Goal: Information Seeking & Learning: Learn about a topic

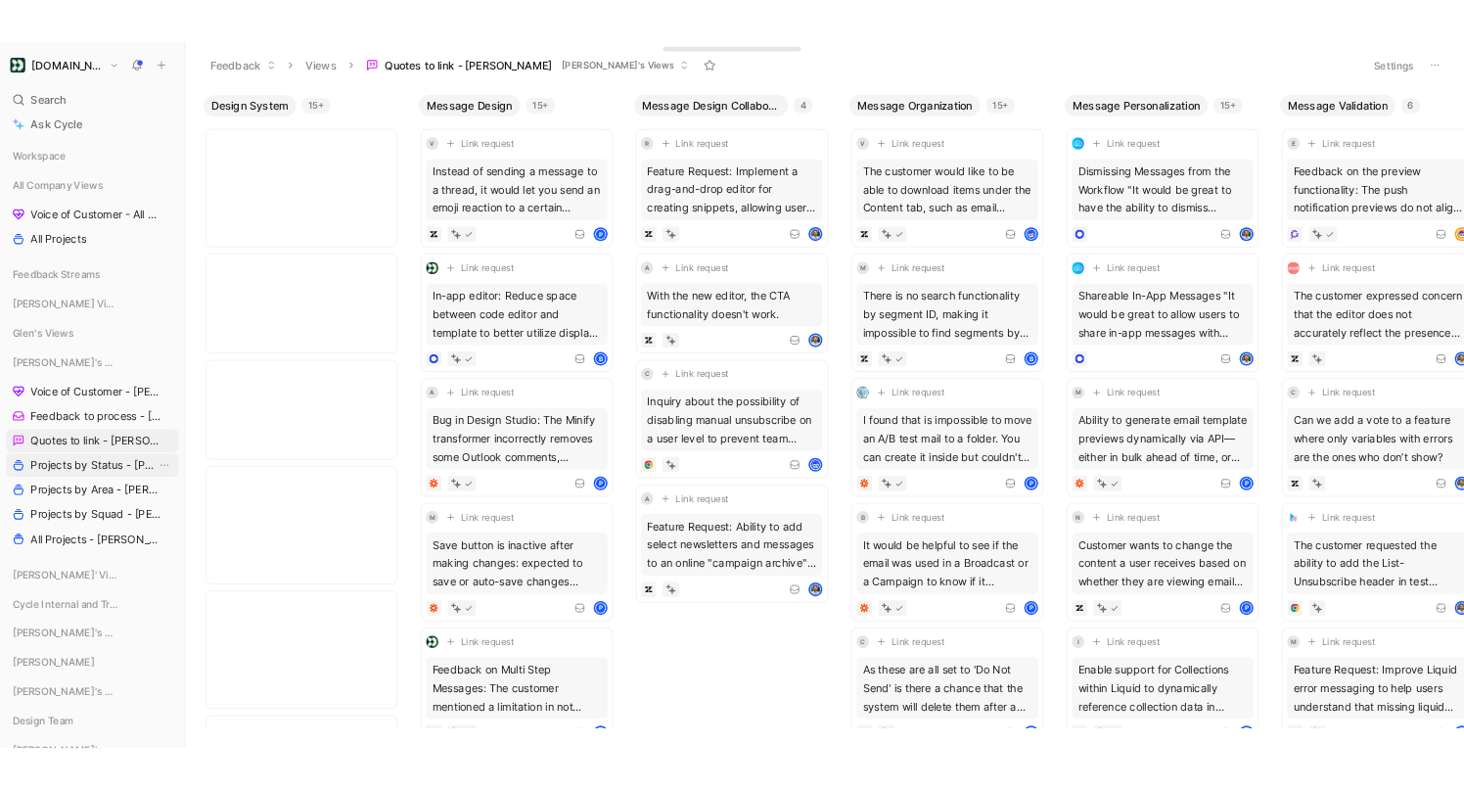
scroll to position [1781, 0]
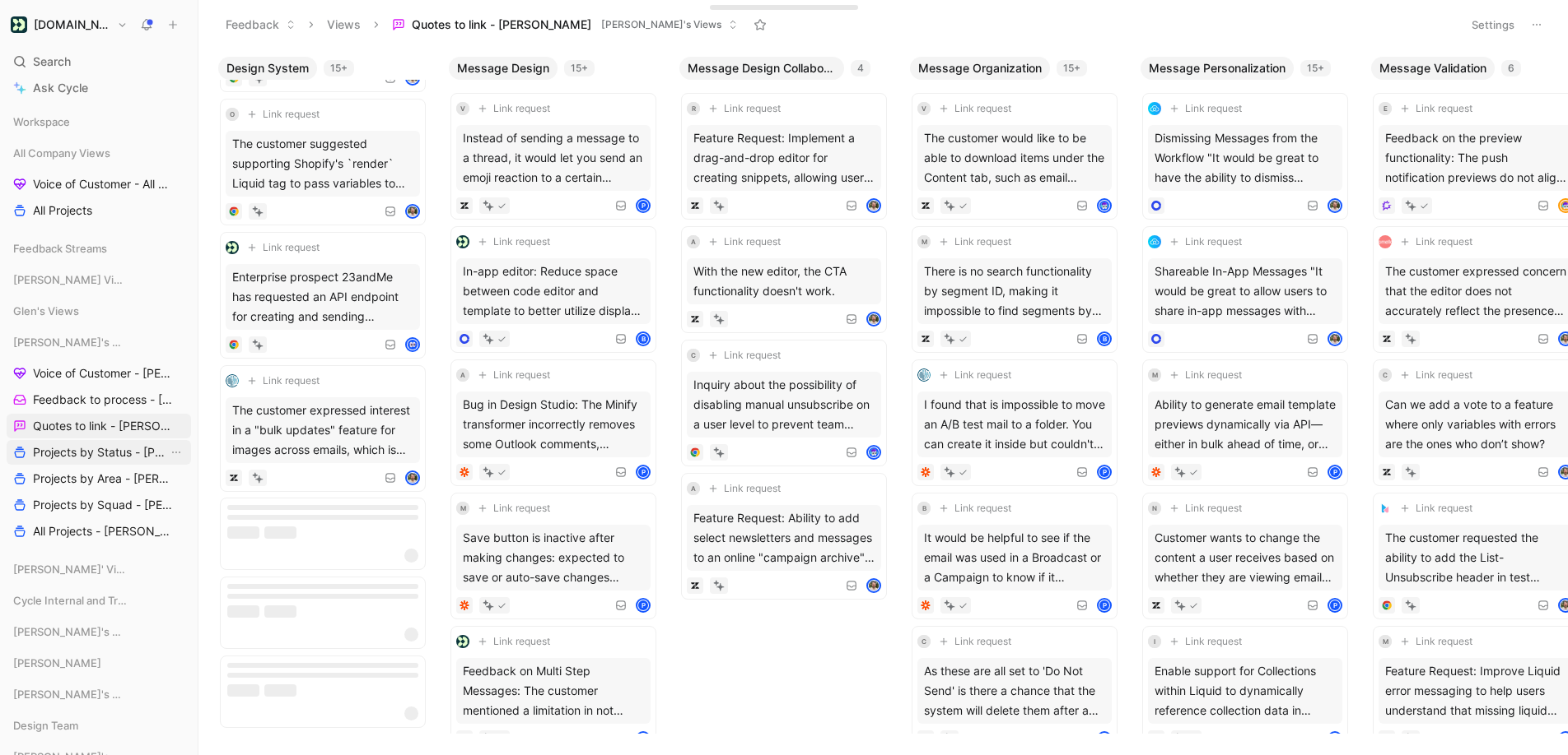
click at [120, 462] on link "Projects by Status - [PERSON_NAME]" at bounding box center [98, 452] width 184 height 24
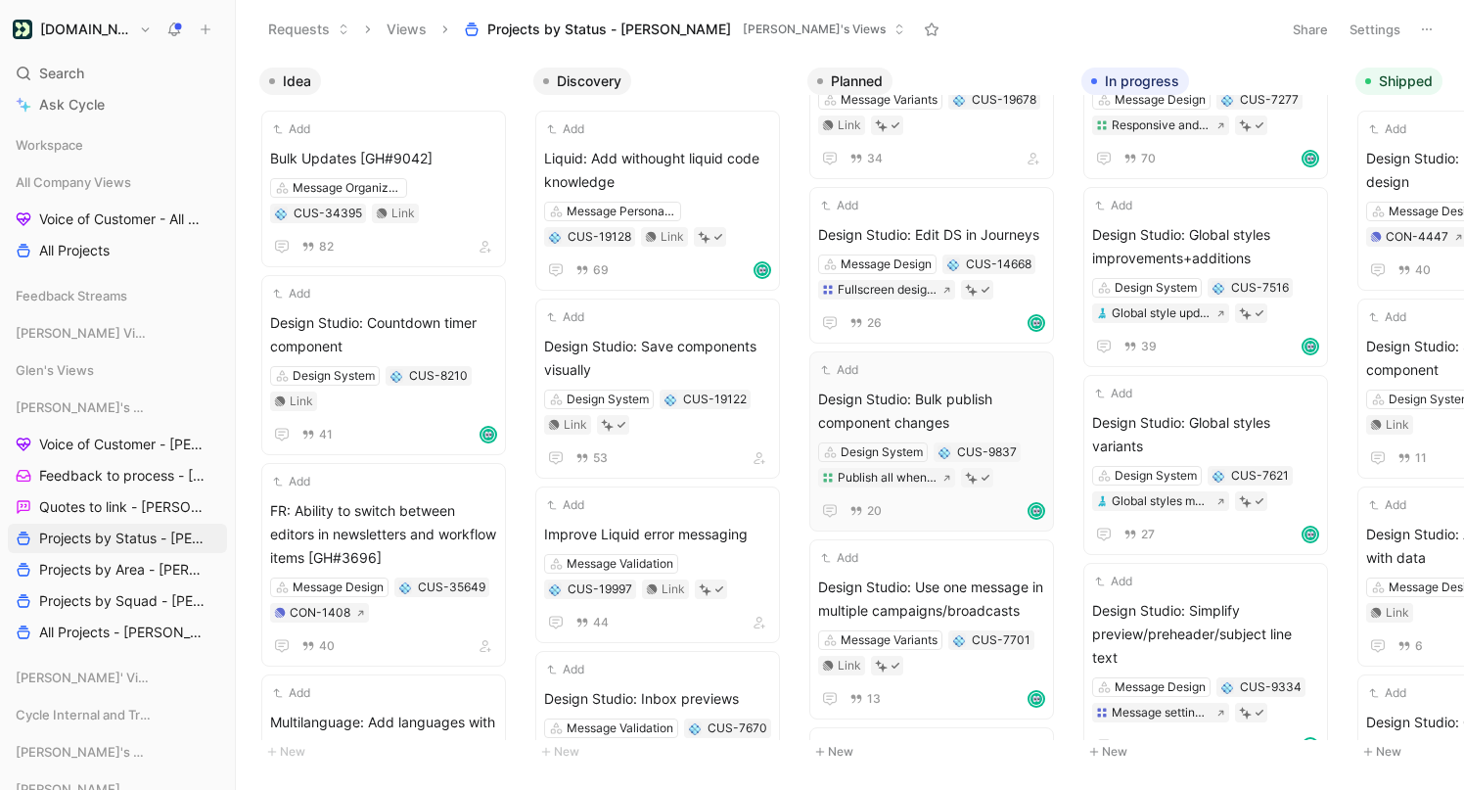
scroll to position [278, 0]
click at [1041, 371] on icon "button" at bounding box center [1034, 370] width 16 height 16
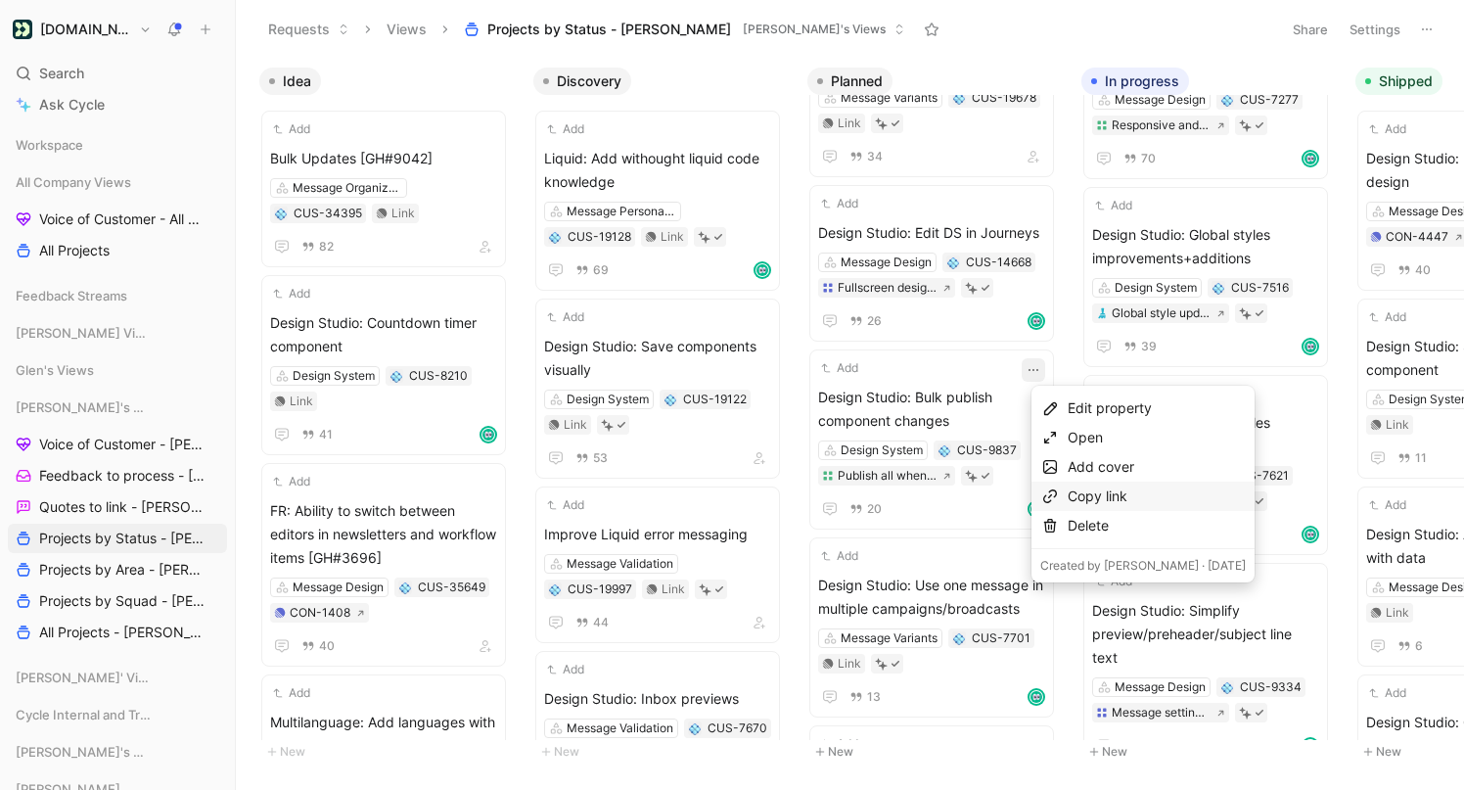
click at [1082, 493] on div "Copy link" at bounding box center [1157, 495] width 178 height 23
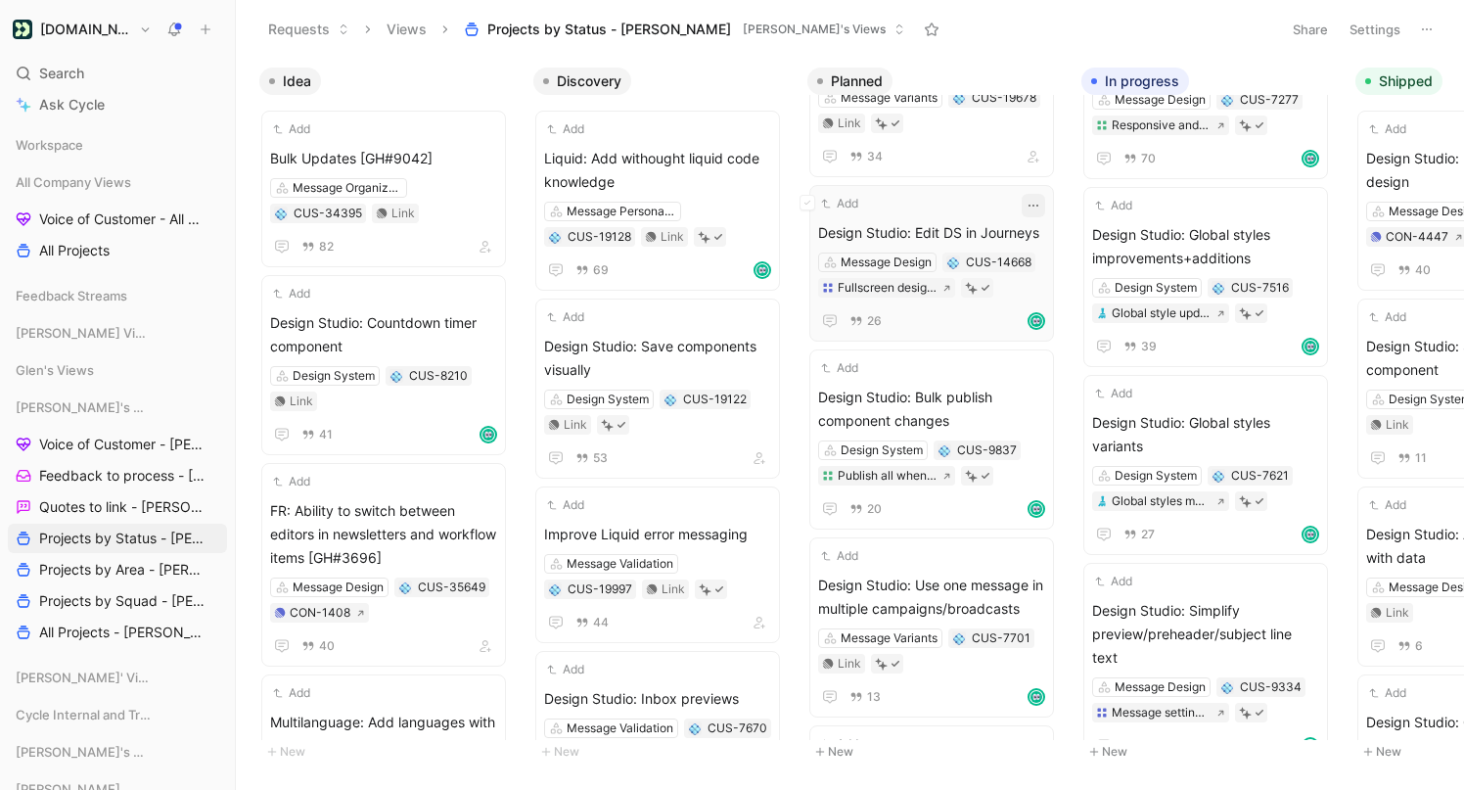
click at [1041, 204] on icon "button" at bounding box center [1034, 206] width 16 height 16
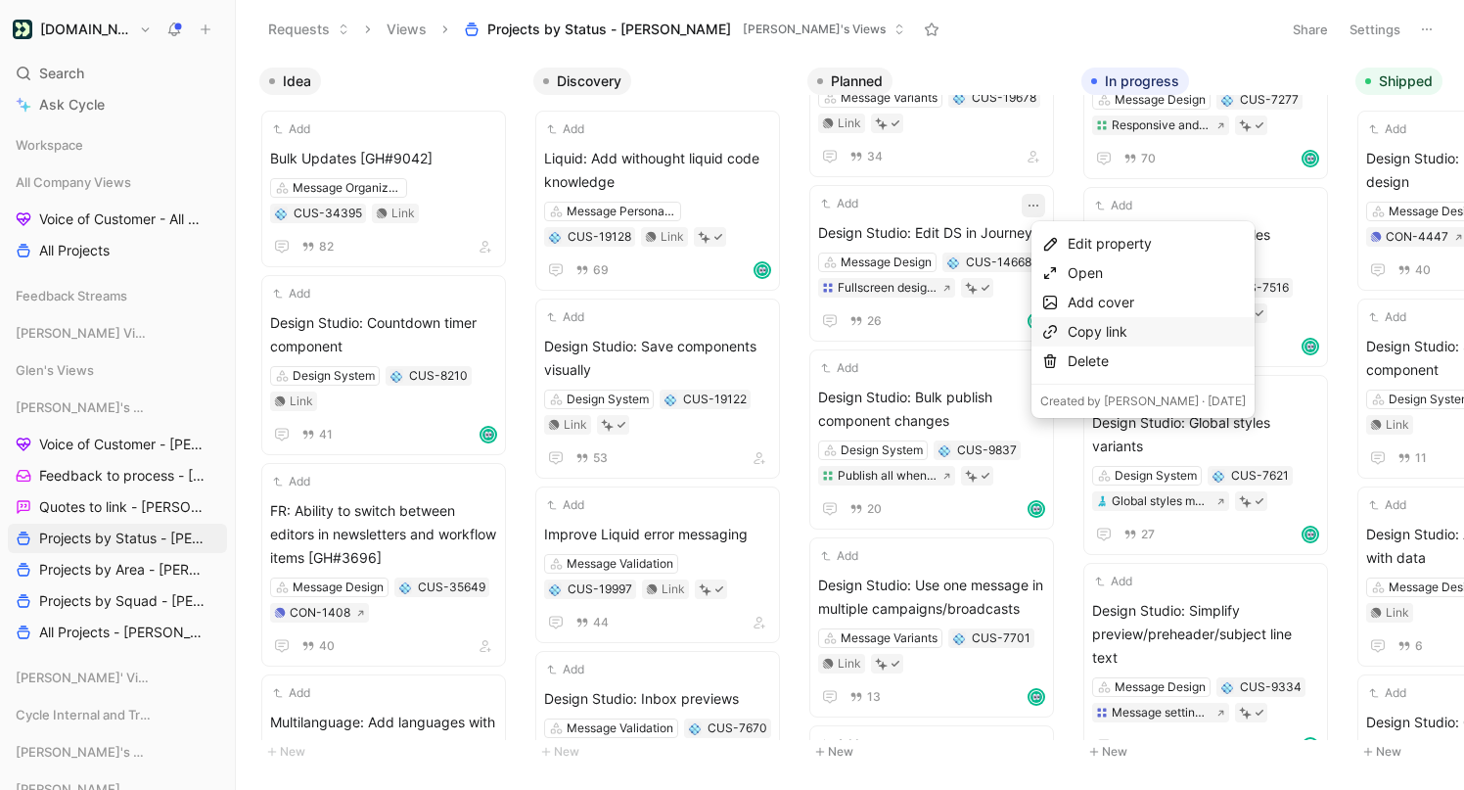
click at [1086, 333] on div "Copy link" at bounding box center [1157, 331] width 178 height 23
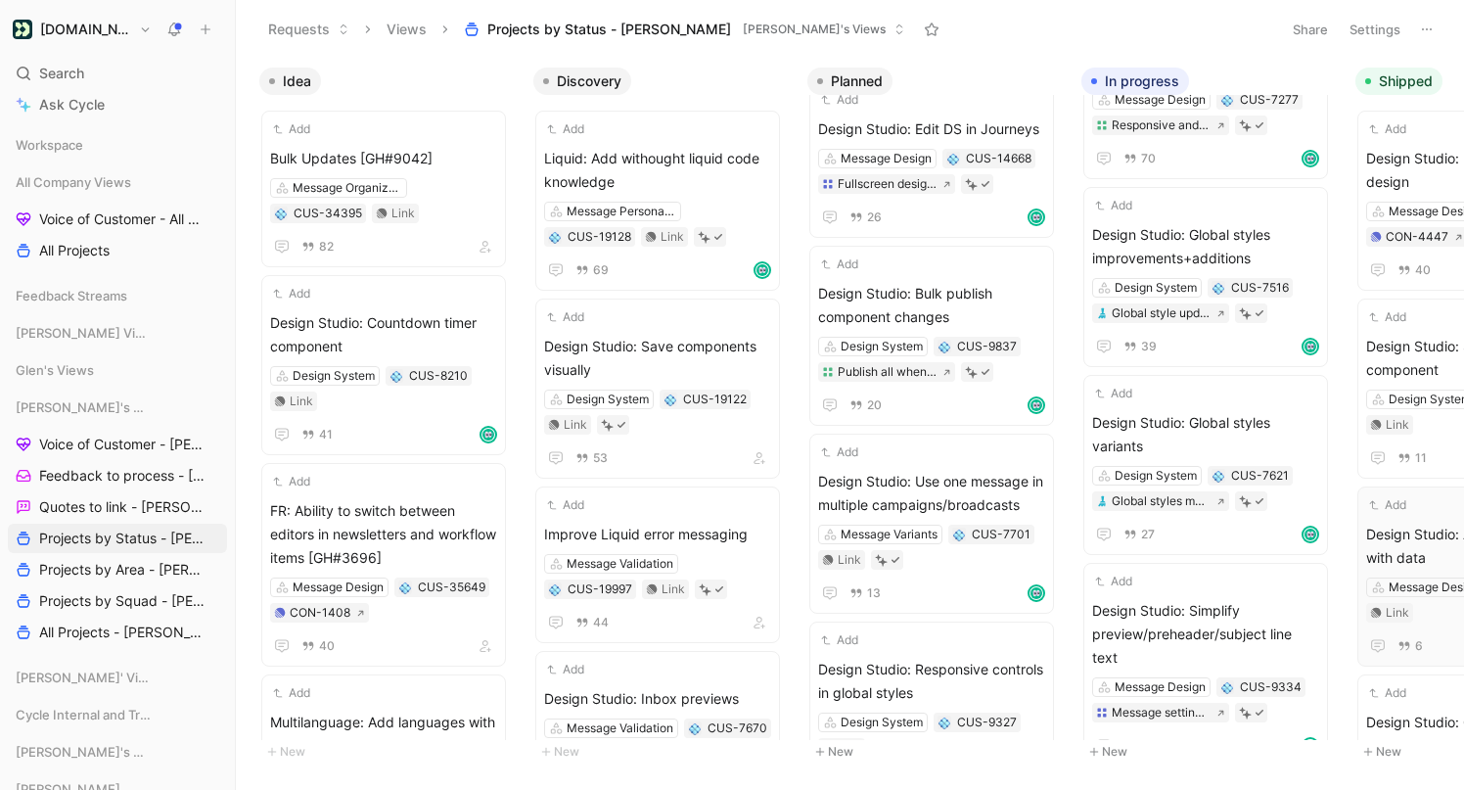
scroll to position [388, 0]
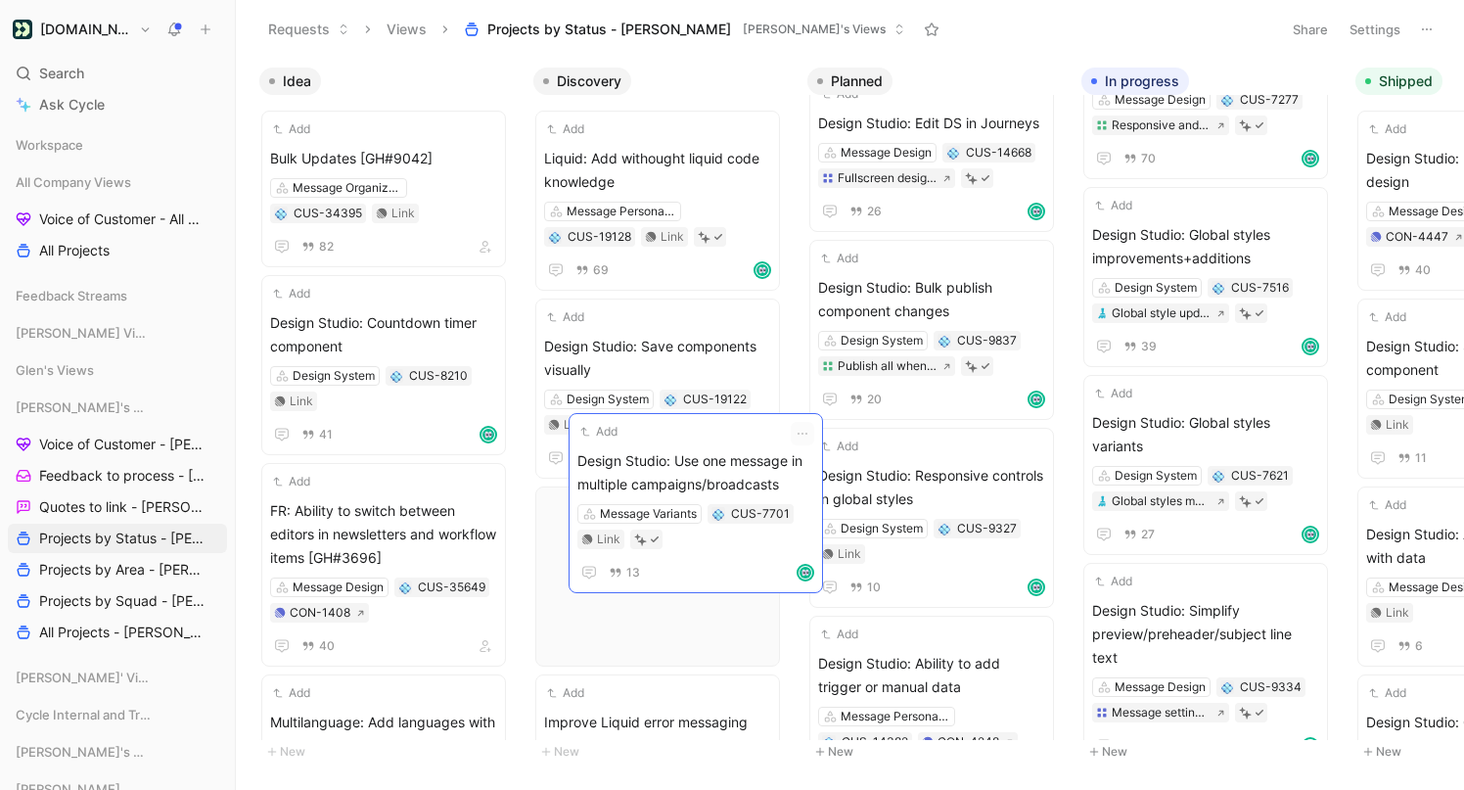
drag, startPoint x: 958, startPoint y: 478, endPoint x: 717, endPoint y: 463, distance: 241.2
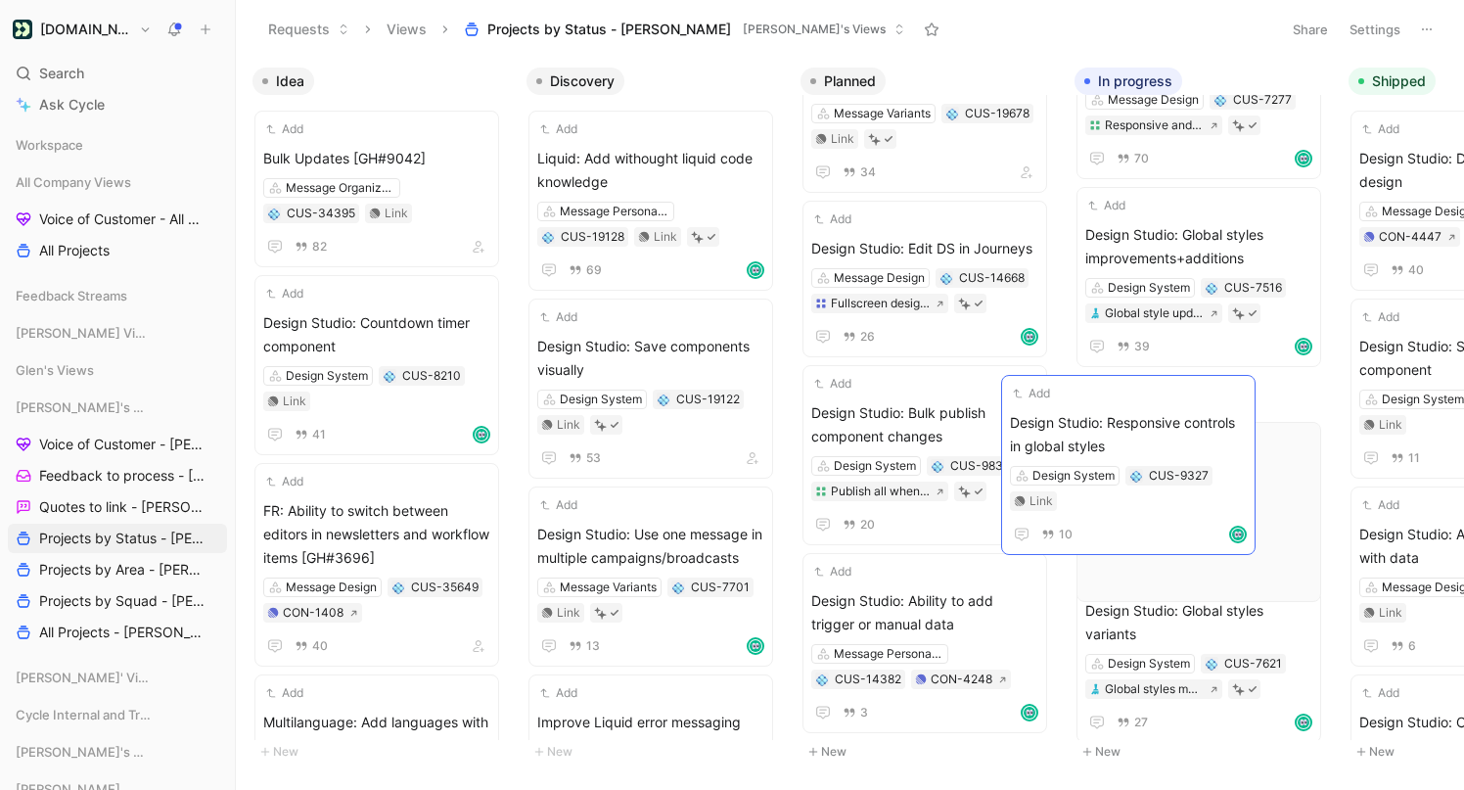
scroll to position [262, 0]
drag, startPoint x: 934, startPoint y: 427, endPoint x: 1152, endPoint y: 421, distance: 218.3
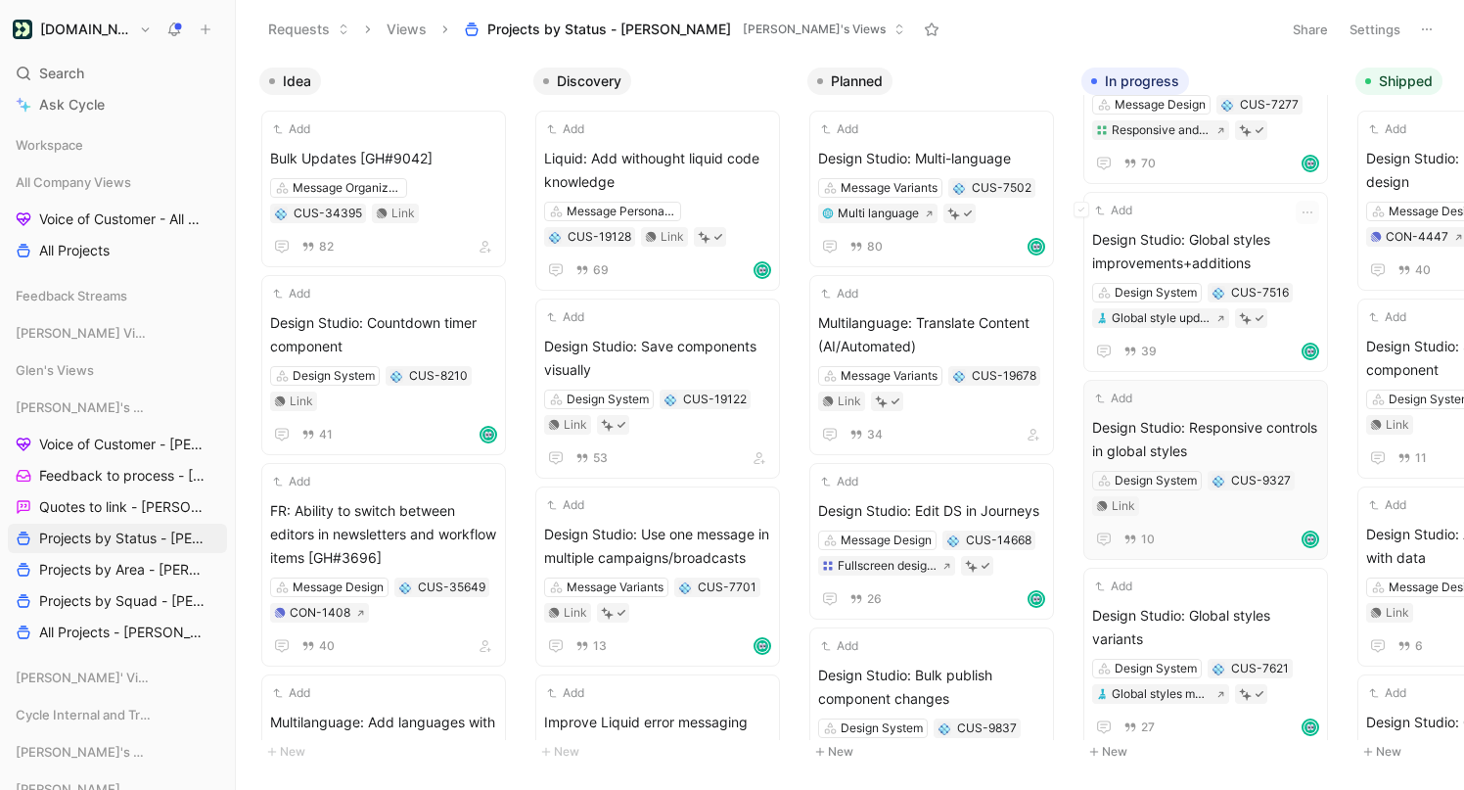
scroll to position [109, 0]
click at [1119, 504] on div "Link" at bounding box center [1123, 504] width 23 height 20
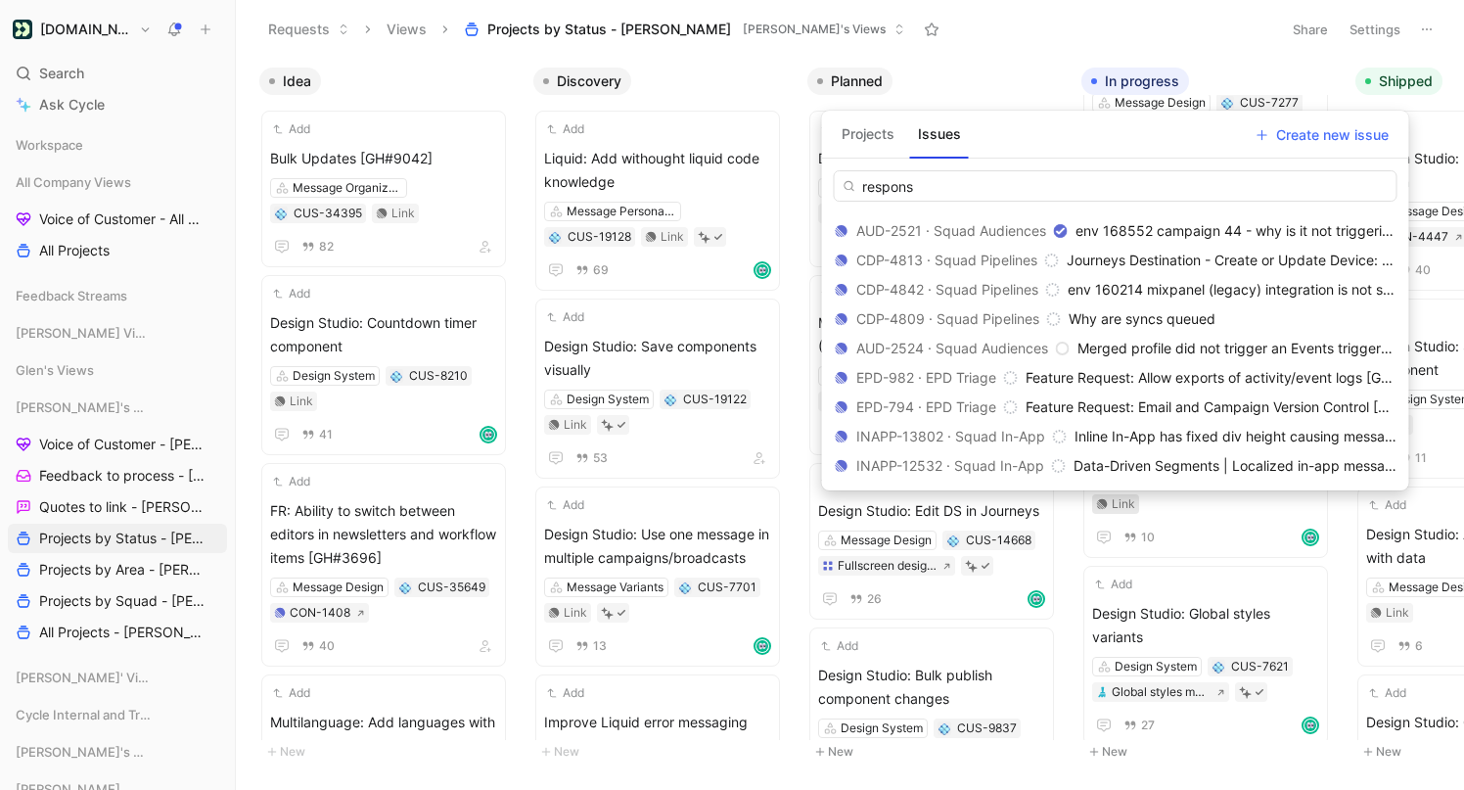
scroll to position [787, 0]
type input "respons"
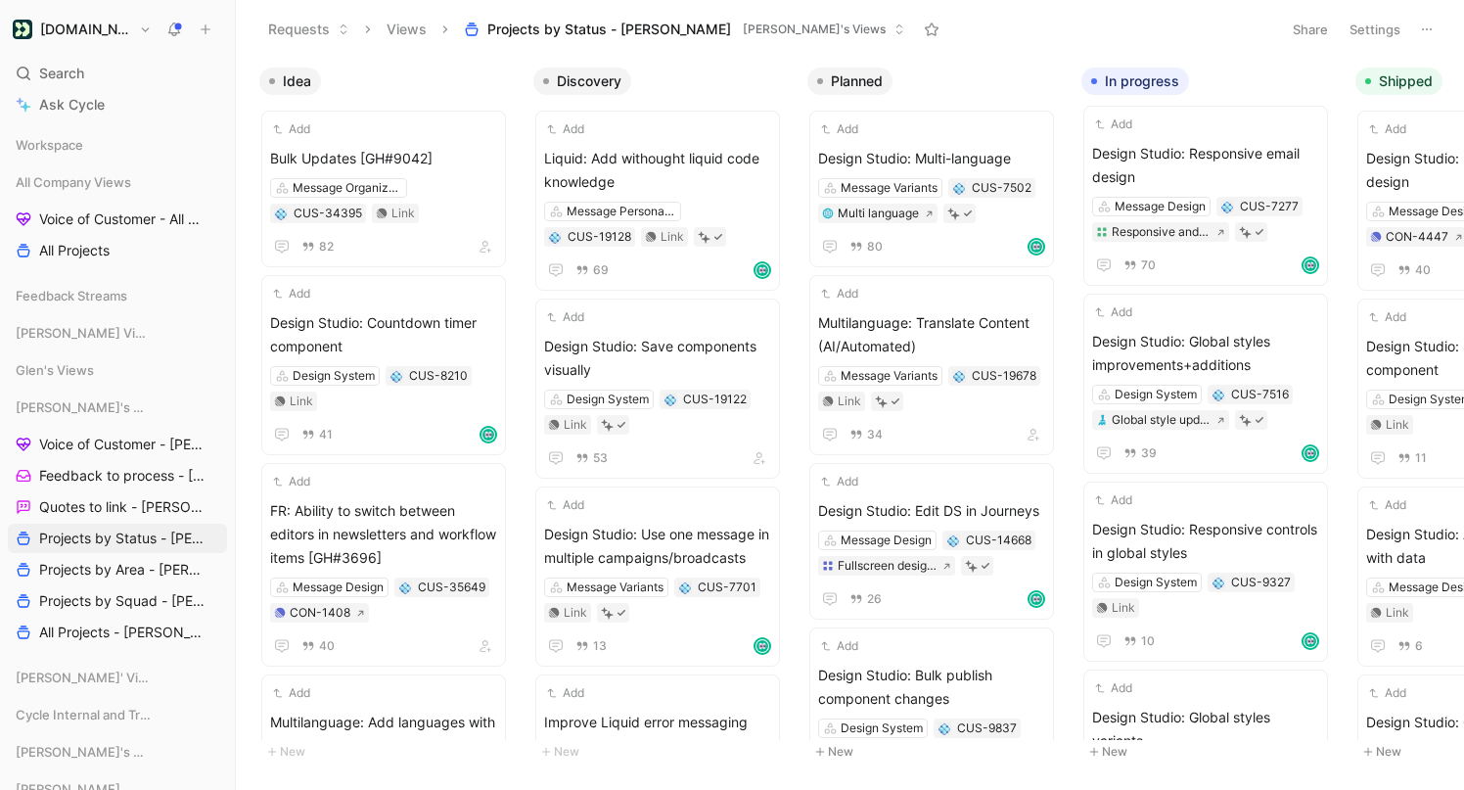
scroll to position [0, 0]
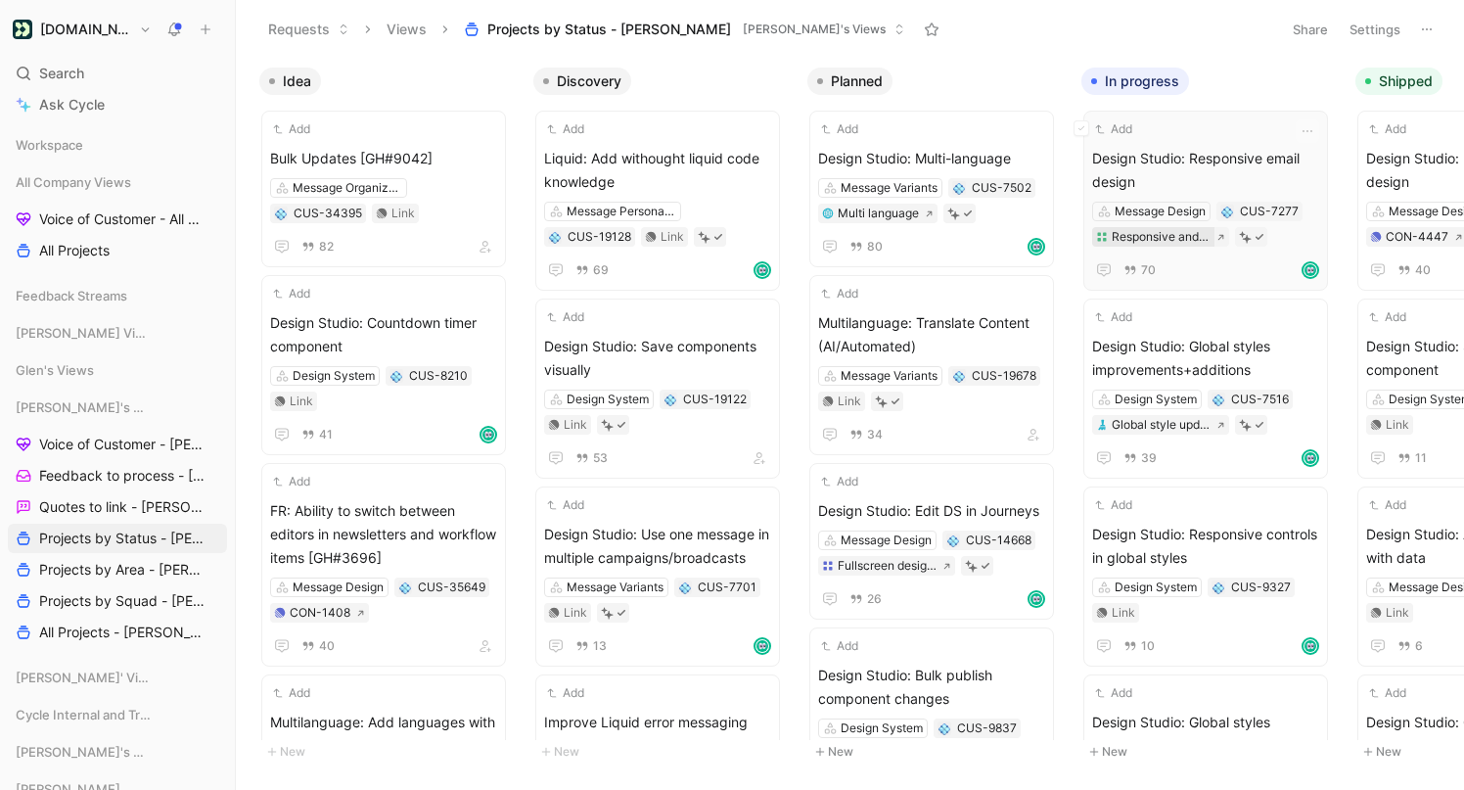
click at [1168, 234] on div "Responsive and adaptive styles improvements" at bounding box center [1161, 237] width 99 height 20
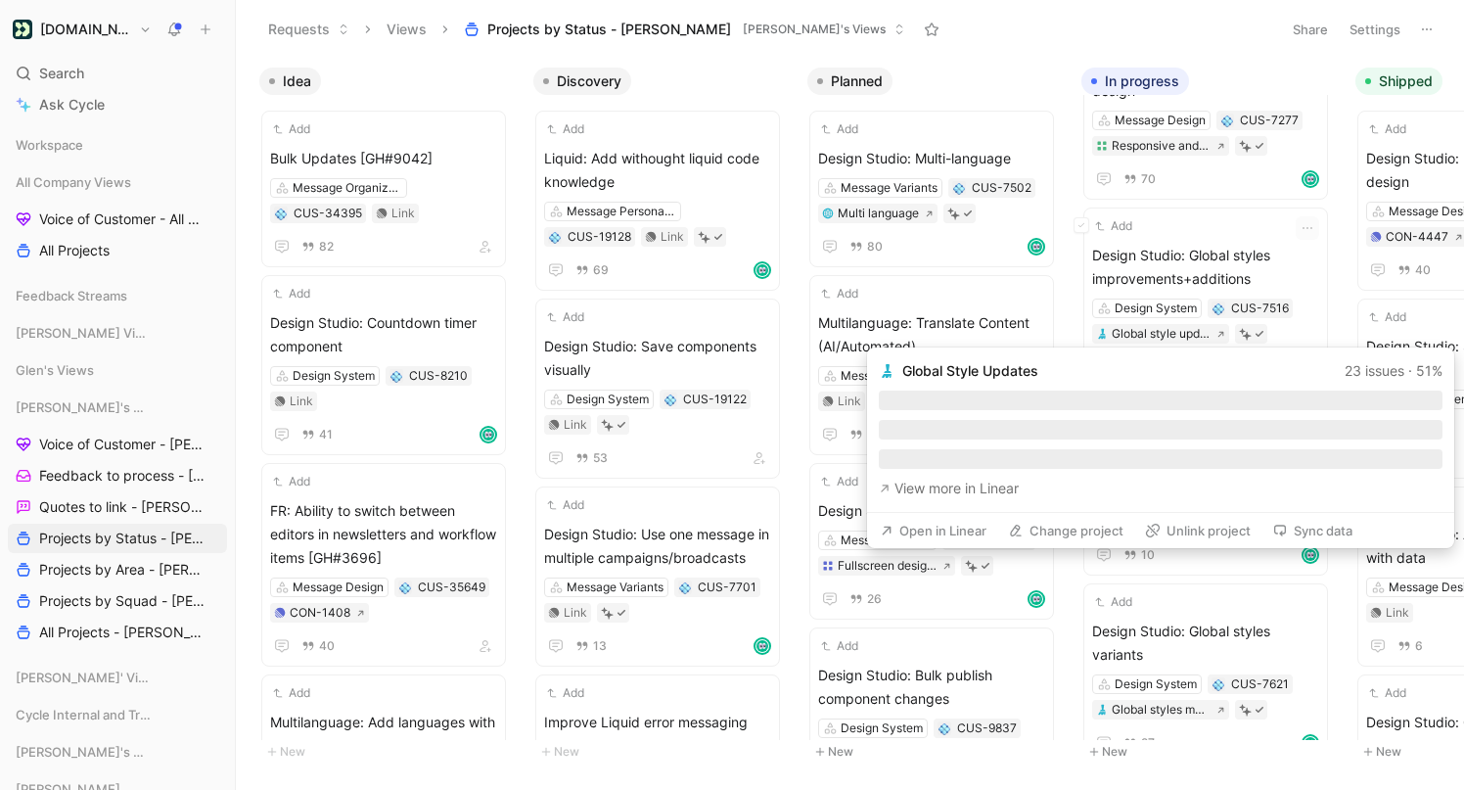
scroll to position [103, 0]
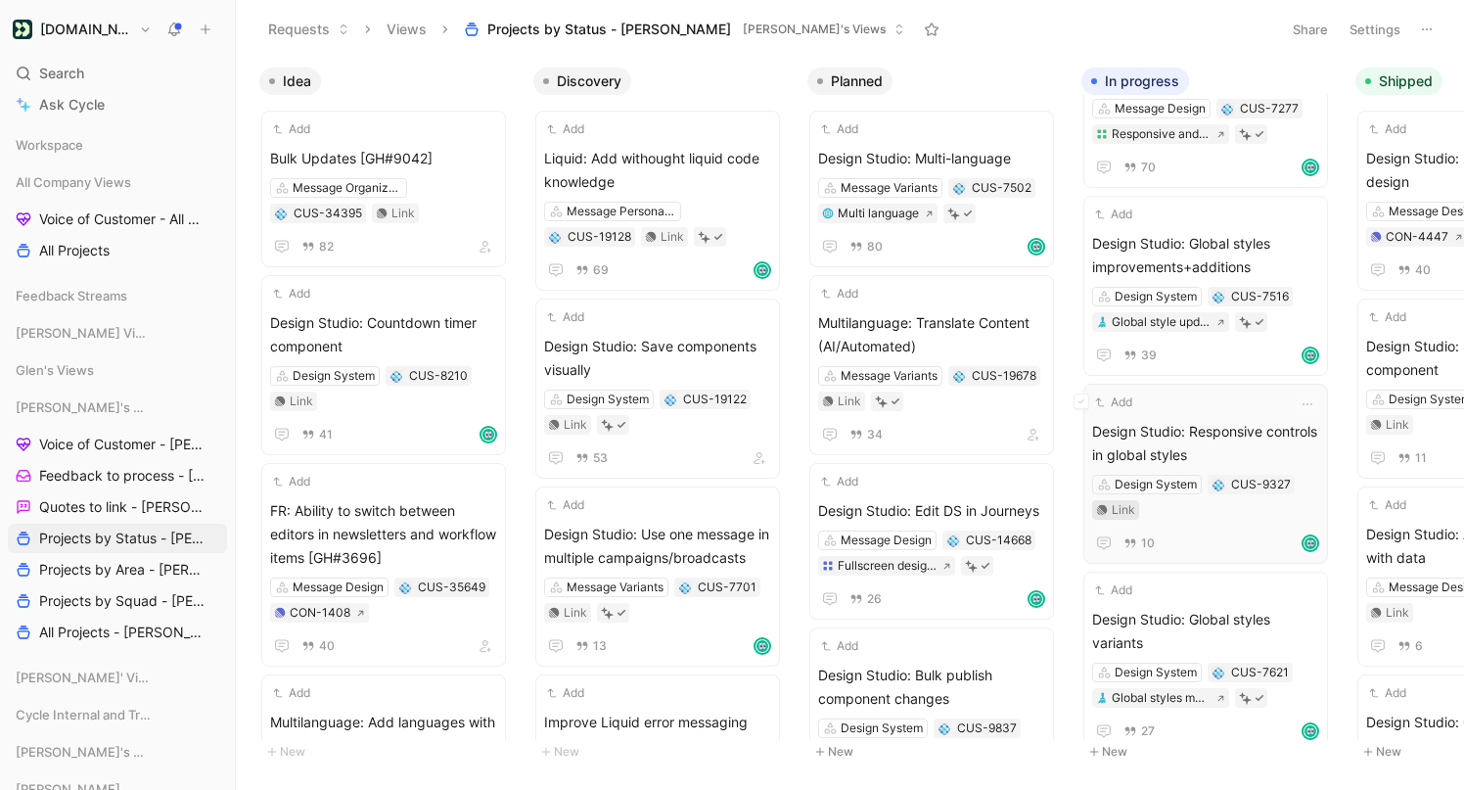
click at [1122, 511] on div "Link" at bounding box center [1123, 510] width 23 height 20
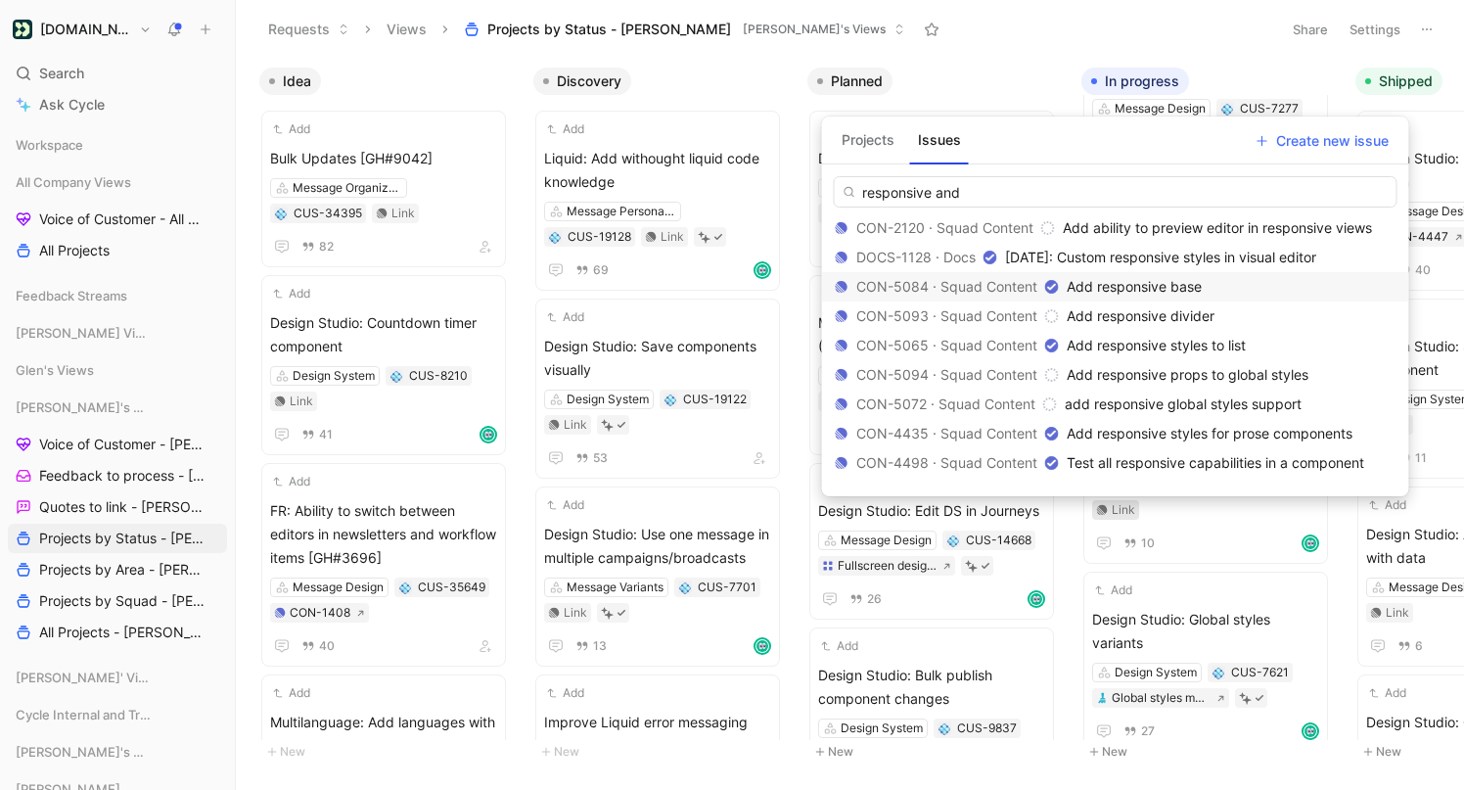
scroll to position [414, 0]
type input "responsive and"
click at [883, 138] on button "Projects" at bounding box center [868, 139] width 69 height 31
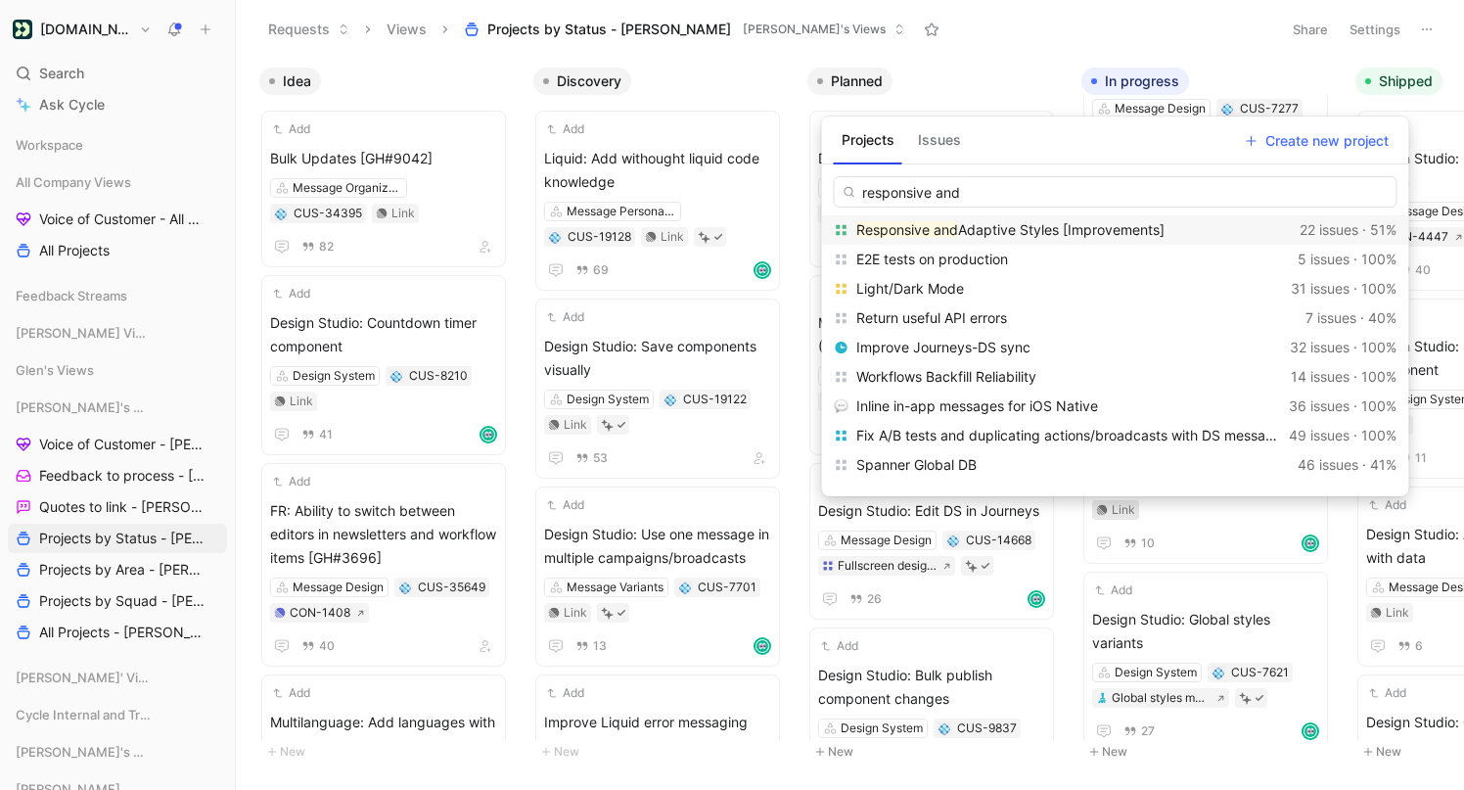
click at [973, 227] on span "Adaptive Styles [Improvements]" at bounding box center [1061, 229] width 207 height 17
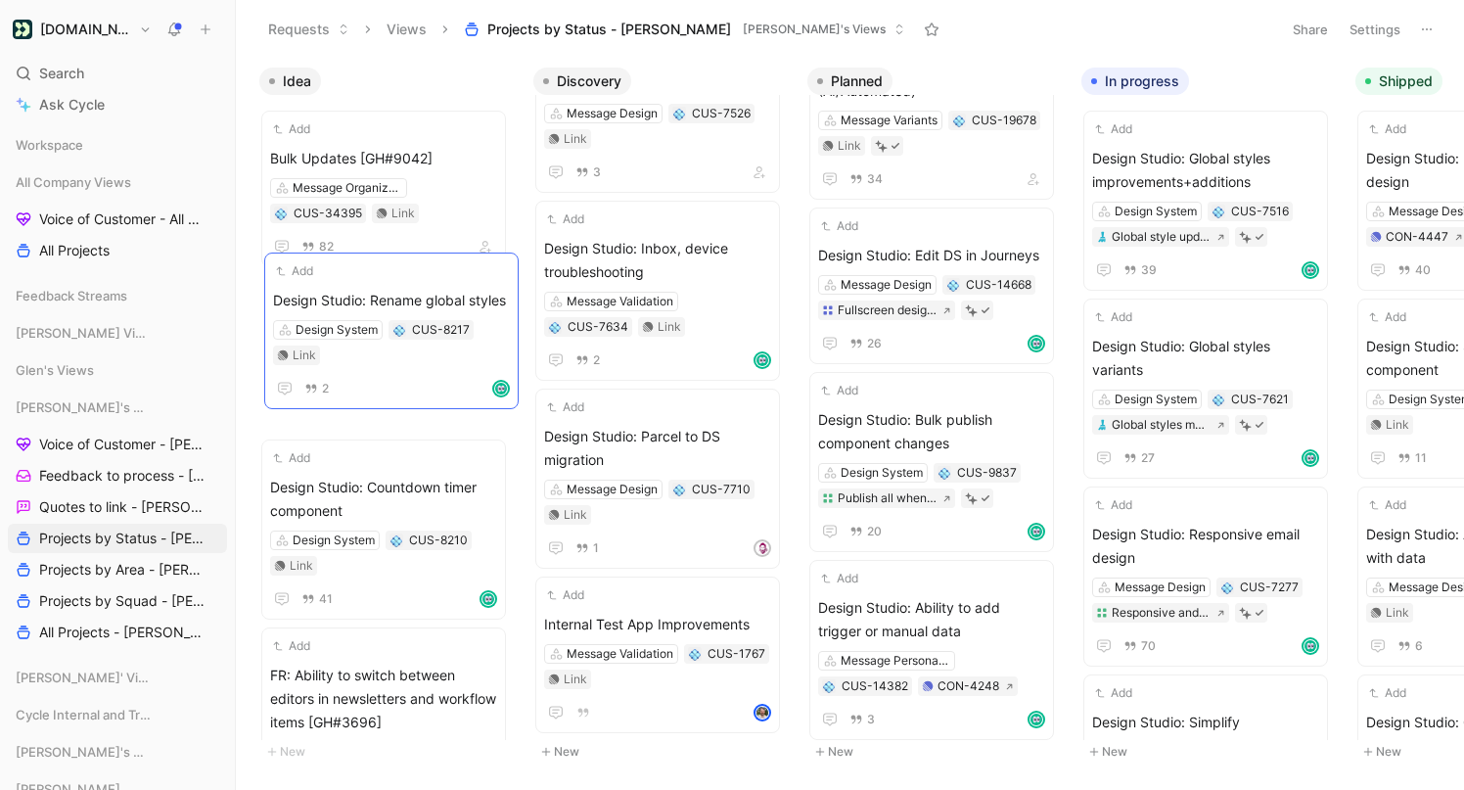
scroll to position [2230, 0]
drag, startPoint x: 675, startPoint y: 253, endPoint x: 372, endPoint y: 278, distance: 304.5
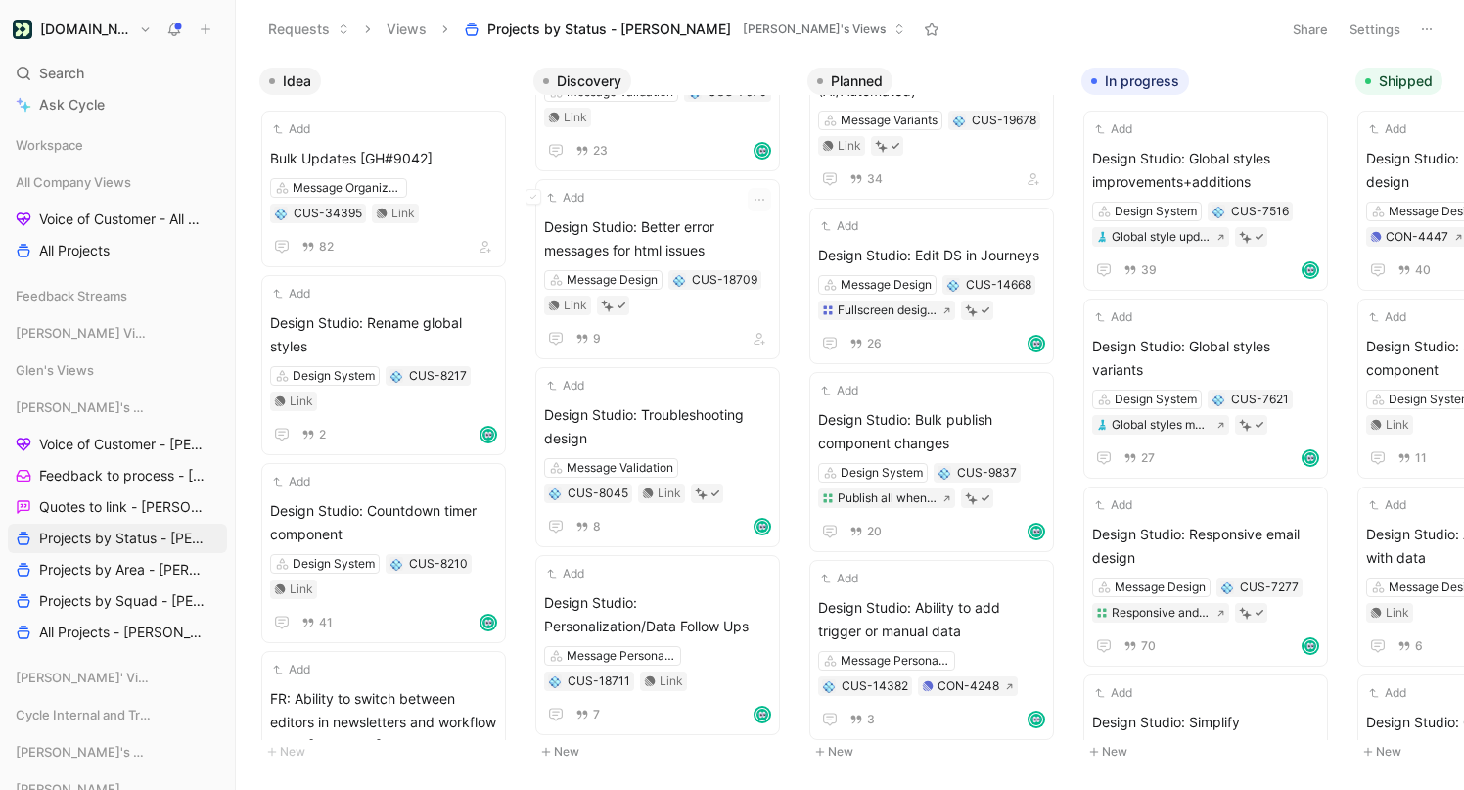
scroll to position [593, 0]
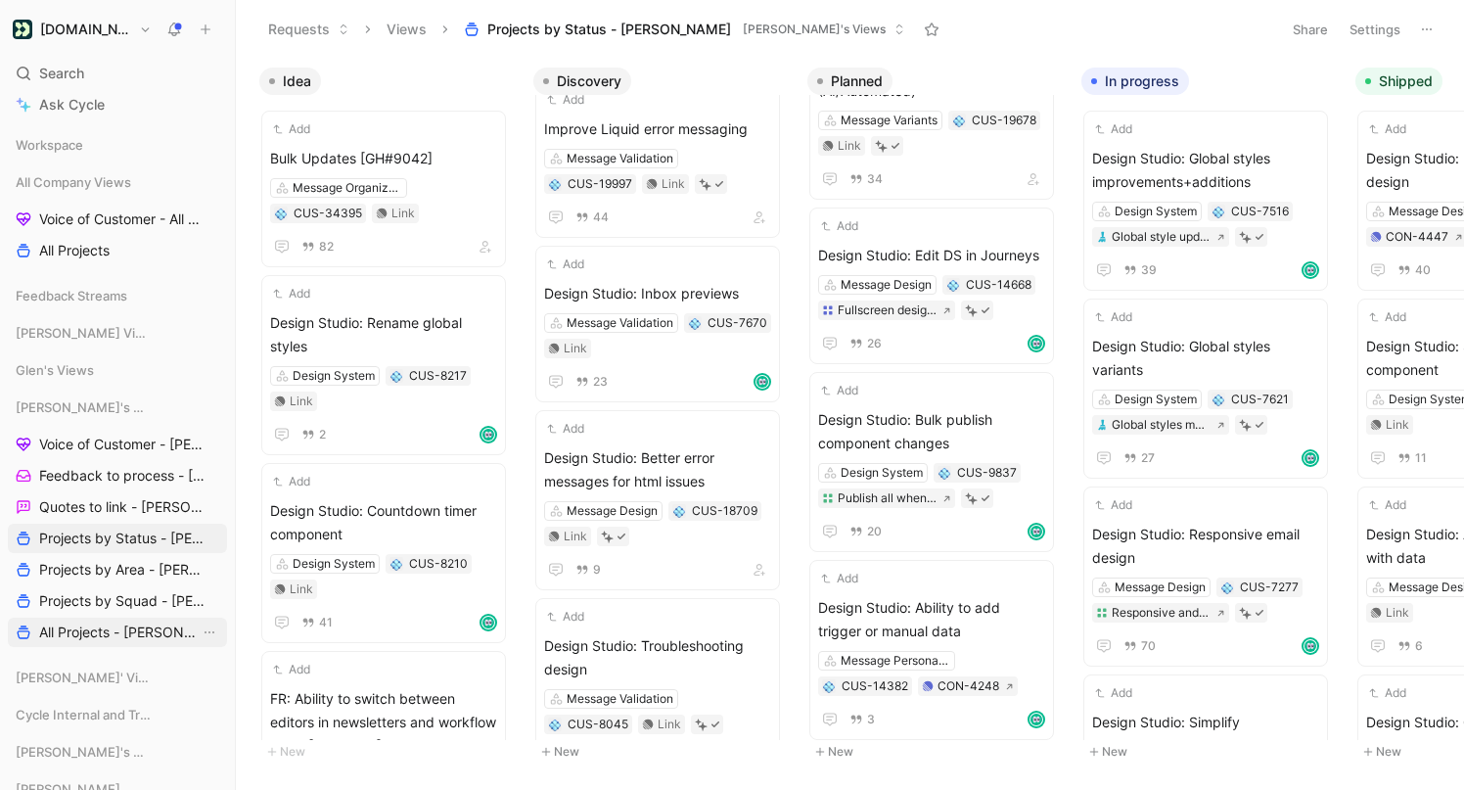
click at [98, 634] on span "All Projects - [PERSON_NAME]" at bounding box center [119, 632] width 161 height 20
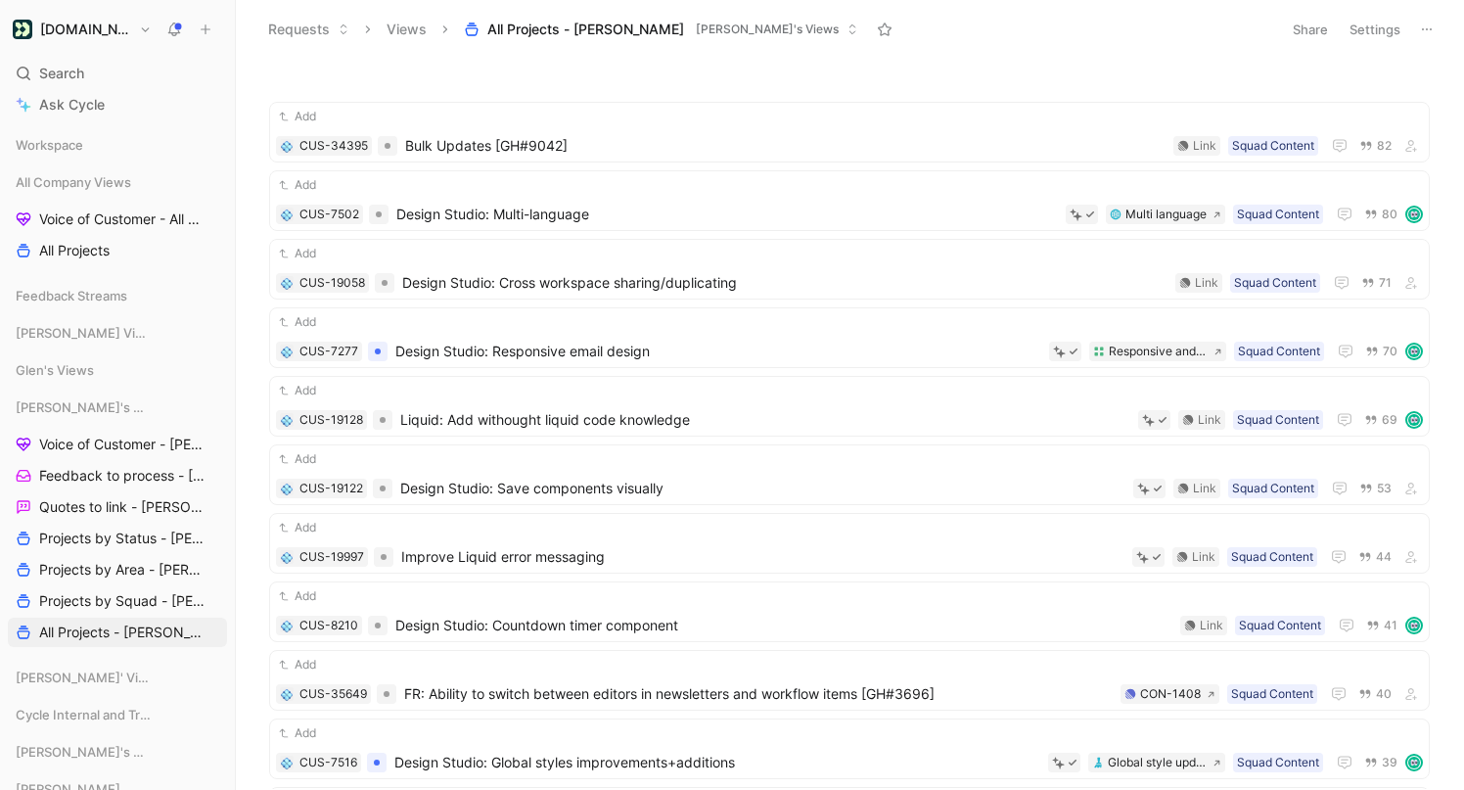
click at [571, 75] on div at bounding box center [849, 77] width 1180 height 20
click at [86, 69] on div "Search ⌘ K" at bounding box center [117, 73] width 219 height 29
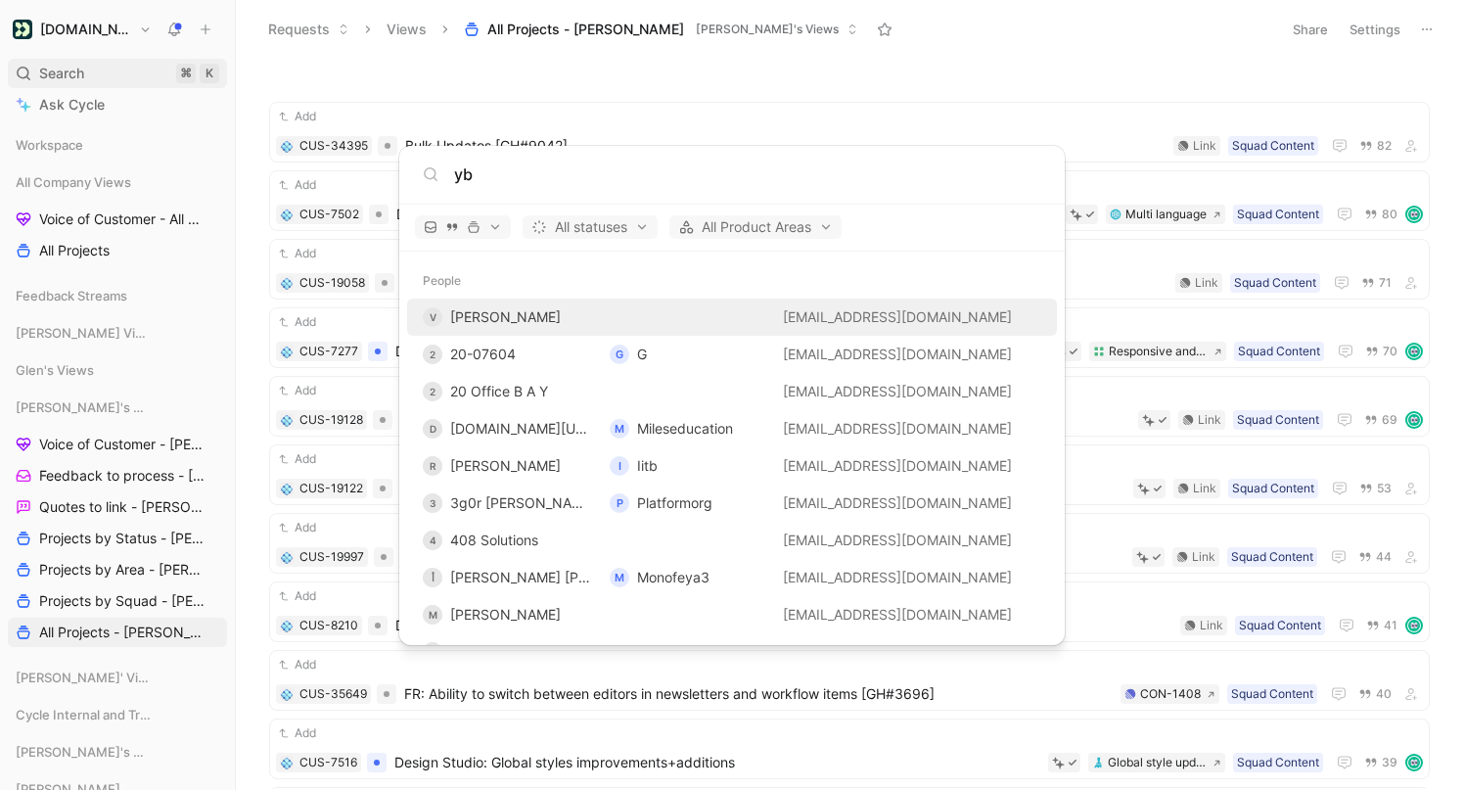
type input "y"
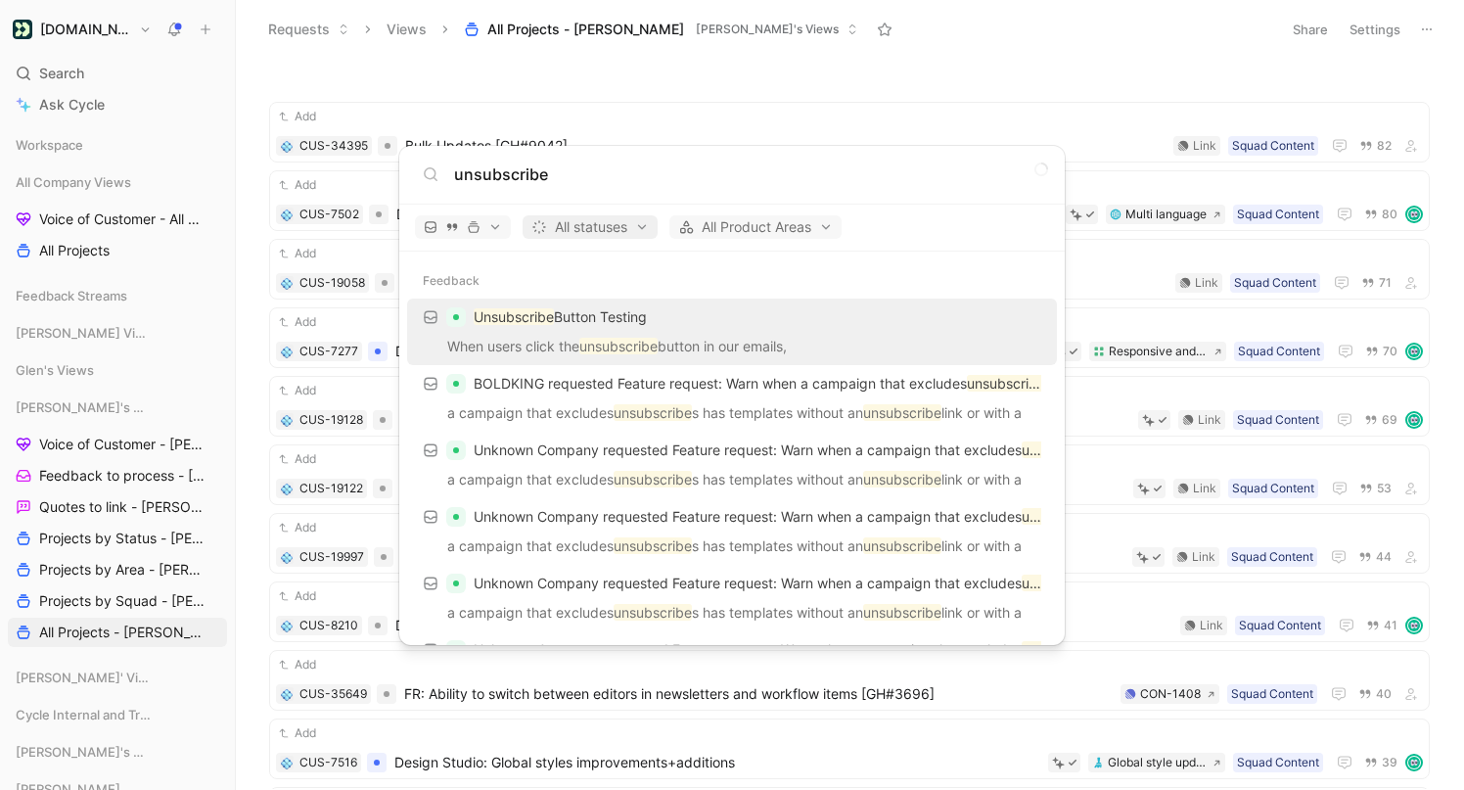
type input "unsubscribe"
click at [600, 227] on span "All statuses" at bounding box center [589, 226] width 117 height 23
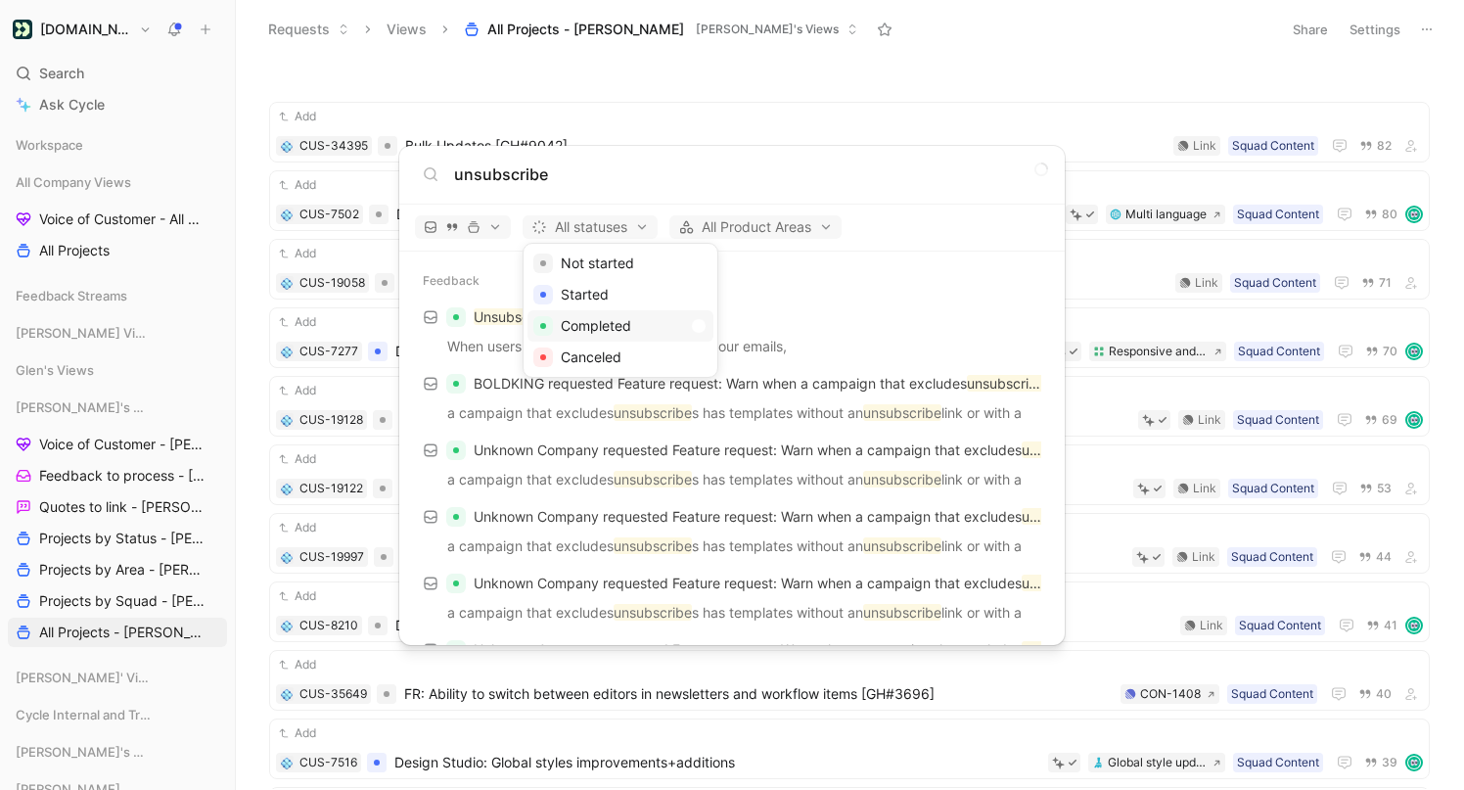
click at [690, 325] on div "Completed" at bounding box center [621, 325] width 186 height 31
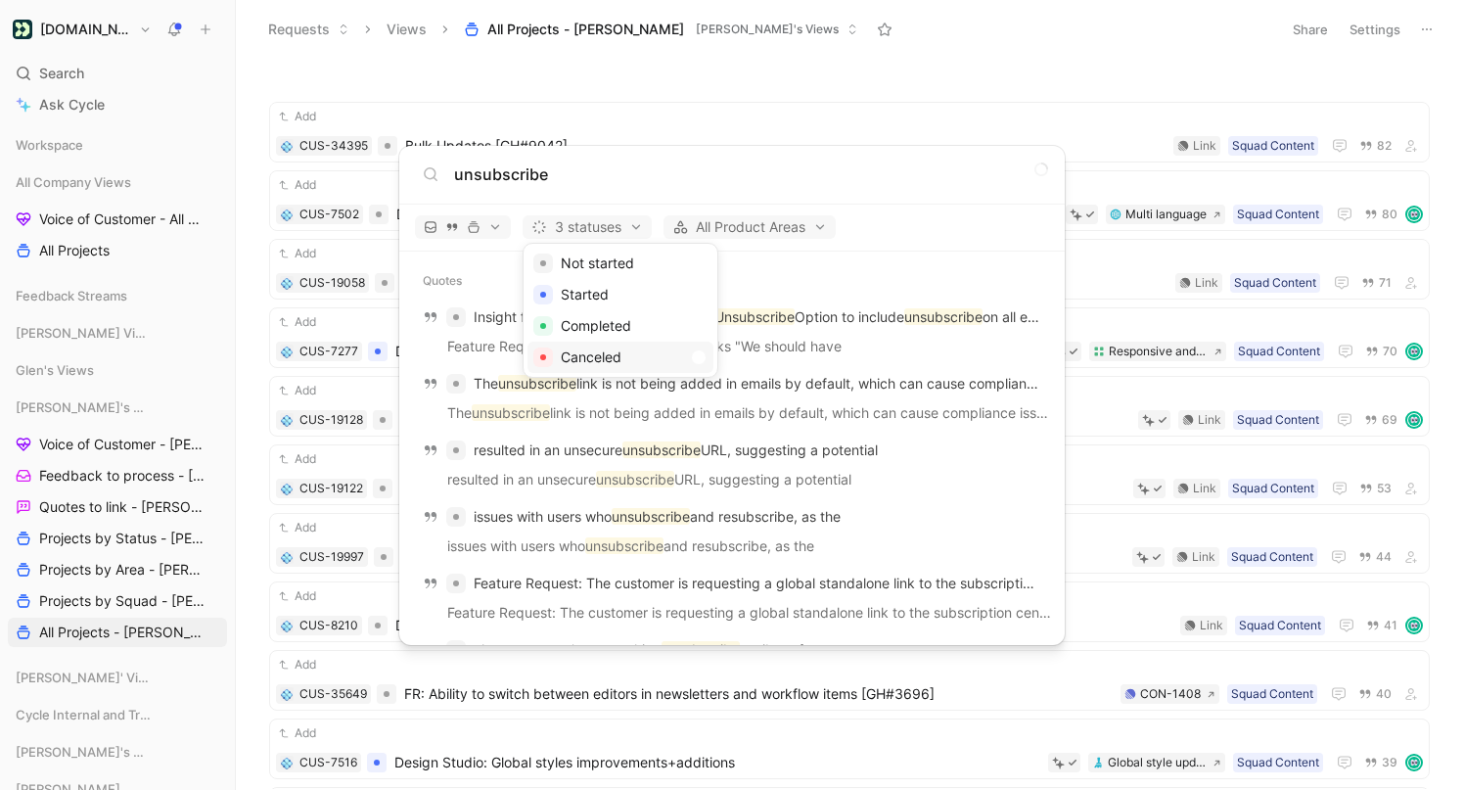
click at [688, 363] on div "Canceled" at bounding box center [621, 357] width 186 height 31
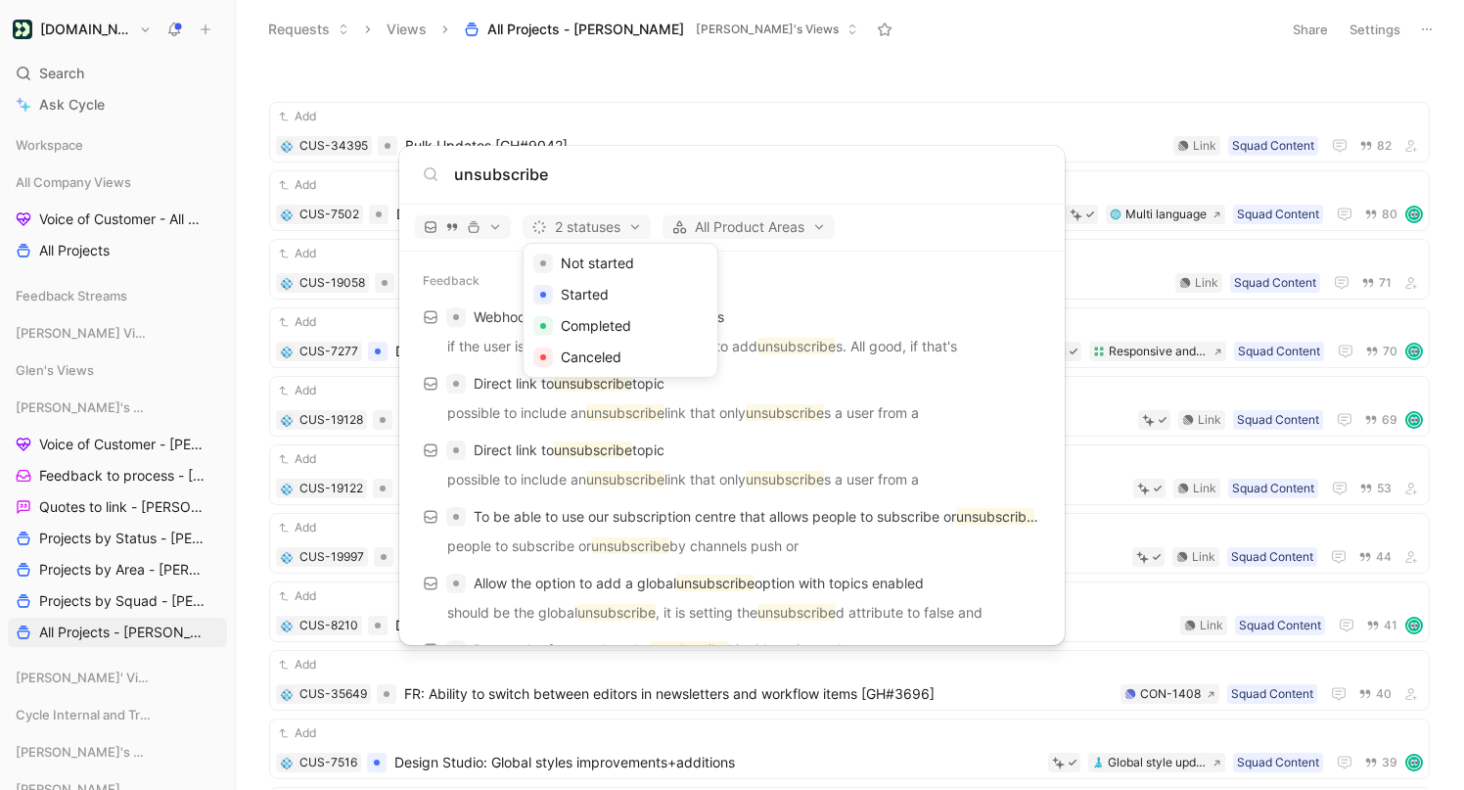
click at [710, 167] on div at bounding box center [732, 395] width 1464 height 790
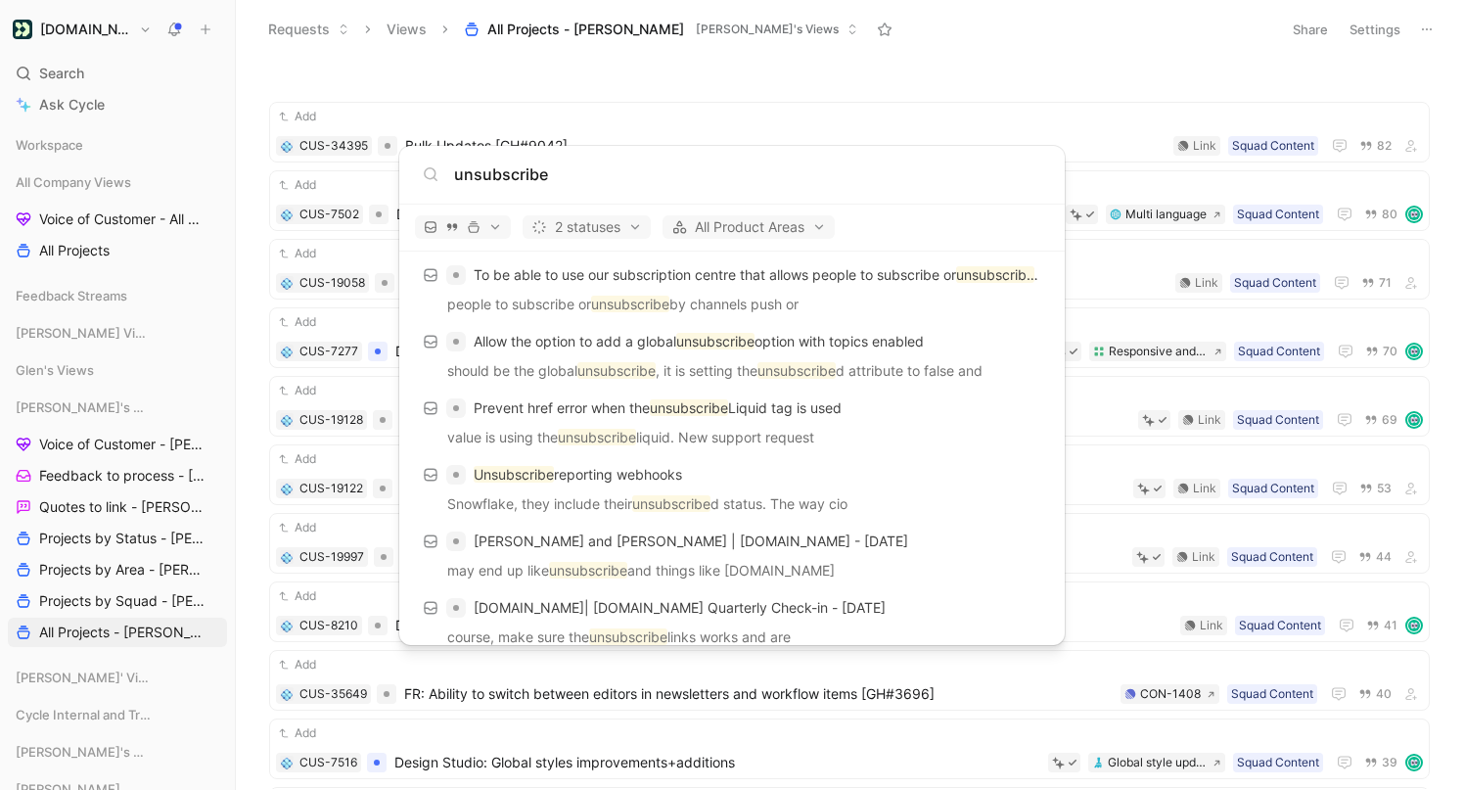
scroll to position [11, 0]
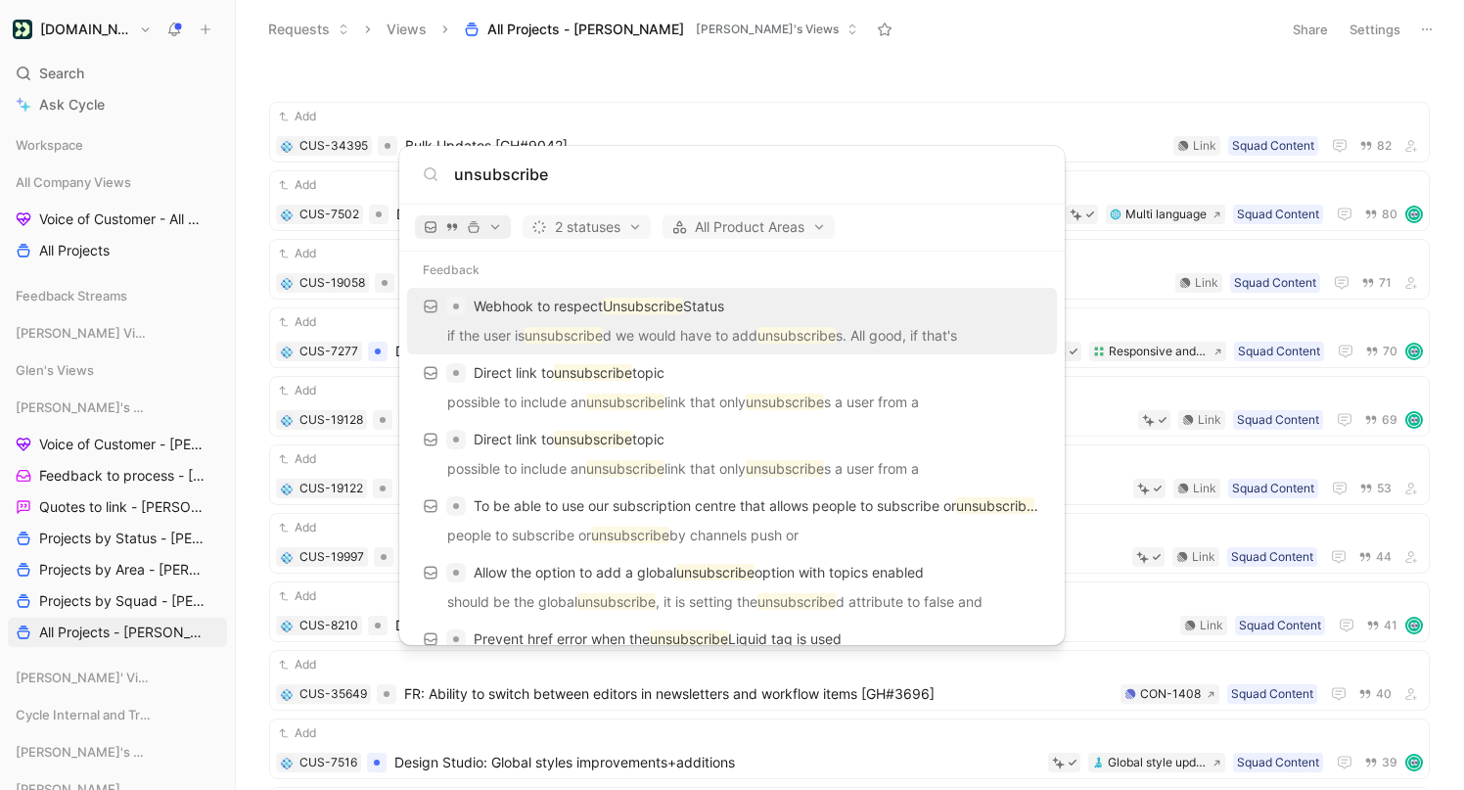
click at [489, 230] on span "button" at bounding box center [463, 227] width 78 height 14
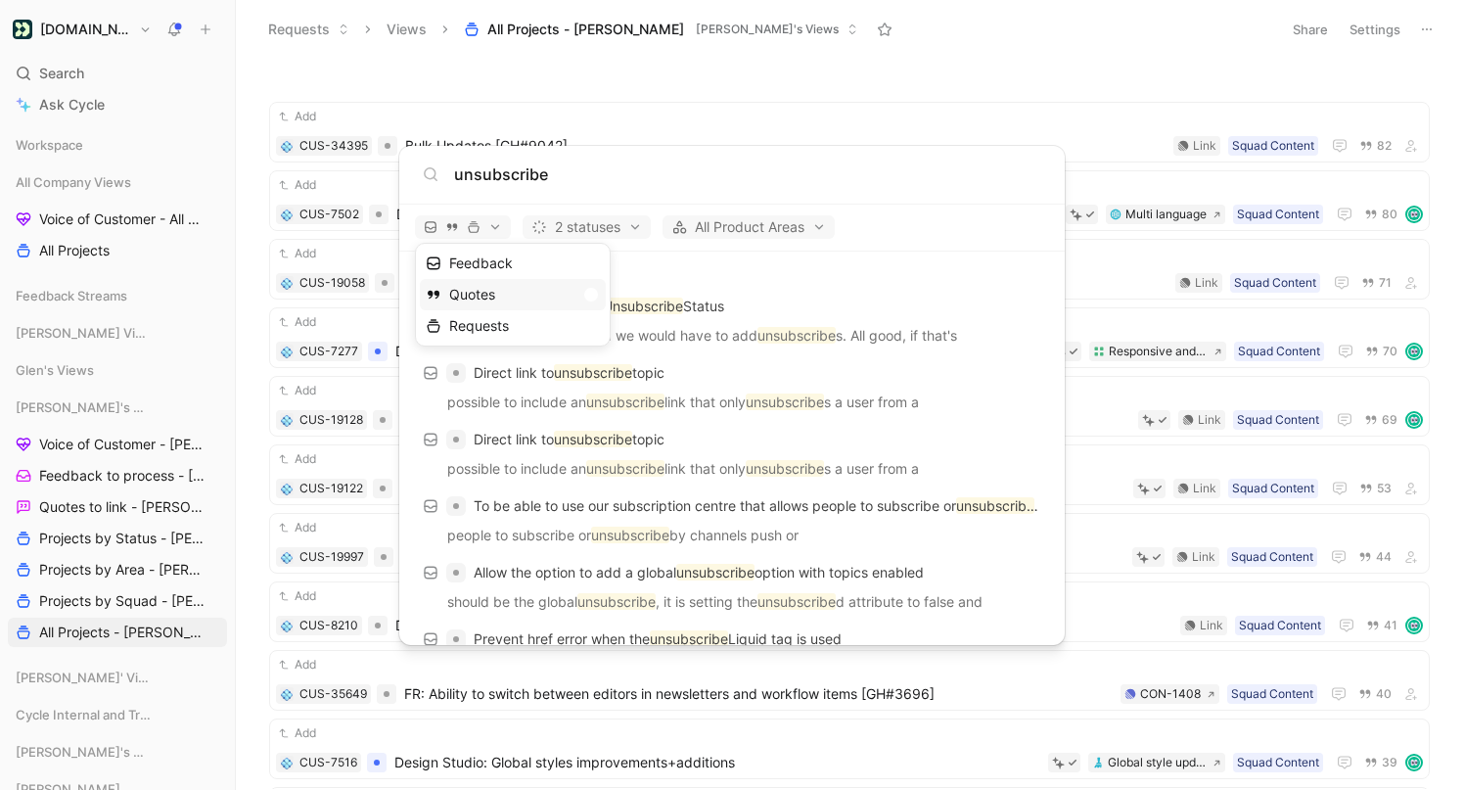
click at [574, 290] on div "Quotes" at bounding box center [513, 294] width 186 height 31
click at [580, 260] on div "Feedback" at bounding box center [513, 263] width 186 height 31
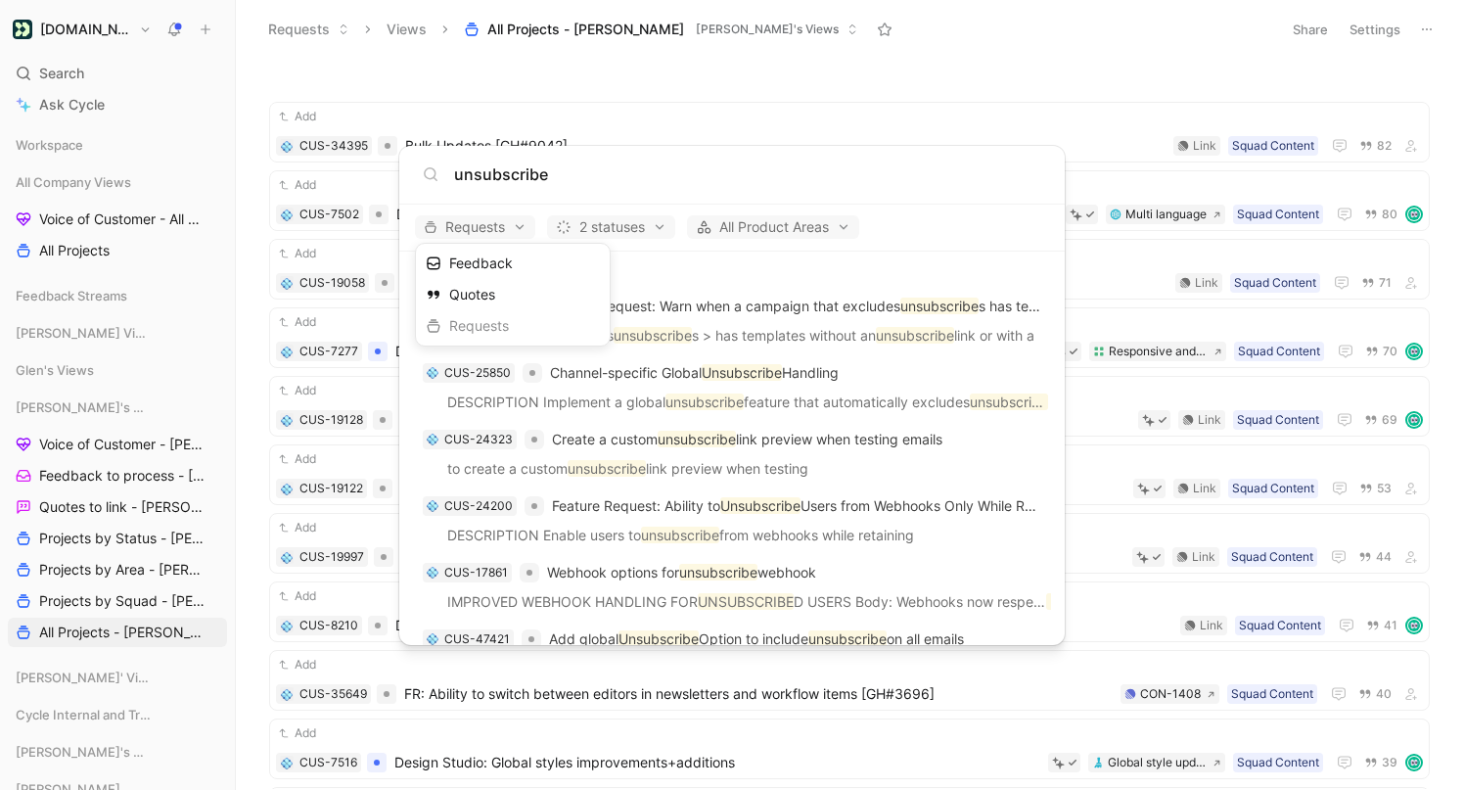
click at [698, 158] on div at bounding box center [732, 395] width 1464 height 790
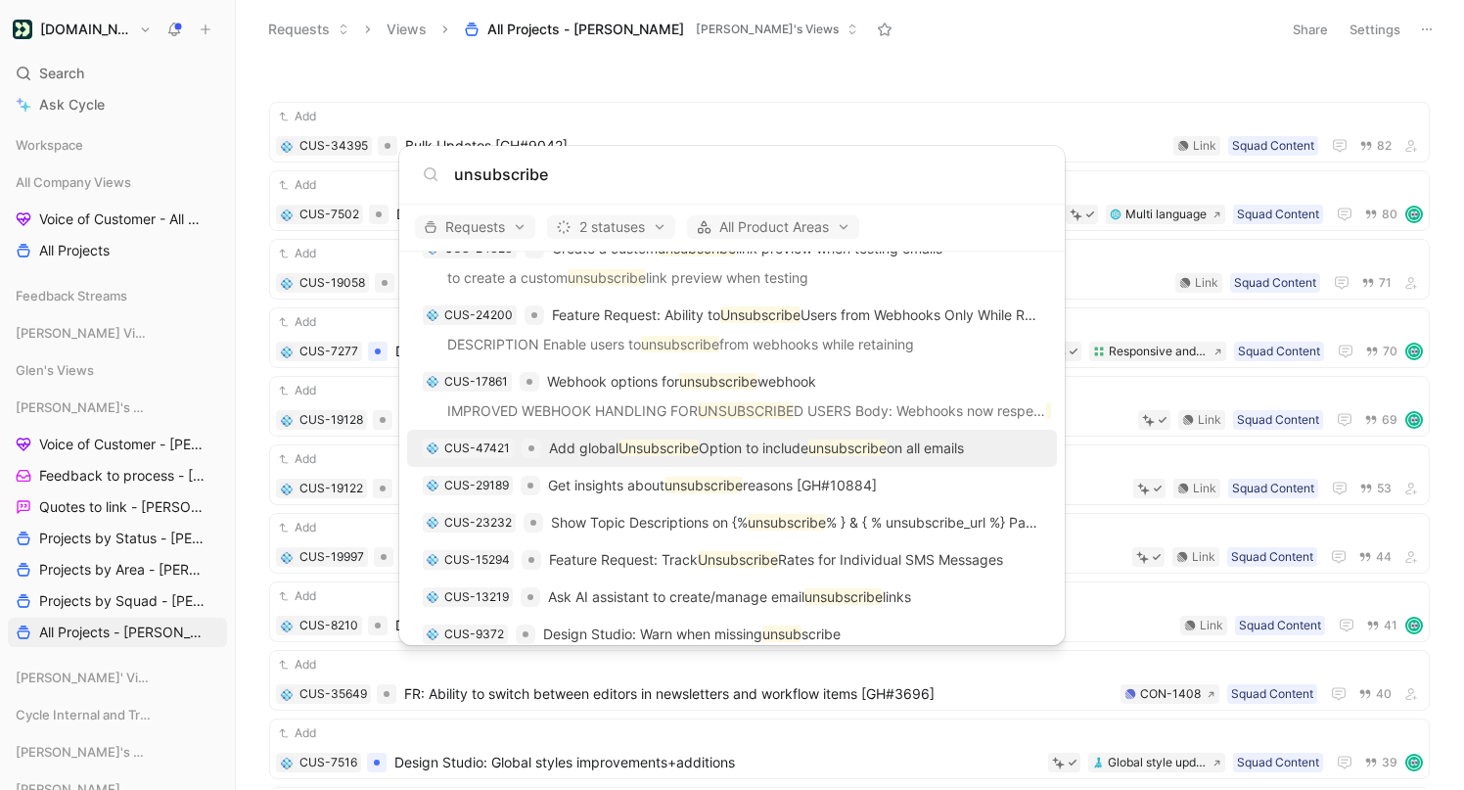
scroll to position [0, 0]
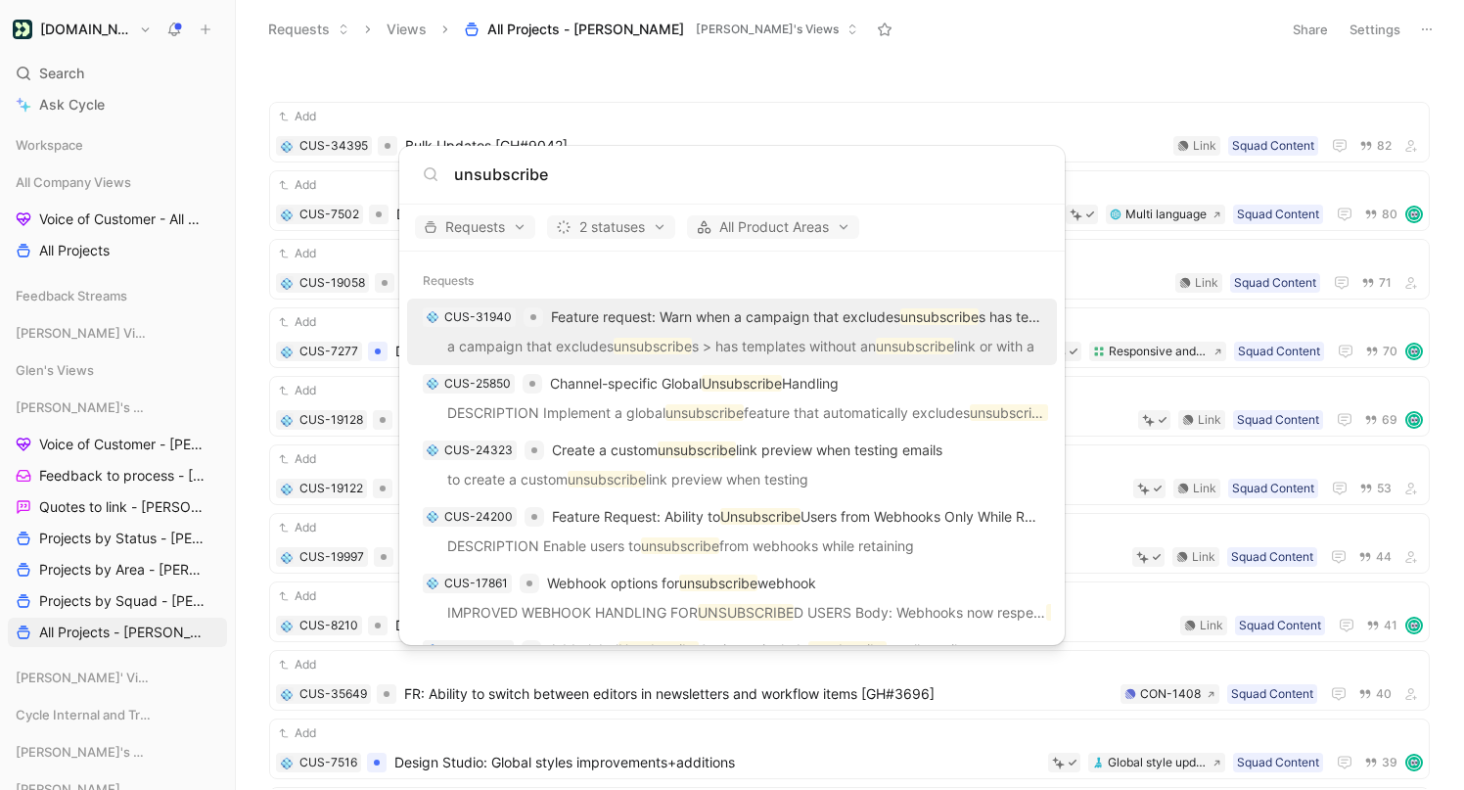
click at [563, 175] on input "unsubscribe" at bounding box center [747, 173] width 587 height 23
click at [775, 225] on span "All Product Areas" at bounding box center [773, 226] width 155 height 23
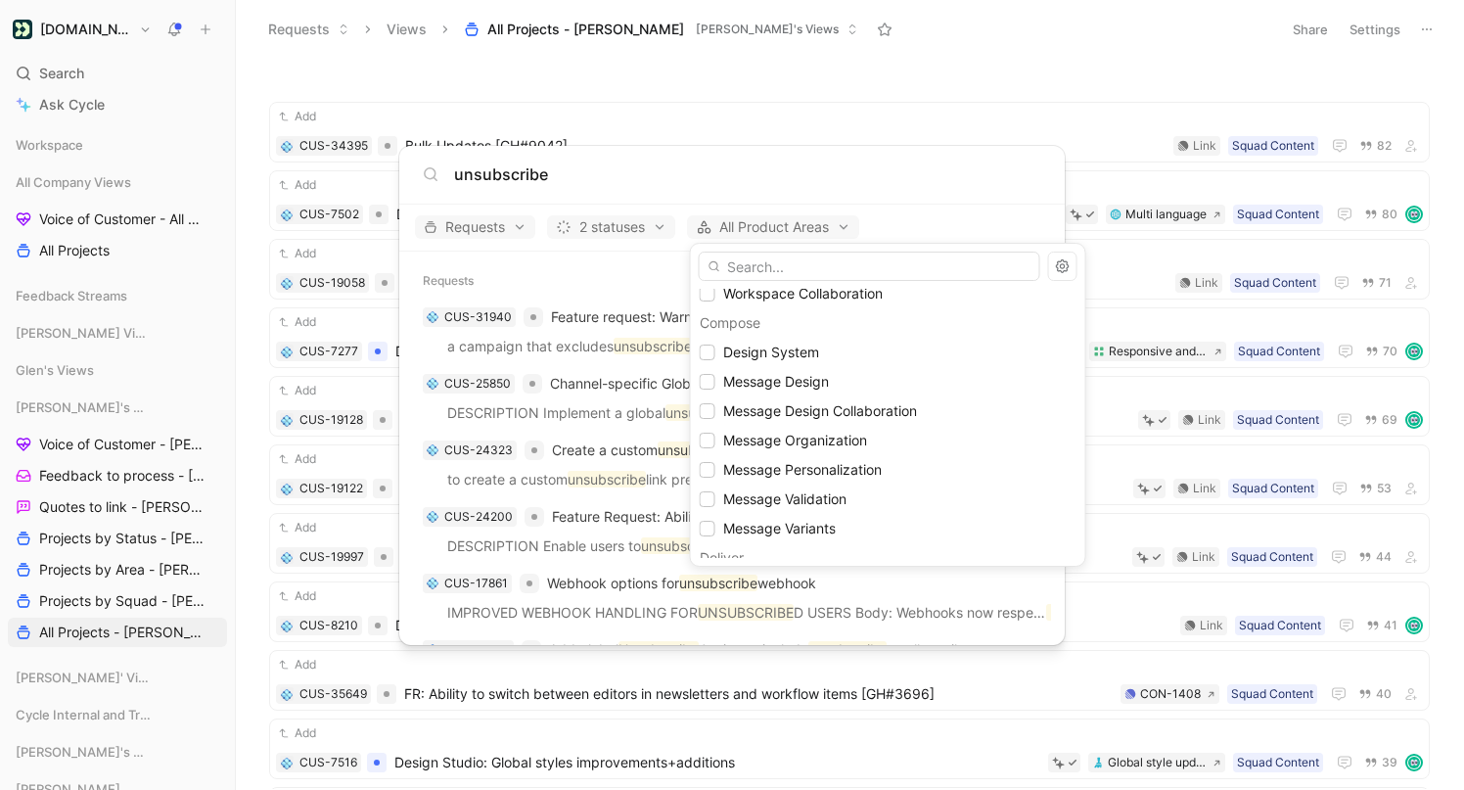
scroll to position [462, 0]
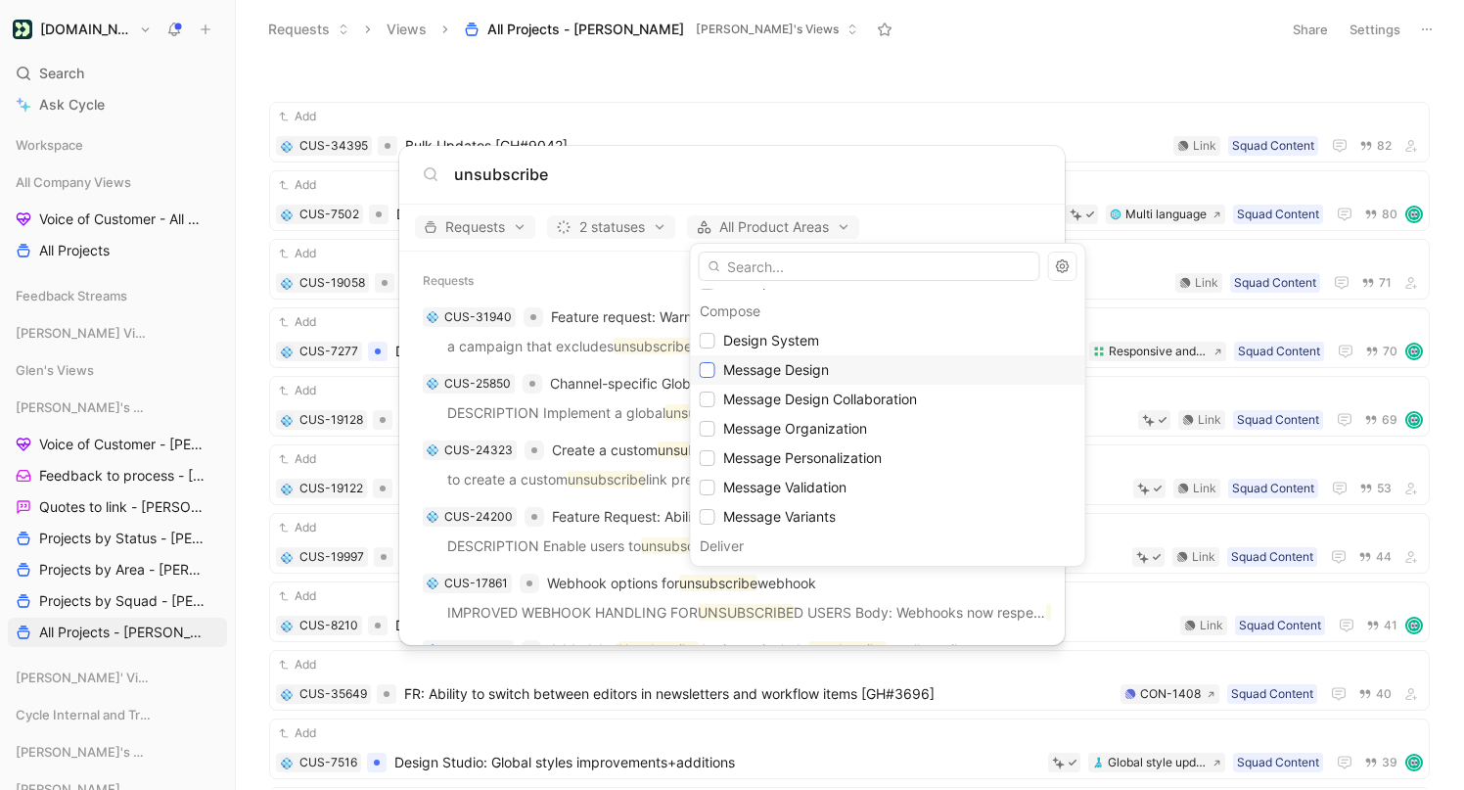
click at [710, 367] on icon at bounding box center [707, 370] width 9 height 7
click at [707, 458] on icon at bounding box center [708, 458] width 12 height 12
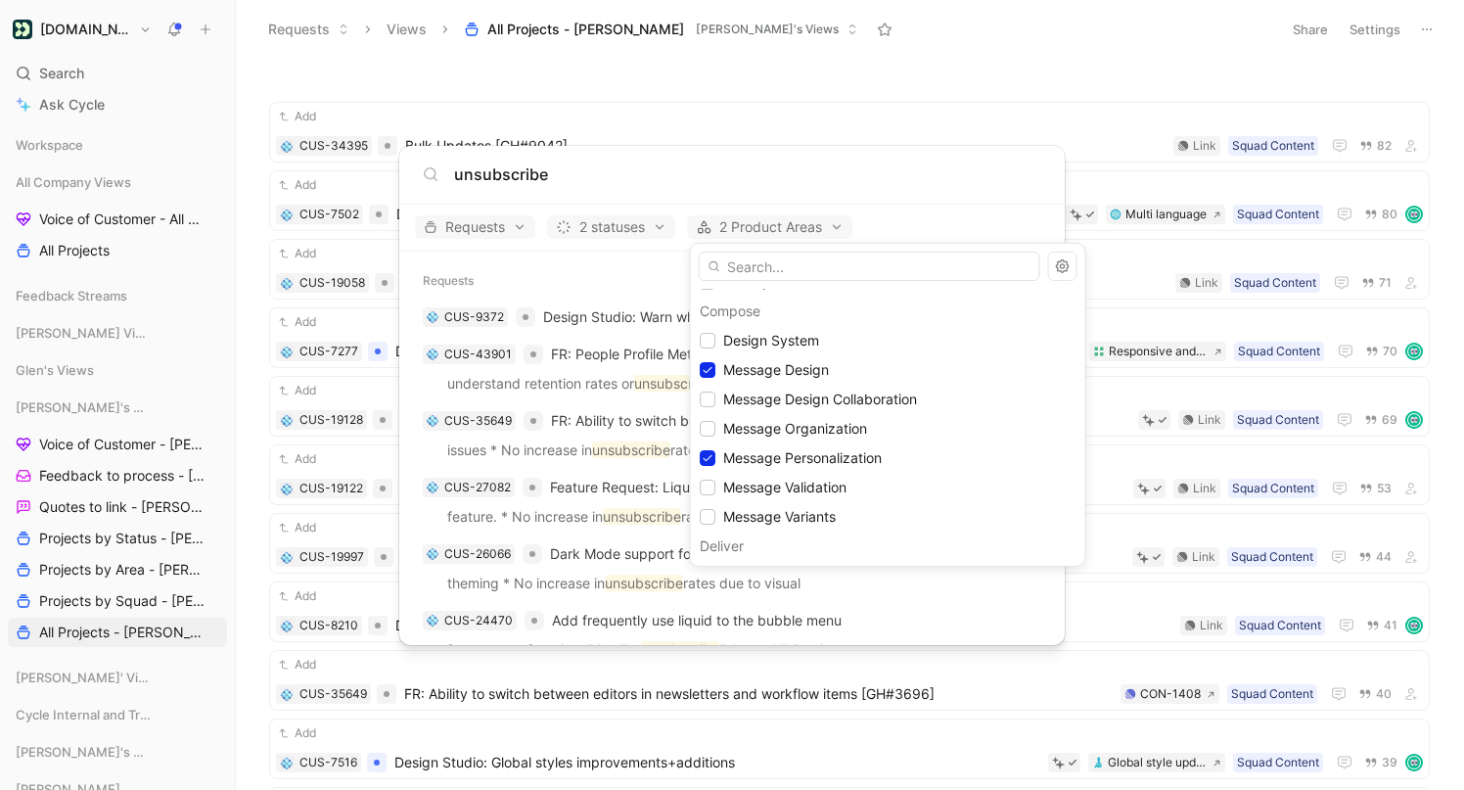
click at [878, 146] on div at bounding box center [732, 395] width 1464 height 790
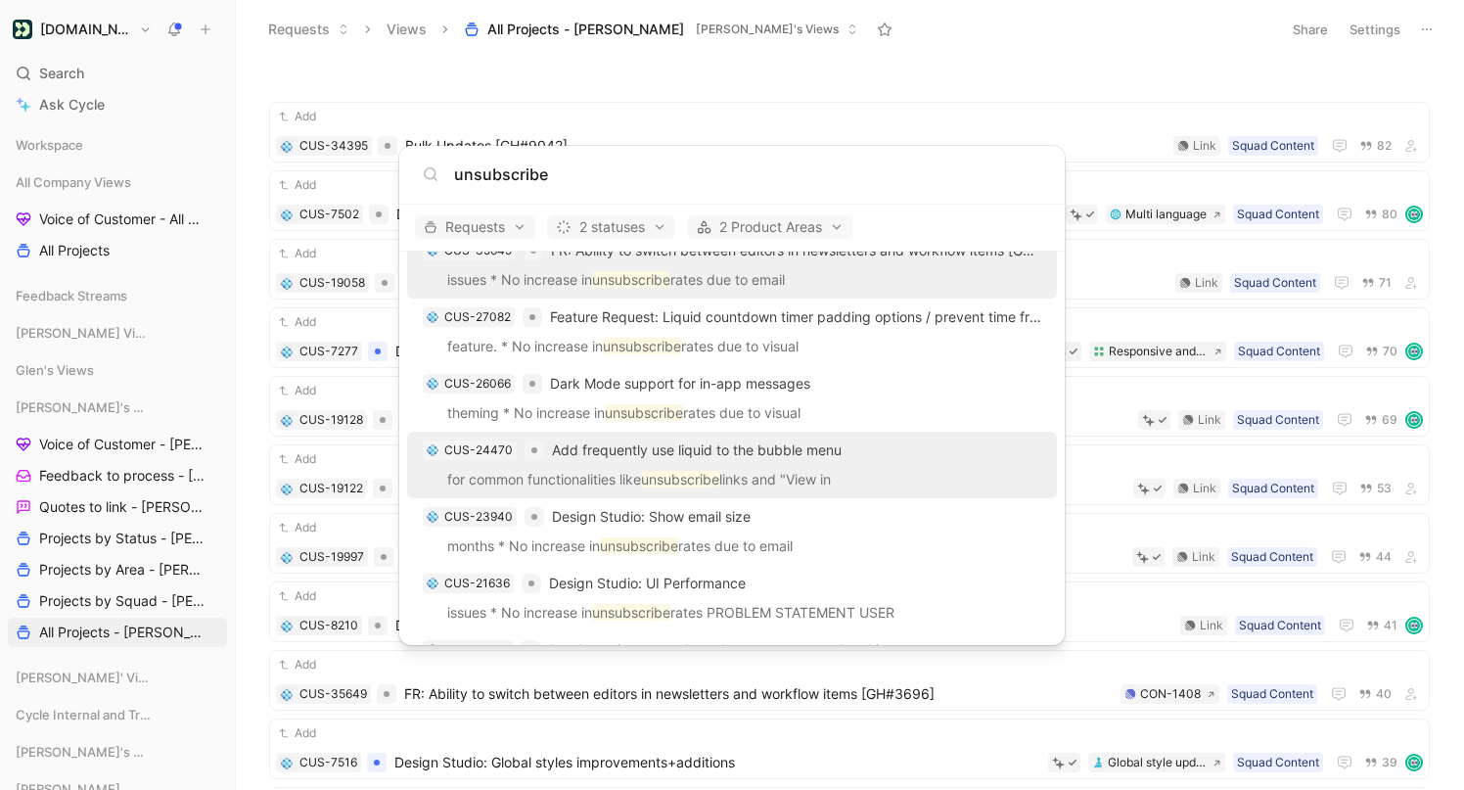
scroll to position [169, 0]
click at [822, 456] on span "Add frequently use liquid to the bubble menu" at bounding box center [697, 450] width 290 height 17
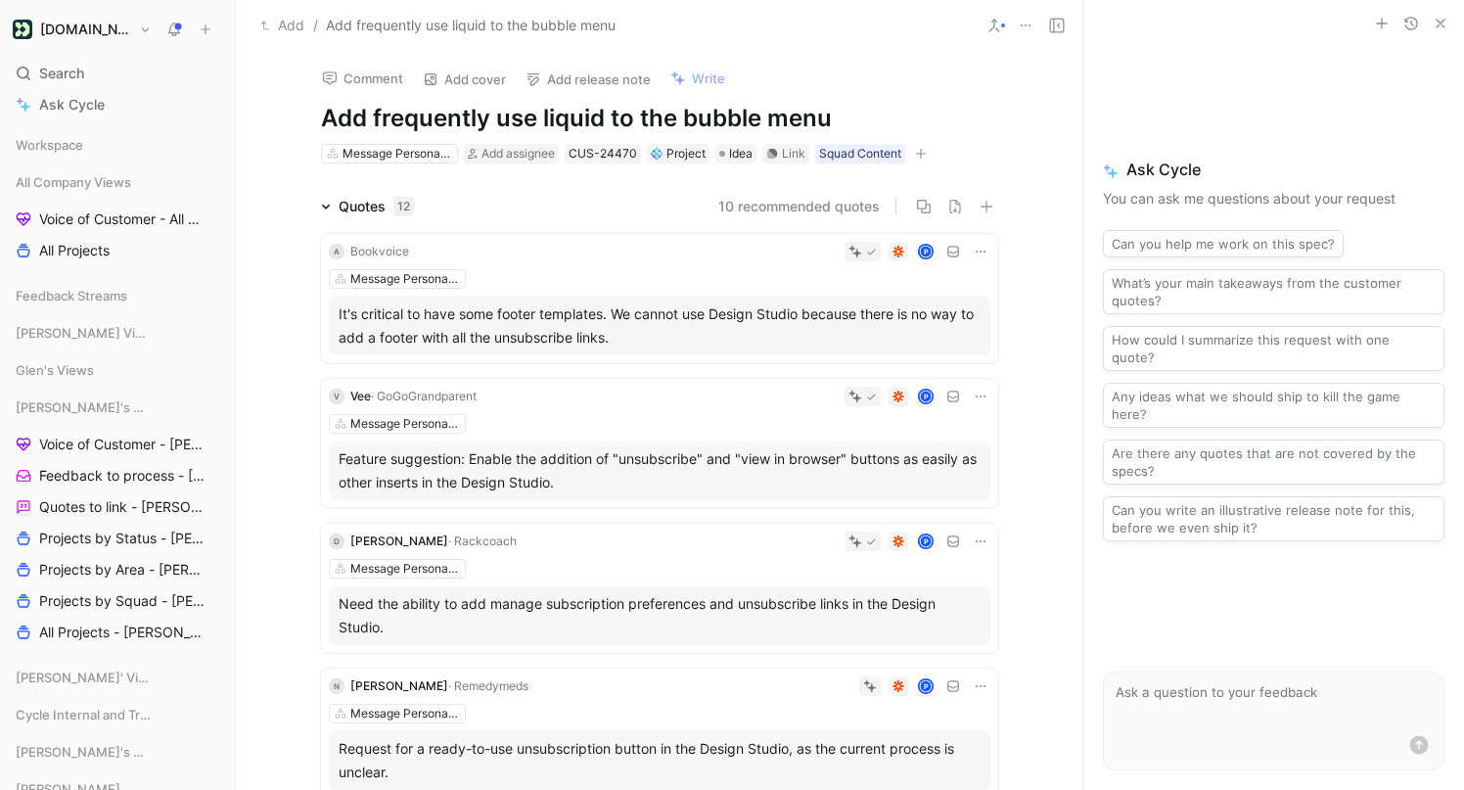
click at [1025, 24] on use at bounding box center [1026, 25] width 10 height 2
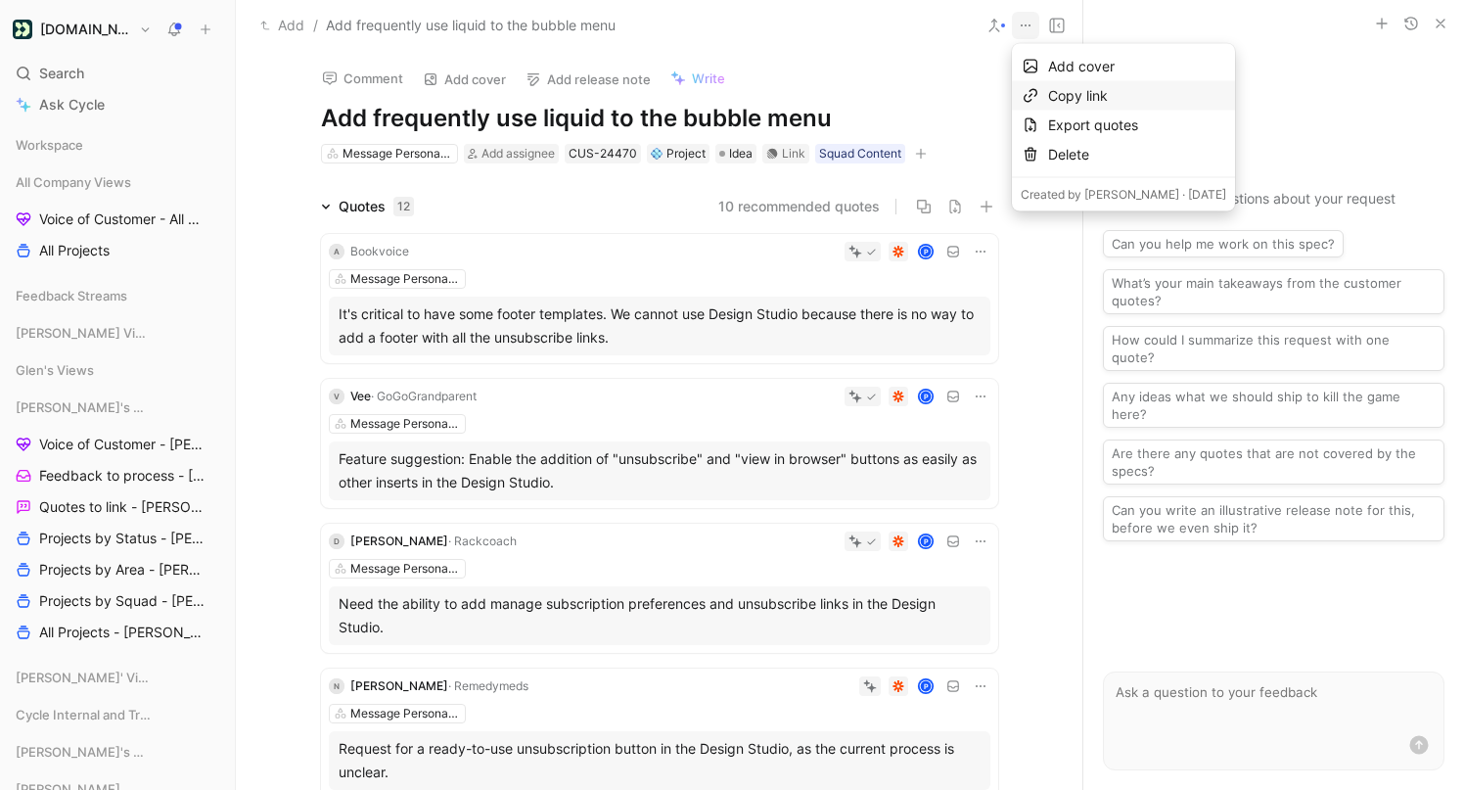
click at [1061, 90] on div "Copy link" at bounding box center [1137, 95] width 178 height 23
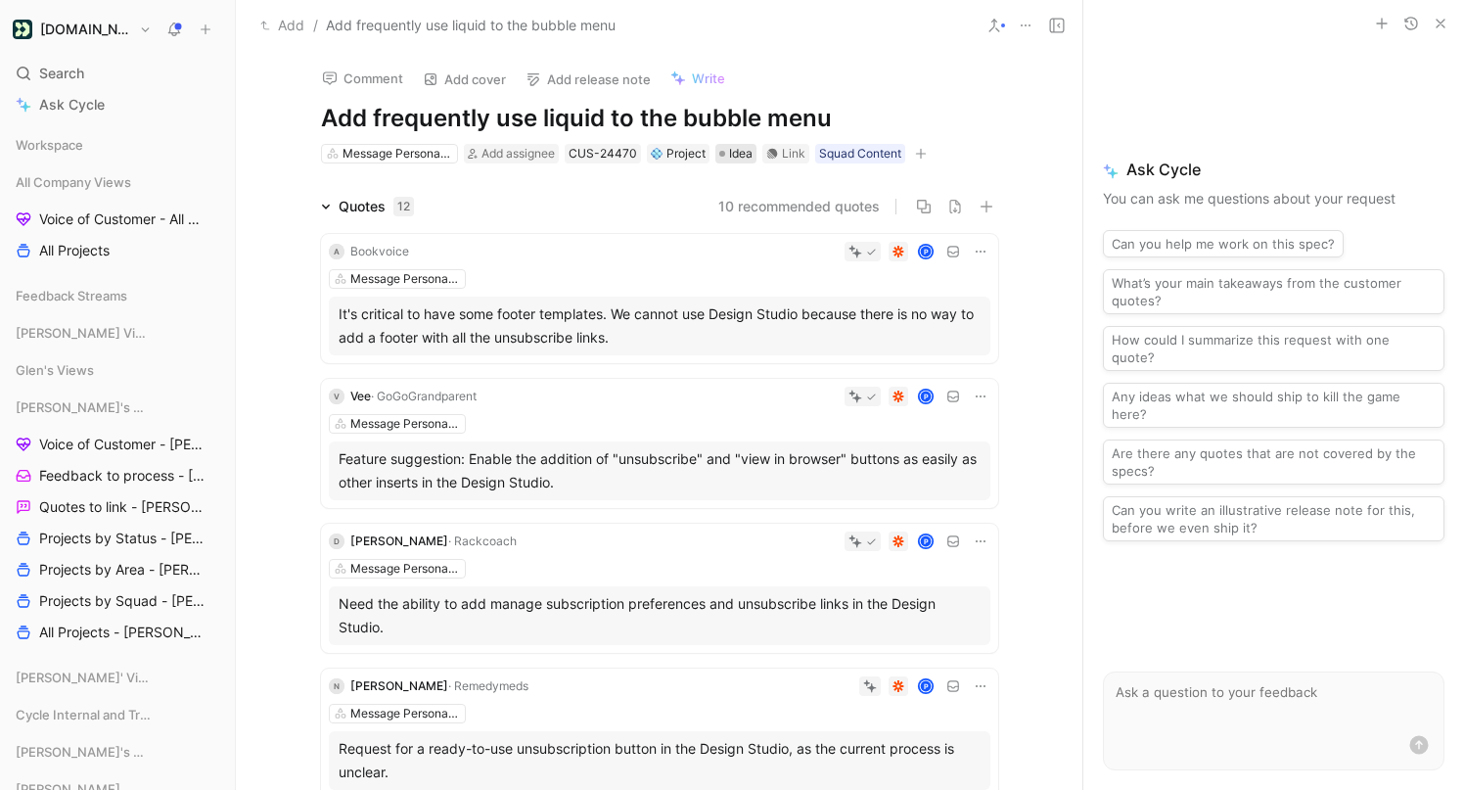
click at [735, 154] on span "Idea" at bounding box center [740, 154] width 23 height 20
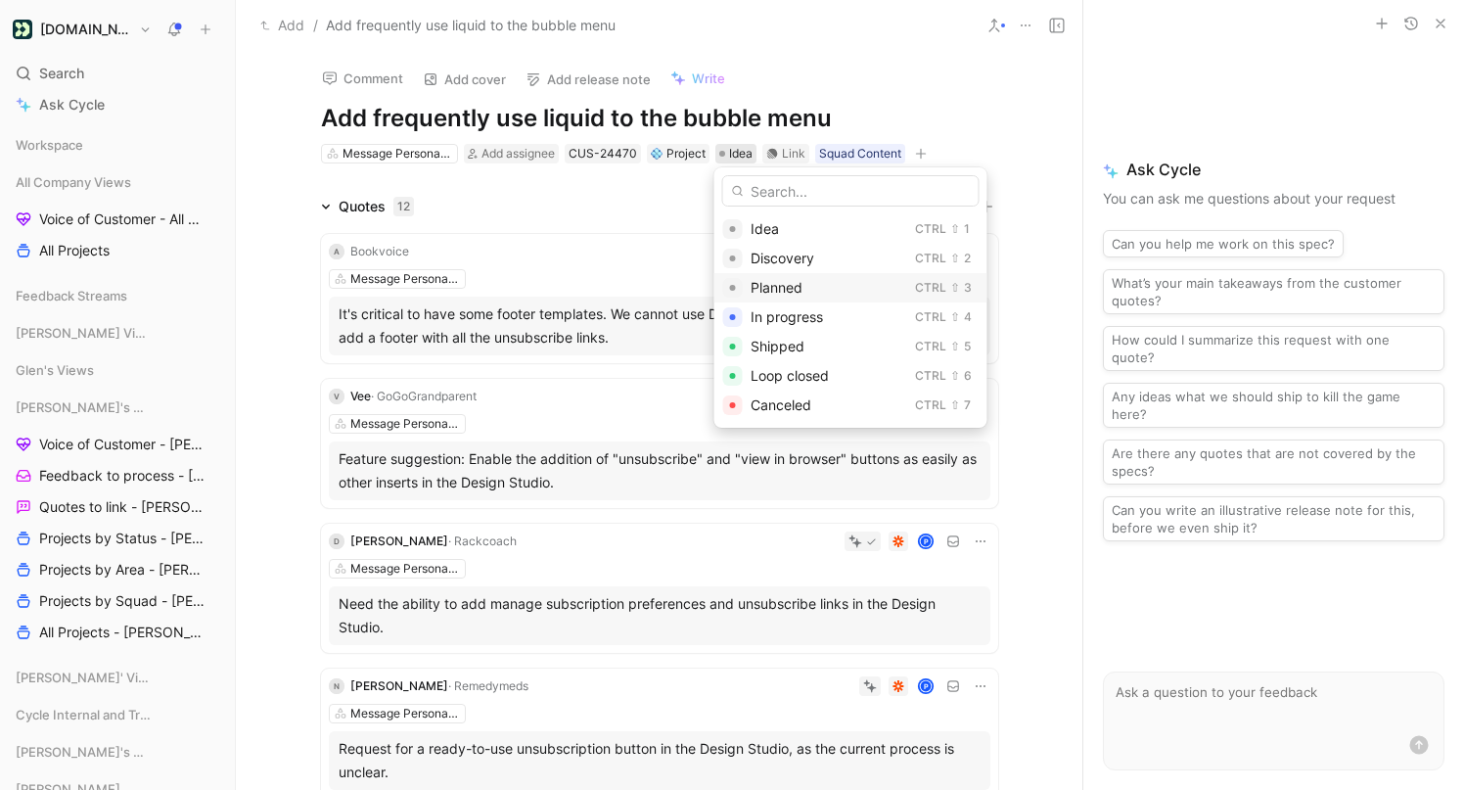
click at [813, 286] on div "Planned" at bounding box center [829, 287] width 157 height 23
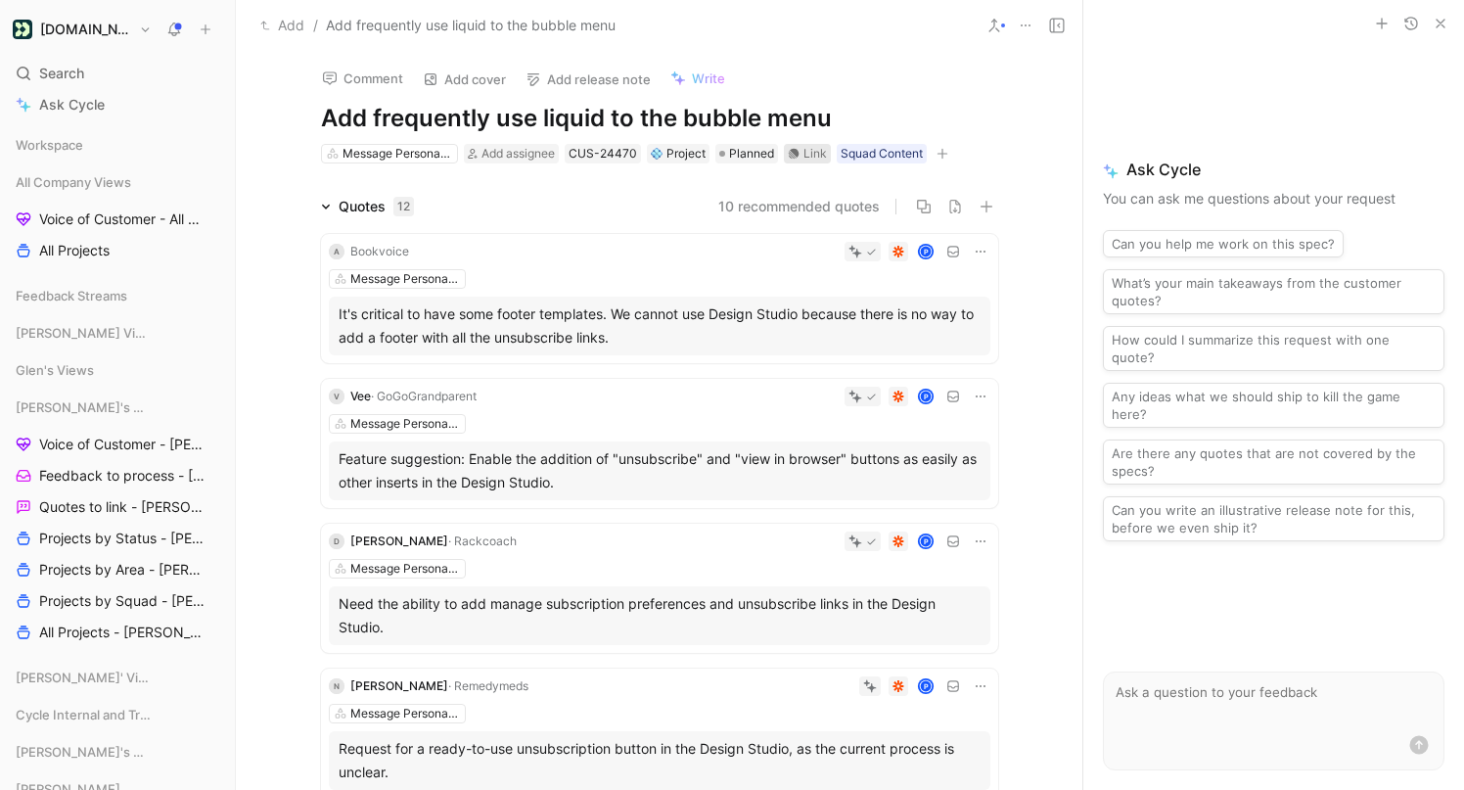
click at [804, 157] on div "Link" at bounding box center [815, 154] width 23 height 20
click at [94, 533] on span "Projects by Status - [PERSON_NAME]" at bounding box center [119, 539] width 161 height 20
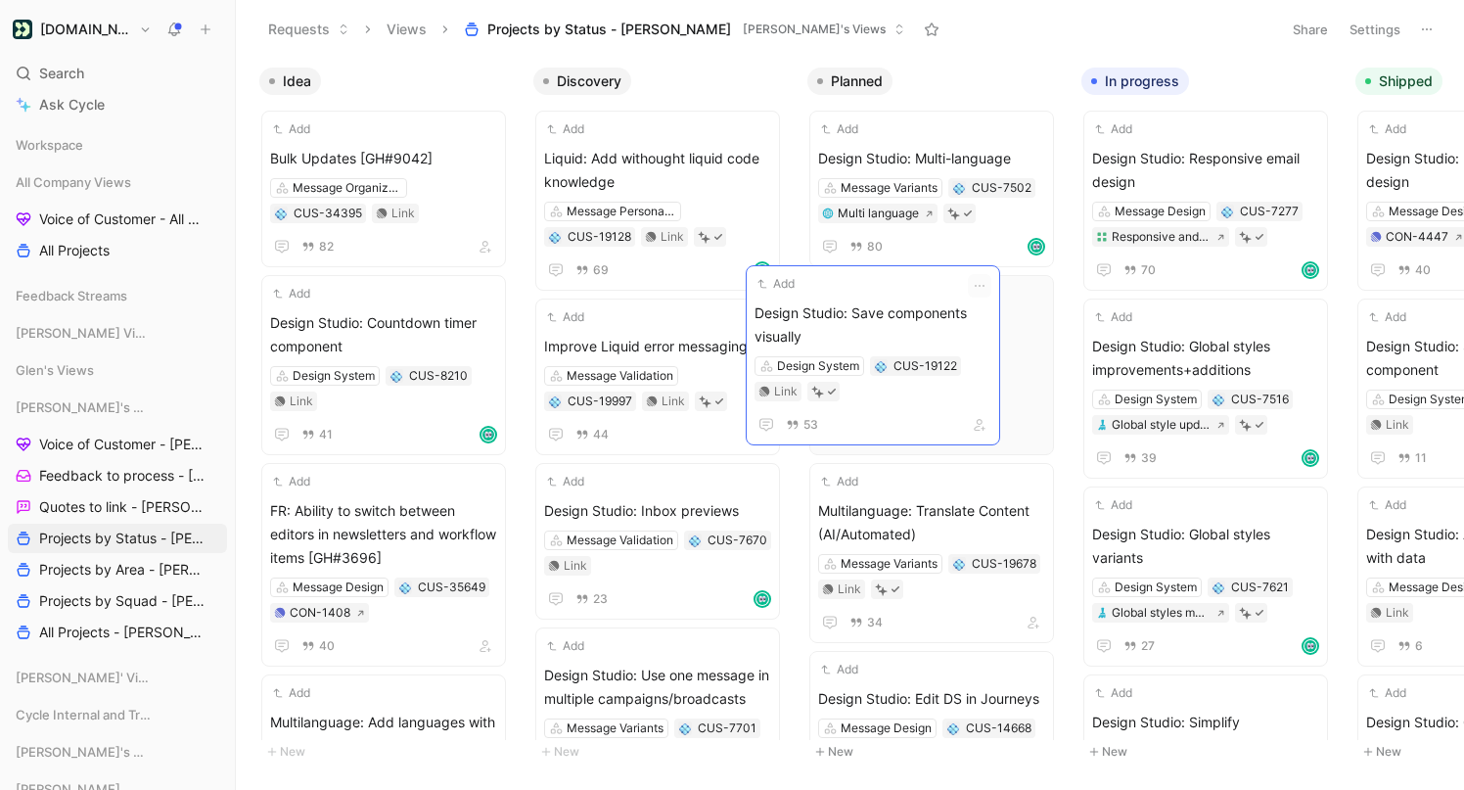
drag, startPoint x: 676, startPoint y: 345, endPoint x: 887, endPoint y: 311, distance: 213.0
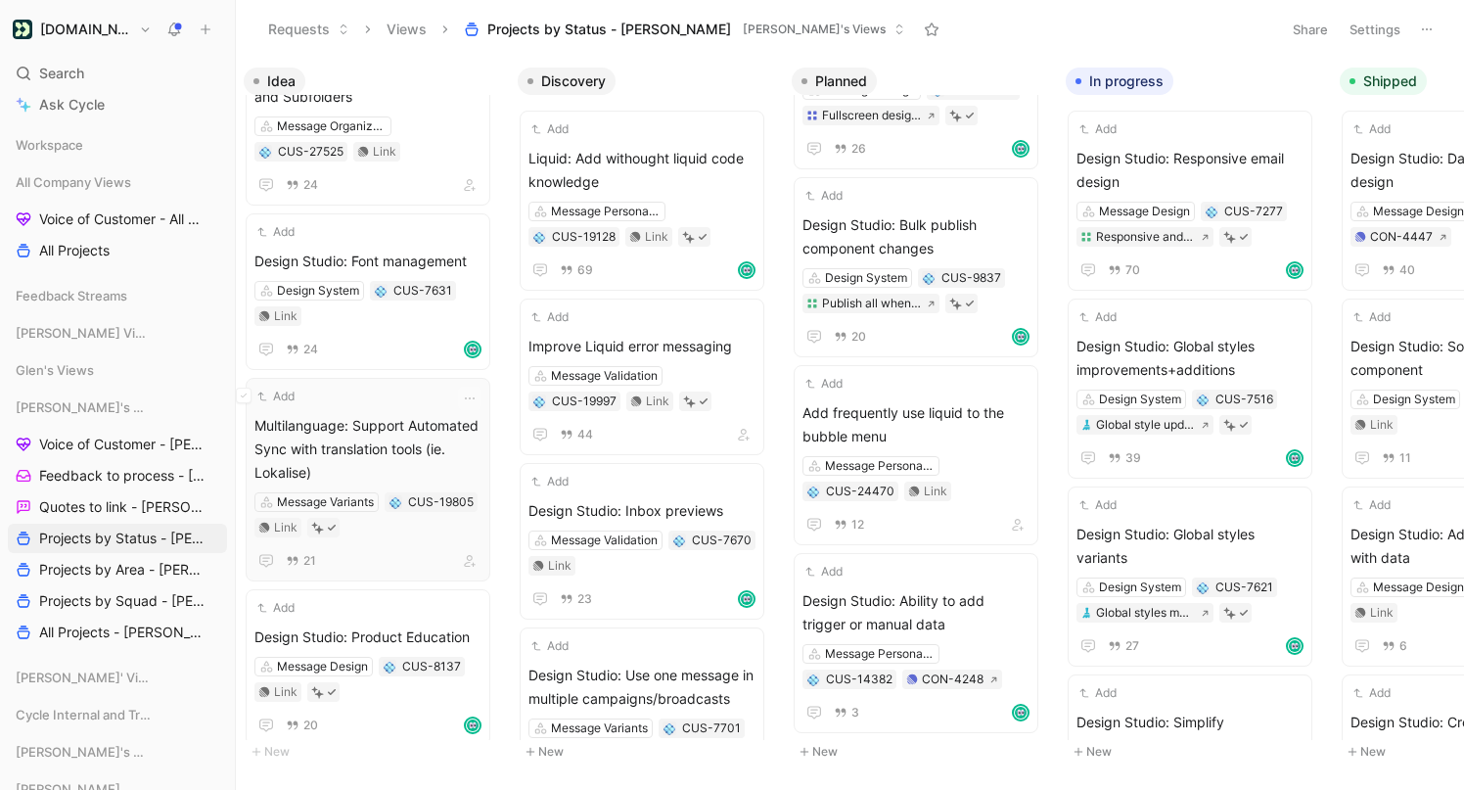
scroll to position [0, 30]
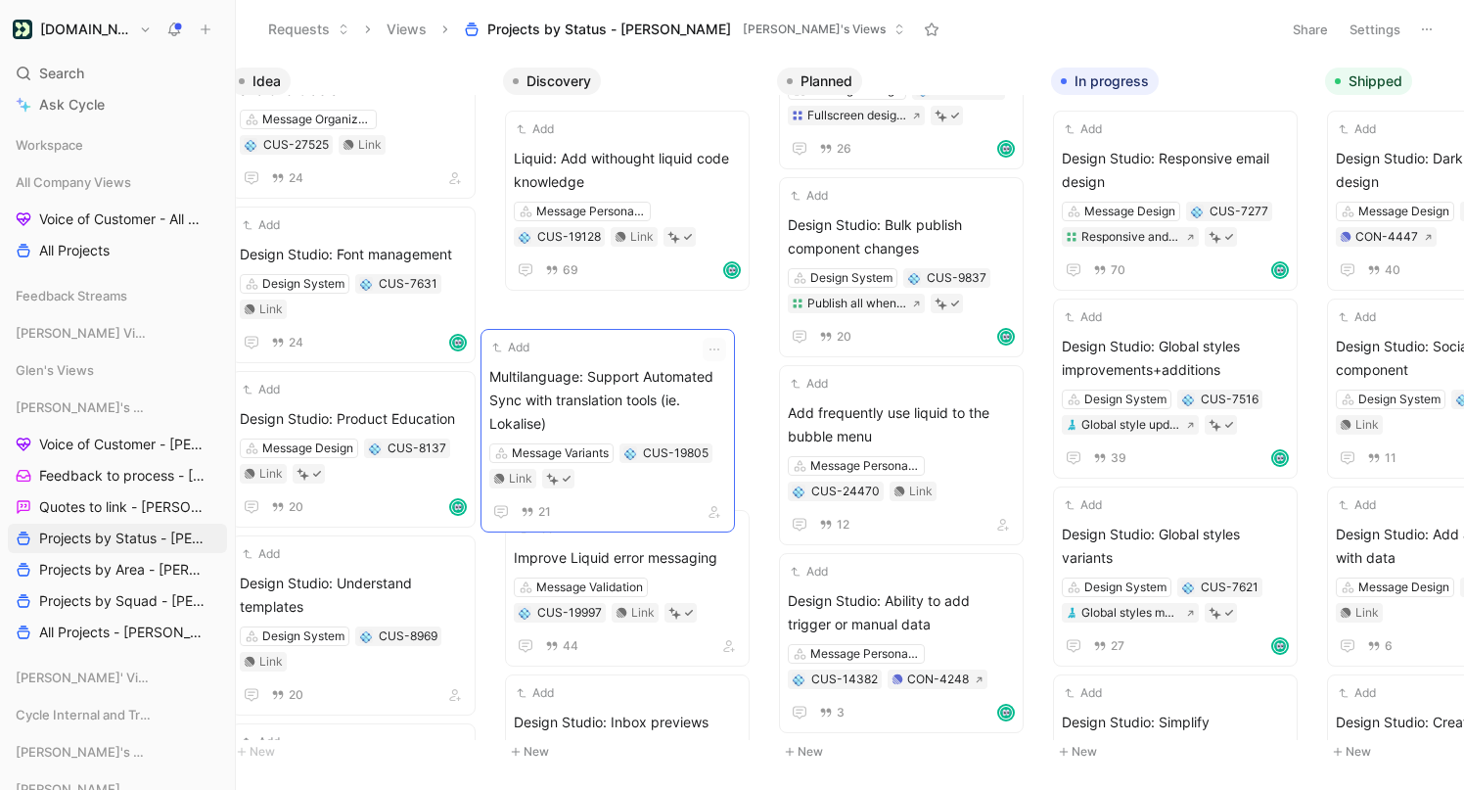
drag, startPoint x: 299, startPoint y: 383, endPoint x: 548, endPoint y: 364, distance: 250.3
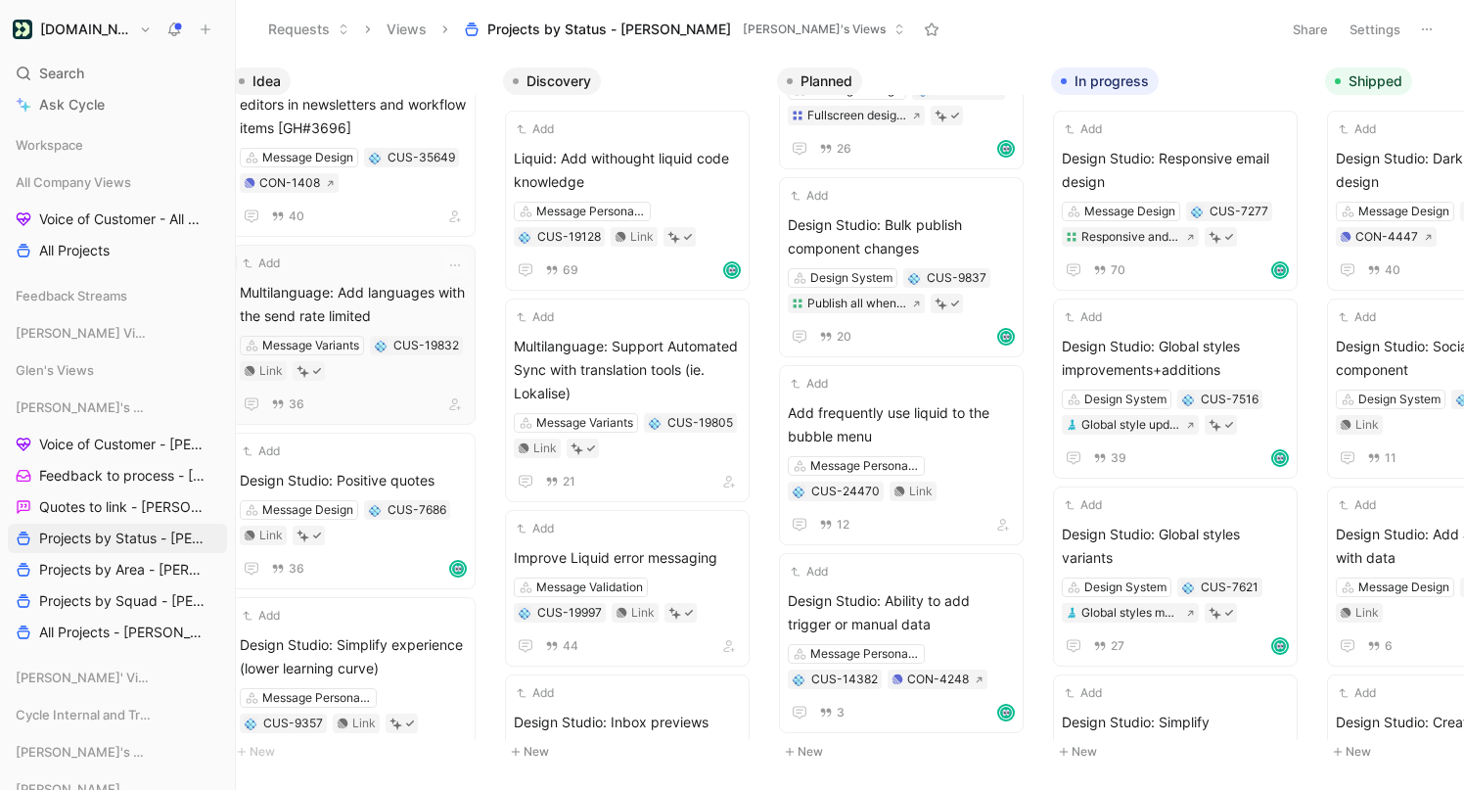
scroll to position [0, 31]
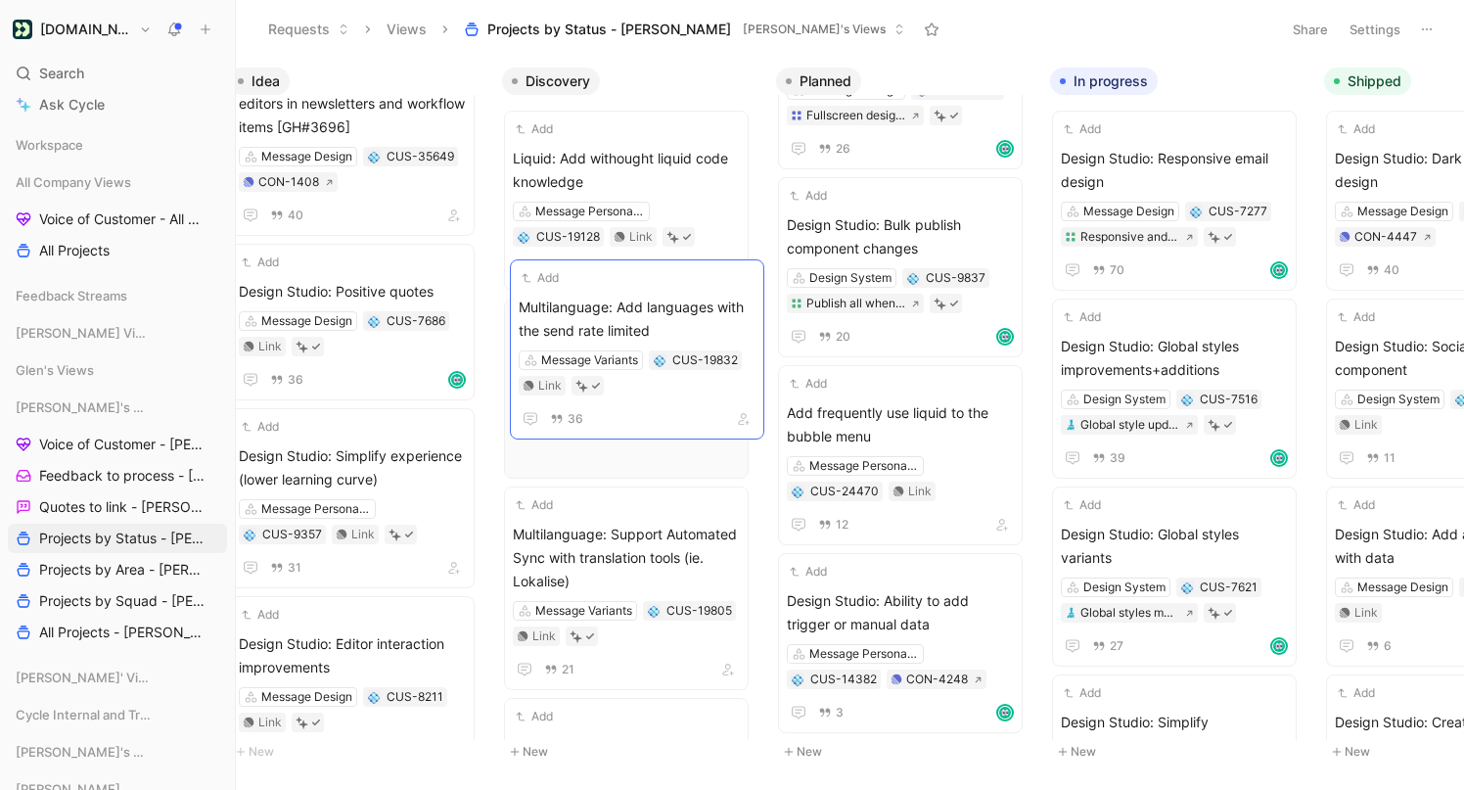
drag, startPoint x: 345, startPoint y: 276, endPoint x: 625, endPoint y: 292, distance: 280.4
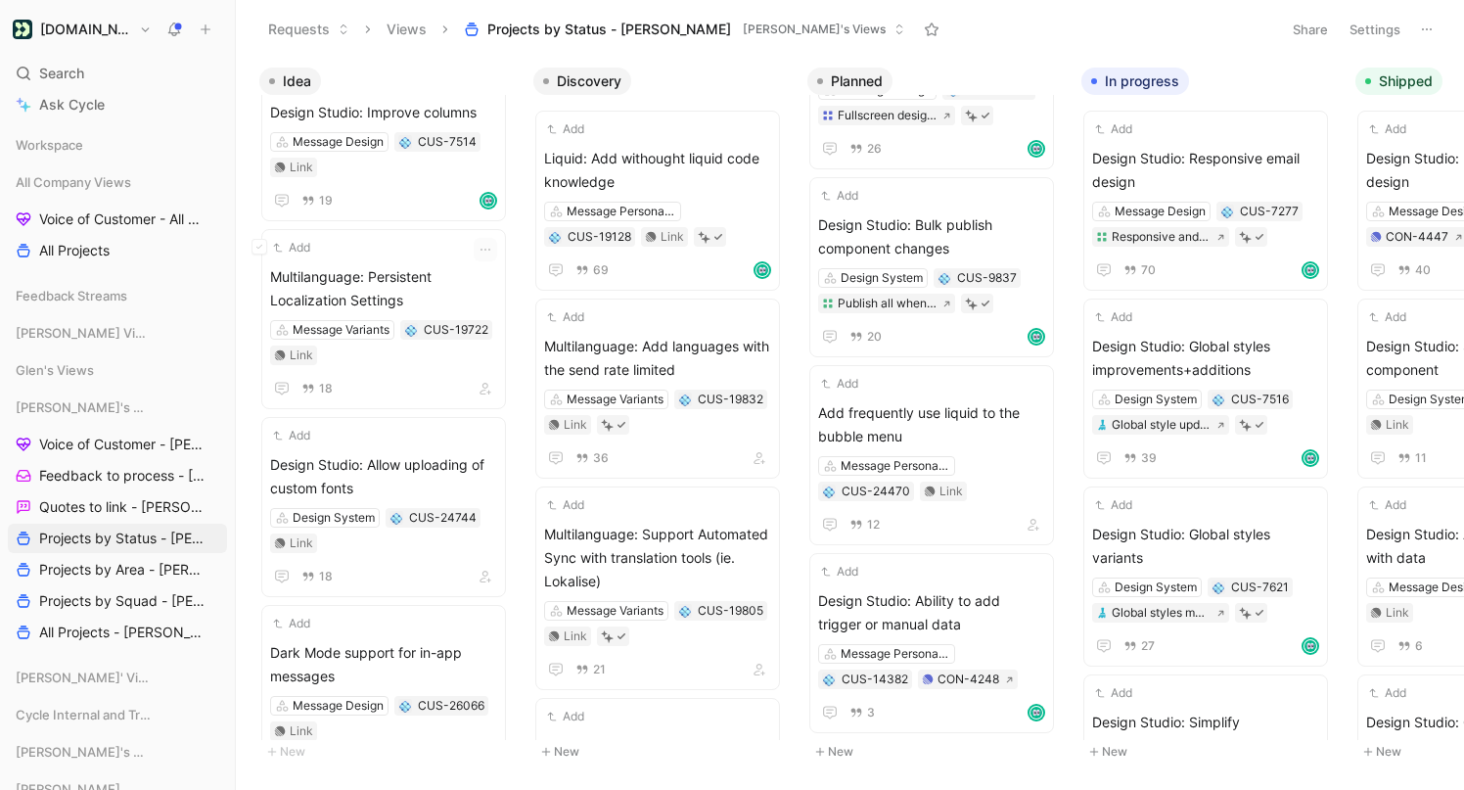
scroll to position [1991, 0]
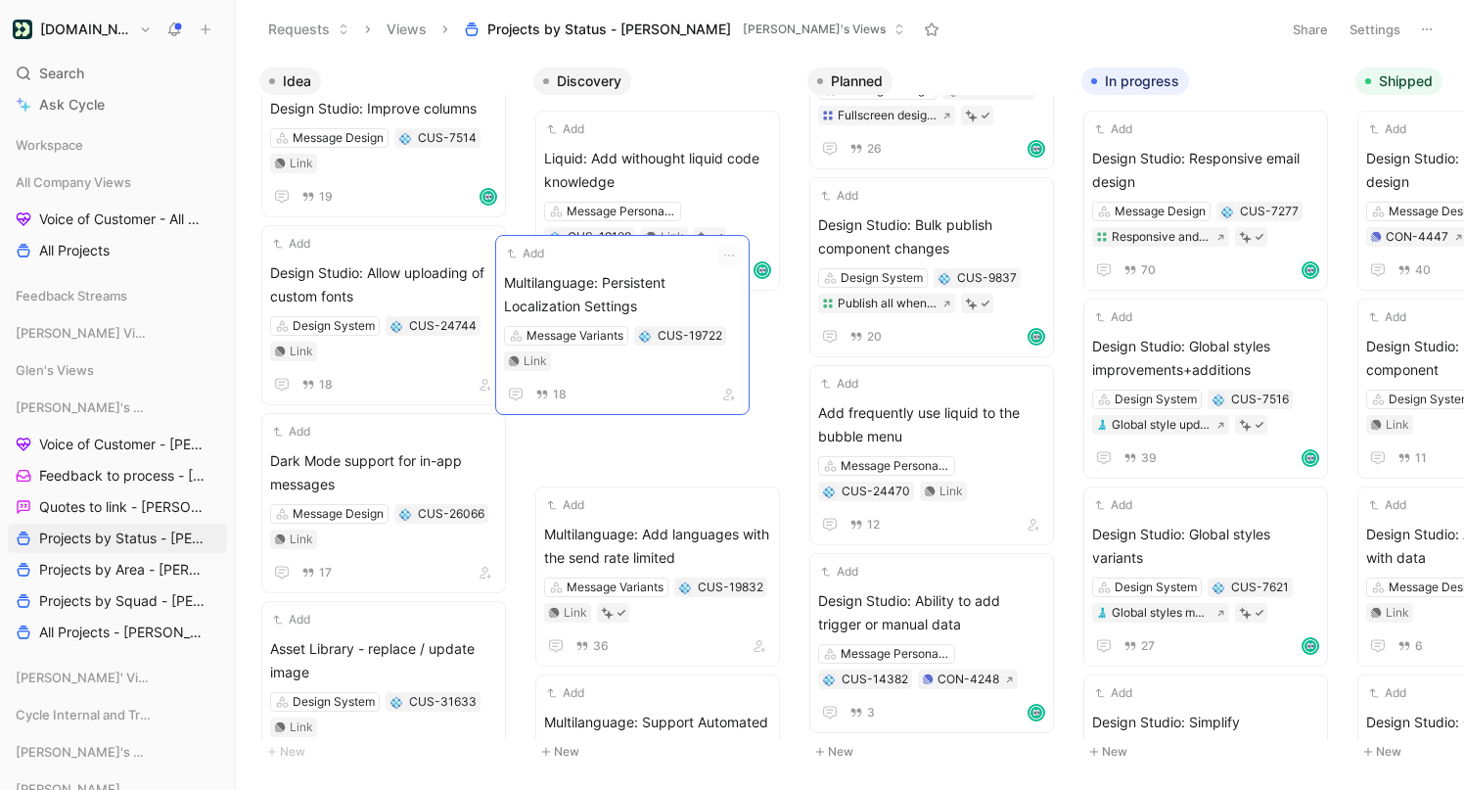
drag, startPoint x: 319, startPoint y: 281, endPoint x: 553, endPoint y: 291, distance: 234.1
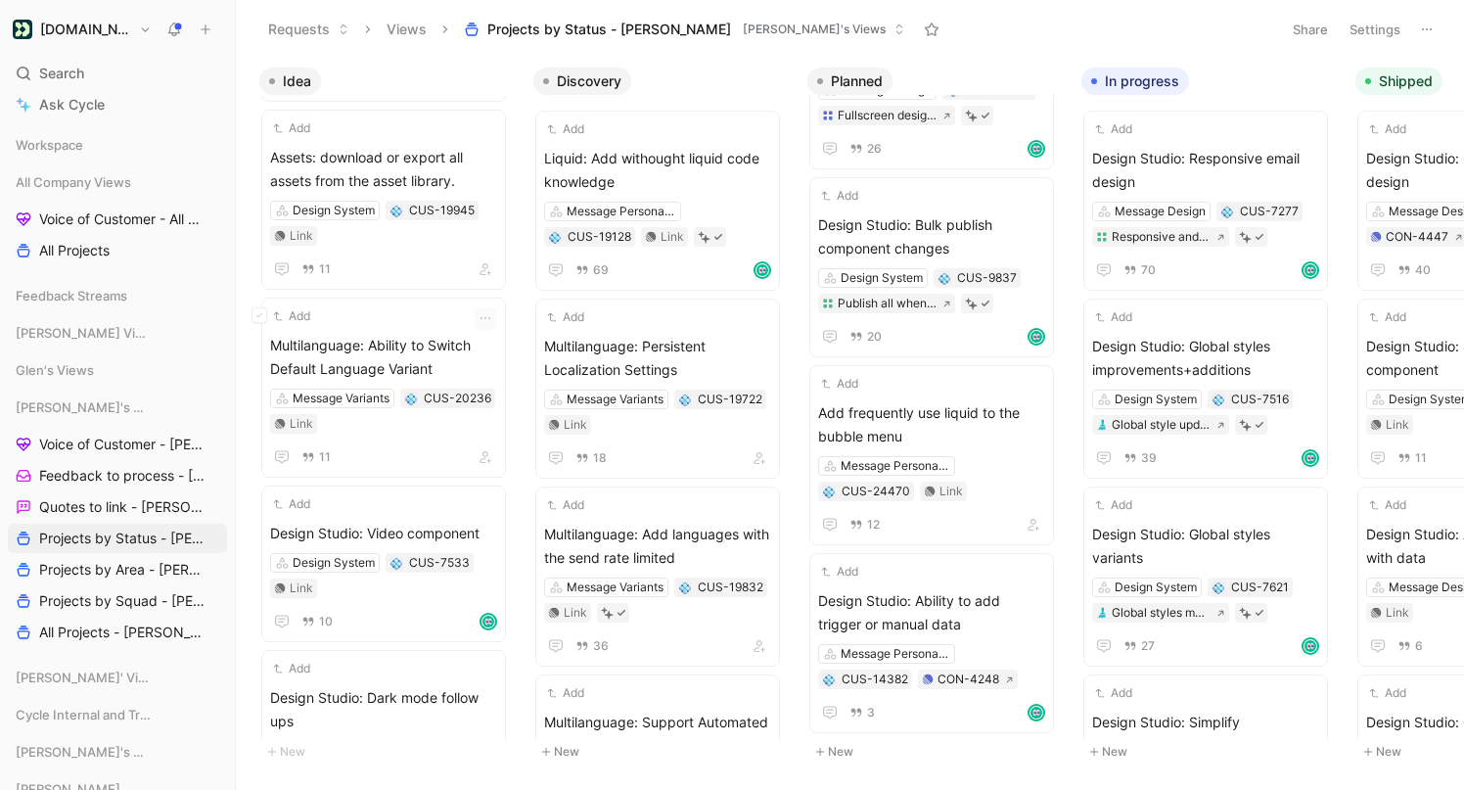
scroll to position [3113, 0]
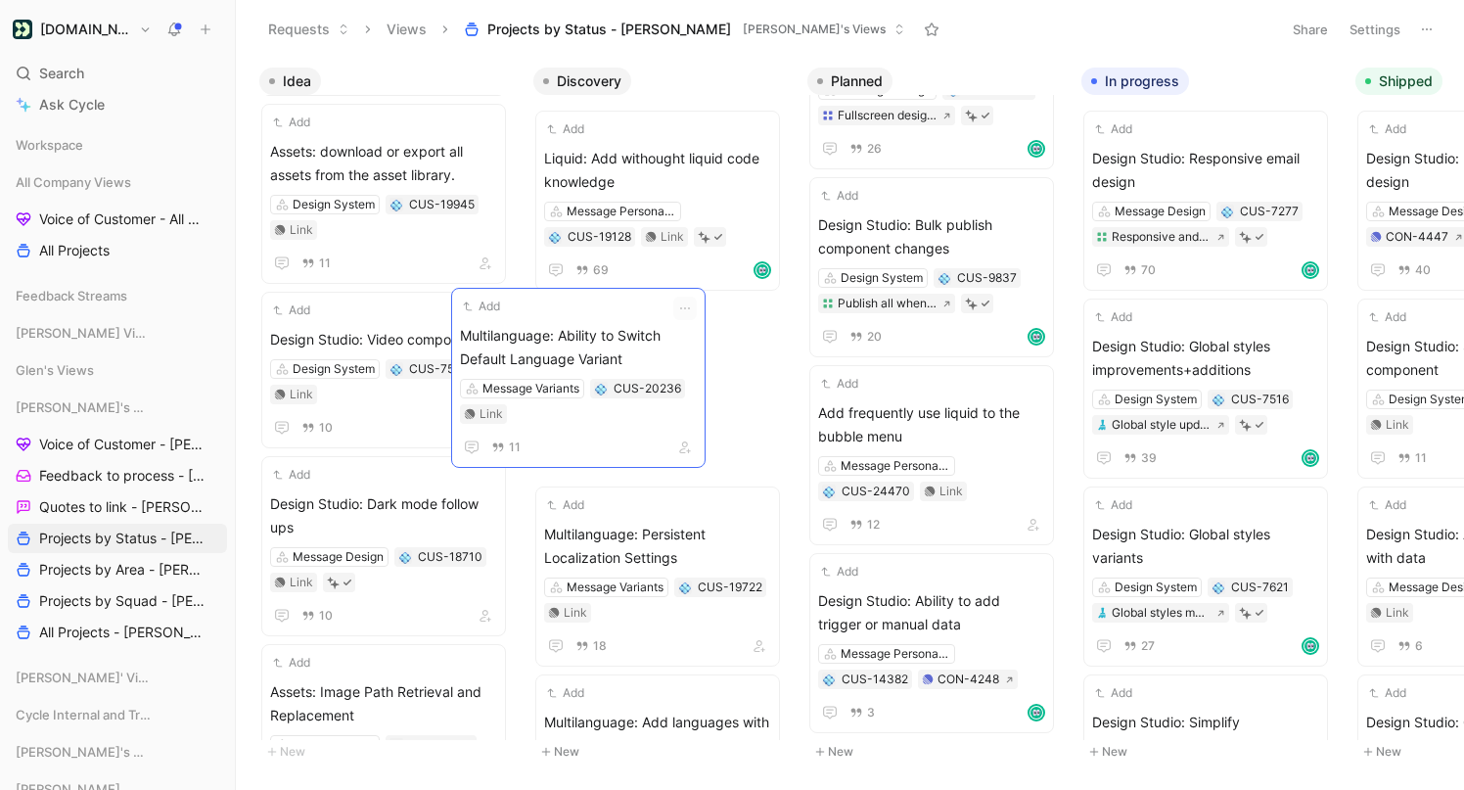
drag, startPoint x: 344, startPoint y: 343, endPoint x: 533, endPoint y: 339, distance: 189.9
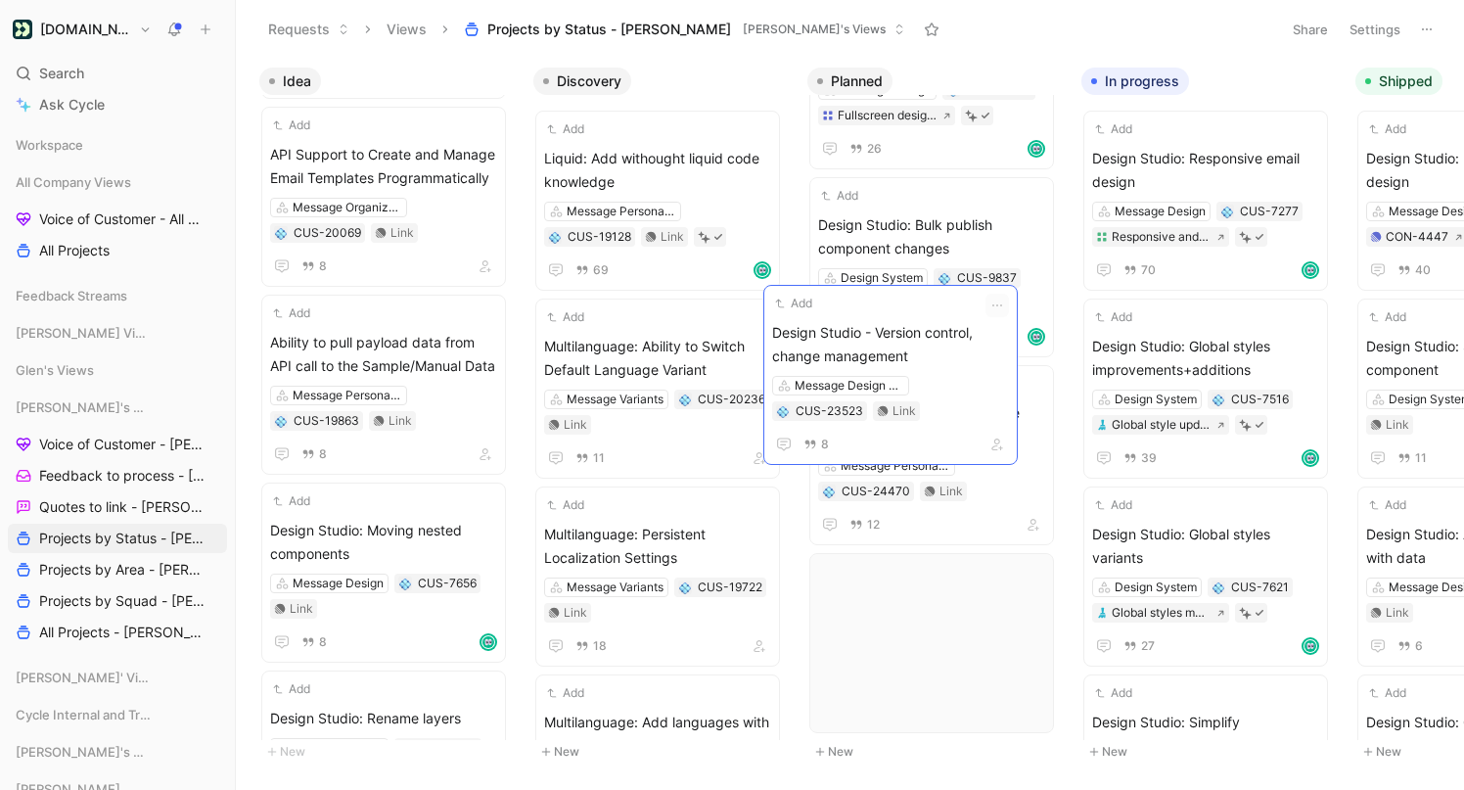
scroll to position [826, 0]
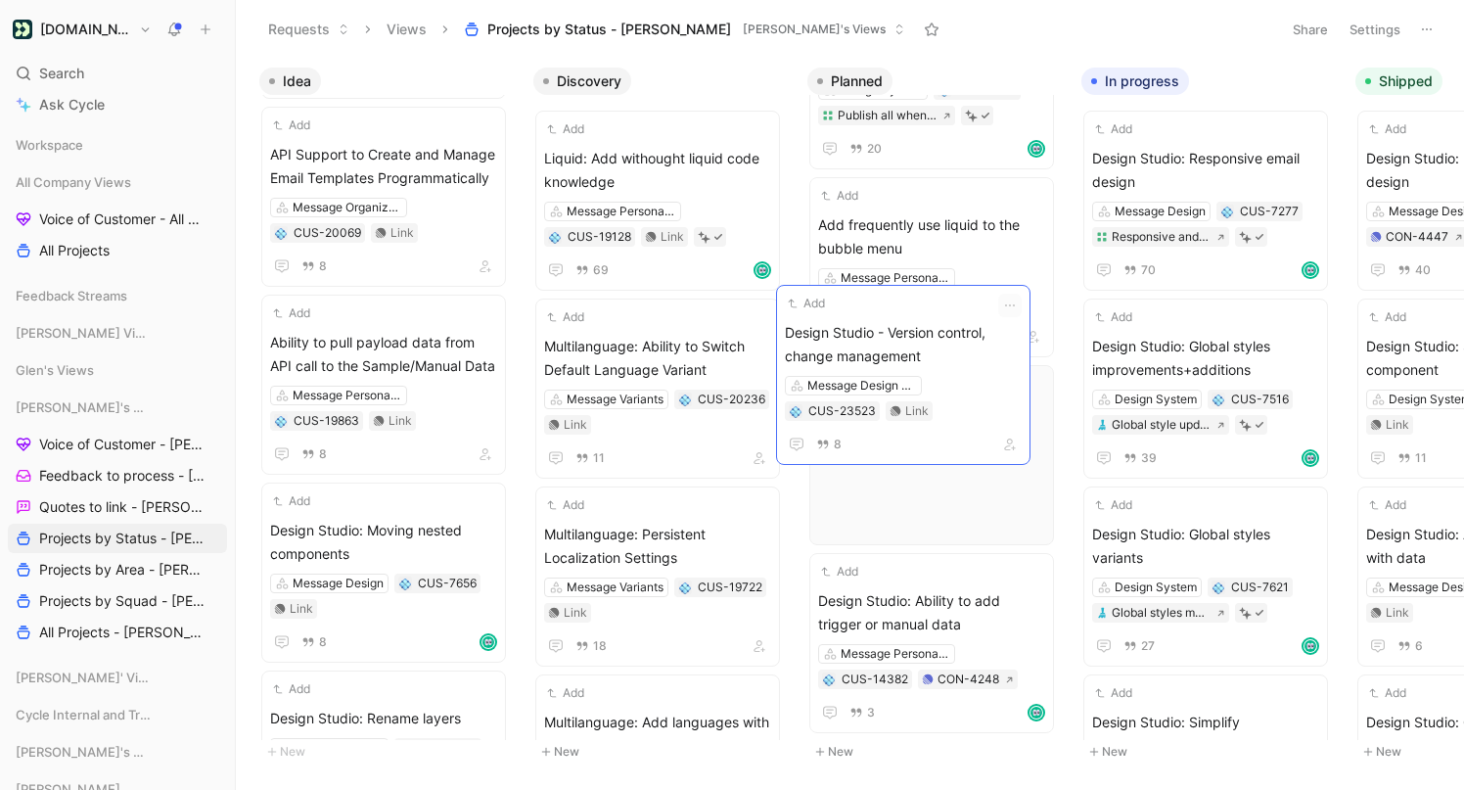
drag, startPoint x: 350, startPoint y: 334, endPoint x: 865, endPoint y: 324, distance: 514.9
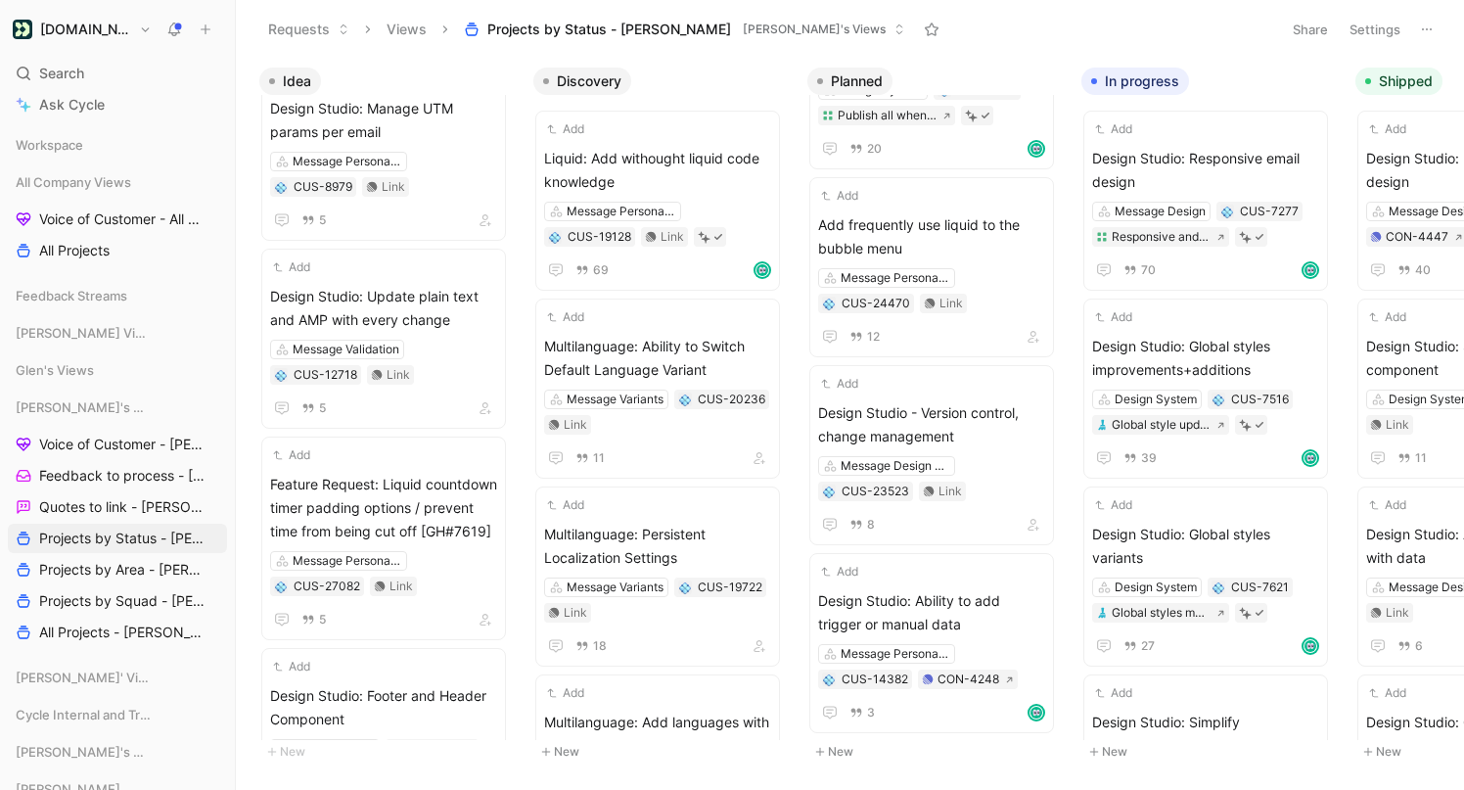
scroll to position [6102, 0]
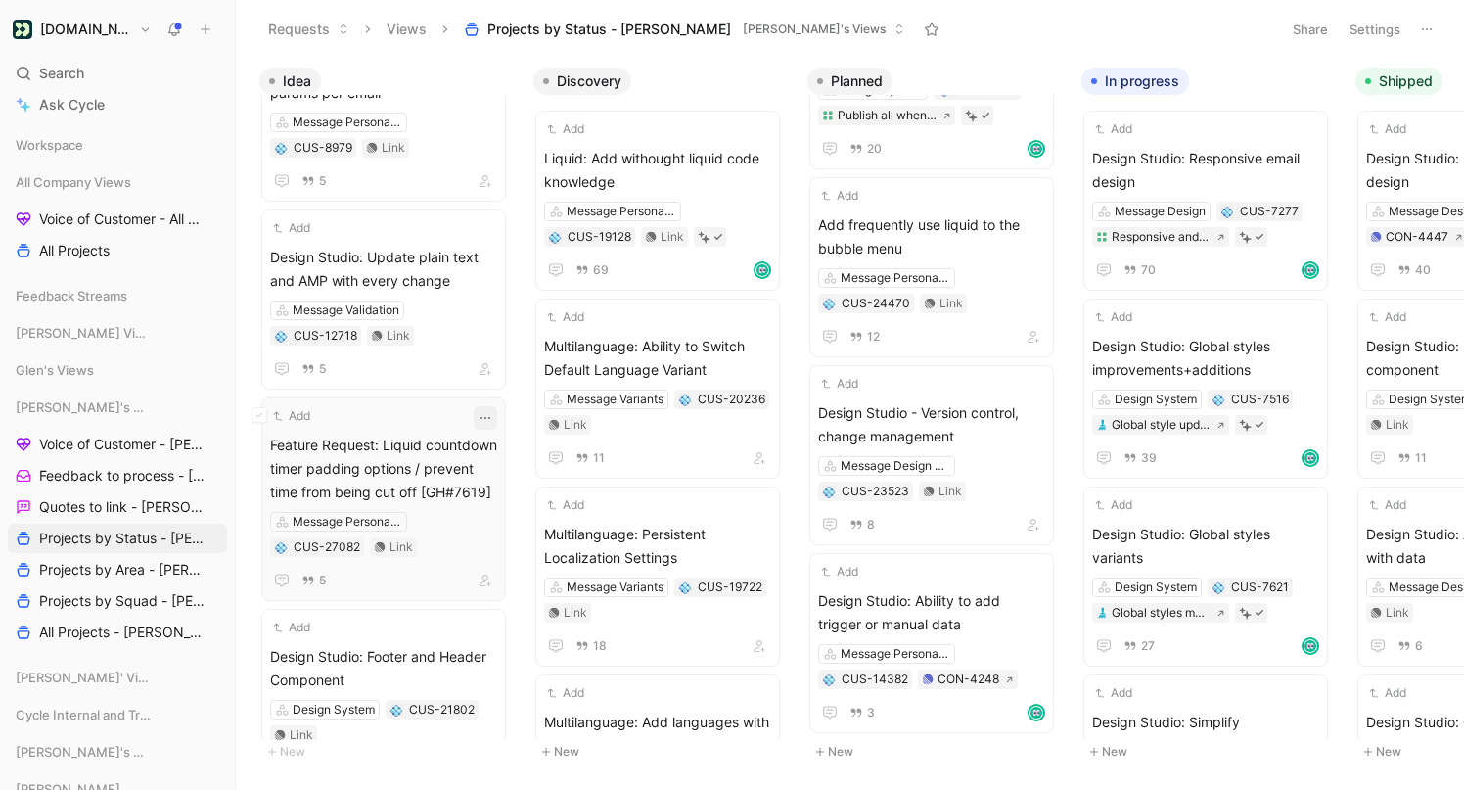
click at [493, 420] on icon "button" at bounding box center [486, 418] width 16 height 16
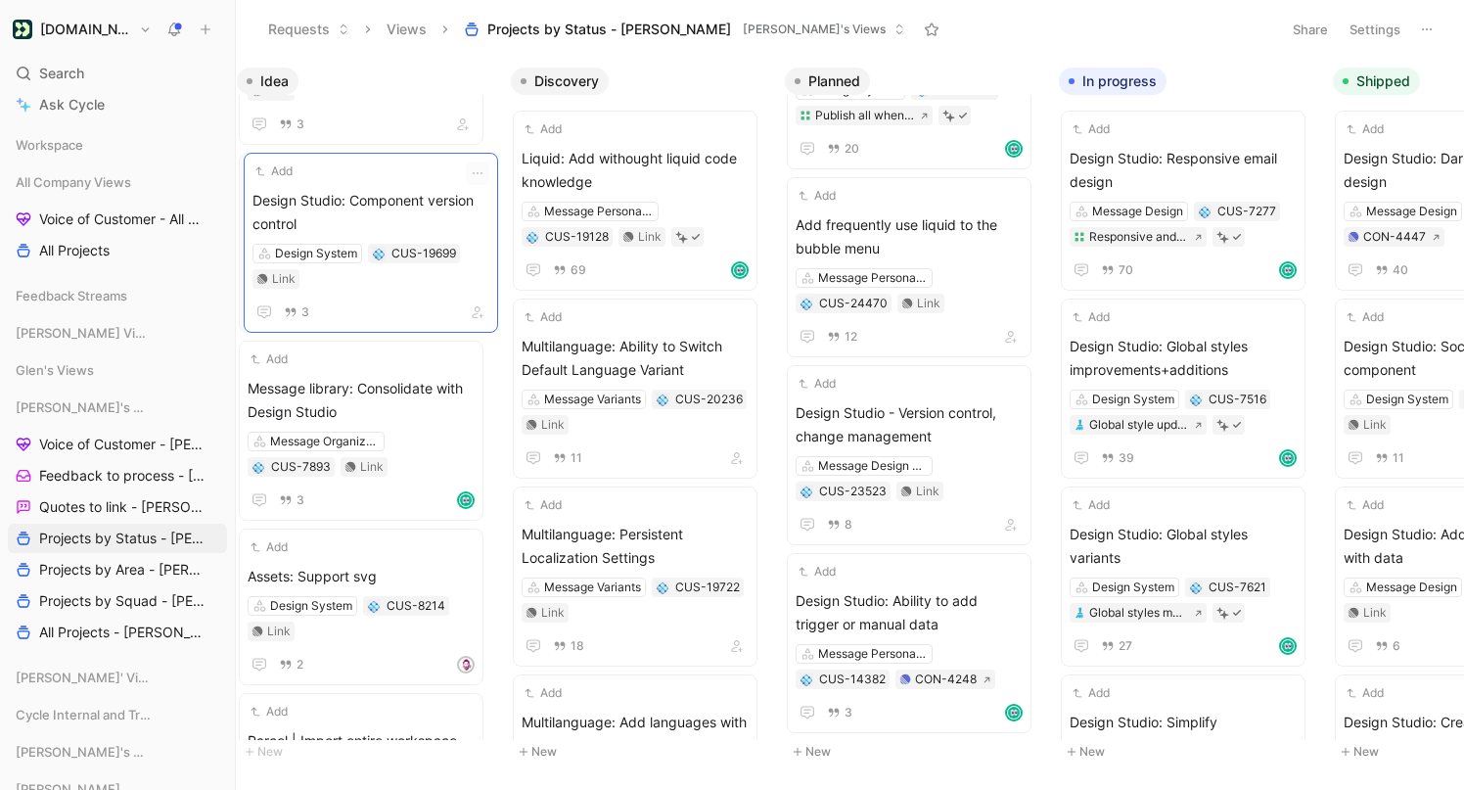
scroll to position [0, 18]
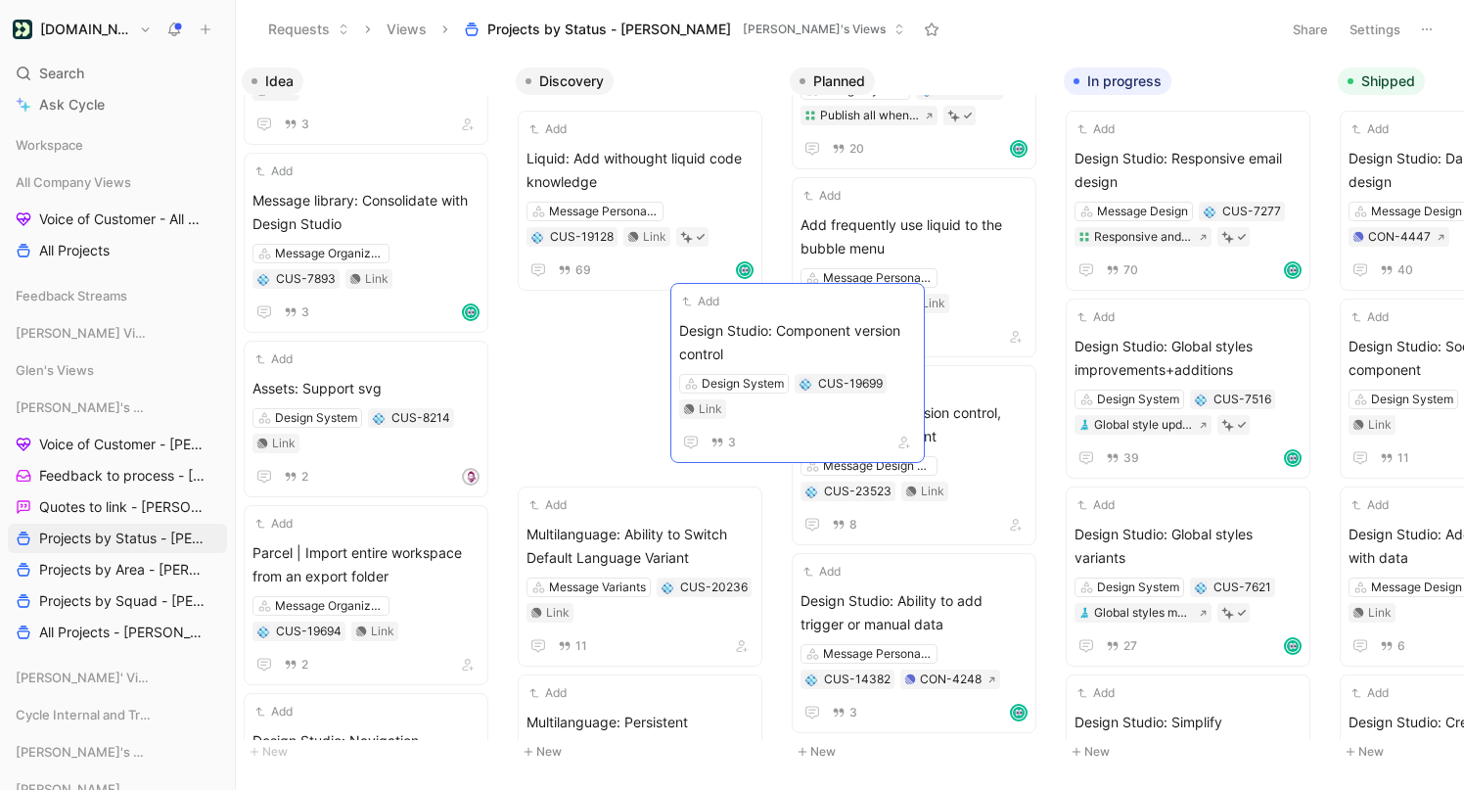
drag, startPoint x: 345, startPoint y: 199, endPoint x: 808, endPoint y: 355, distance: 488.7
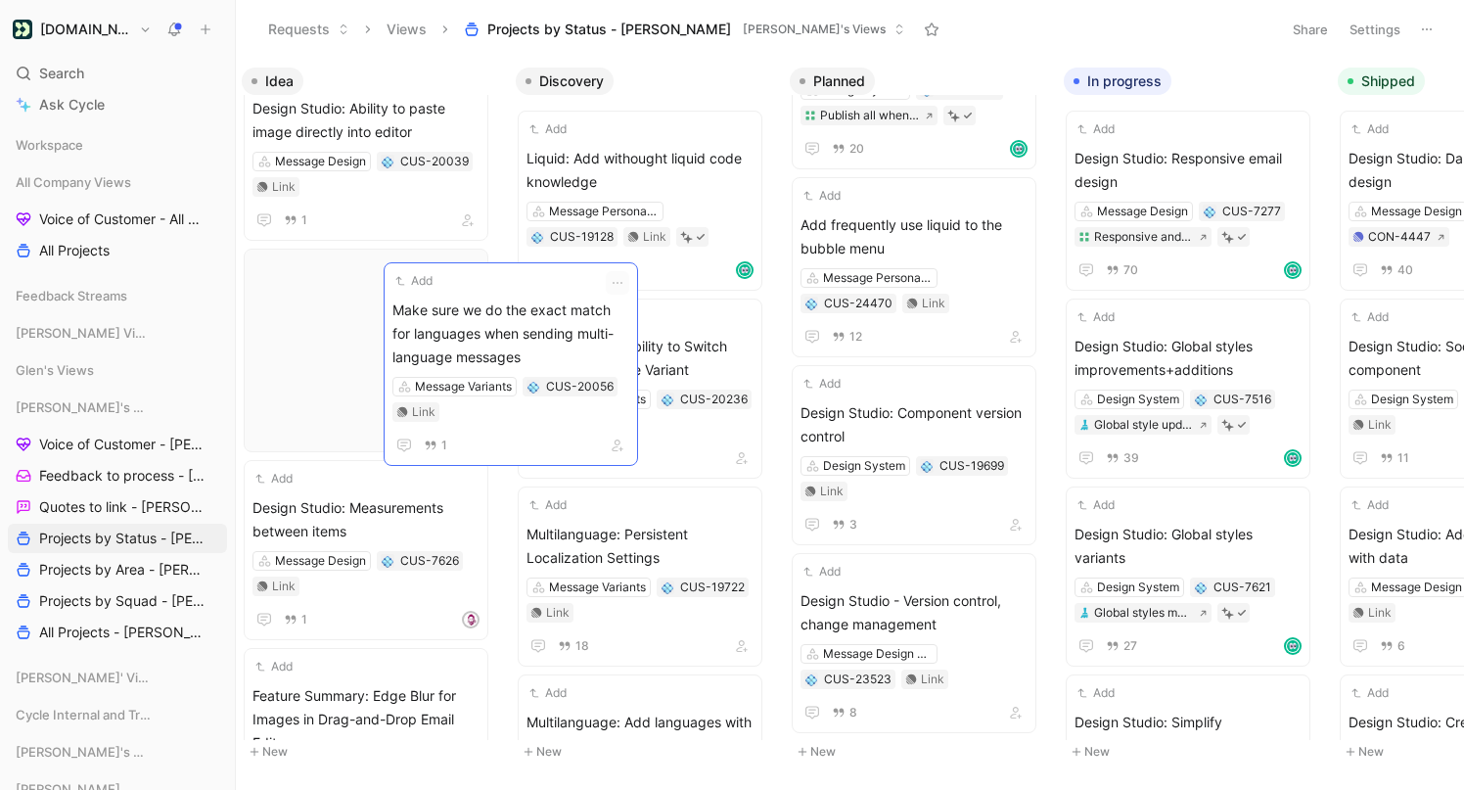
scroll to position [11576, 0]
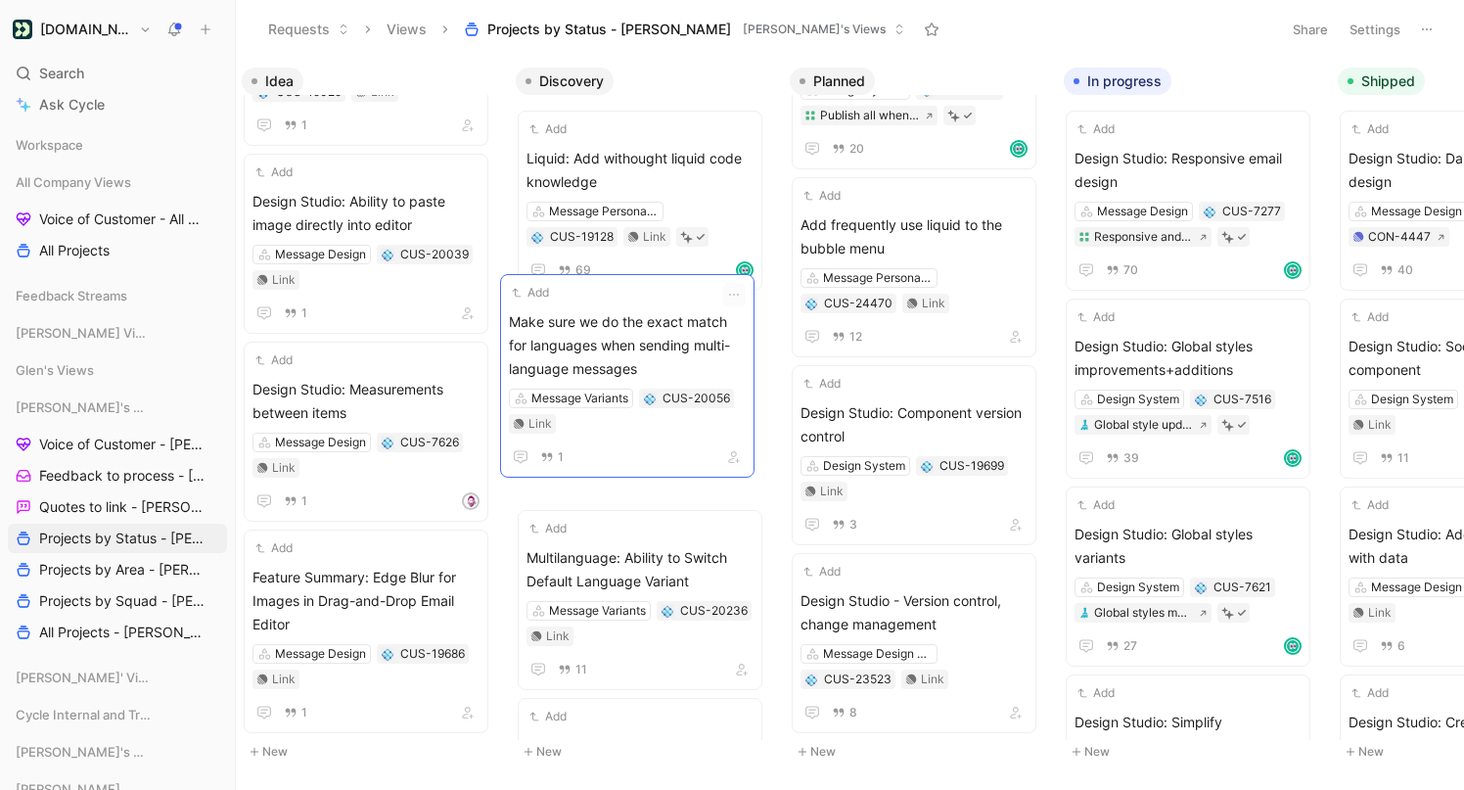
drag, startPoint x: 355, startPoint y: 308, endPoint x: 612, endPoint y: 334, distance: 257.7
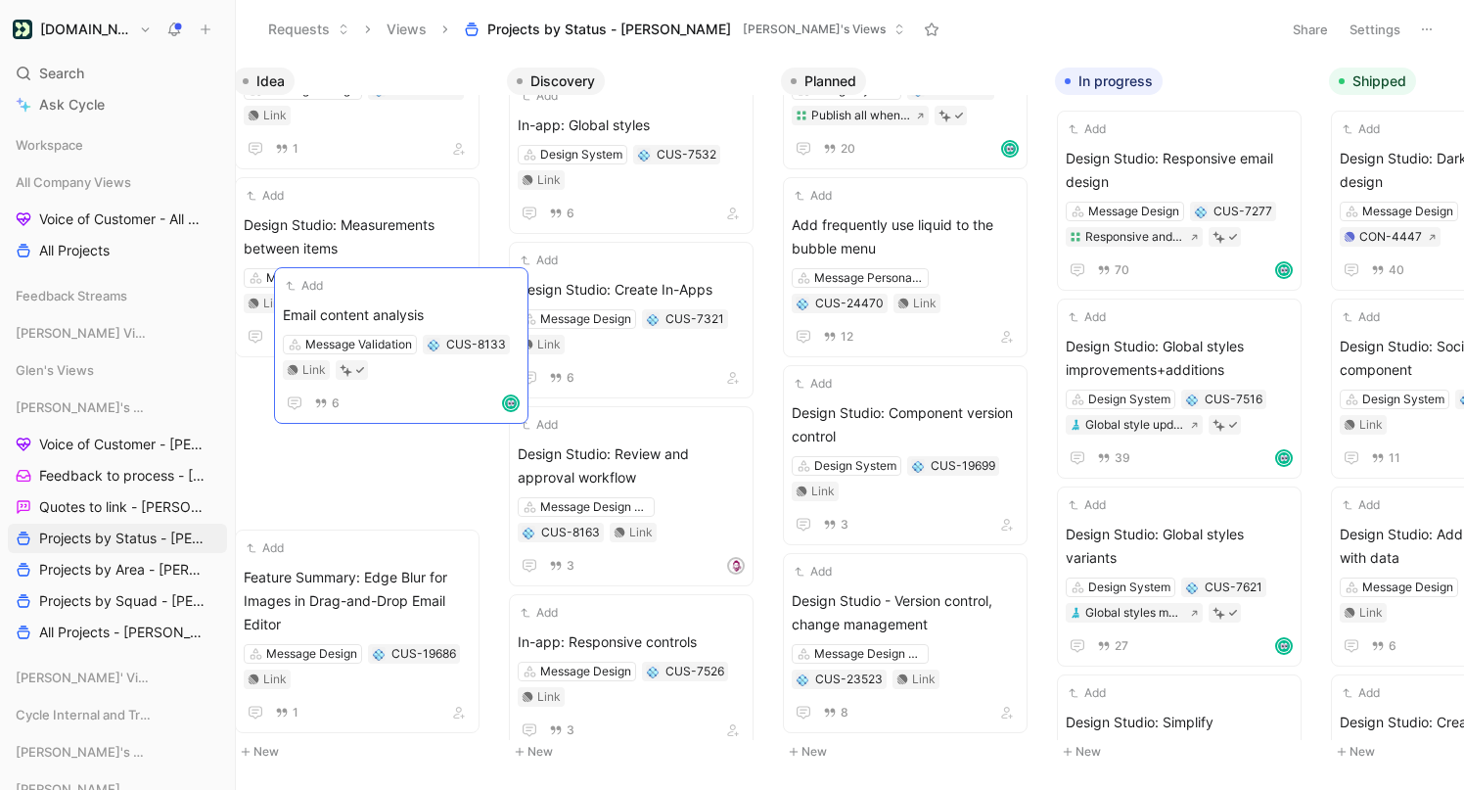
scroll to position [0, 0]
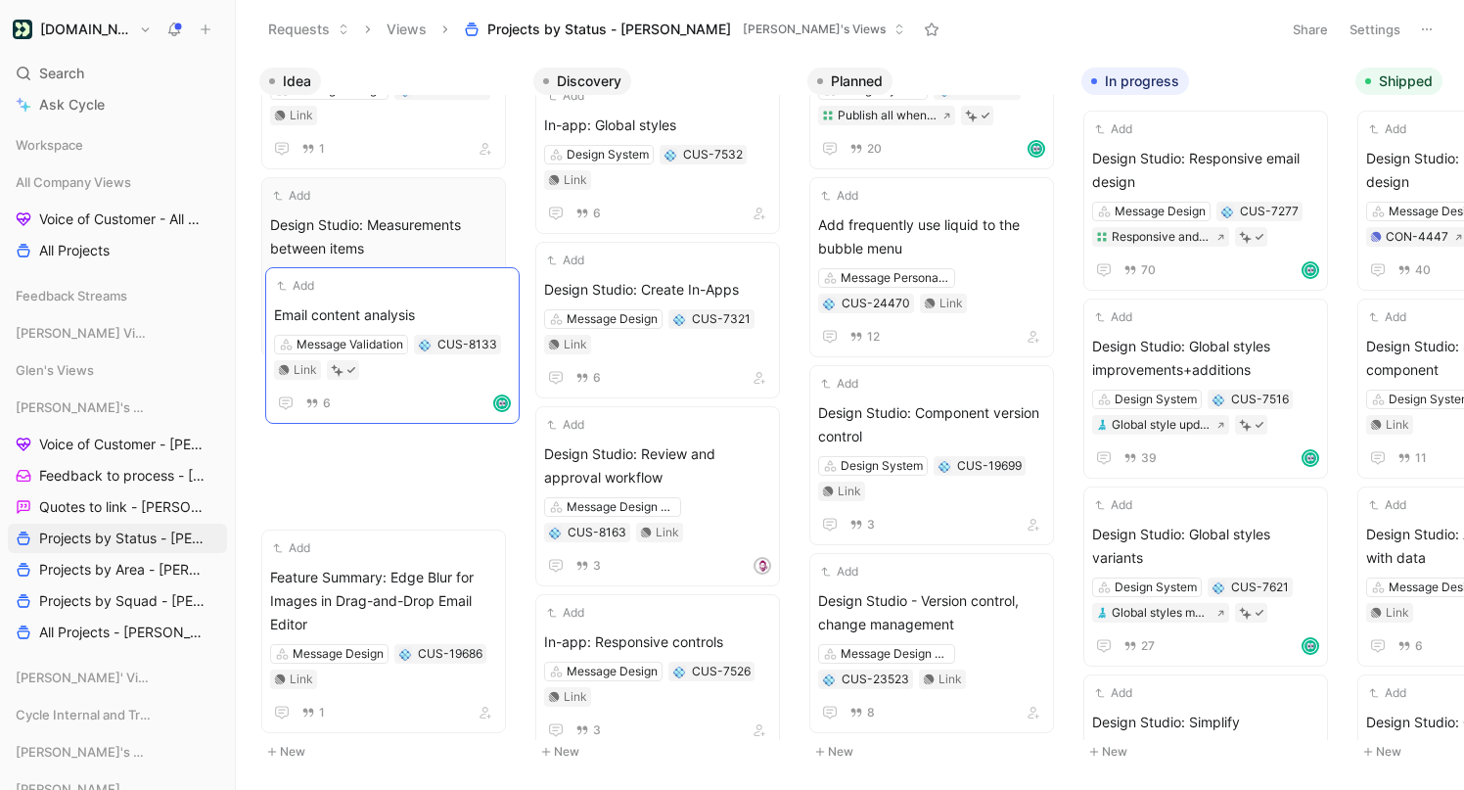
drag, startPoint x: 459, startPoint y: 284, endPoint x: 502, endPoint y: 298, distance: 45.2
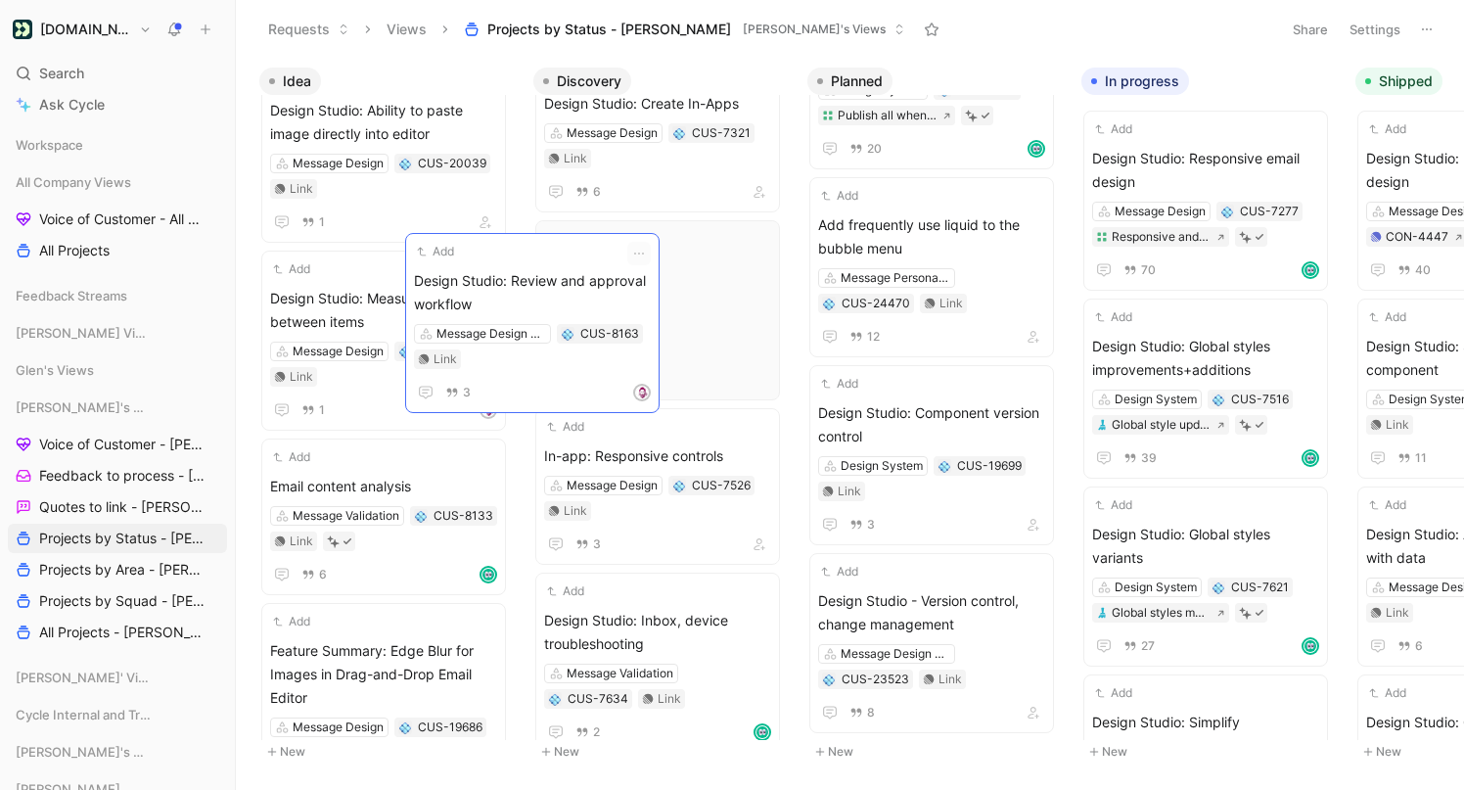
scroll to position [11661, 0]
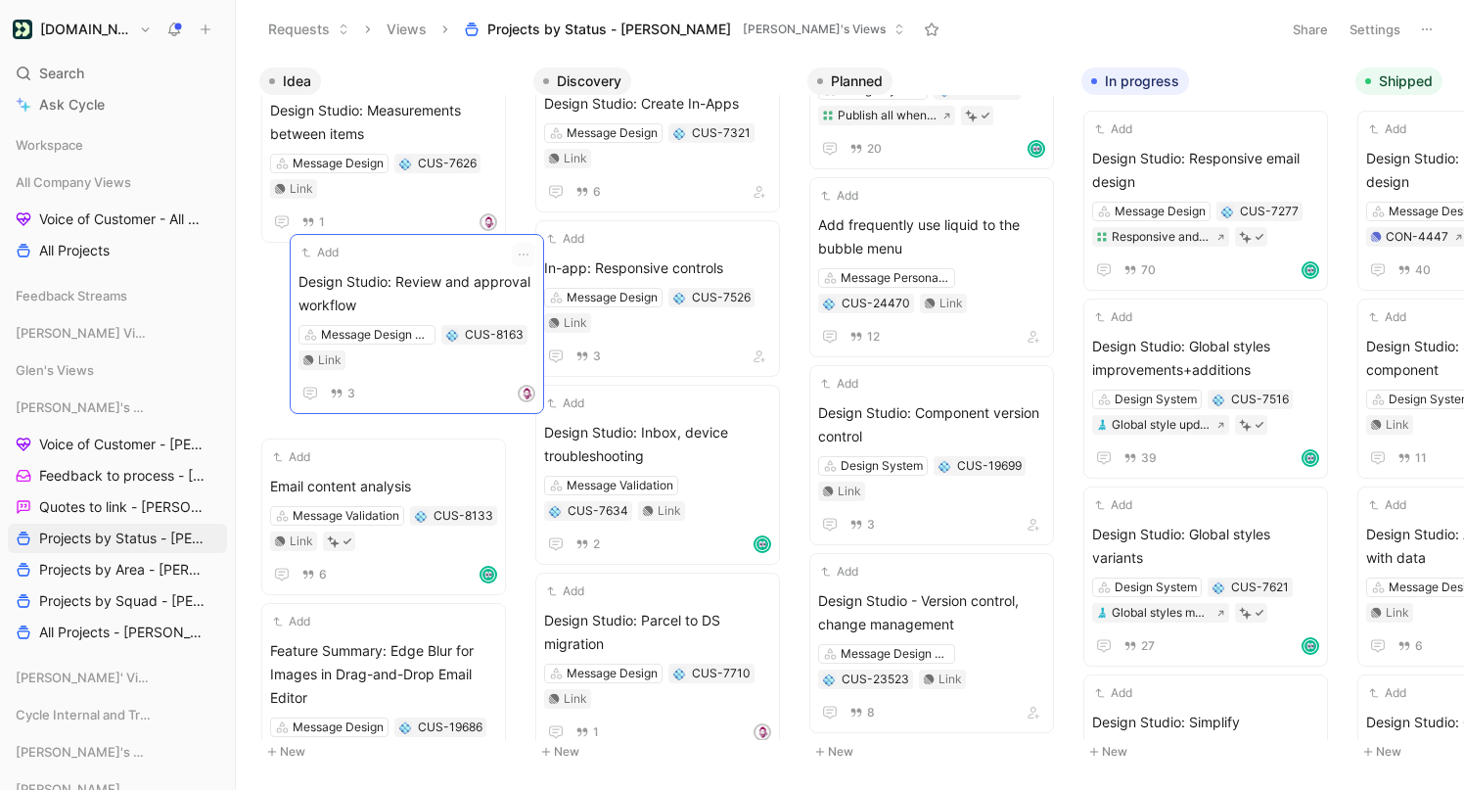
drag, startPoint x: 721, startPoint y: 262, endPoint x: 476, endPoint y: 276, distance: 246.0
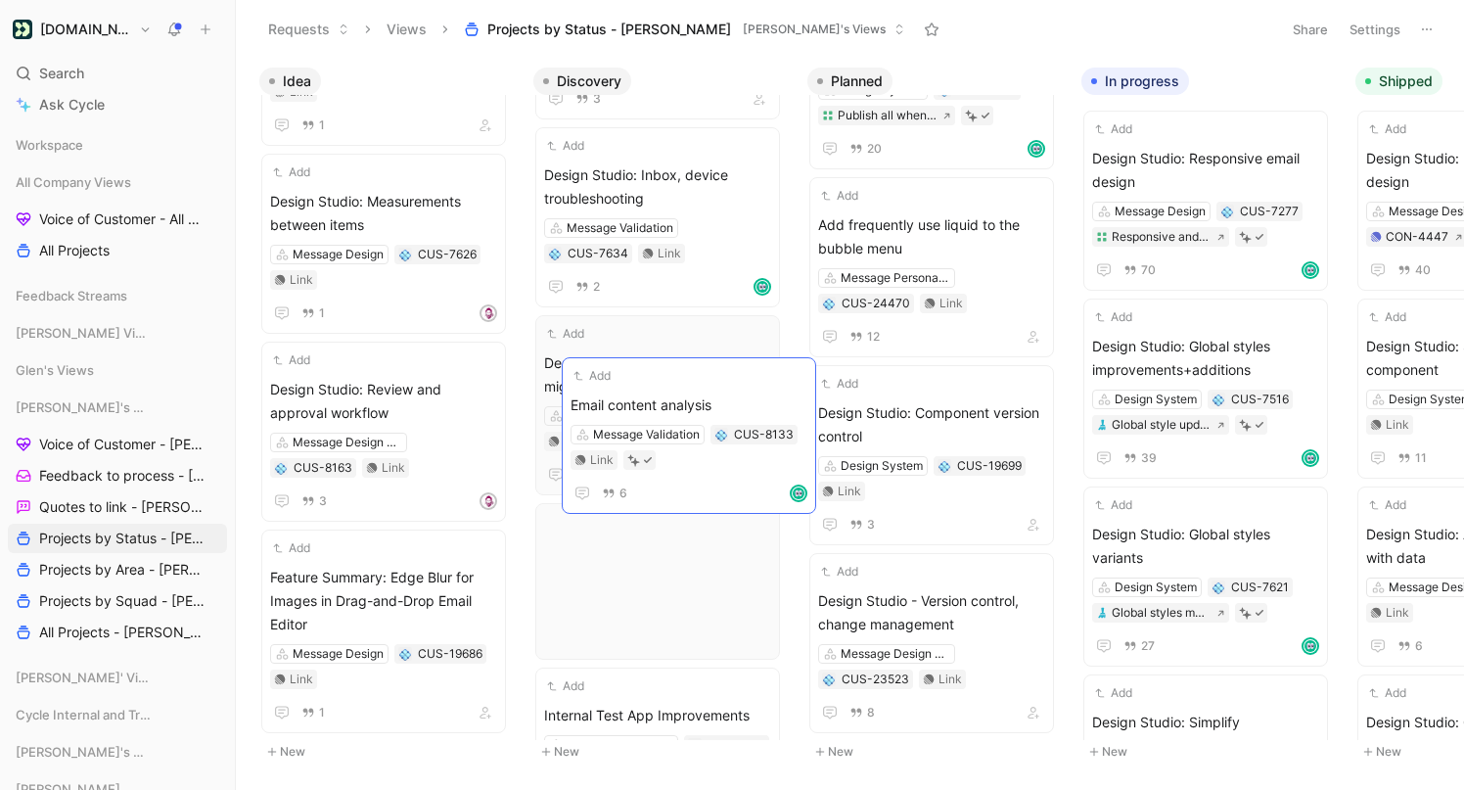
scroll to position [2406, 0]
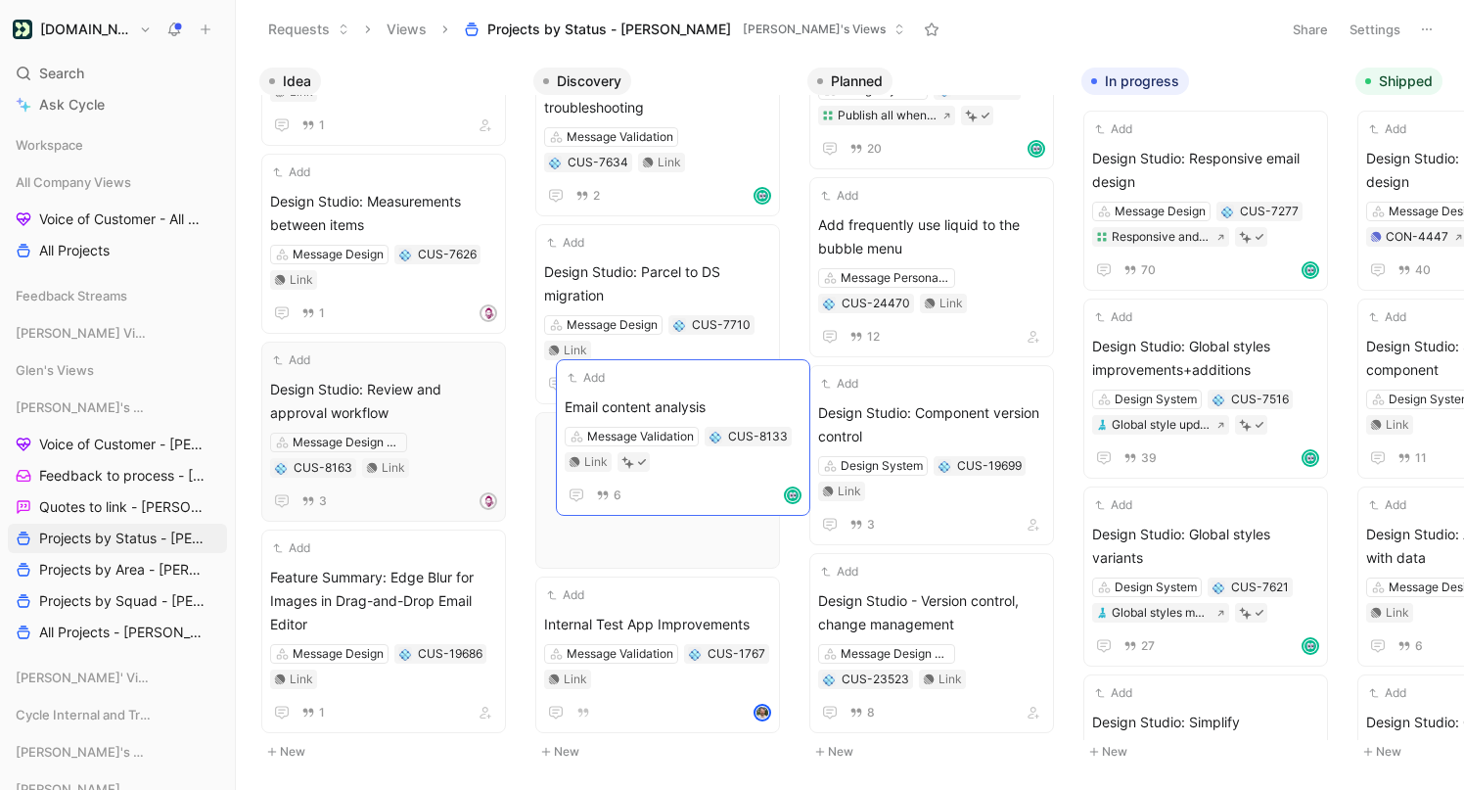
drag, startPoint x: 365, startPoint y: 398, endPoint x: 496, endPoint y: 377, distance: 132.9
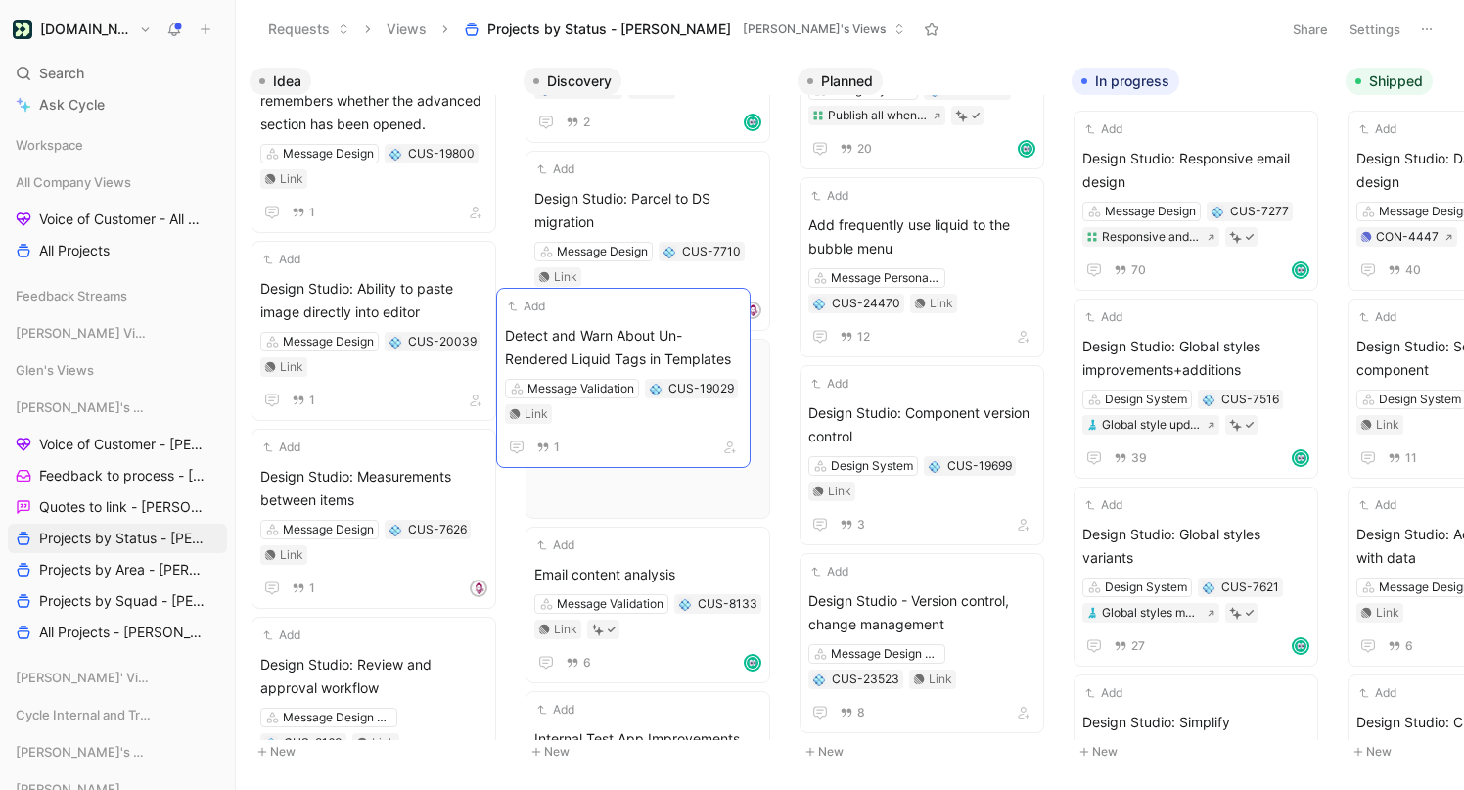
scroll to position [2520, 0]
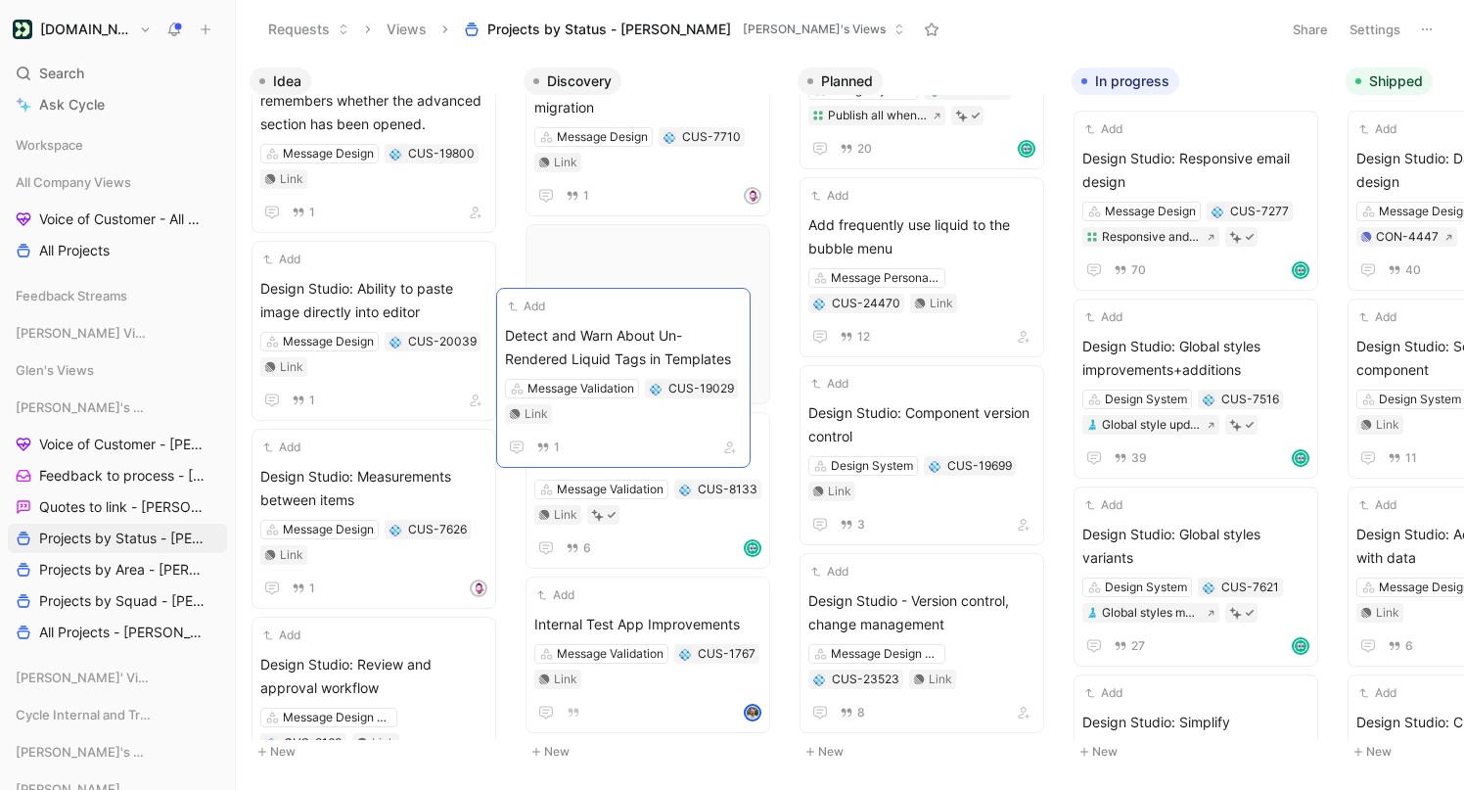
drag, startPoint x: 360, startPoint y: 276, endPoint x: 605, endPoint y: 323, distance: 249.2
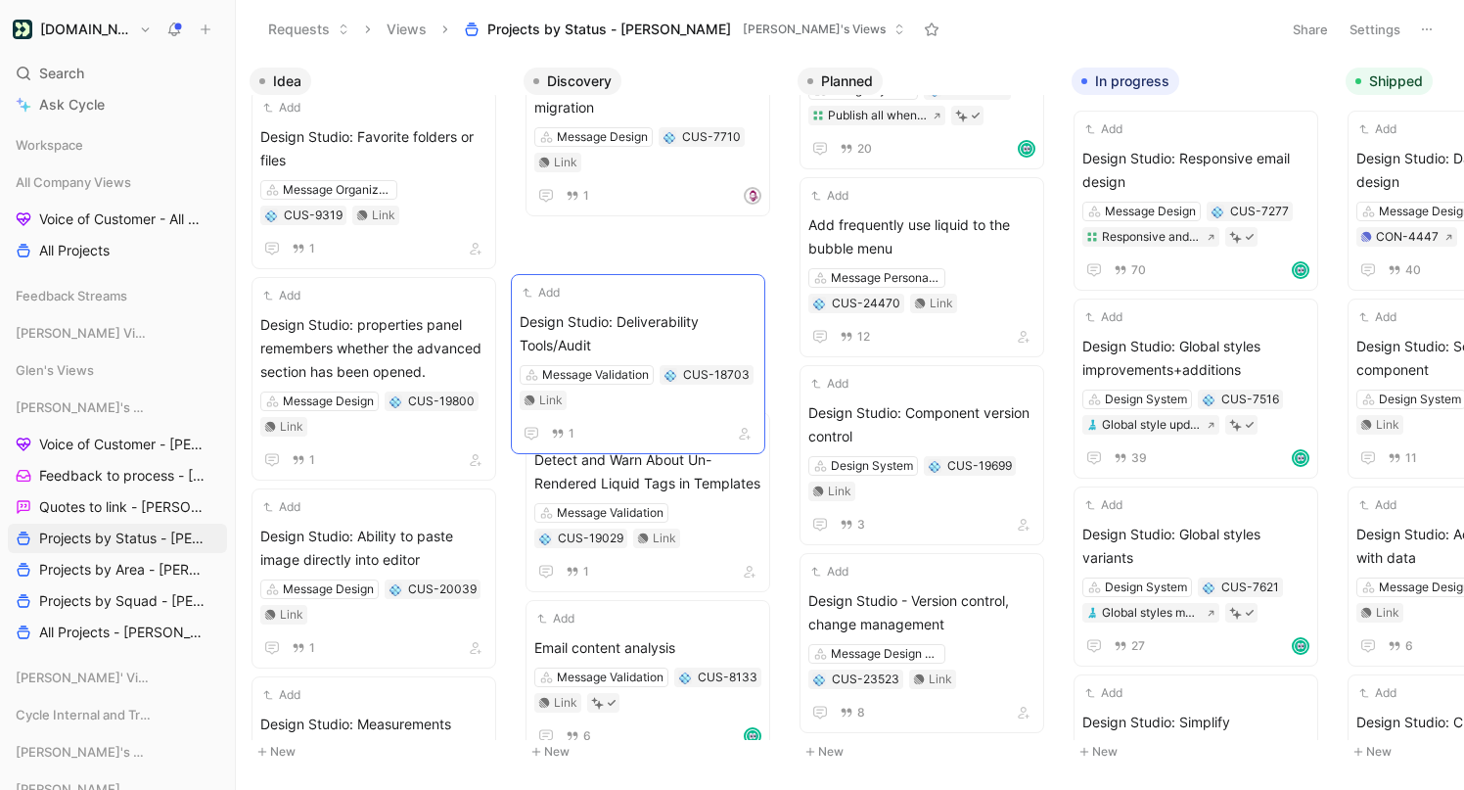
scroll to position [2635, 0]
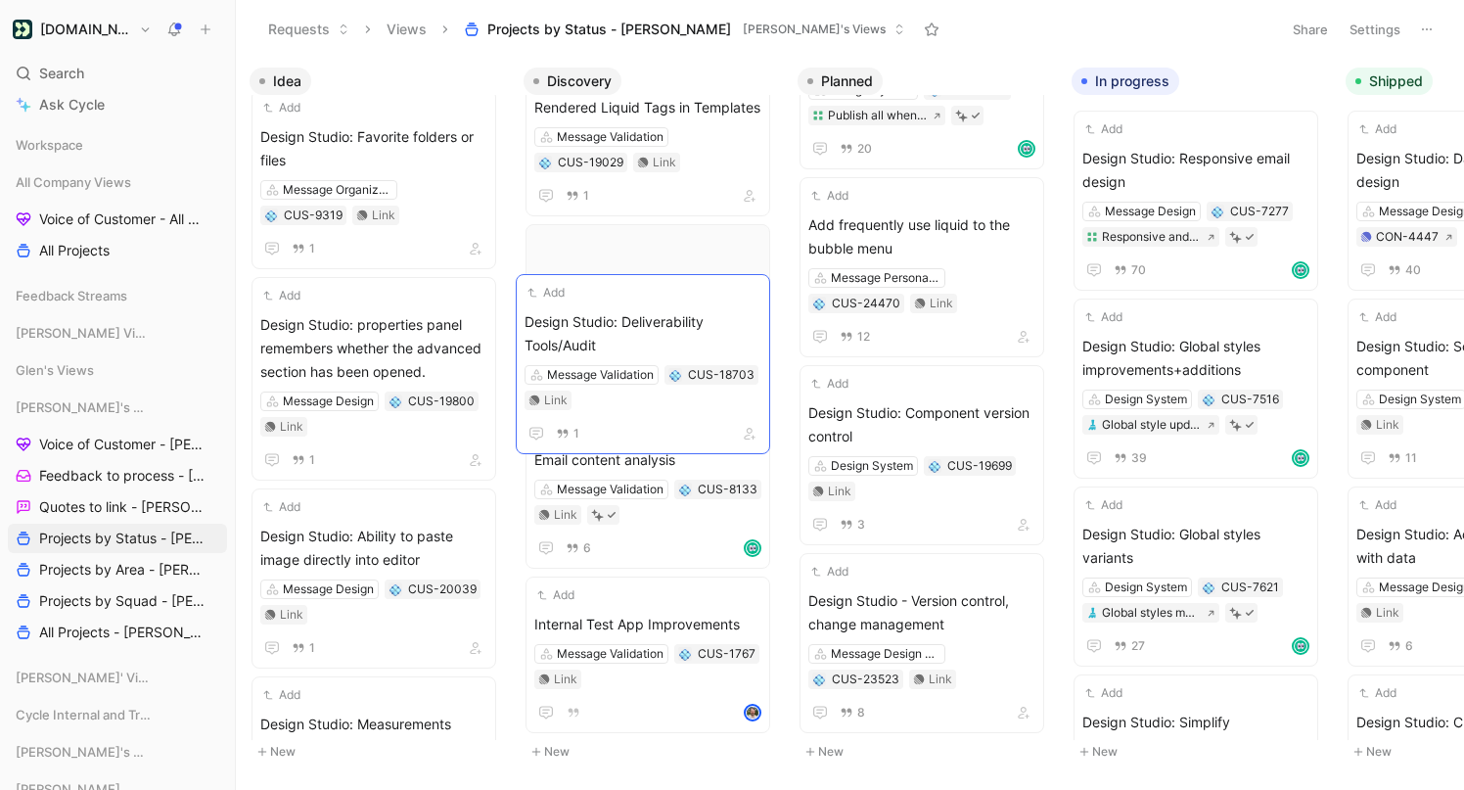
drag, startPoint x: 364, startPoint y: 279, endPoint x: 628, endPoint y: 299, distance: 265.1
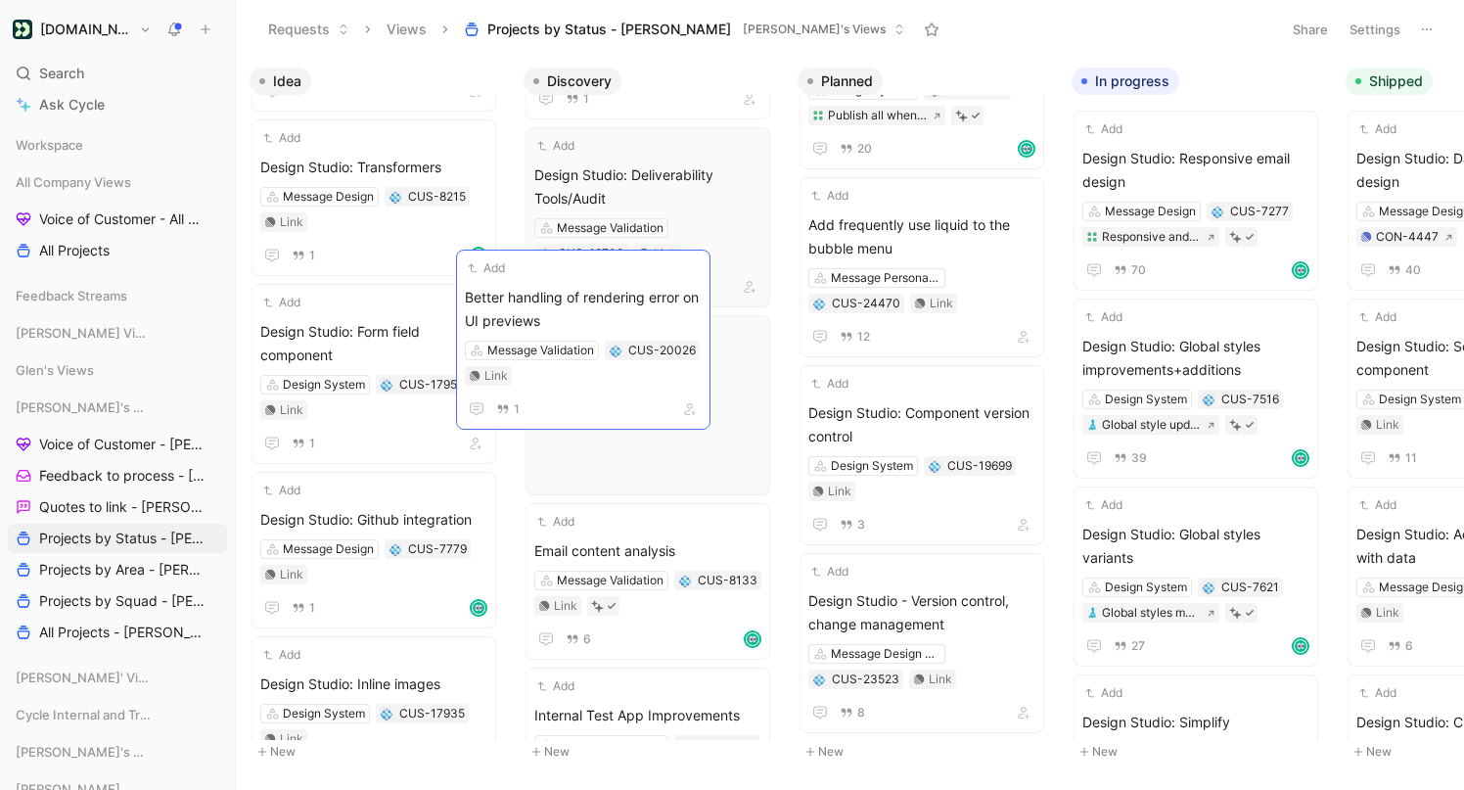
scroll to position [2726, 0]
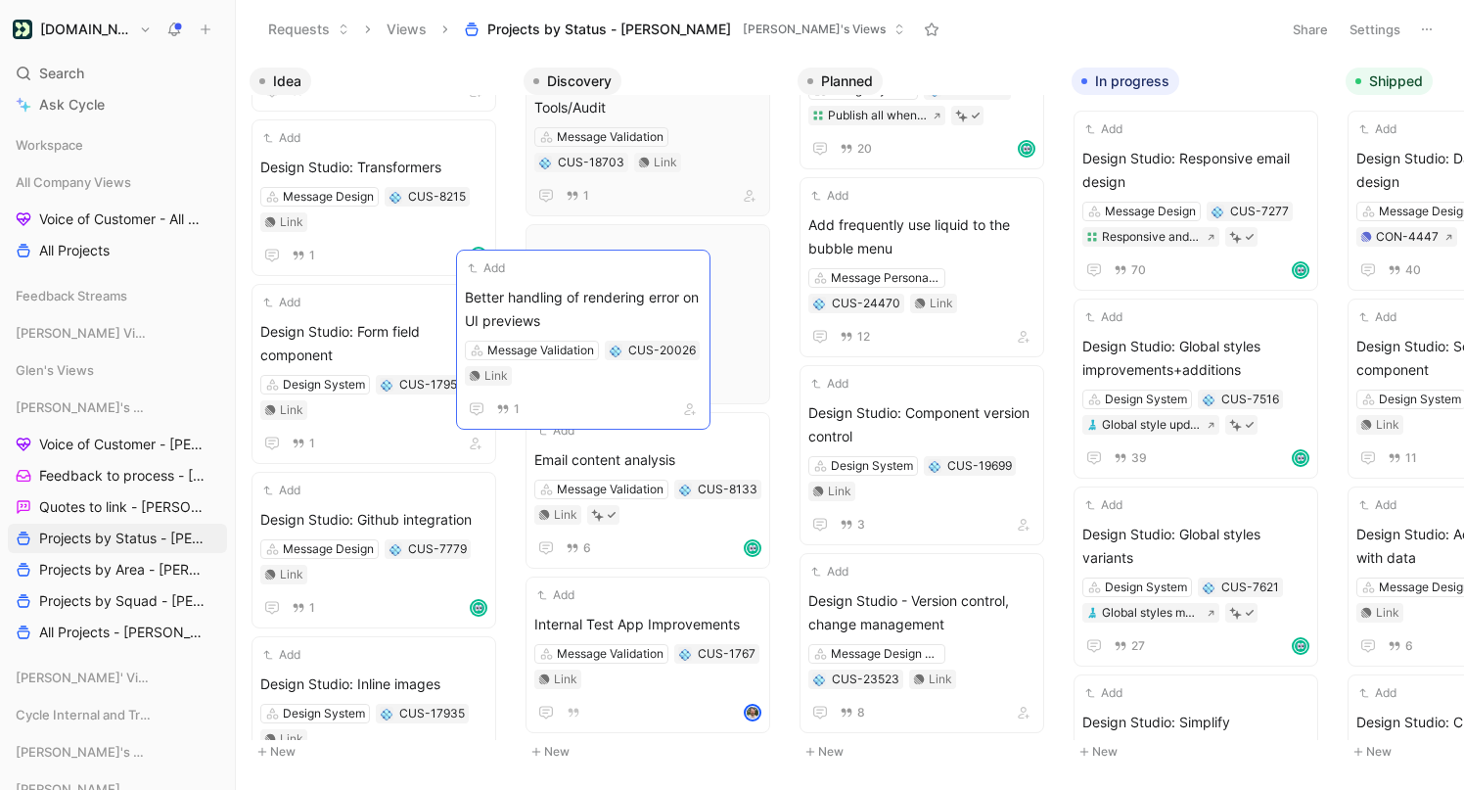
drag, startPoint x: 407, startPoint y: 288, endPoint x: 602, endPoint y: 300, distance: 195.2
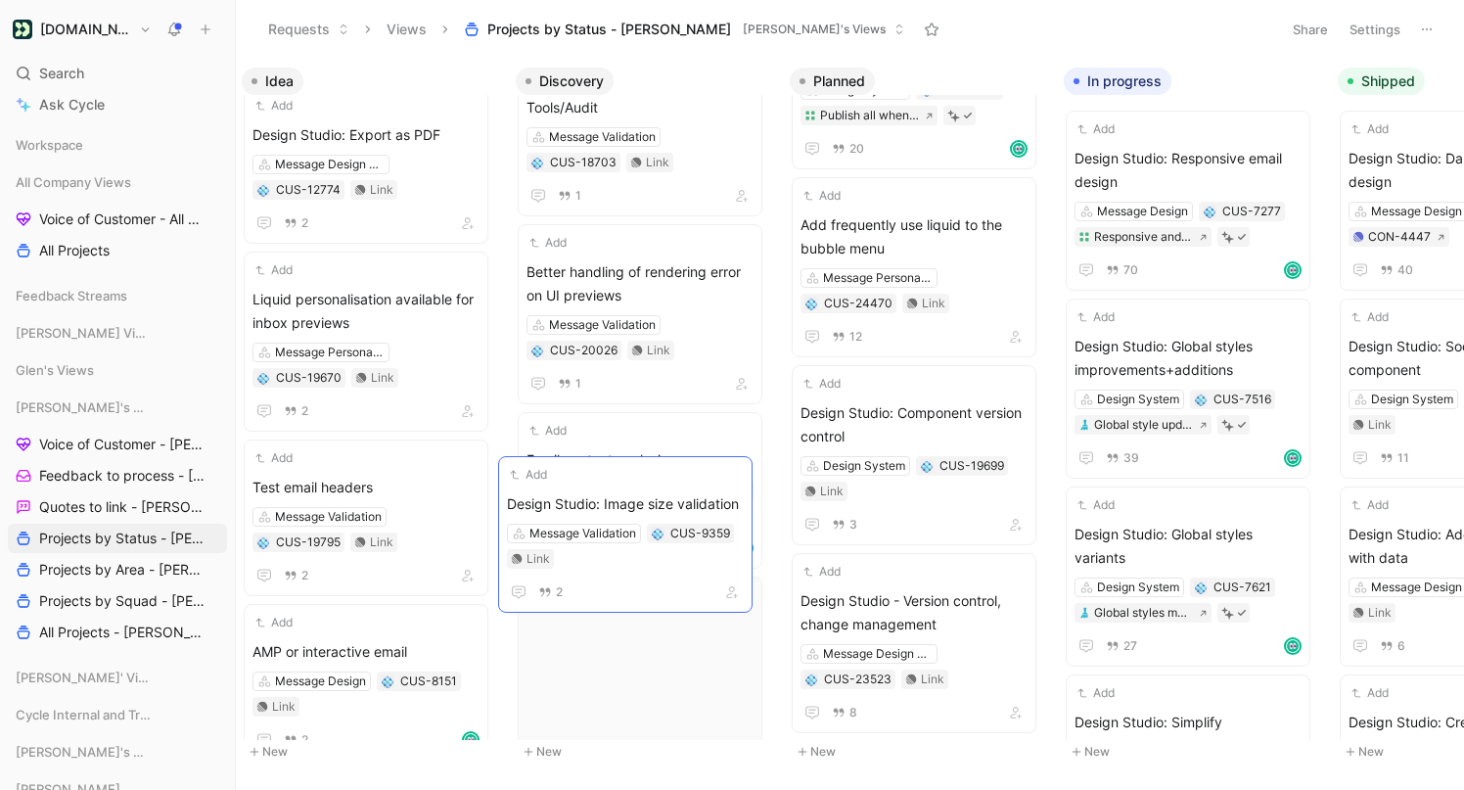
scroll to position [2793, 0]
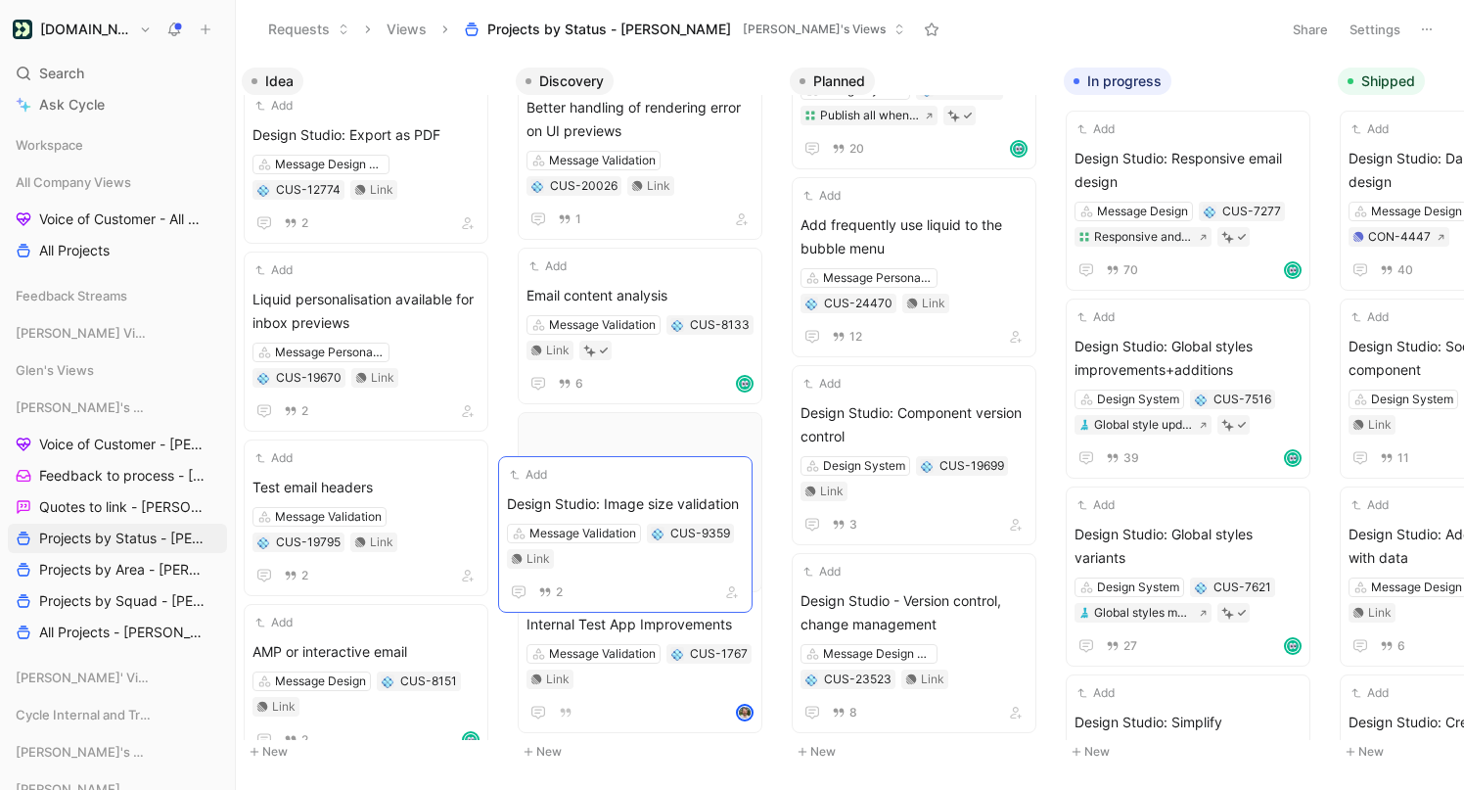
drag, startPoint x: 325, startPoint y: 475, endPoint x: 579, endPoint y: 491, distance: 255.0
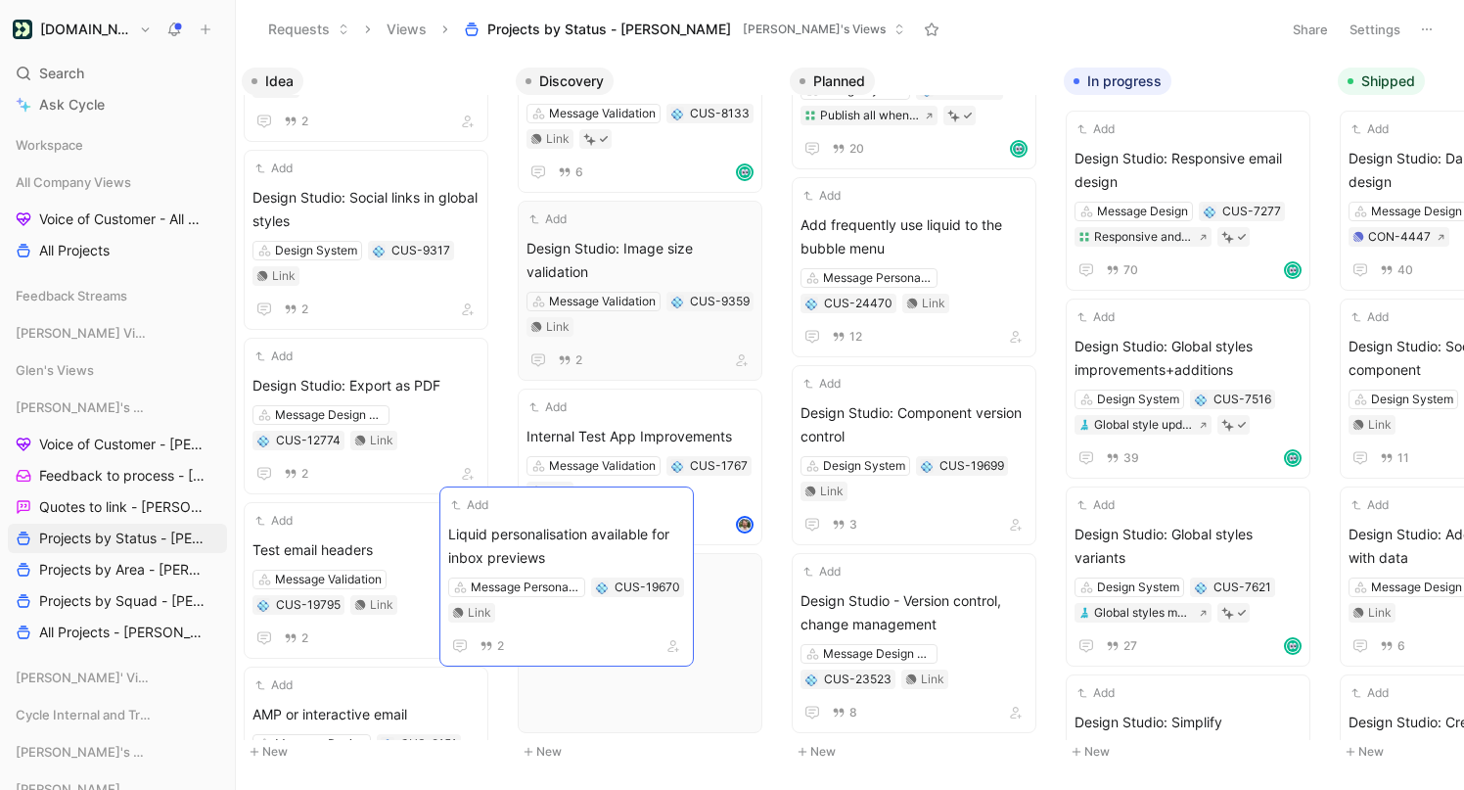
scroll to position [2981, 0]
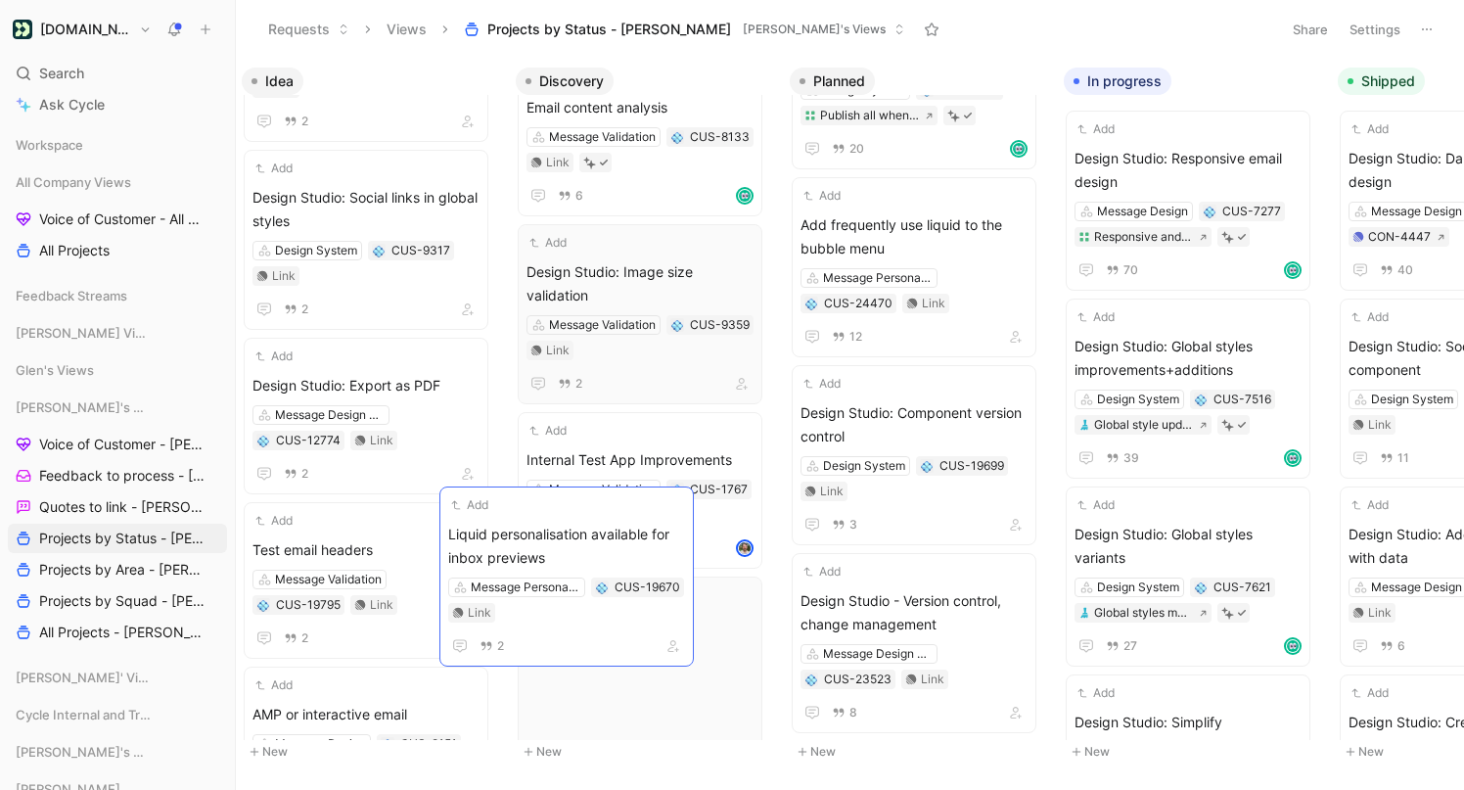
drag, startPoint x: 361, startPoint y: 544, endPoint x: 554, endPoint y: 529, distance: 193.4
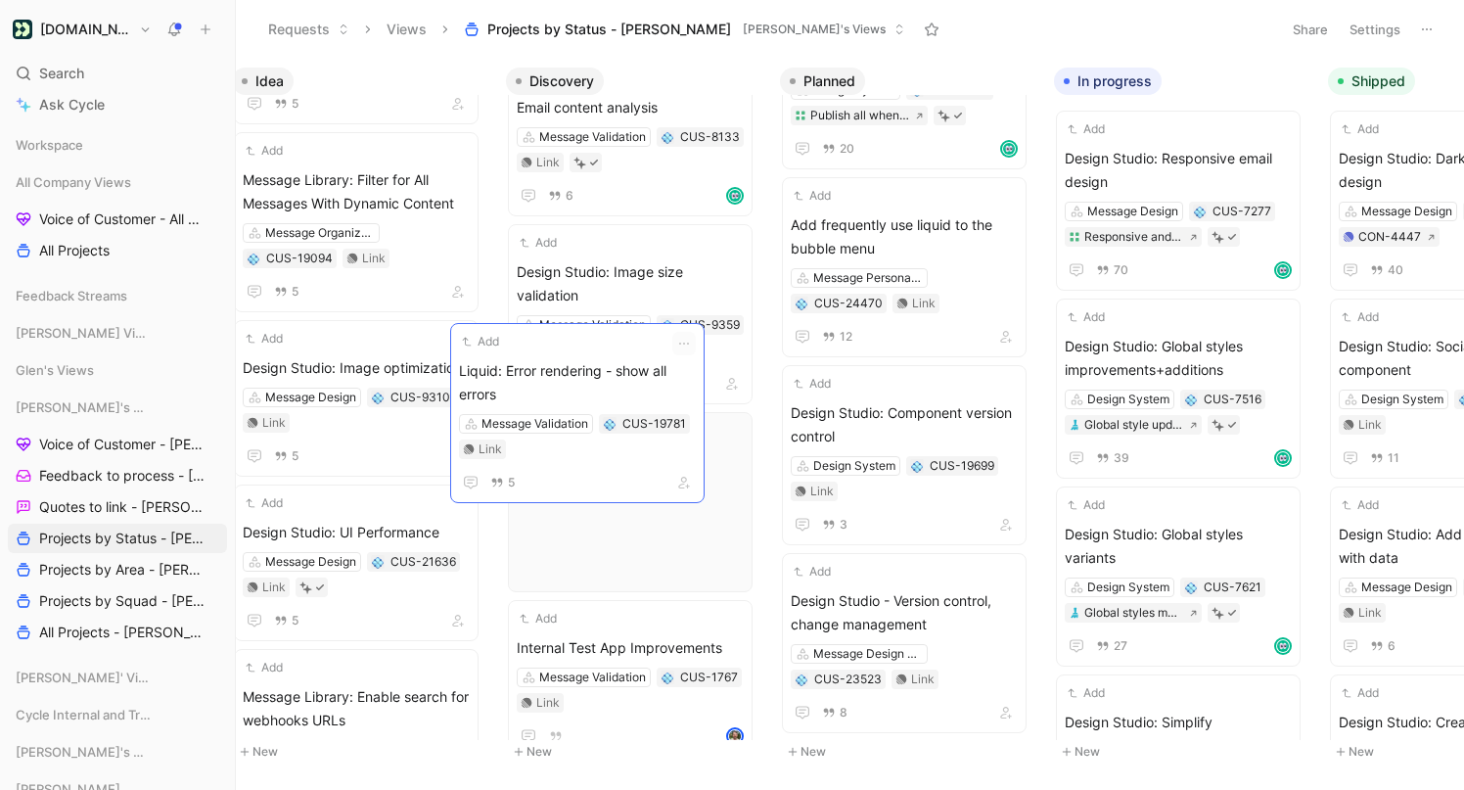
scroll to position [3169, 0]
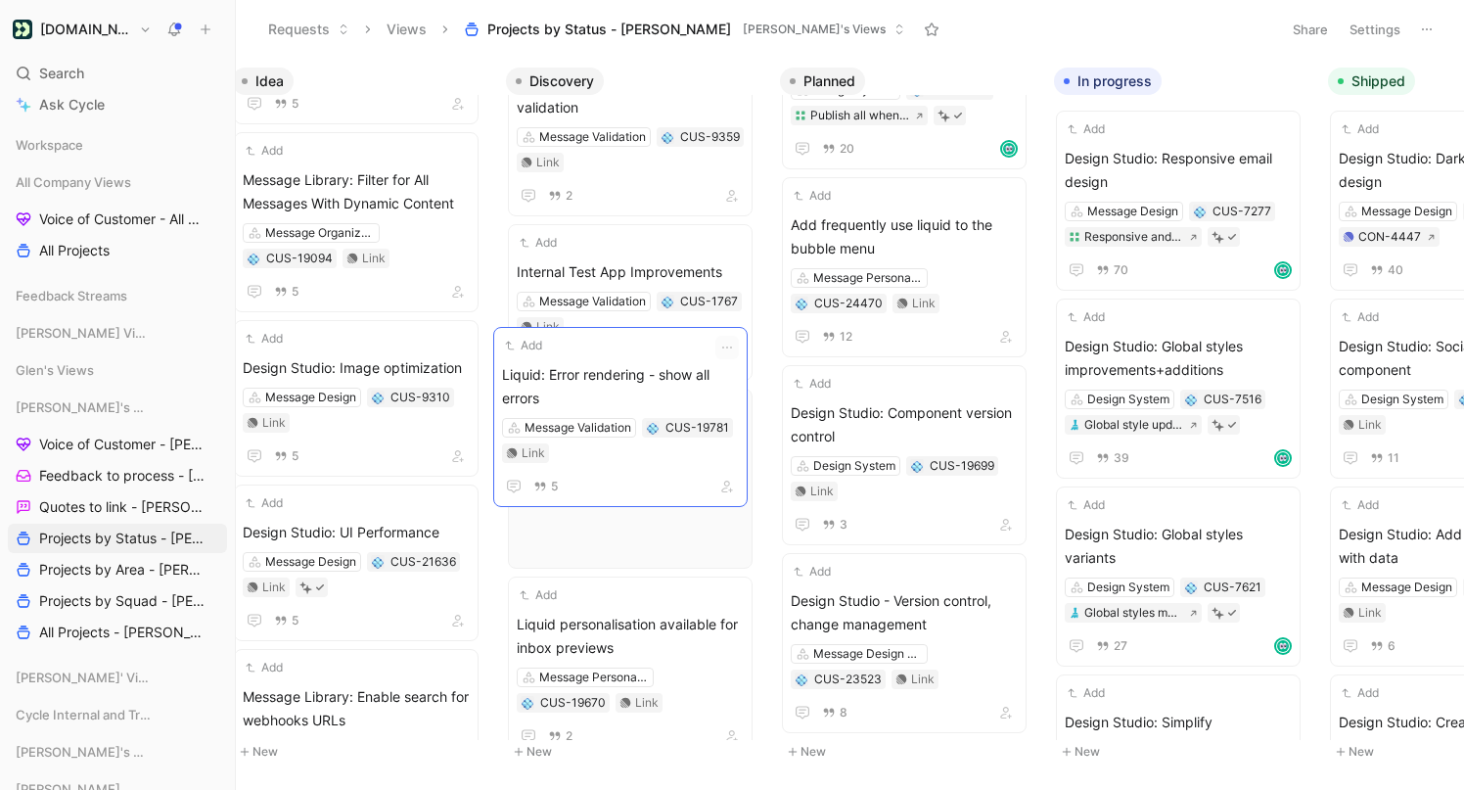
drag, startPoint x: 332, startPoint y: 373, endPoint x: 591, endPoint y: 380, distance: 259.5
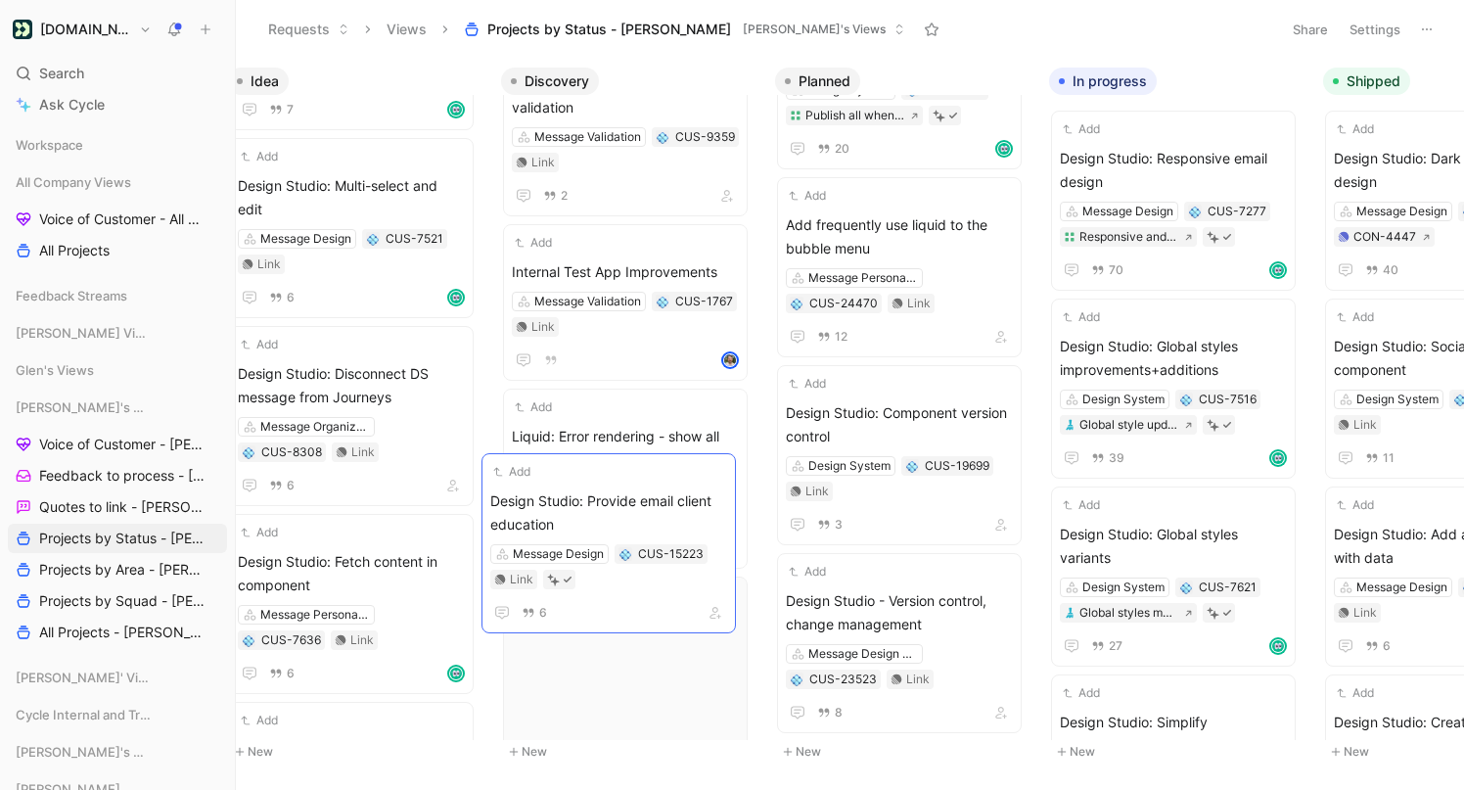
scroll to position [3357, 0]
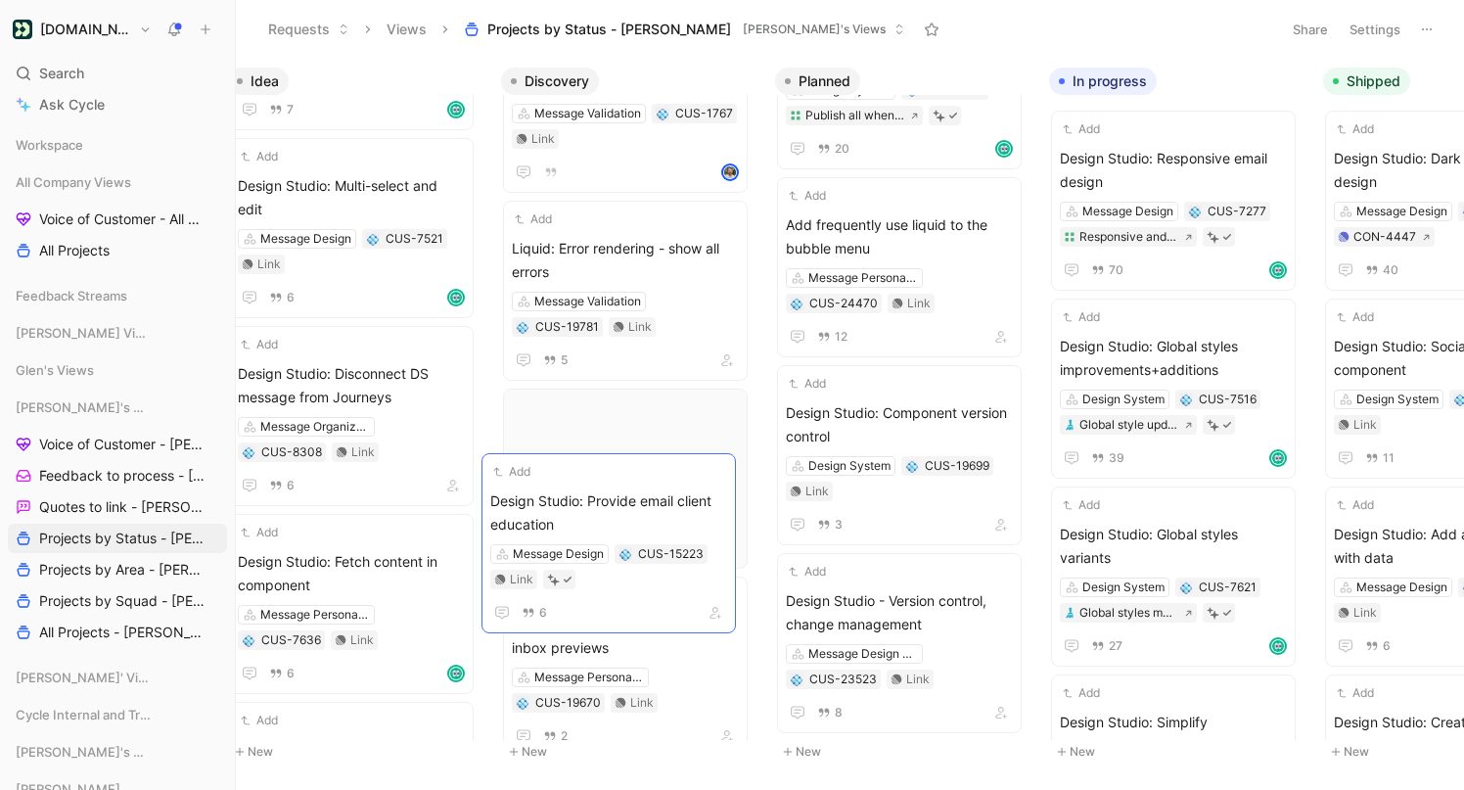
drag, startPoint x: 355, startPoint y: 512, endPoint x: 608, endPoint y: 498, distance: 252.9
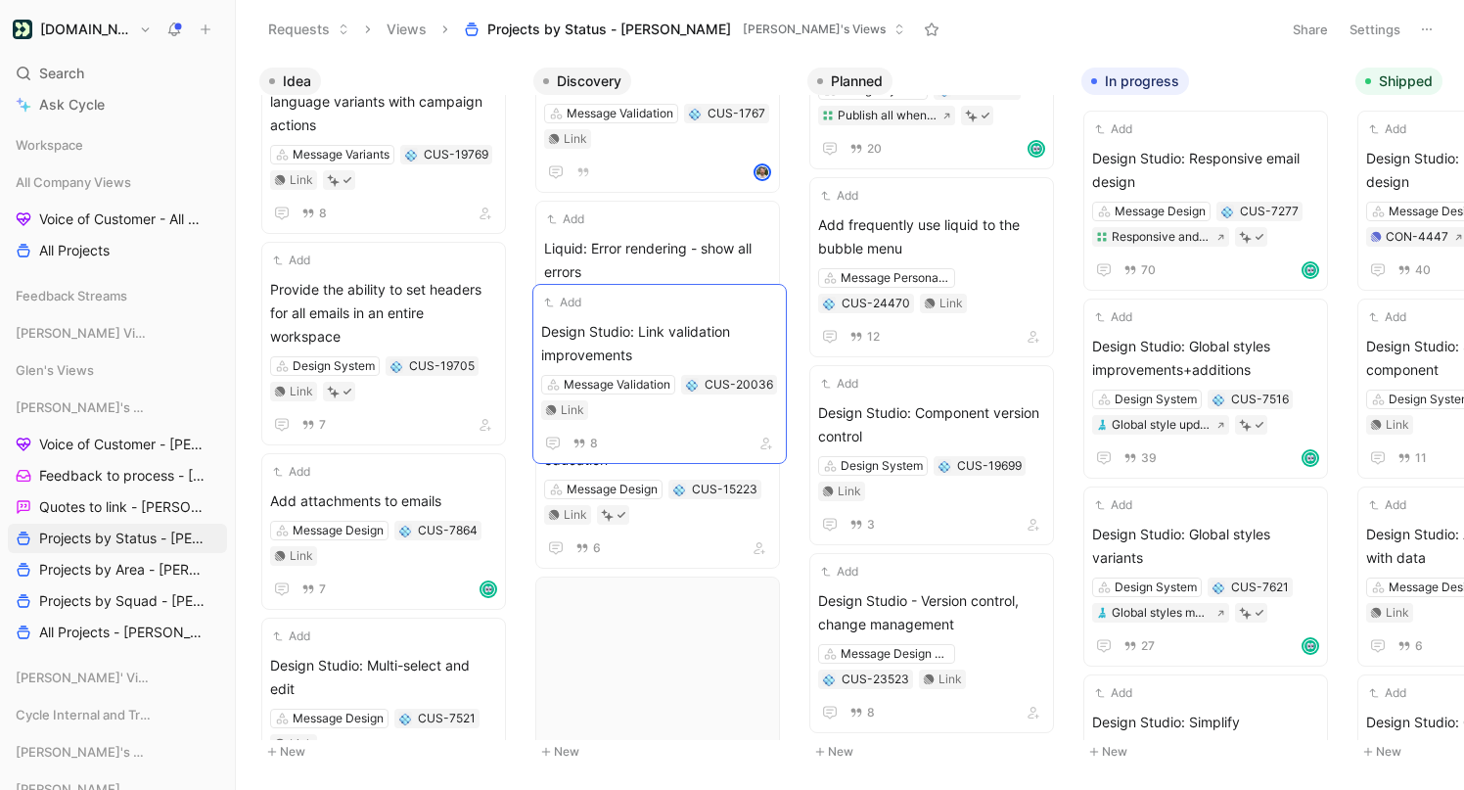
scroll to position [3545, 0]
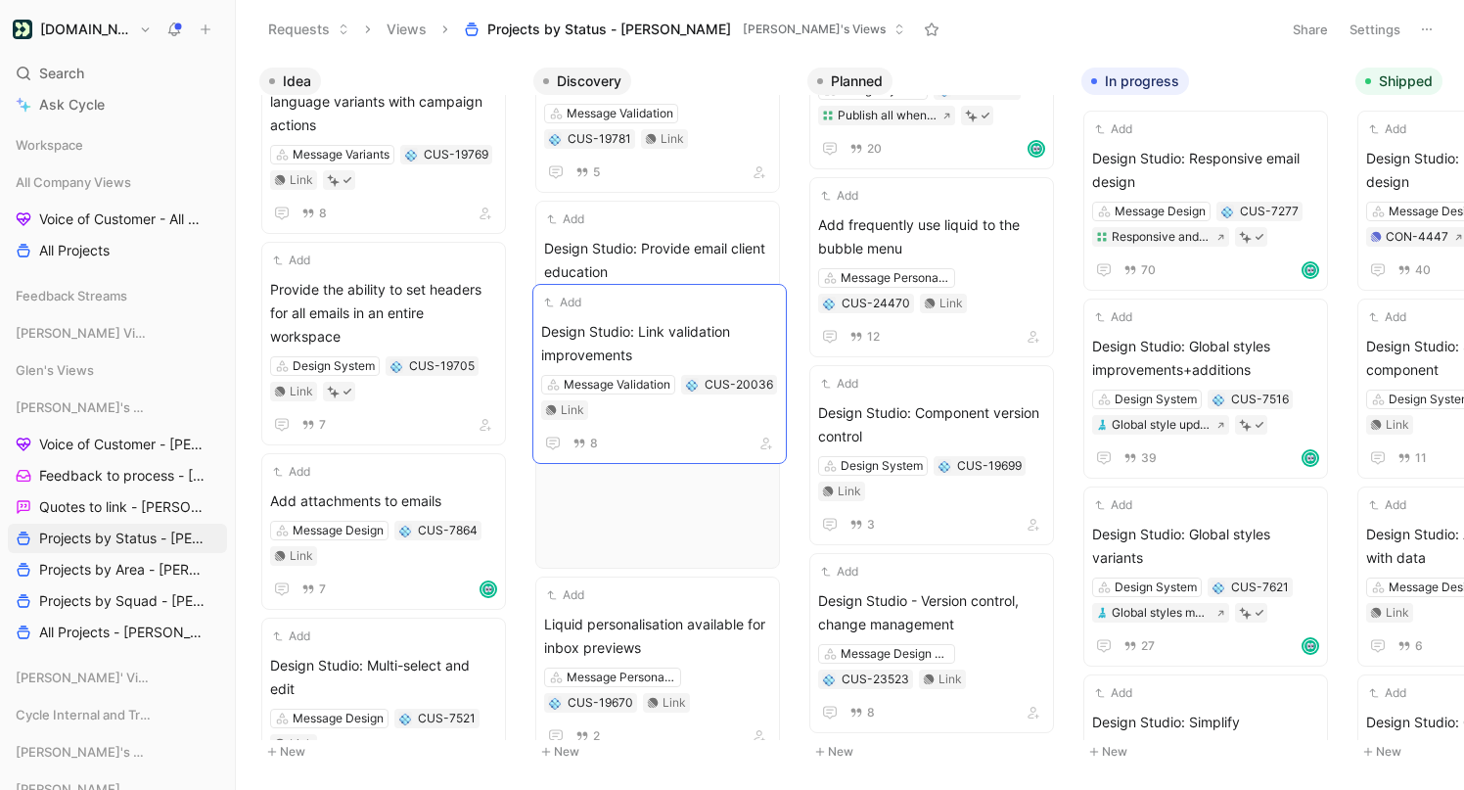
drag, startPoint x: 367, startPoint y: 295, endPoint x: 634, endPoint y: 337, distance: 270.5
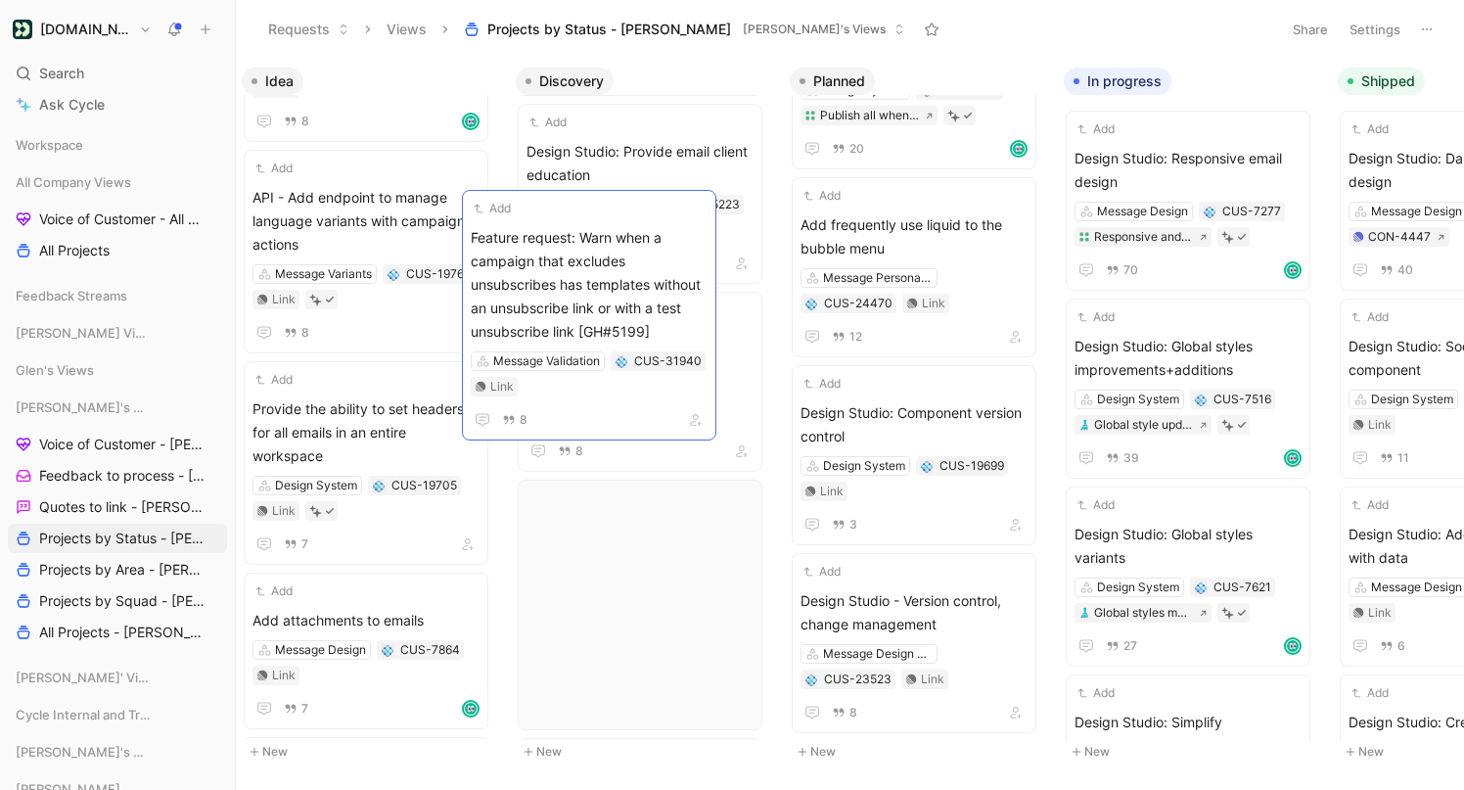
scroll to position [3730, 0]
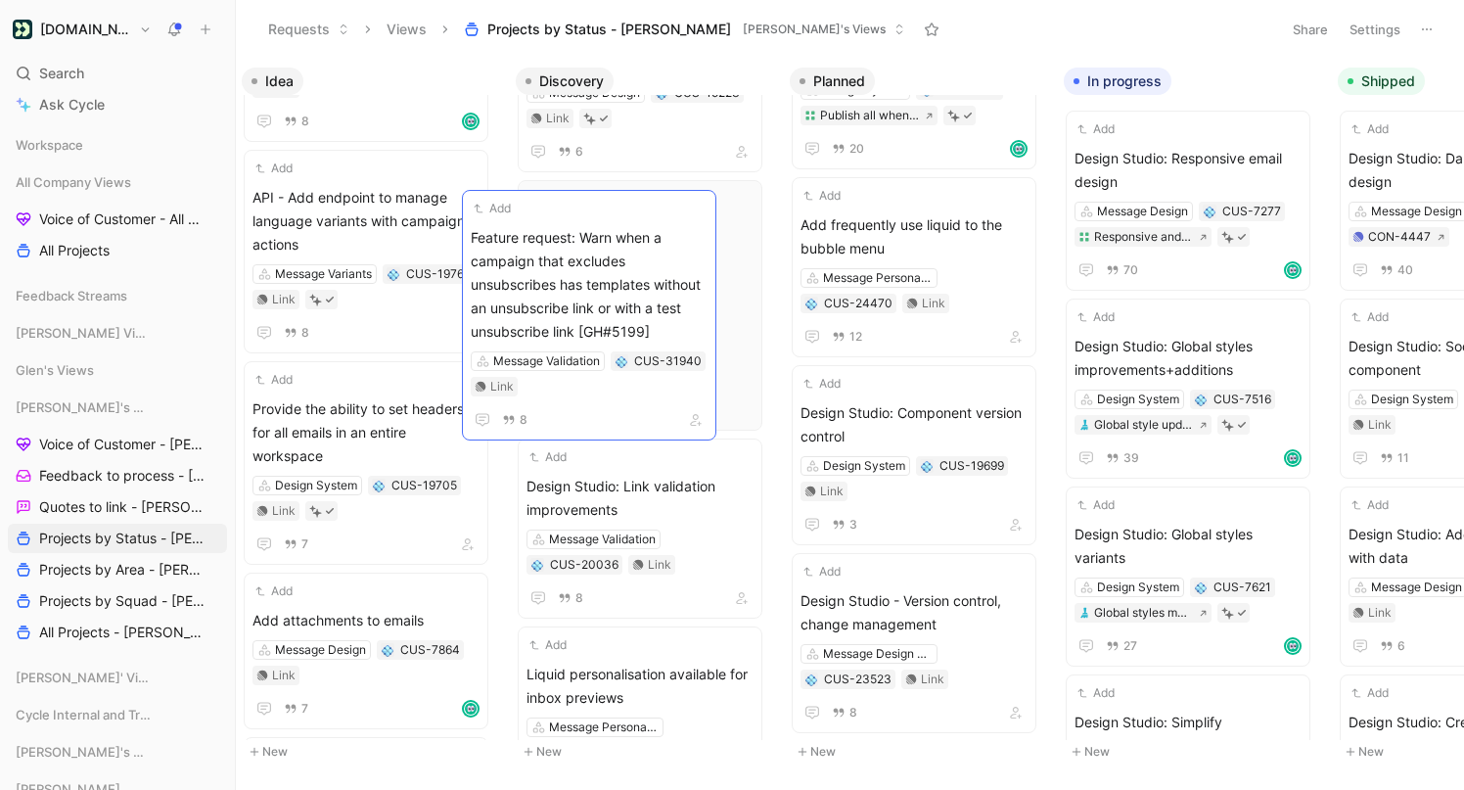
drag, startPoint x: 336, startPoint y: 251, endPoint x: 554, endPoint y: 291, distance: 221.9
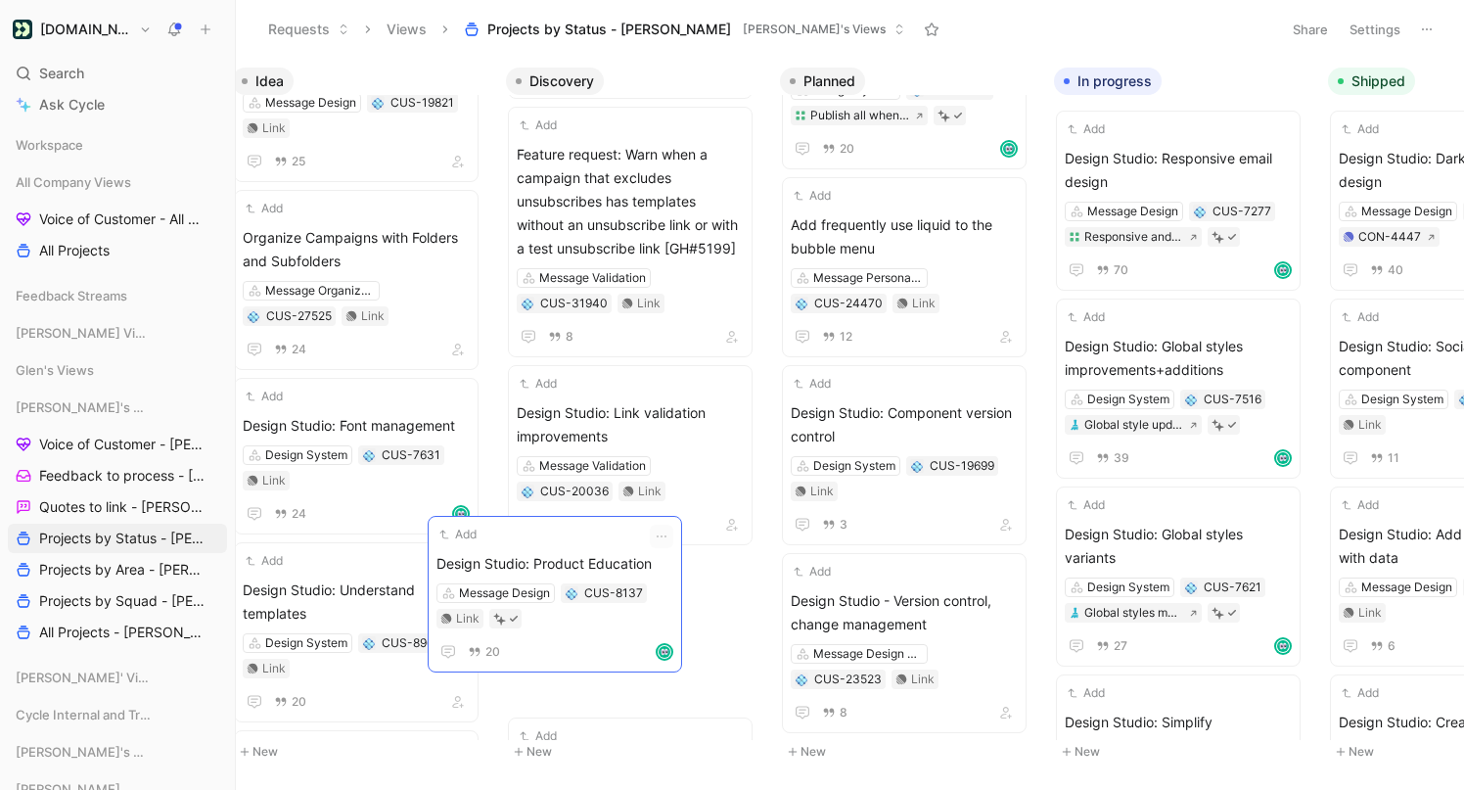
scroll to position [3821, 0]
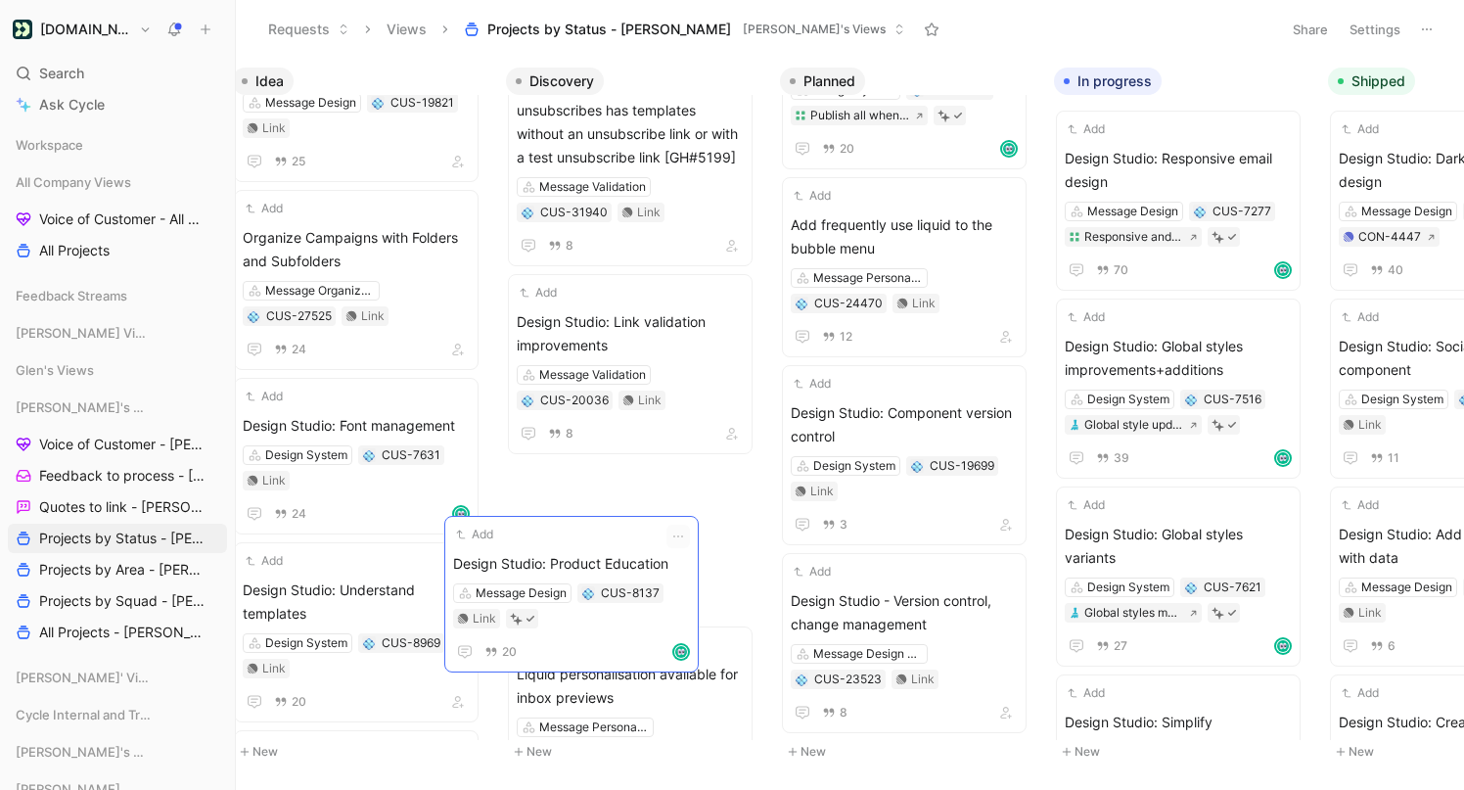
drag, startPoint x: 338, startPoint y: 545, endPoint x: 548, endPoint y: 542, distance: 210.4
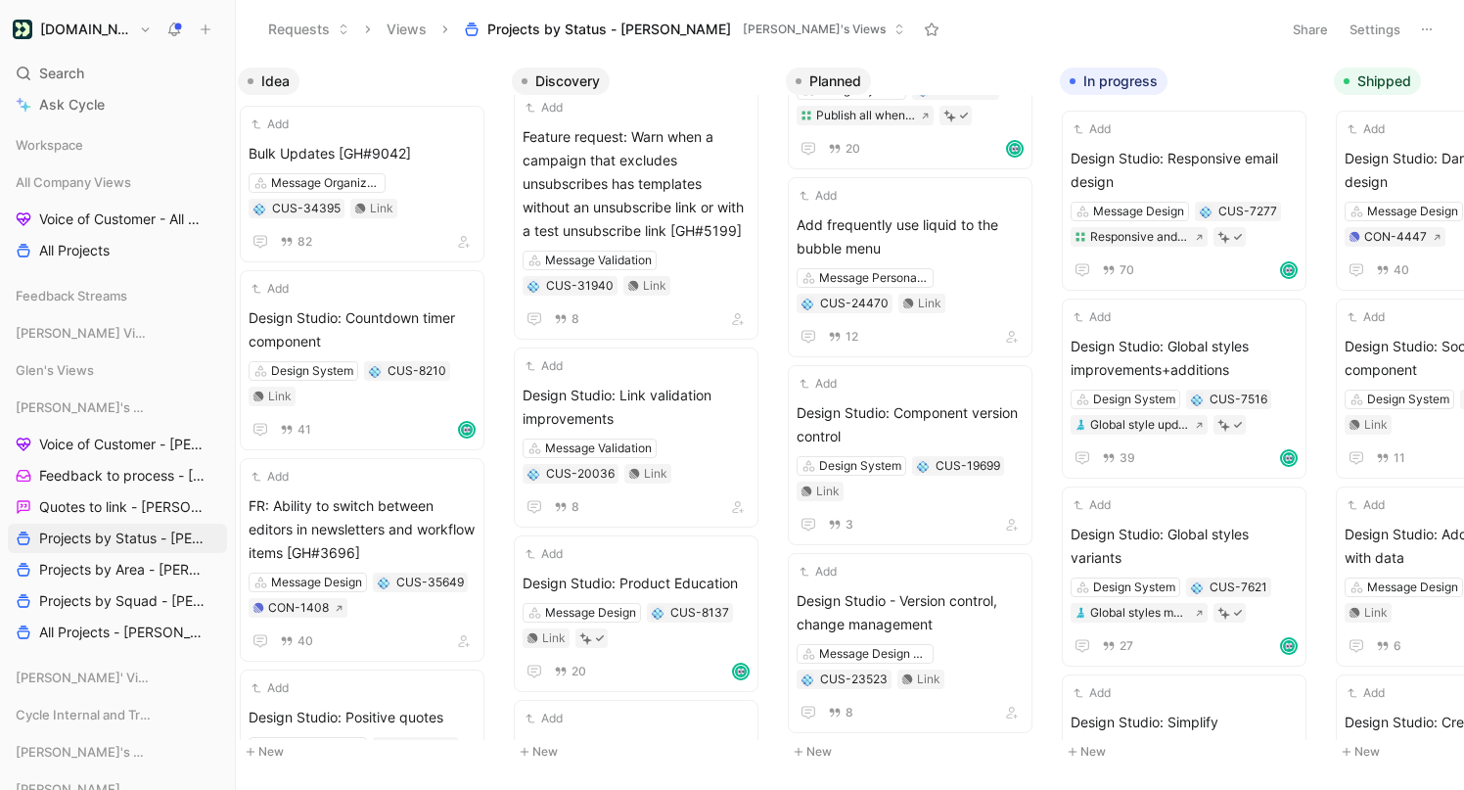
scroll to position [0, 0]
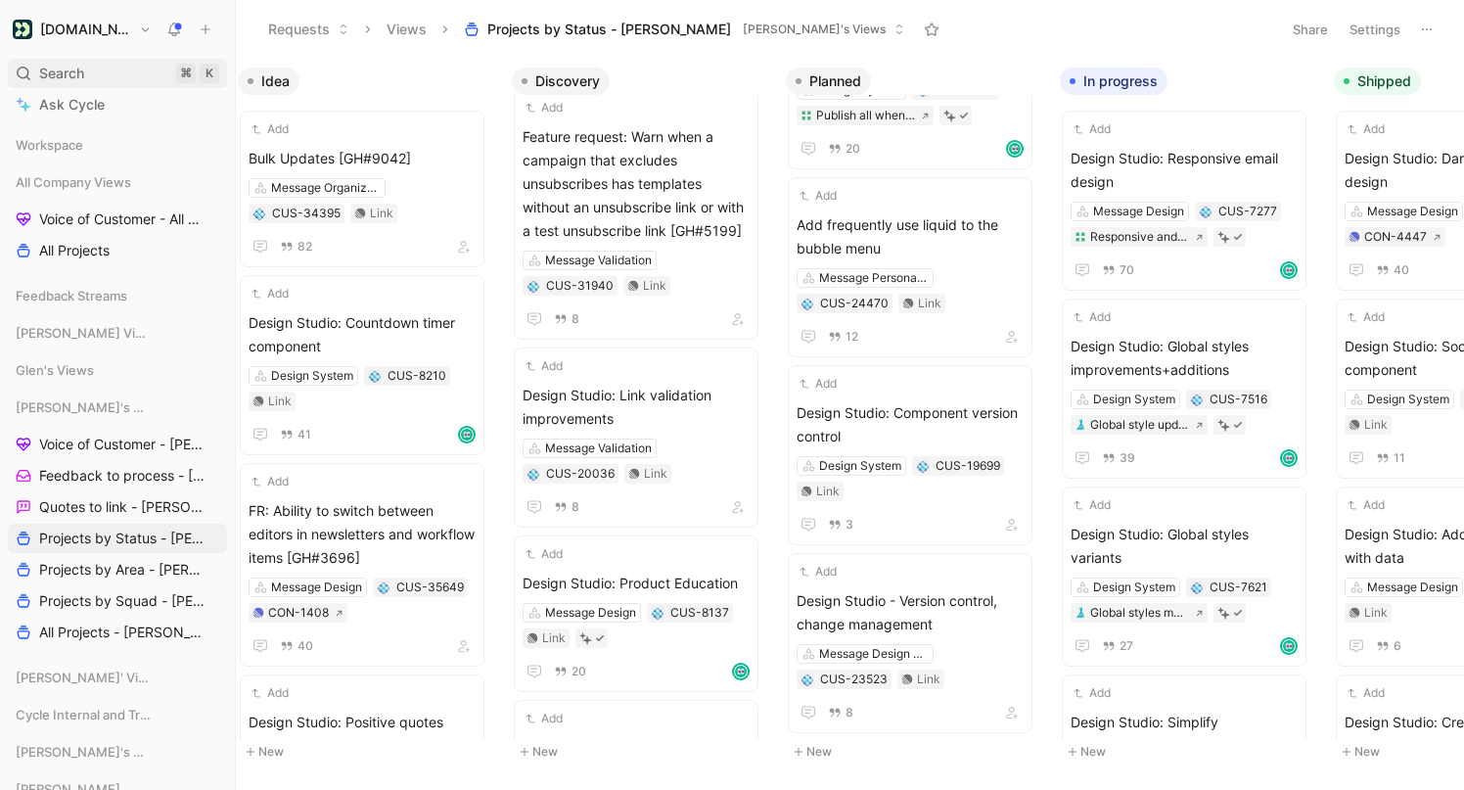
click at [103, 74] on div "Search ⌘ K" at bounding box center [117, 73] width 219 height 29
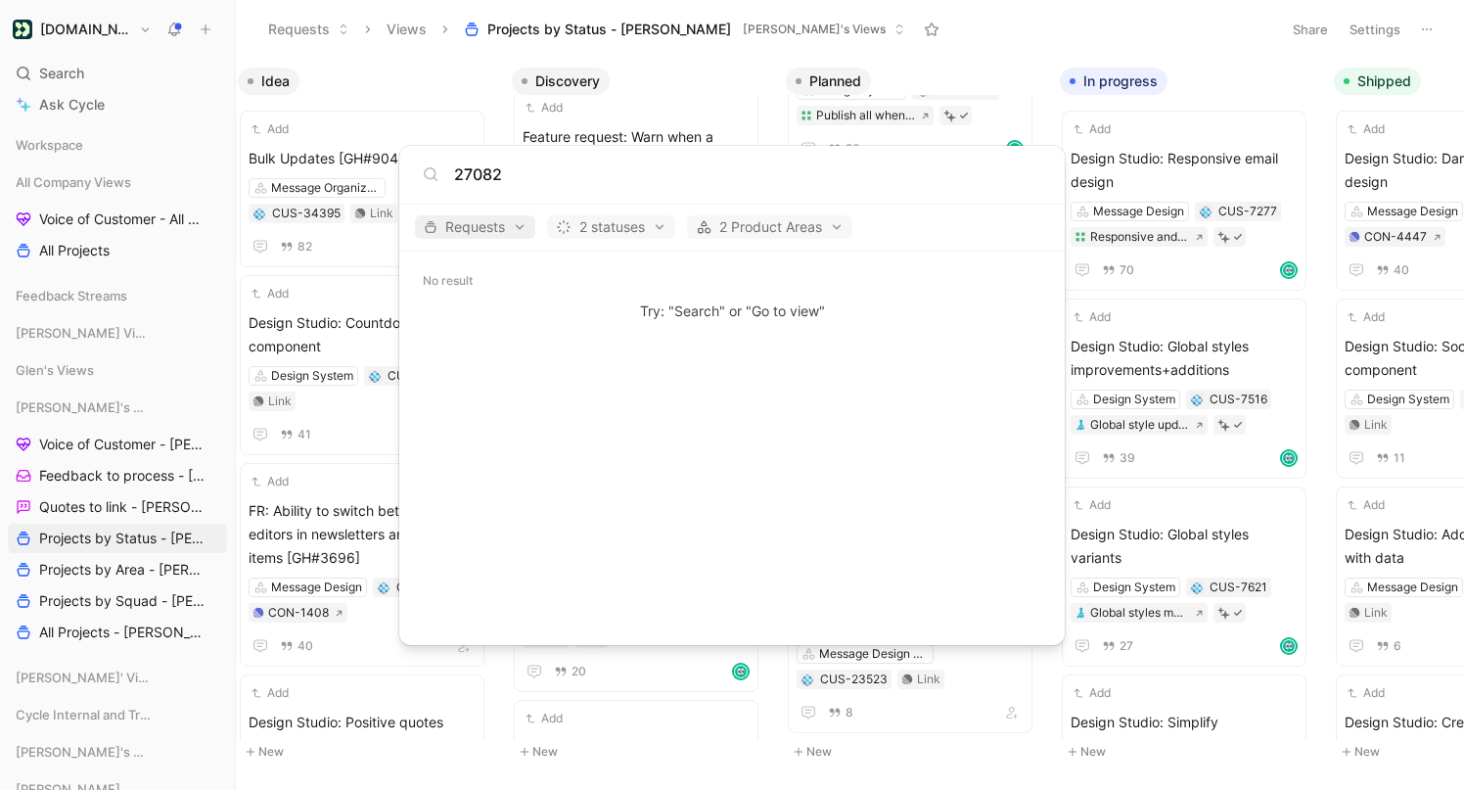
click at [495, 222] on span "Requests" at bounding box center [475, 226] width 103 height 23
click at [572, 185] on div at bounding box center [732, 395] width 1464 height 790
click at [492, 170] on input "27082" at bounding box center [747, 173] width 587 height 23
click at [493, 170] on input "27082" at bounding box center [747, 173] width 587 height 23
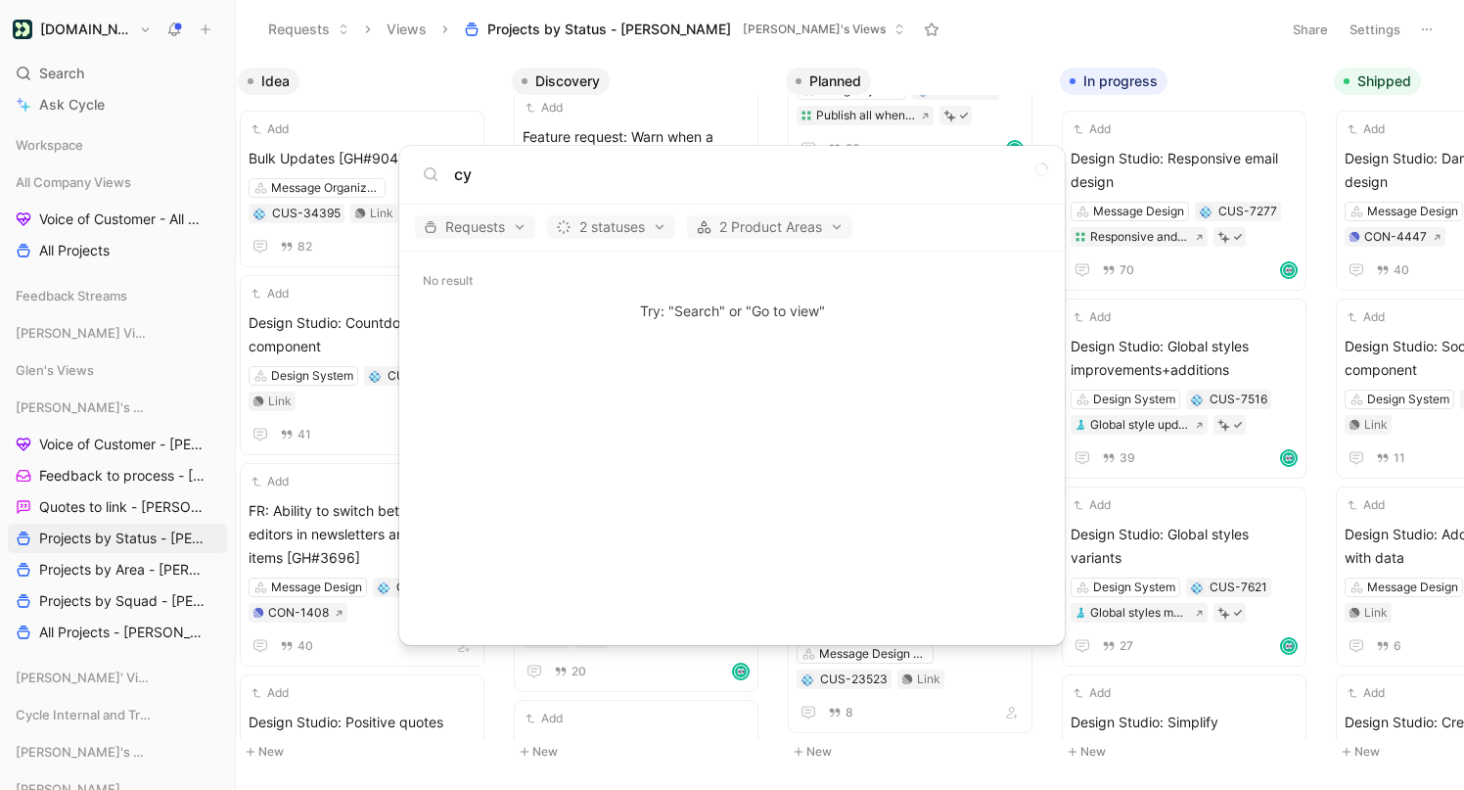
type input "c"
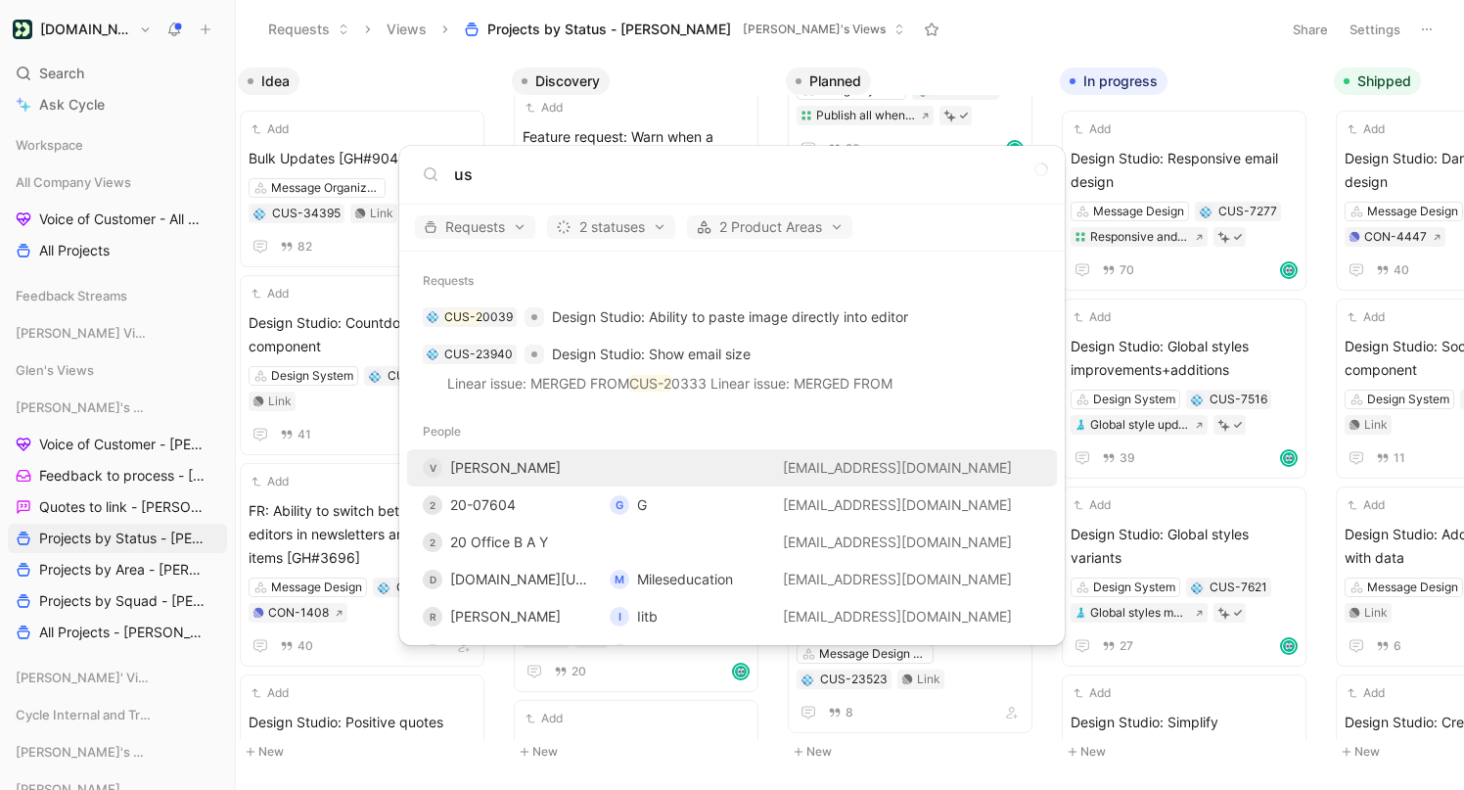
type input "u"
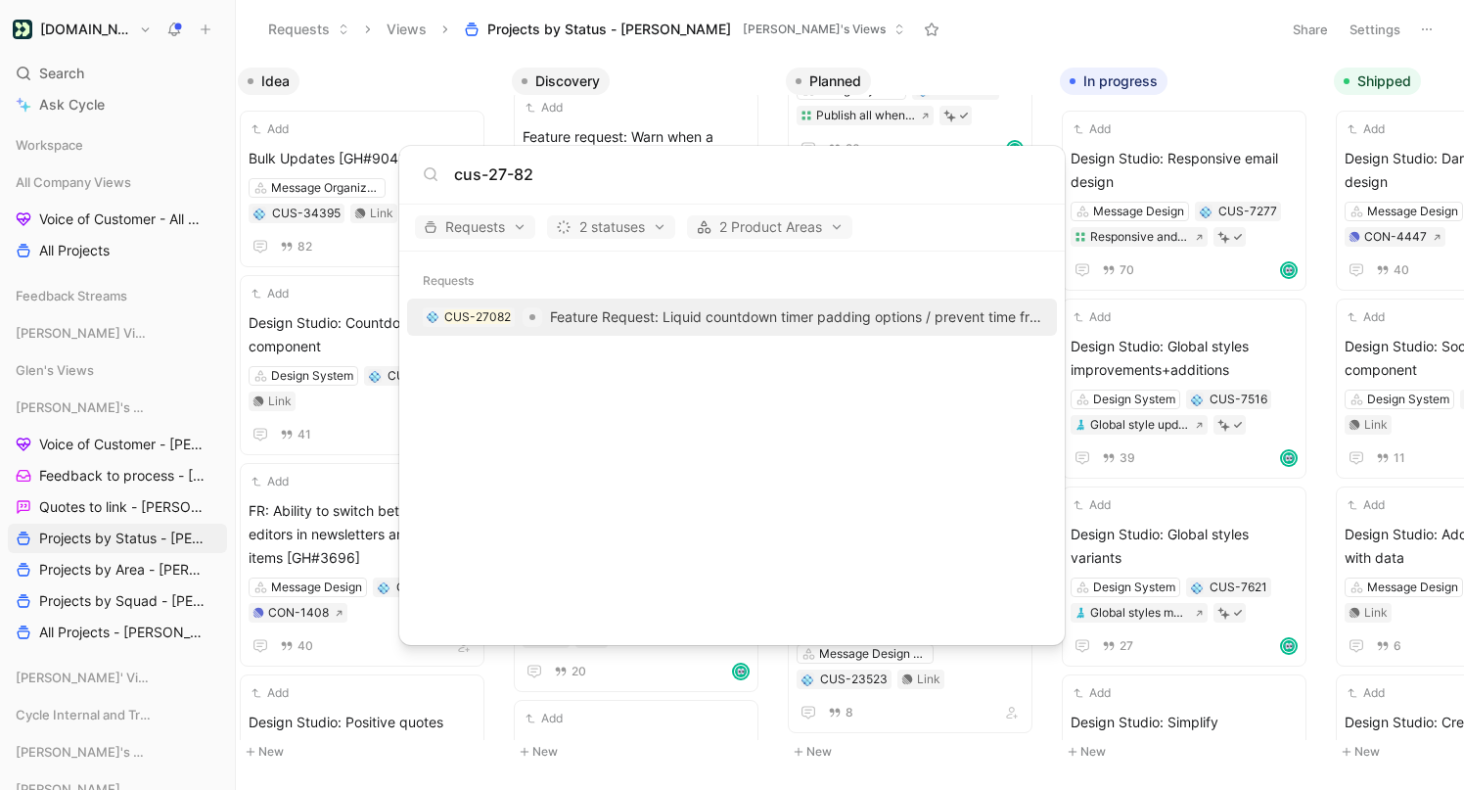
type input "cus-27-82"
click at [640, 316] on span "Feature Request: Liquid countdown timer padding options / prevent time from bei…" at bounding box center [880, 316] width 660 height 17
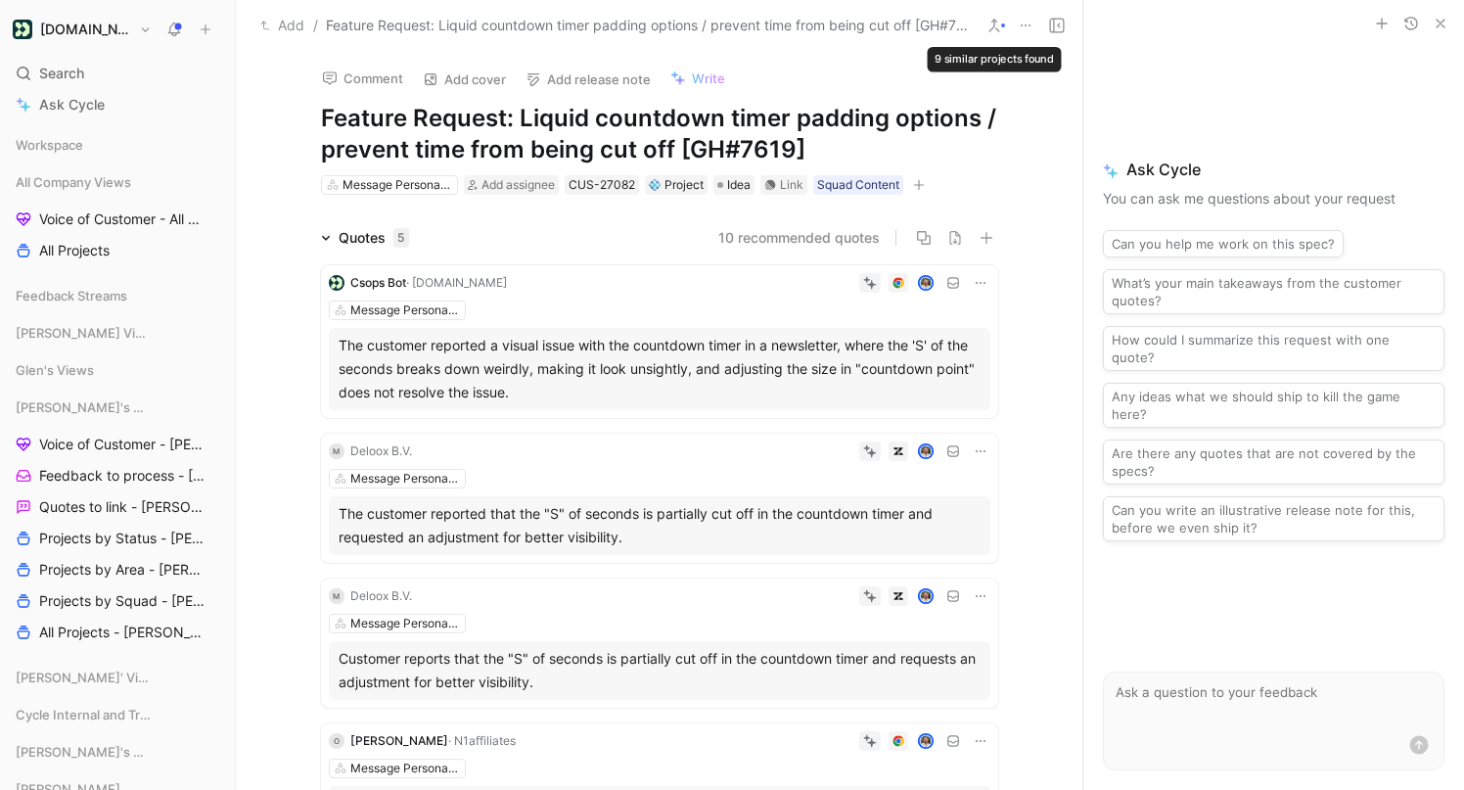
click at [991, 24] on icon at bounding box center [995, 26] width 16 height 16
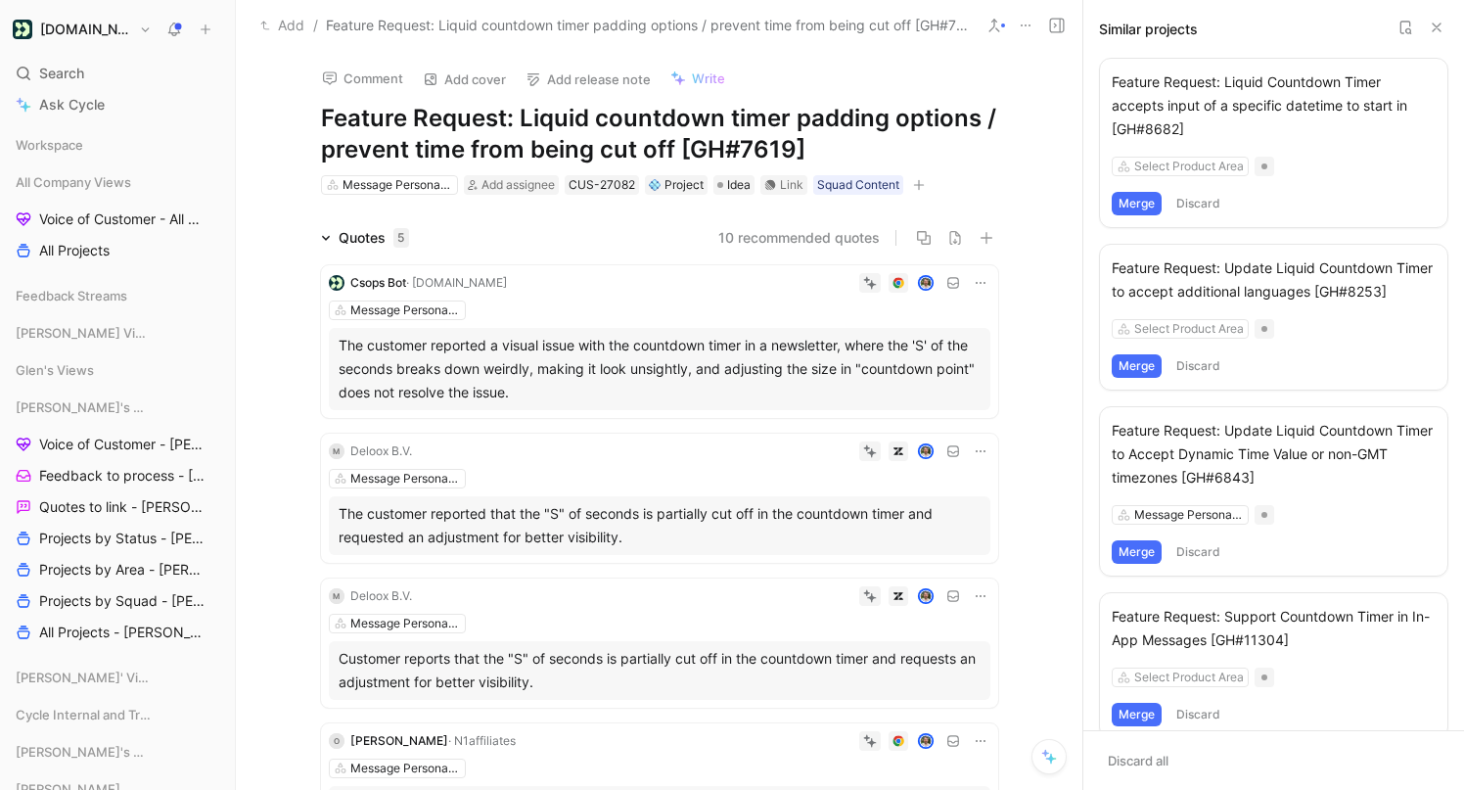
click at [1224, 108] on div "Feature Request: Liquid Countdown Timer accepts input of a specific datetime to…" at bounding box center [1274, 105] width 324 height 70
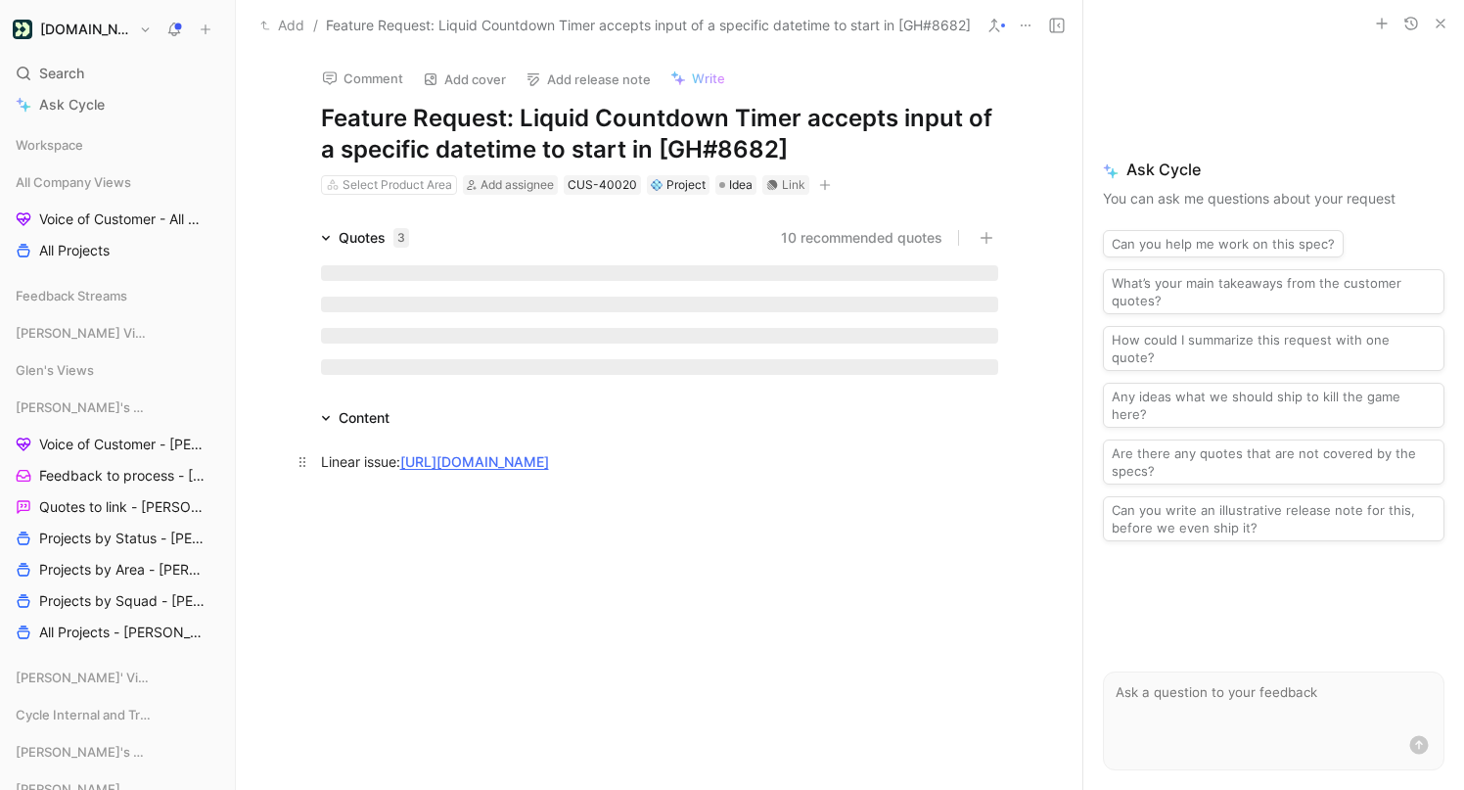
click at [549, 470] on link "https://linear.app/customerio/issue/EPD-1346/feature-request-liquid-countdown-t…" at bounding box center [474, 461] width 149 height 17
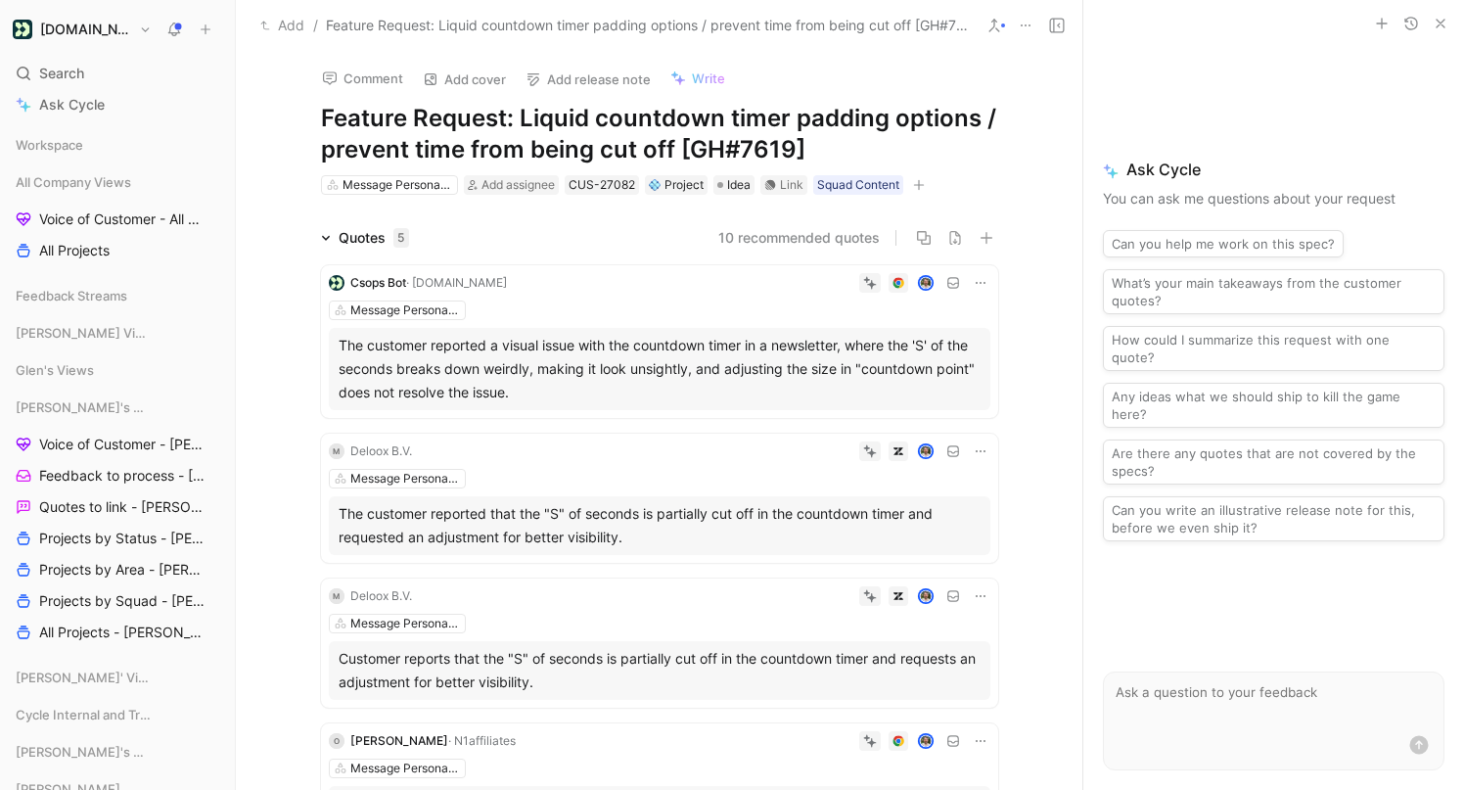
click at [1005, 23] on button at bounding box center [994, 25] width 27 height 27
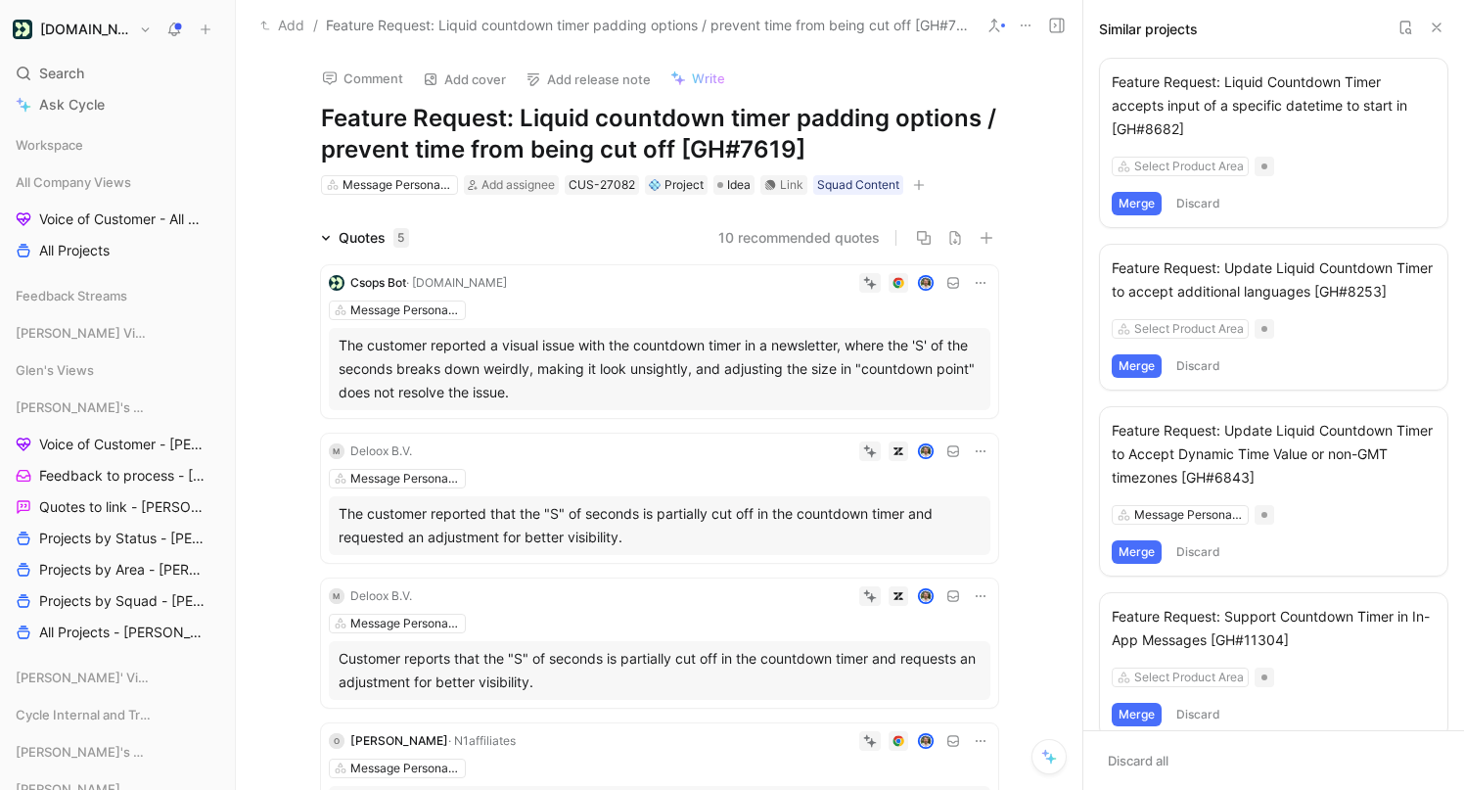
click at [1140, 196] on button "Merge" at bounding box center [1137, 203] width 50 height 23
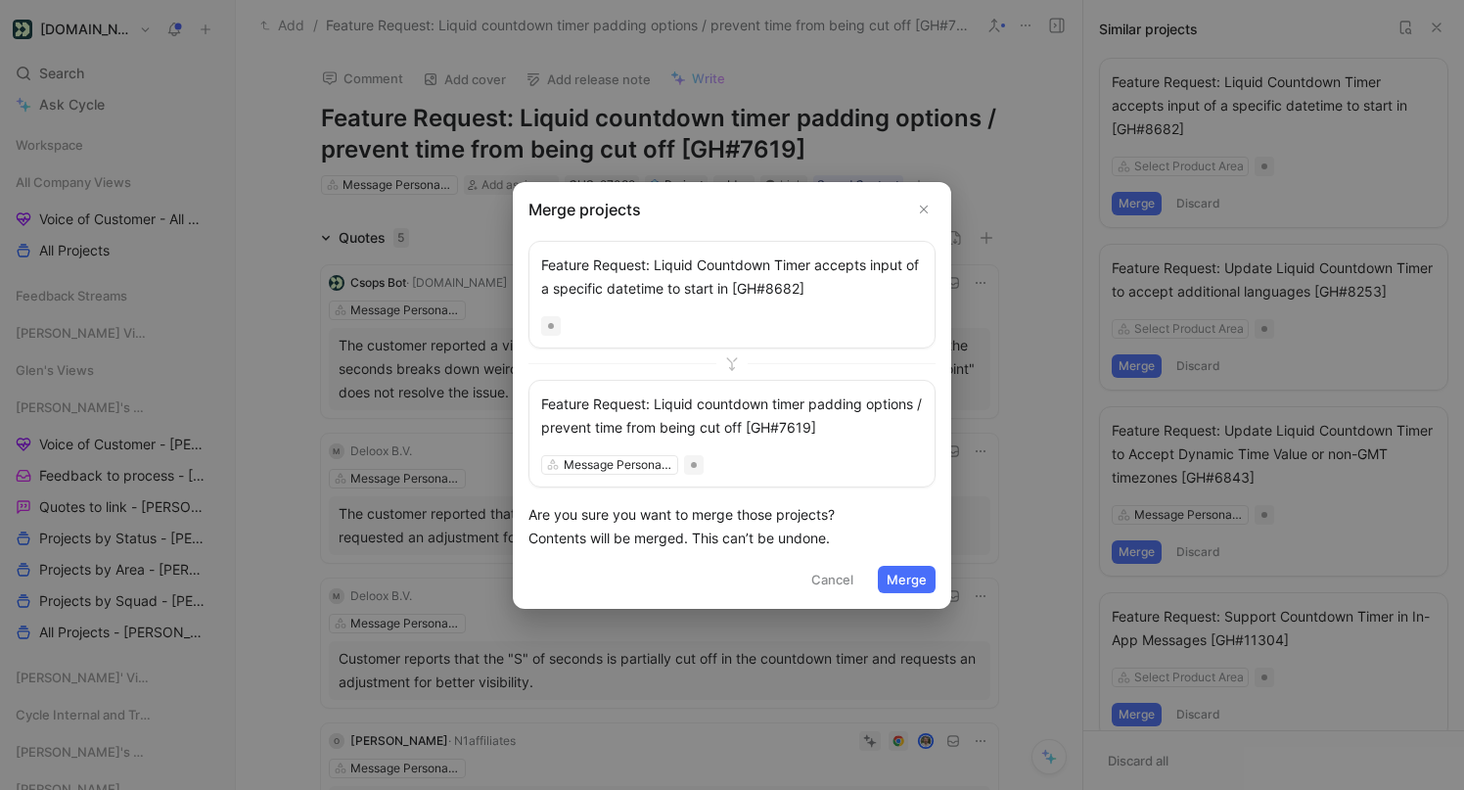
click at [921, 578] on button "Merge" at bounding box center [907, 579] width 58 height 27
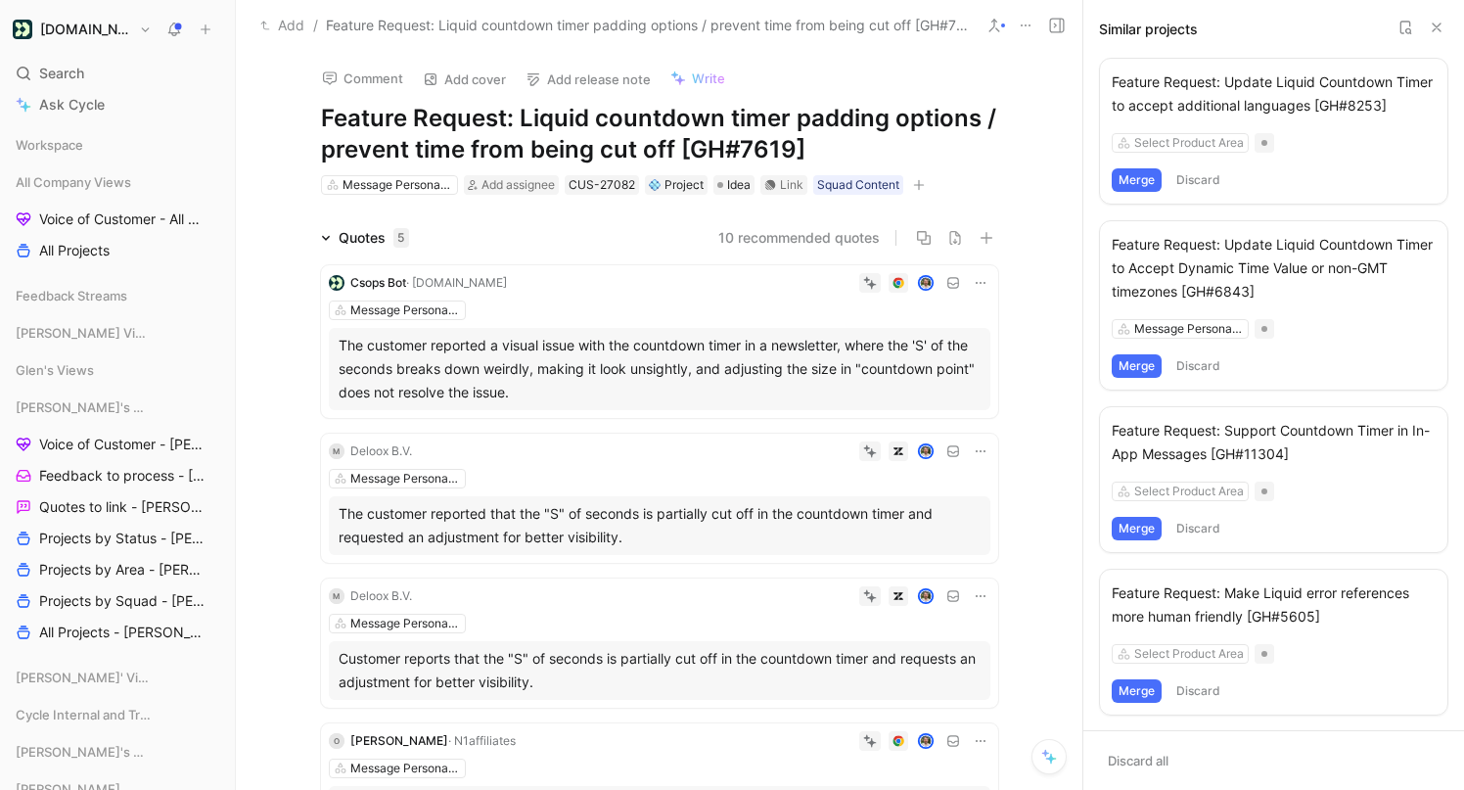
click at [1241, 88] on div "Feature Request: Update Liquid Countdown Timer to accept additional languages […" at bounding box center [1274, 93] width 324 height 47
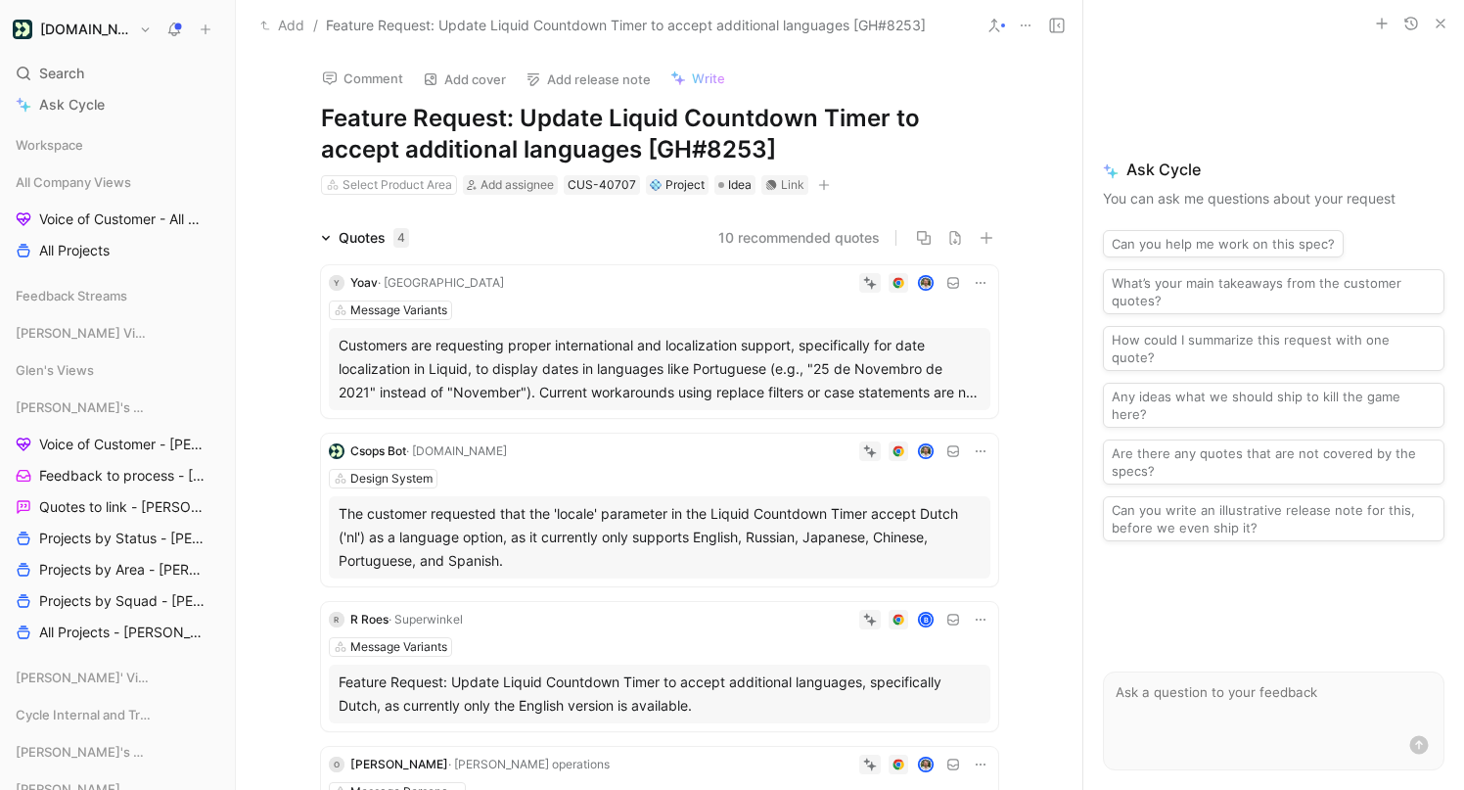
scroll to position [673, 0]
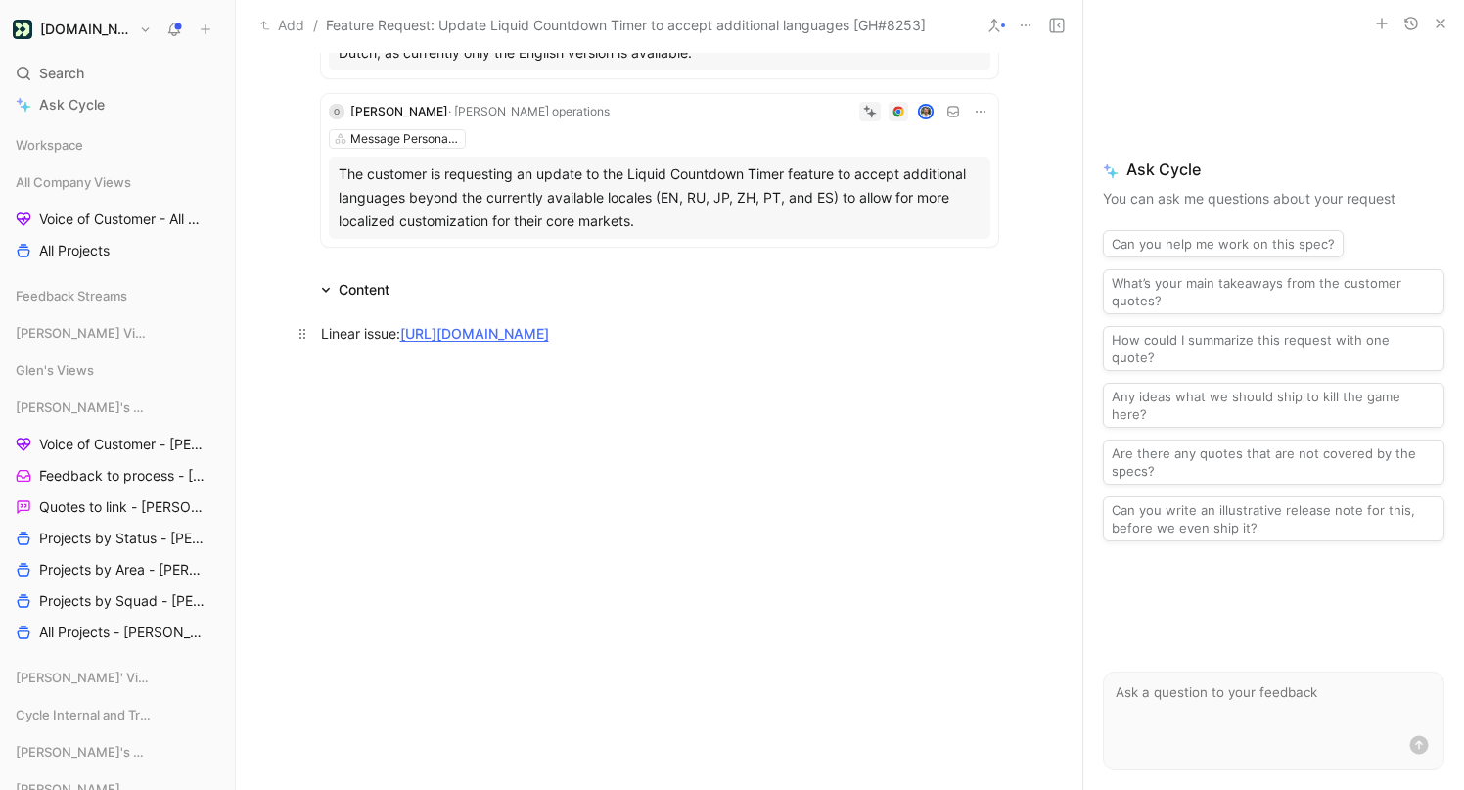
click at [549, 335] on link "https://linear.app/customerio/issue/EPD-1347/feature-request-update-liquid-coun…" at bounding box center [474, 333] width 149 height 17
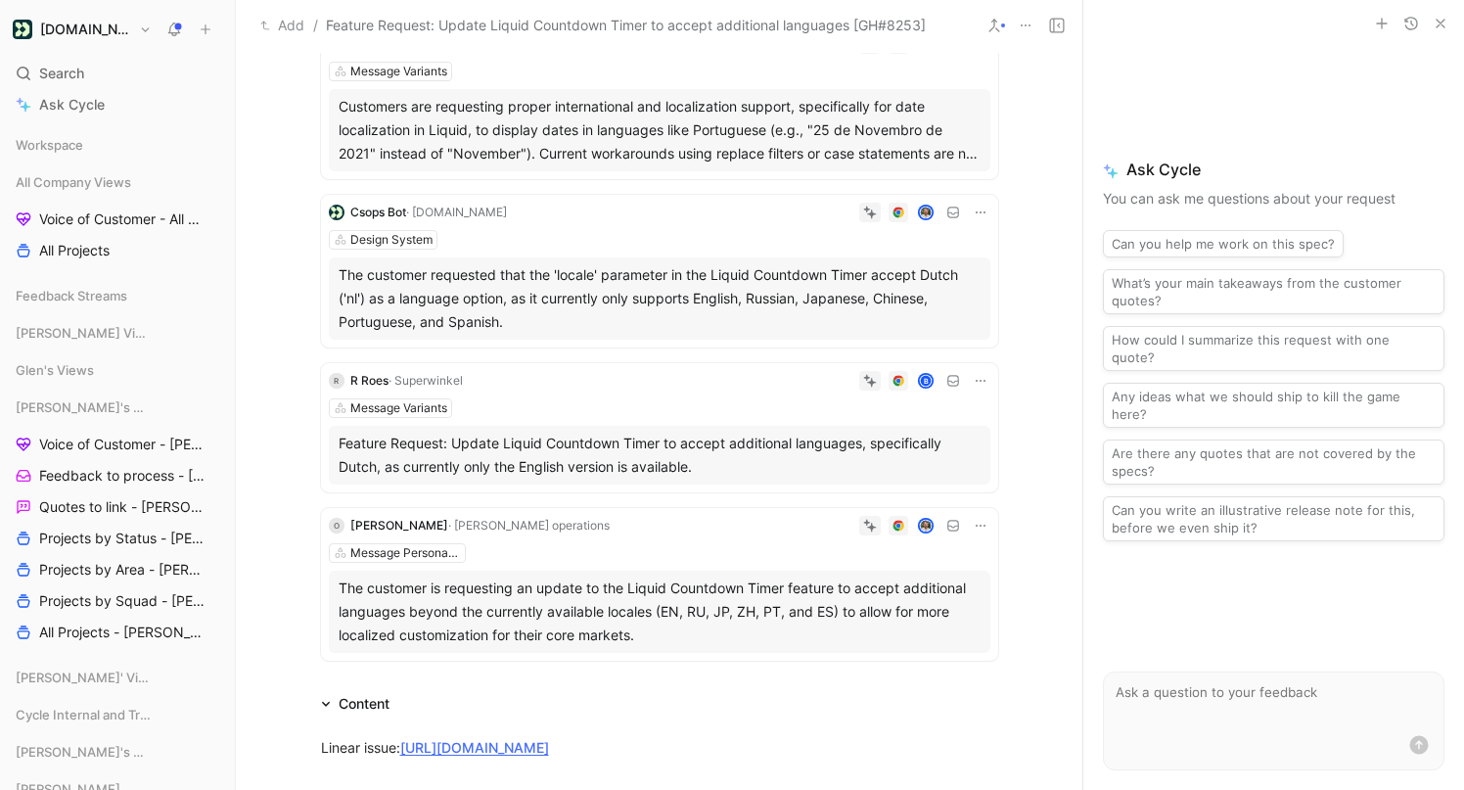
scroll to position [0, 0]
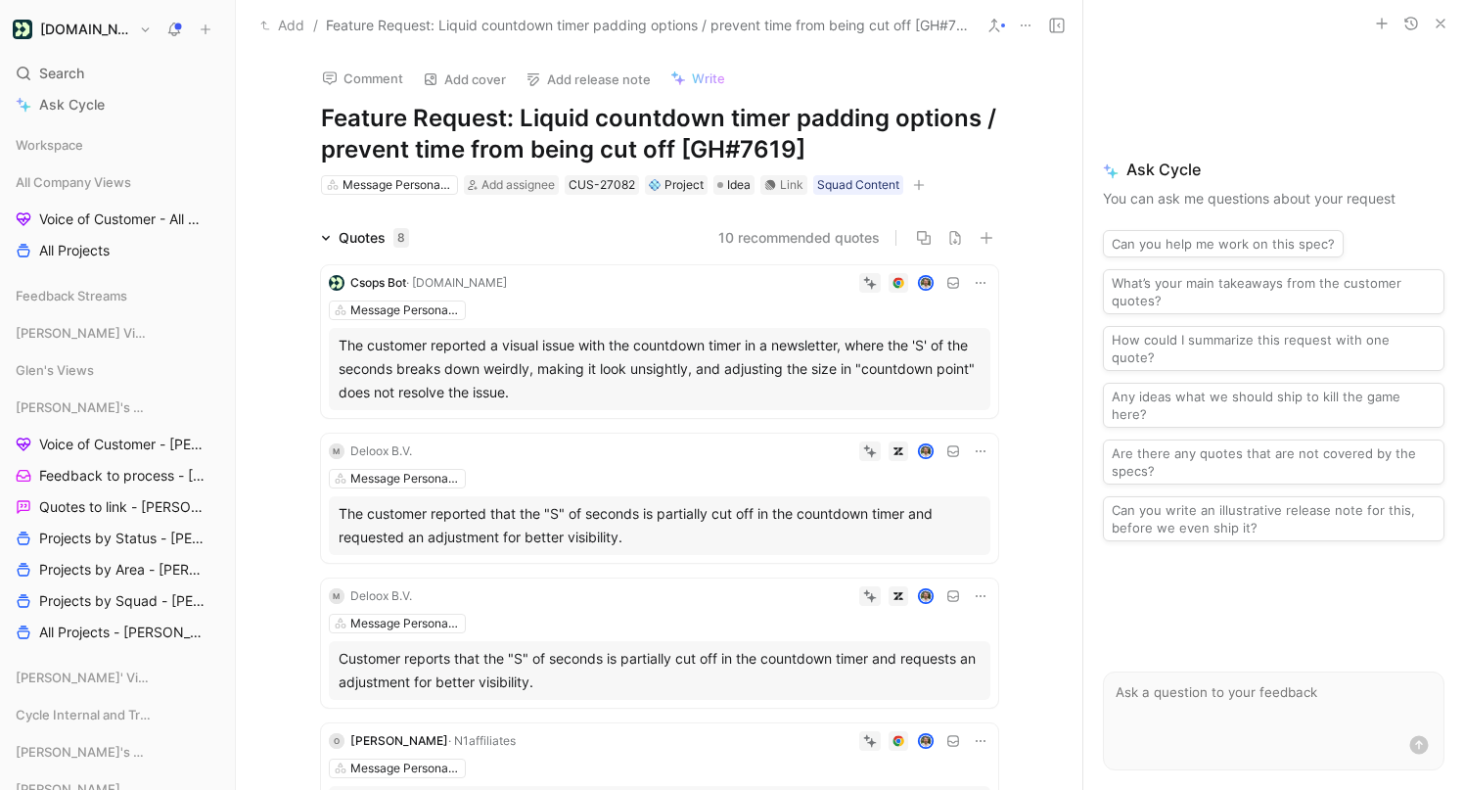
click at [985, 14] on button at bounding box center [994, 25] width 27 height 27
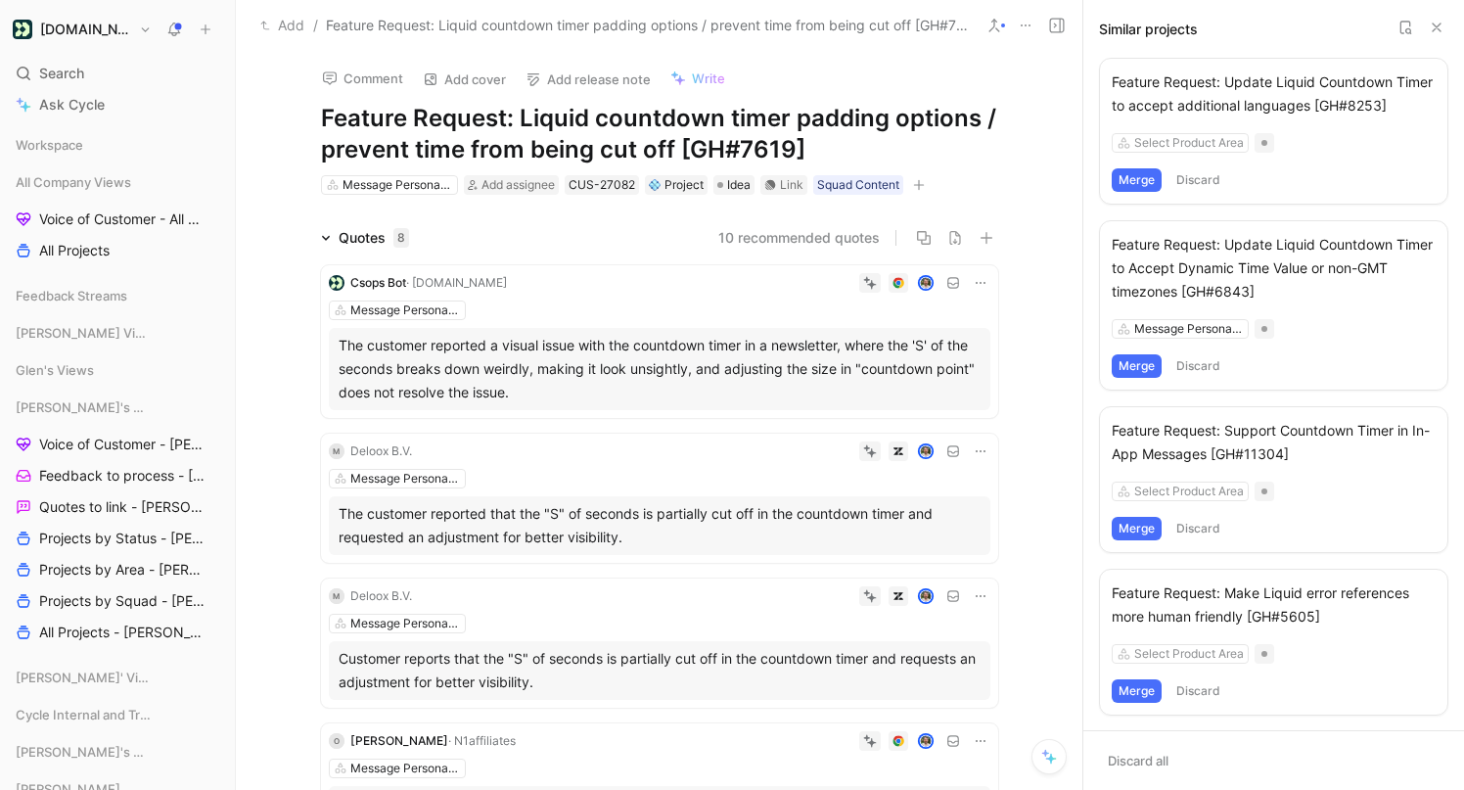
click at [1142, 177] on button "Merge" at bounding box center [1137, 179] width 50 height 23
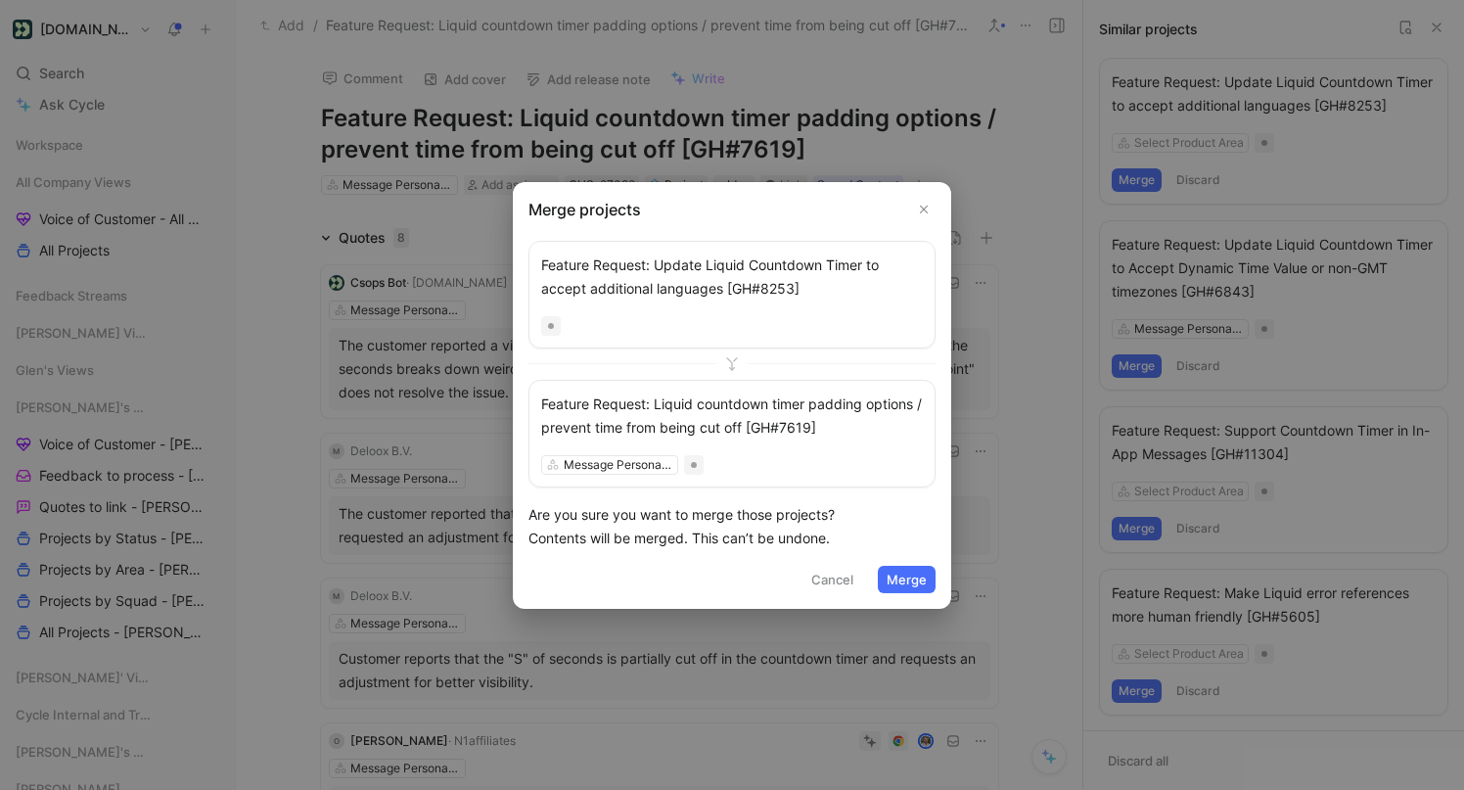
click at [910, 575] on button "Merge" at bounding box center [907, 579] width 58 height 27
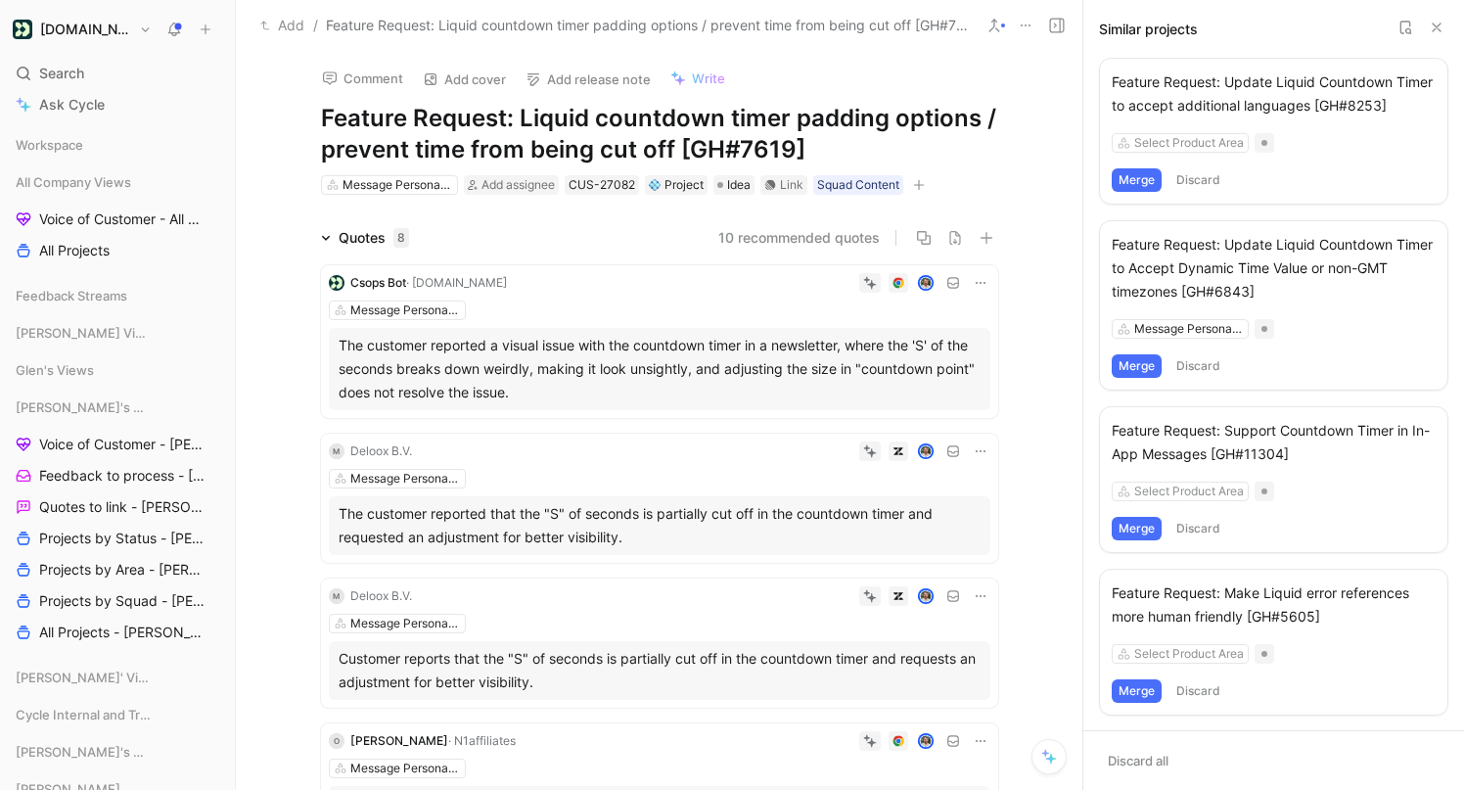
click at [697, 142] on h1 "Feature Request: Liquid countdown timer padding options / prevent time from bei…" at bounding box center [659, 134] width 677 height 63
drag, startPoint x: 520, startPoint y: 112, endPoint x: 289, endPoint y: 118, distance: 231.1
click at [289, 118] on div "Comment Add cover Add release note Write Feature Request: Liquid countdown time…" at bounding box center [660, 124] width 752 height 146
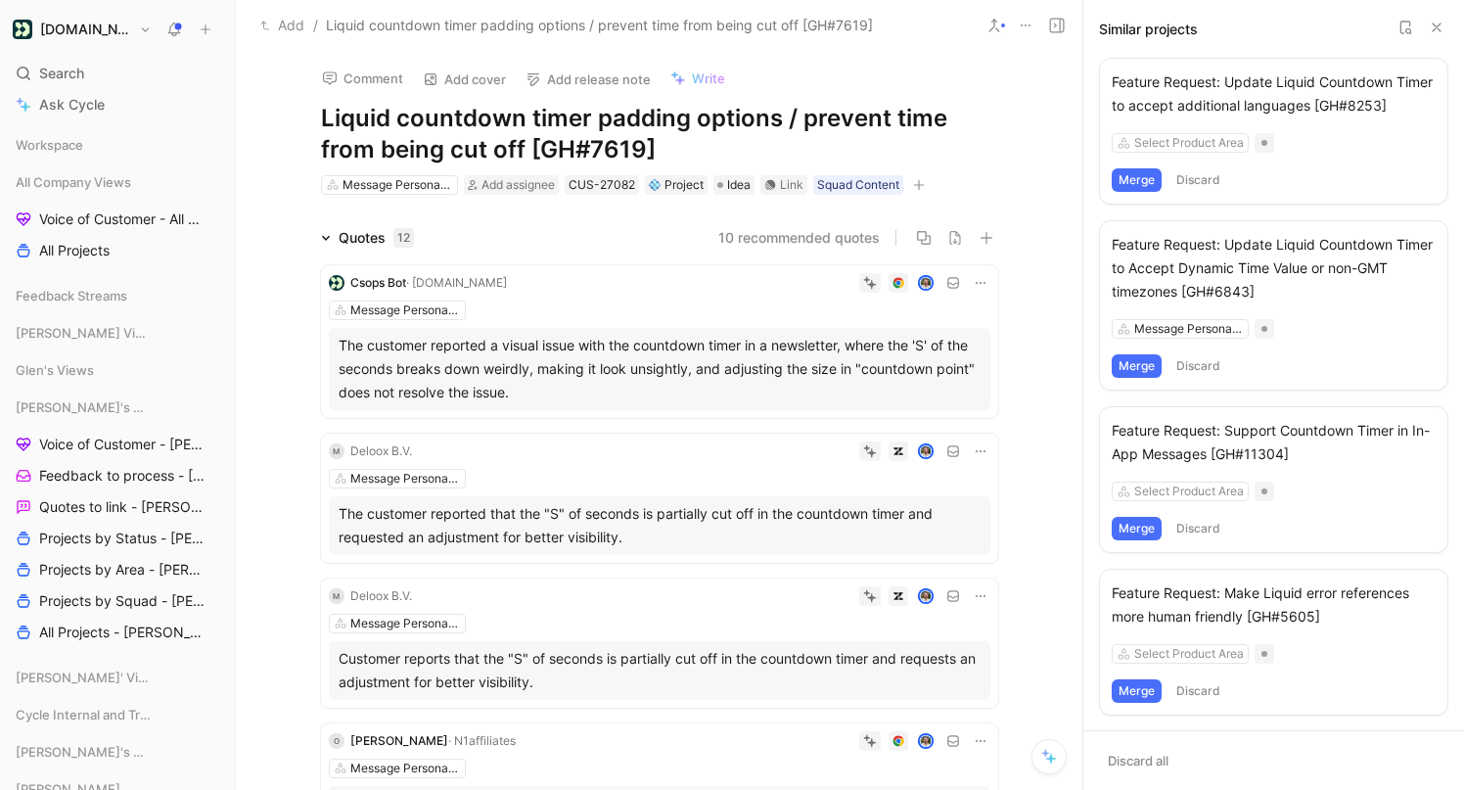
drag, startPoint x: 591, startPoint y: 123, endPoint x: 771, endPoint y: 159, distance: 183.5
click at [771, 159] on h1 "Liquid countdown timer padding options / prevent time from being cut off [GH#76…" at bounding box center [659, 134] width 677 height 63
drag, startPoint x: 592, startPoint y: 117, endPoint x: 760, endPoint y: 175, distance: 178.0
click at [760, 175] on div "Comment Add cover Add release note Write Liquid countdown timer padding options…" at bounding box center [660, 124] width 752 height 146
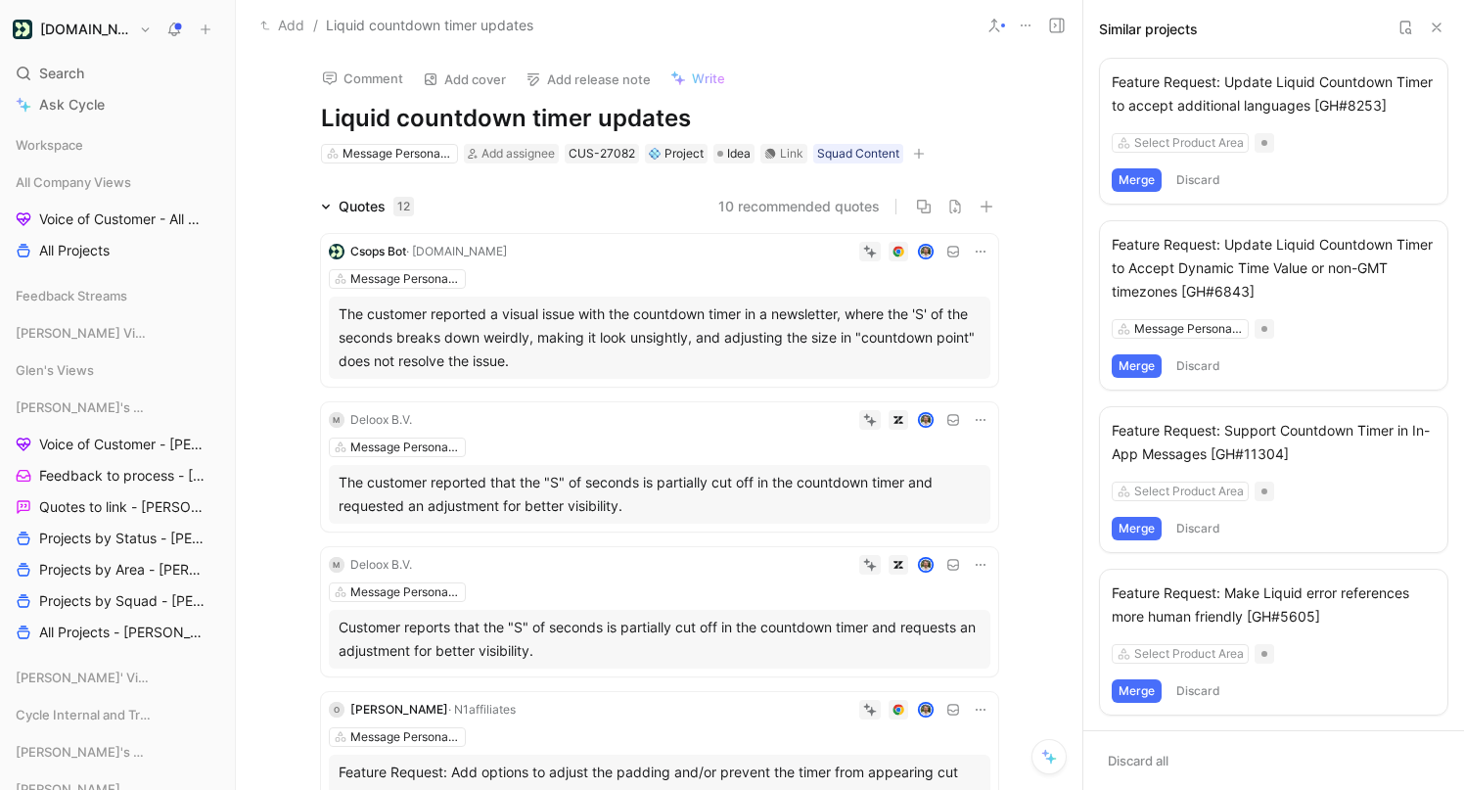
scroll to position [1, 0]
click at [1030, 218] on div "Csops Bot · Customer.io Message Personalization The customer reported a visual …" at bounding box center [660, 595] width 752 height 756
click at [1135, 182] on button "Merge" at bounding box center [1137, 179] width 50 height 23
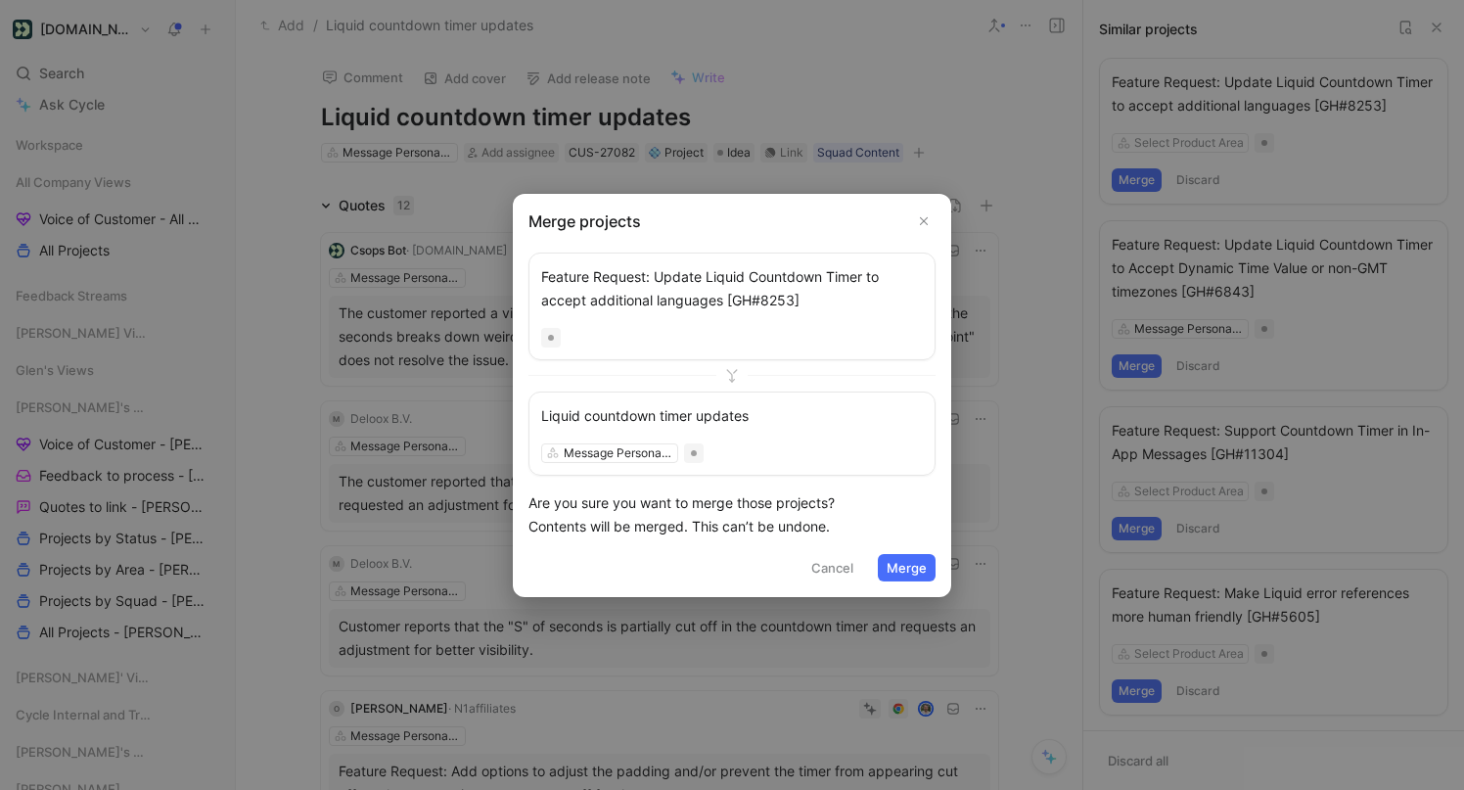
click at [916, 566] on button "Merge" at bounding box center [907, 567] width 58 height 27
click at [821, 566] on button "Cancel" at bounding box center [833, 567] width 60 height 27
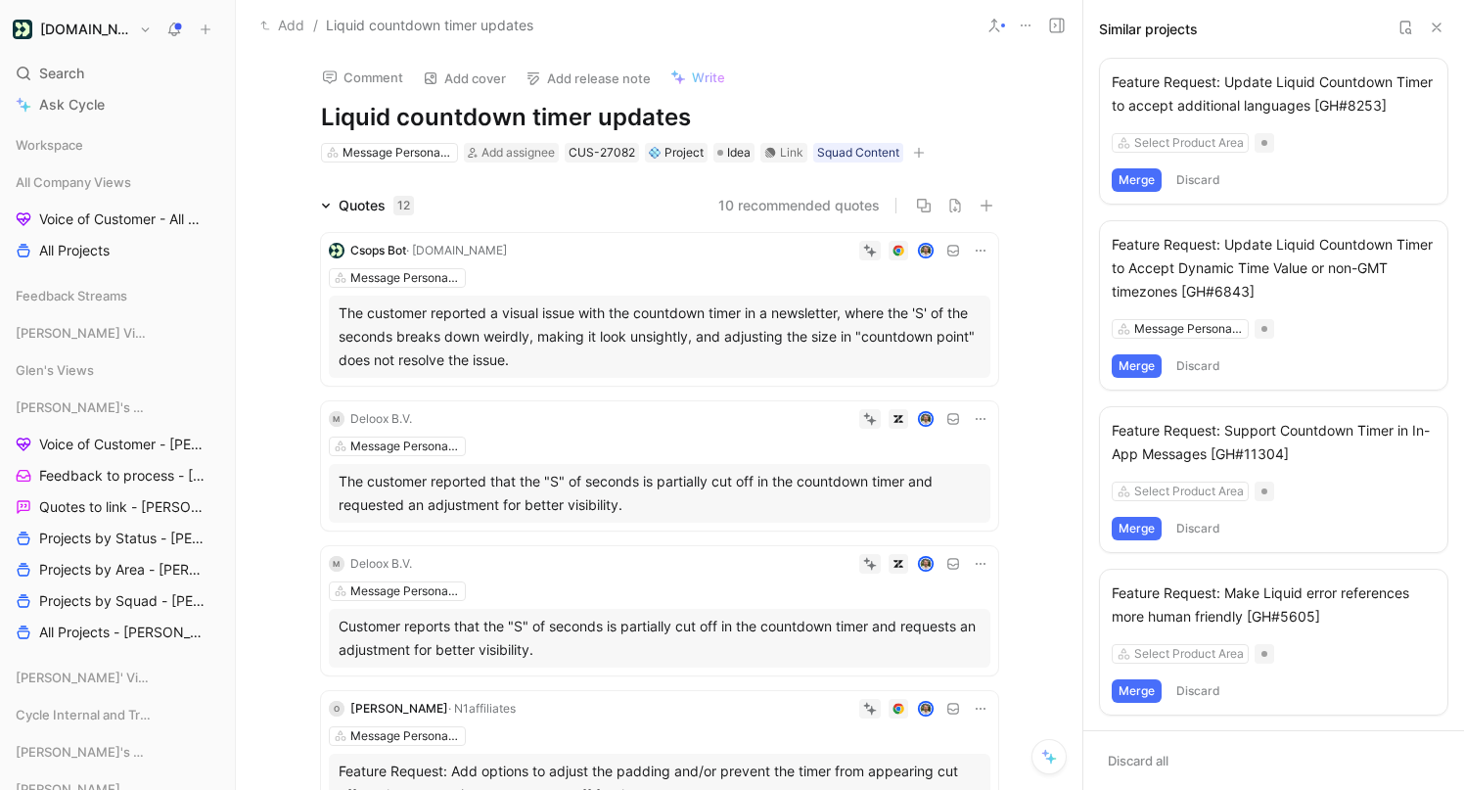
click at [988, 30] on icon at bounding box center [995, 26] width 16 height 16
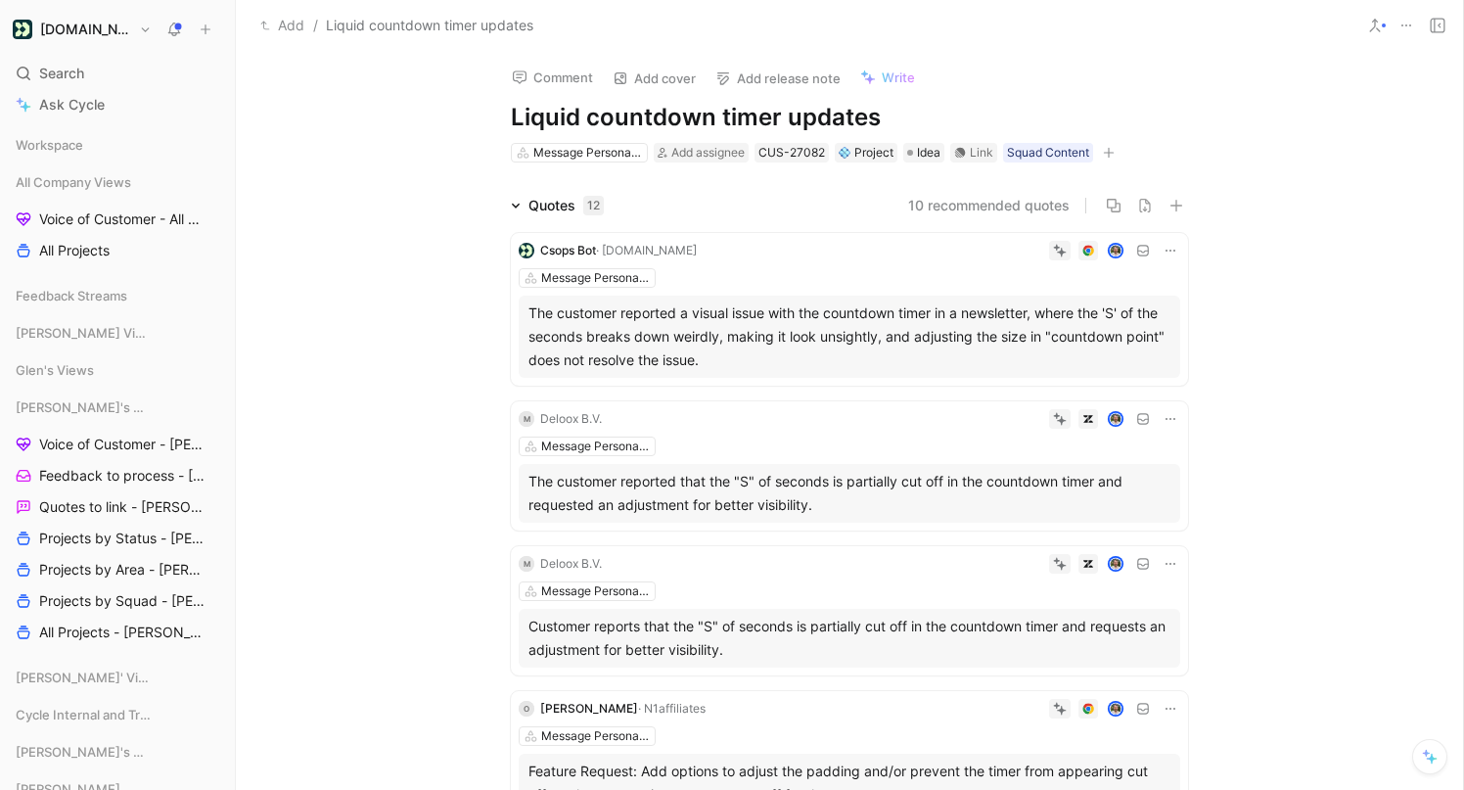
click at [1376, 28] on use at bounding box center [1375, 26] width 10 height 12
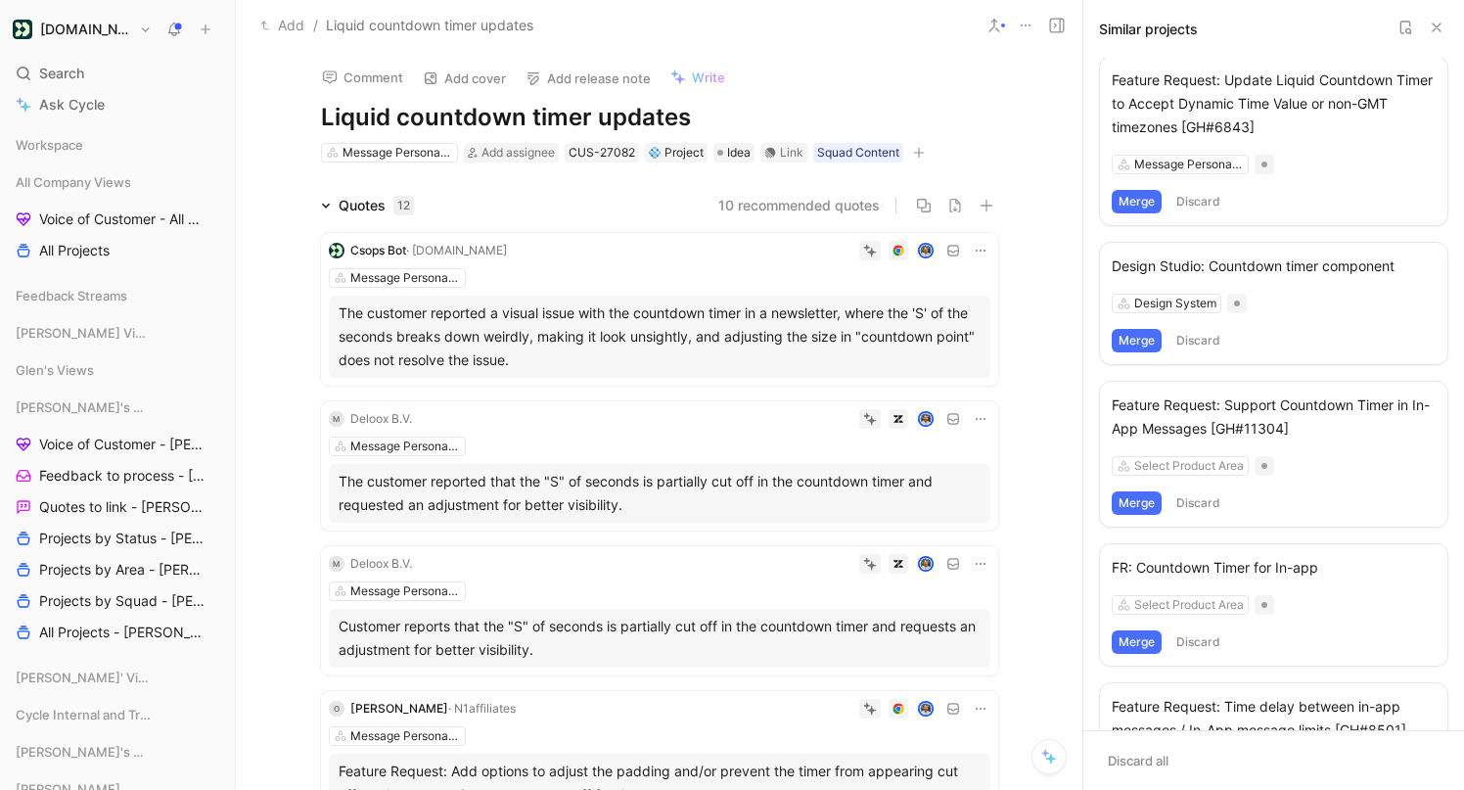
scroll to position [5, 0]
click at [1202, 105] on div "Feature Request: Update Liquid Countdown Timer to Accept Dynamic Time Value or …" at bounding box center [1274, 101] width 324 height 70
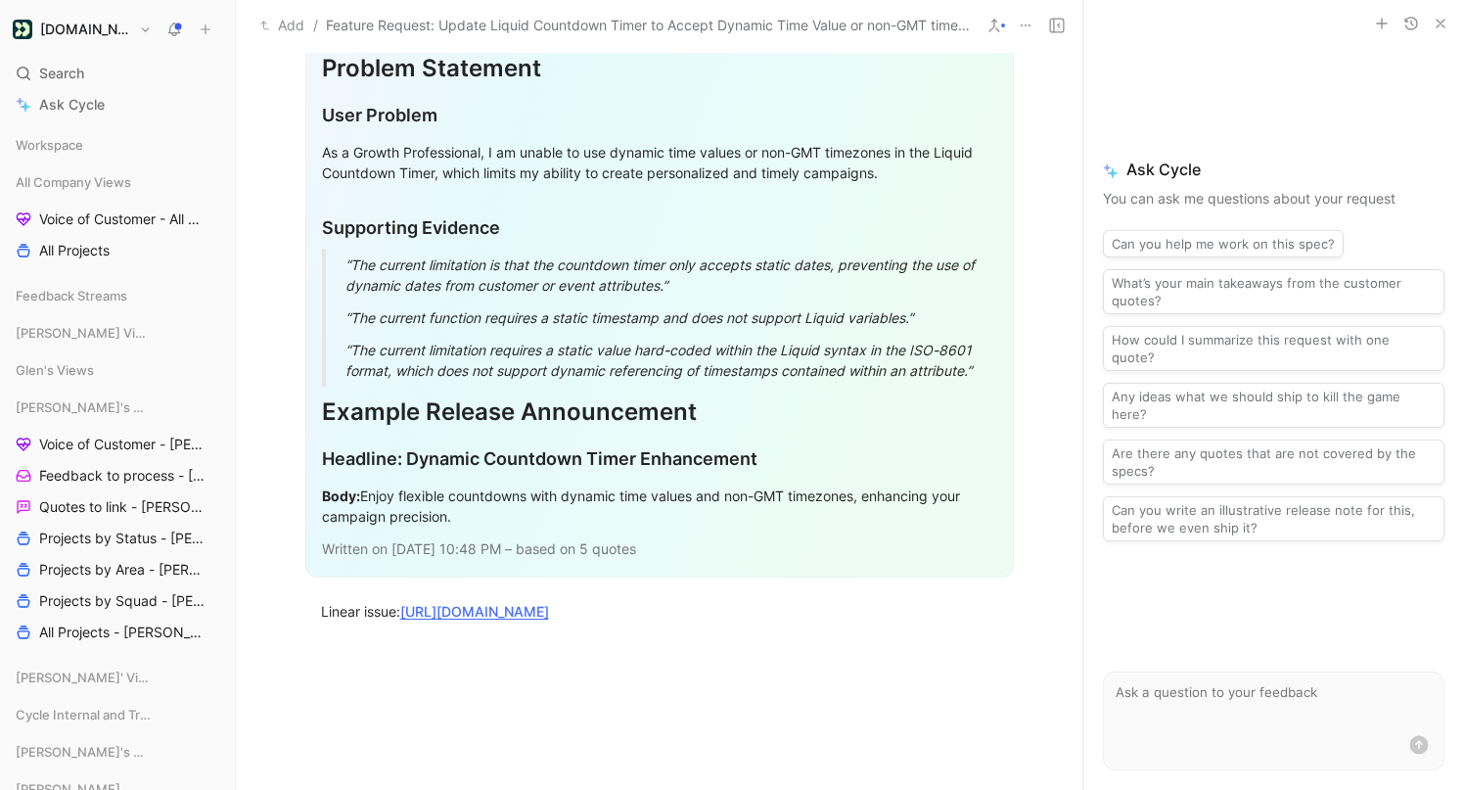
scroll to position [3036, 0]
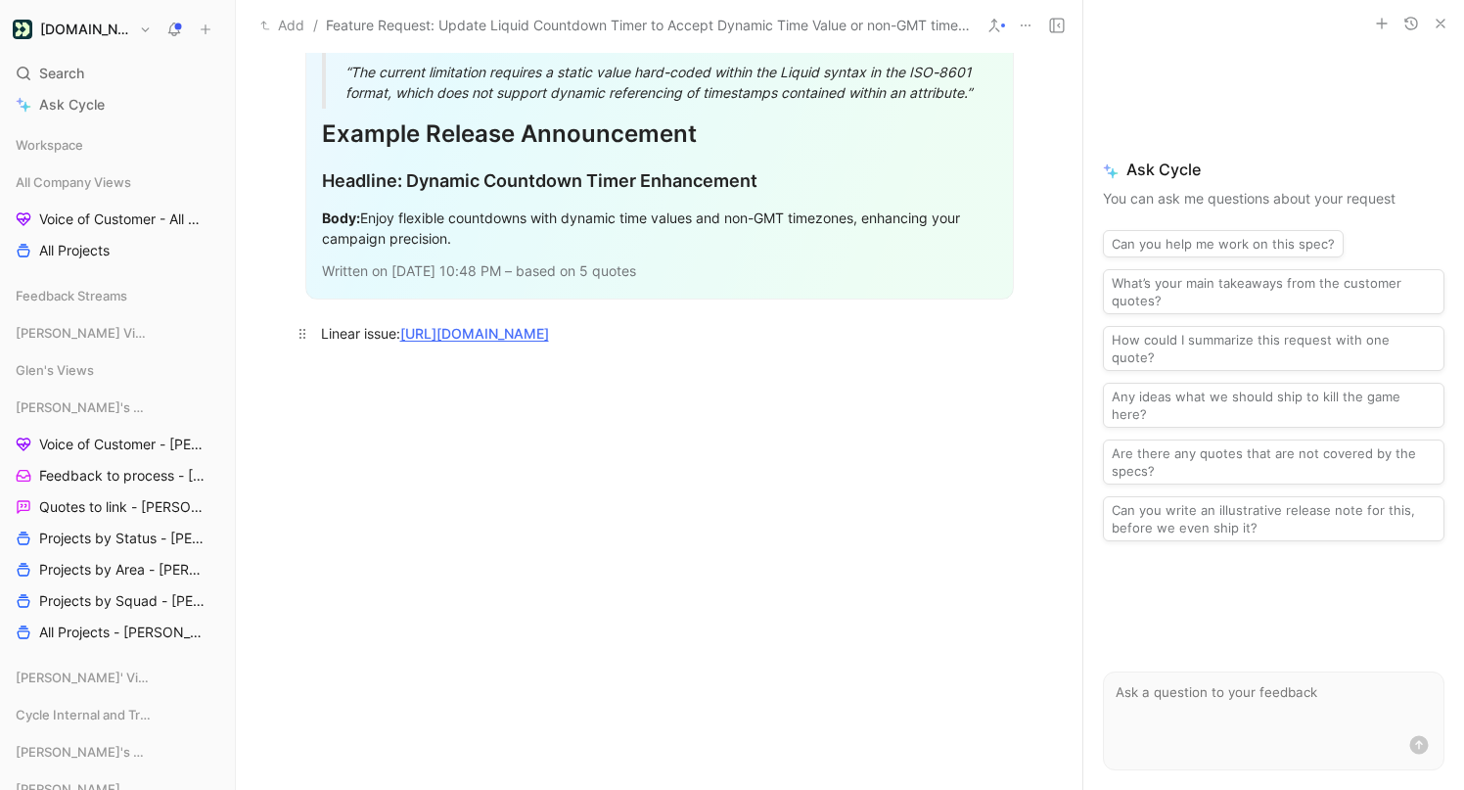
click at [549, 325] on link "https://linear.app/customerio/issue/CON-1979/feature-request-update-liquid-coun…" at bounding box center [474, 333] width 149 height 17
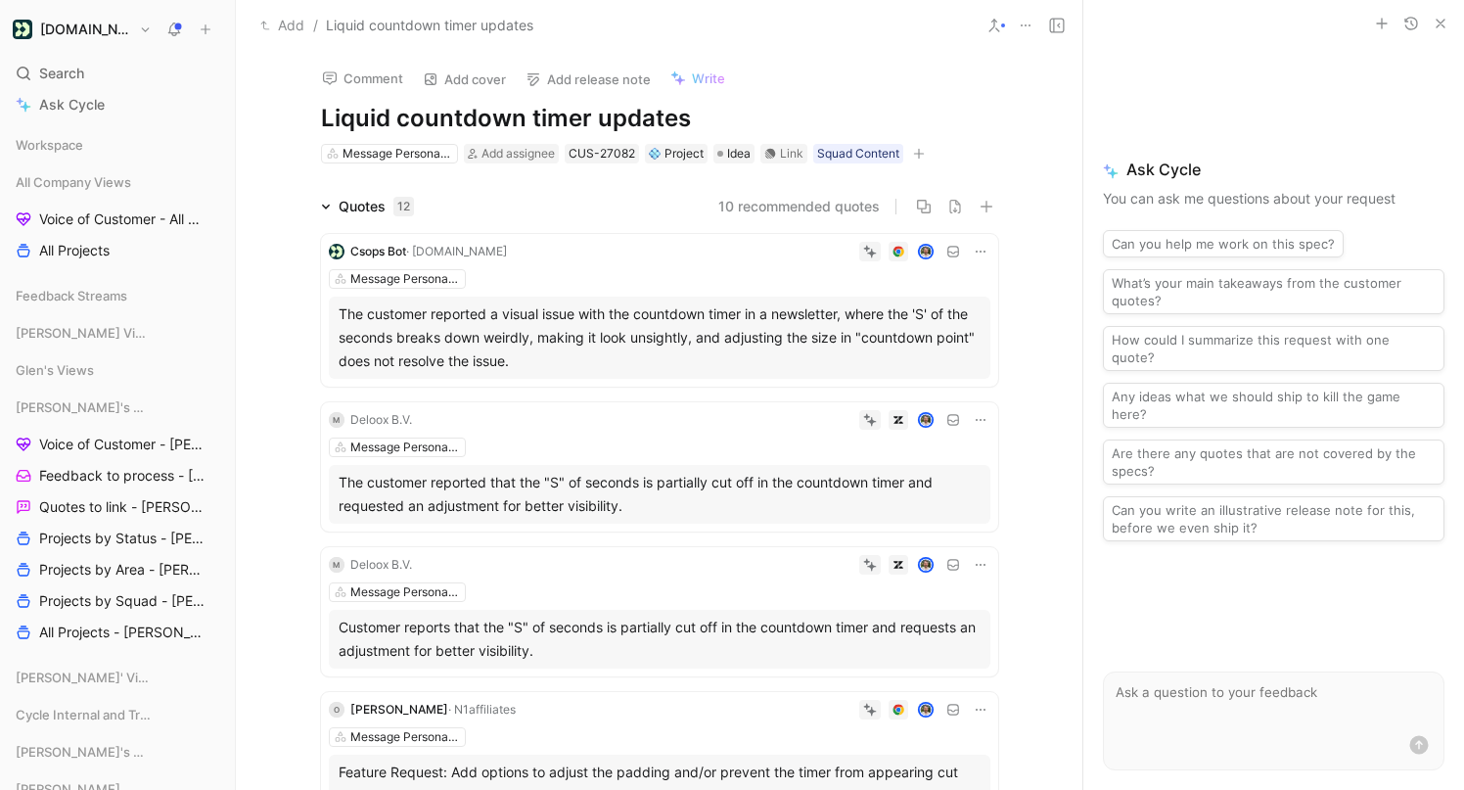
click at [997, 35] on button at bounding box center [994, 25] width 27 height 27
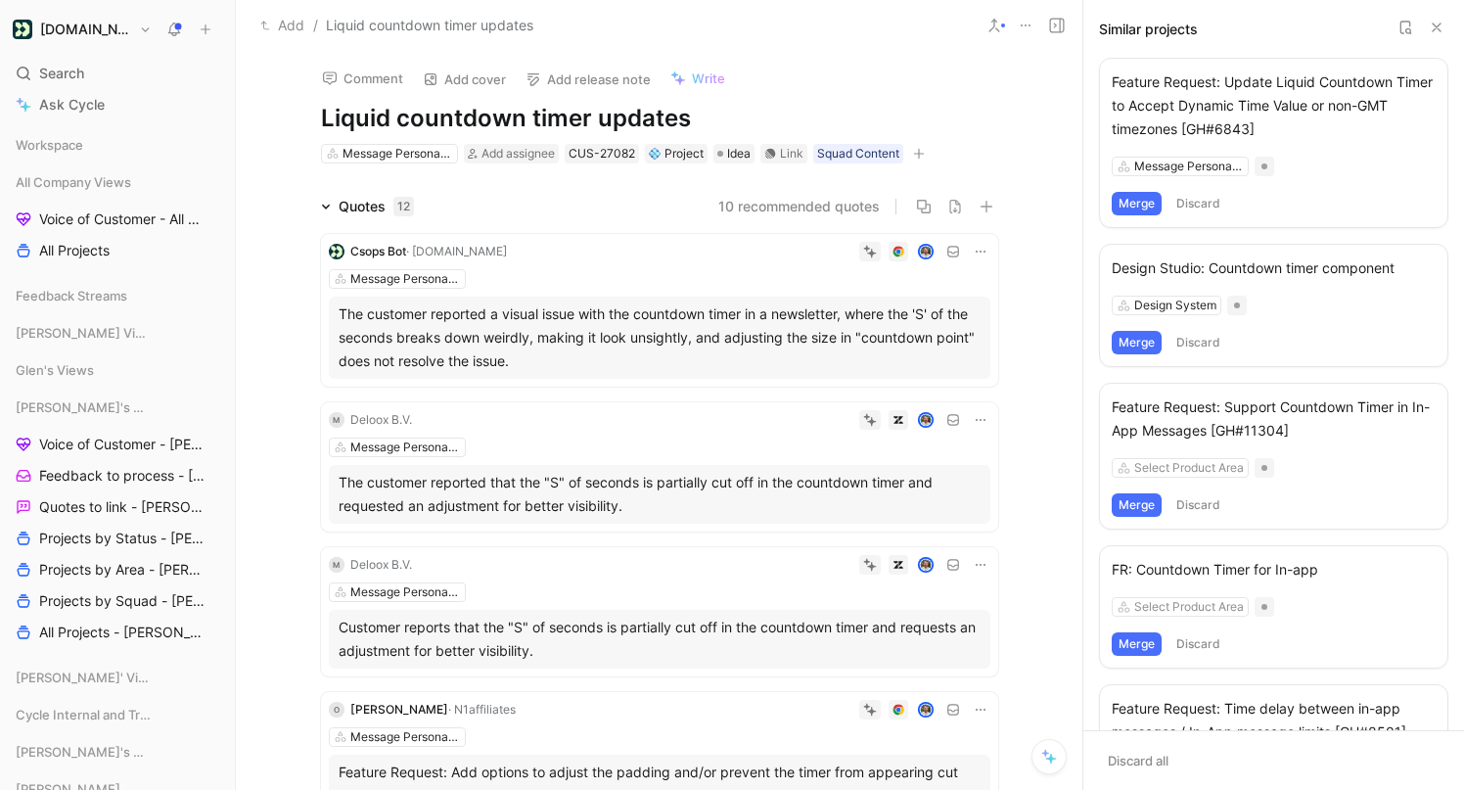
click at [1138, 204] on button "Merge" at bounding box center [1137, 203] width 50 height 23
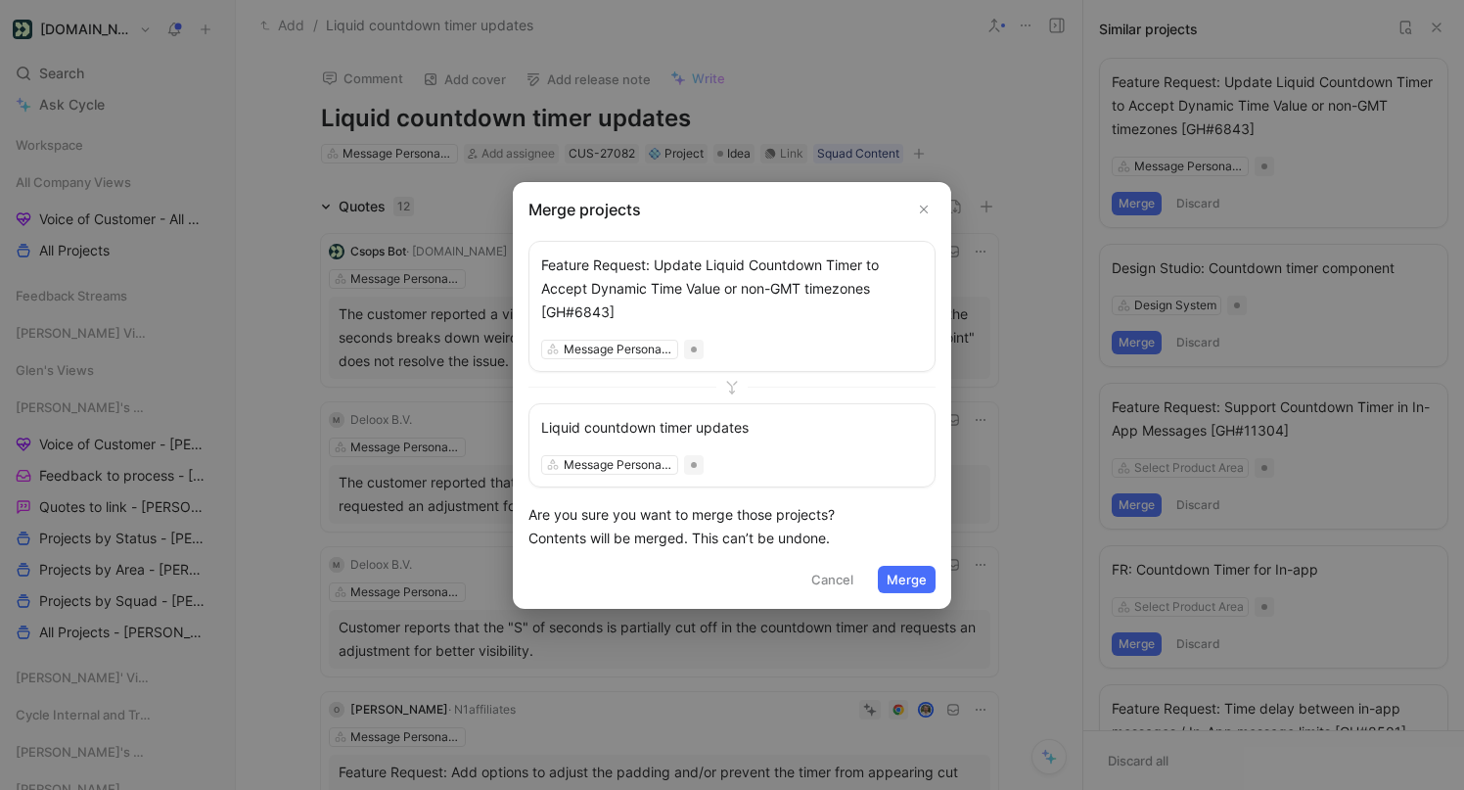
click at [898, 583] on button "Merge" at bounding box center [907, 579] width 58 height 27
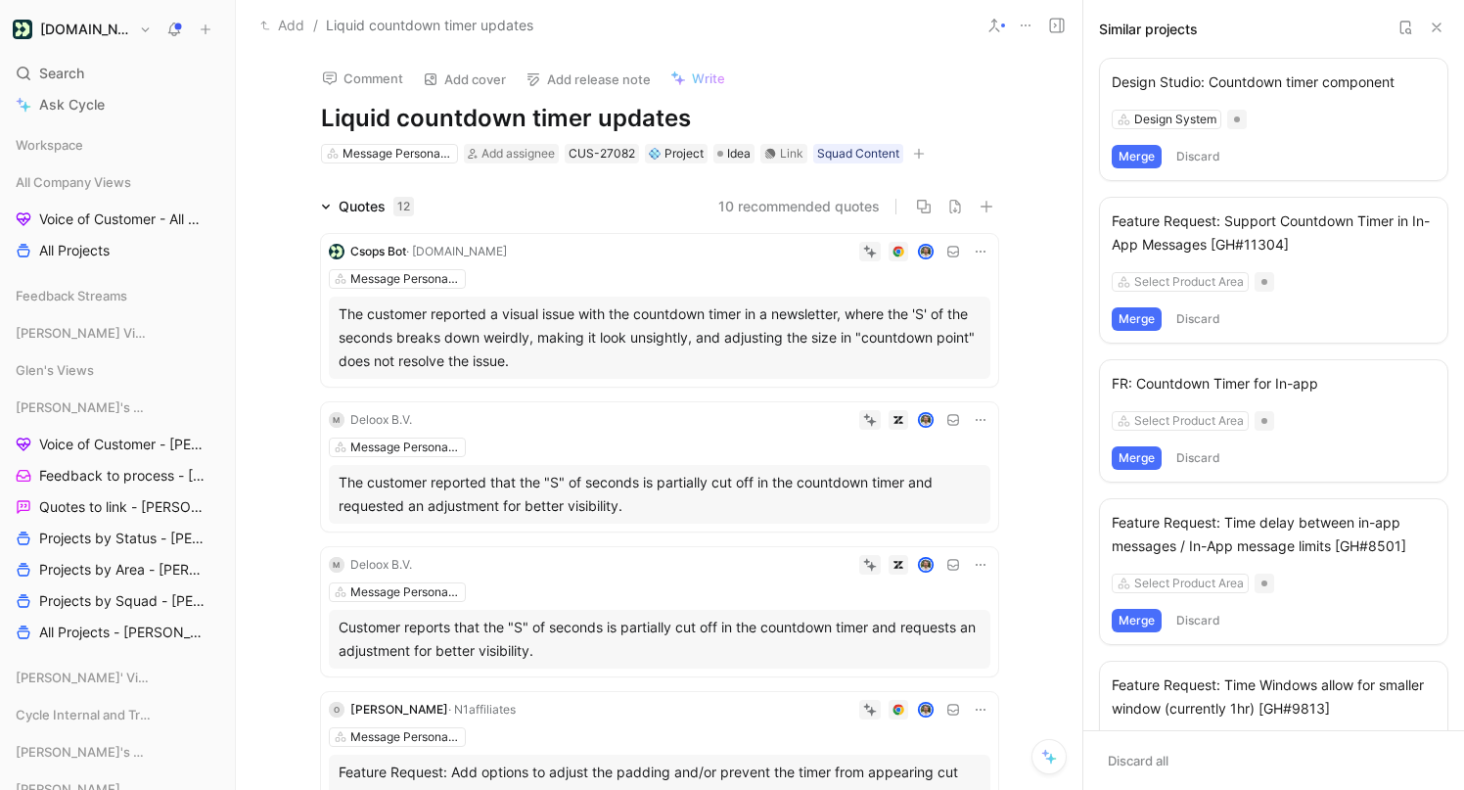
click at [1141, 157] on button "Merge" at bounding box center [1137, 156] width 50 height 23
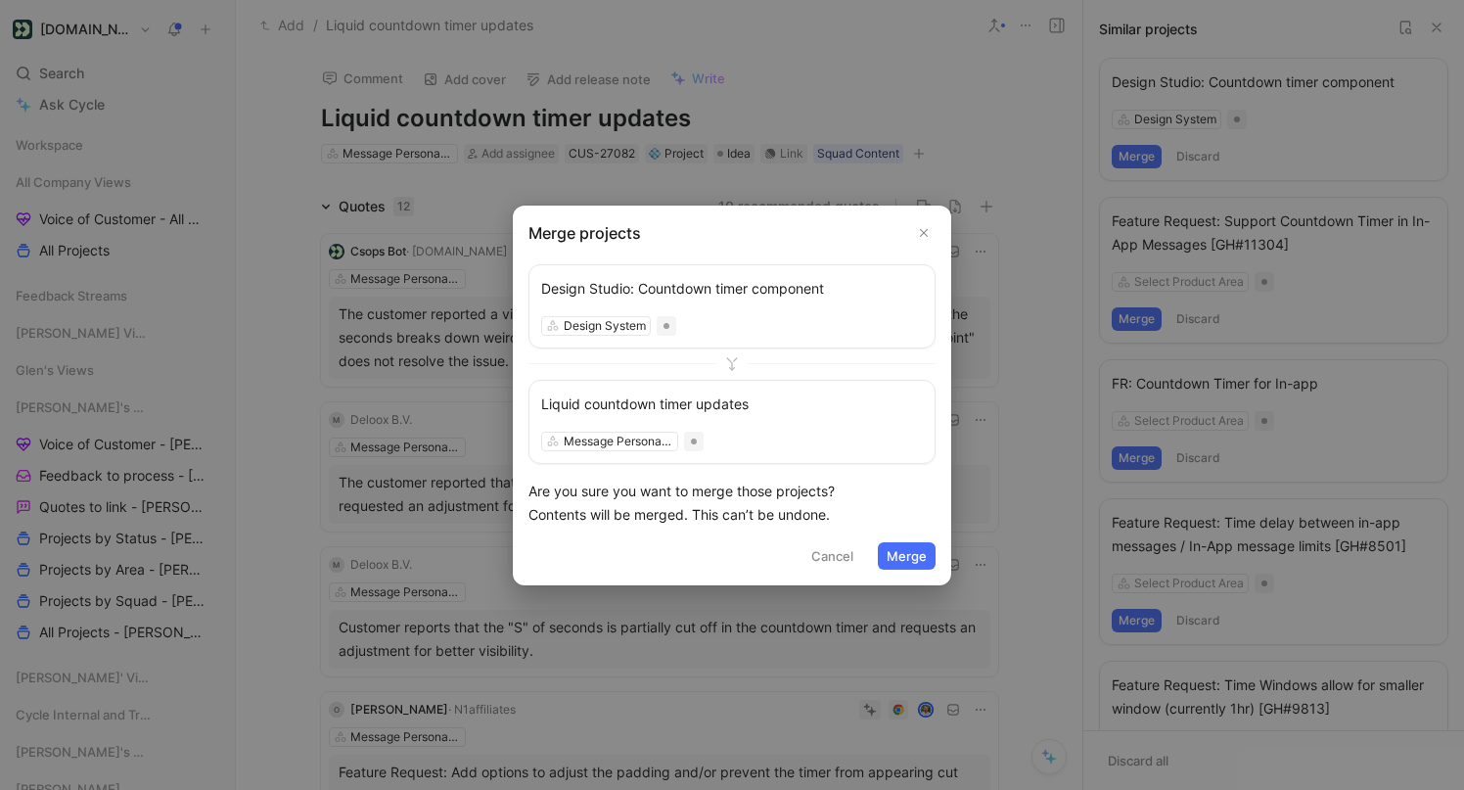
click at [900, 561] on button "Merge" at bounding box center [907, 555] width 58 height 27
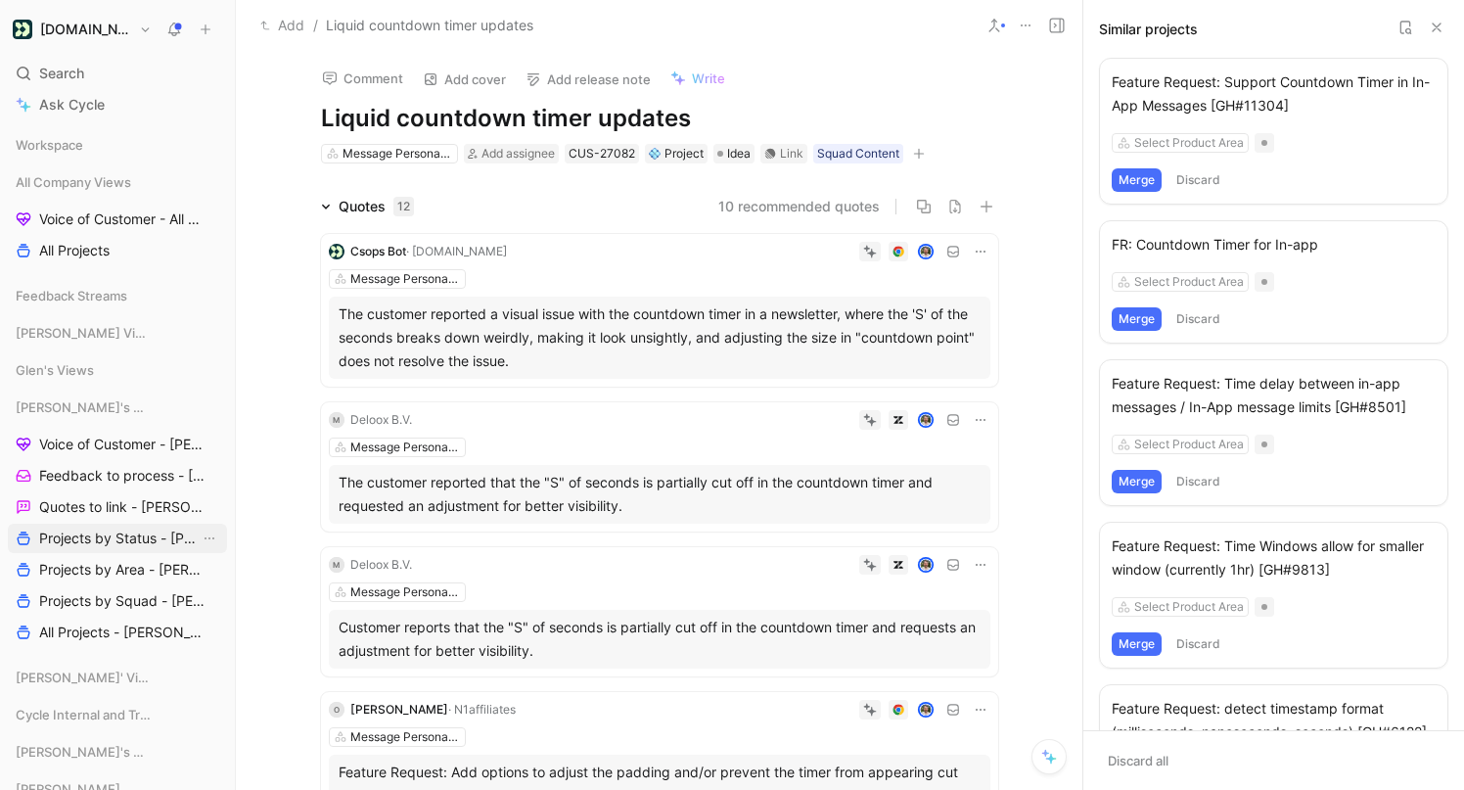
click at [96, 540] on span "Projects by Status - [PERSON_NAME]" at bounding box center [119, 539] width 161 height 20
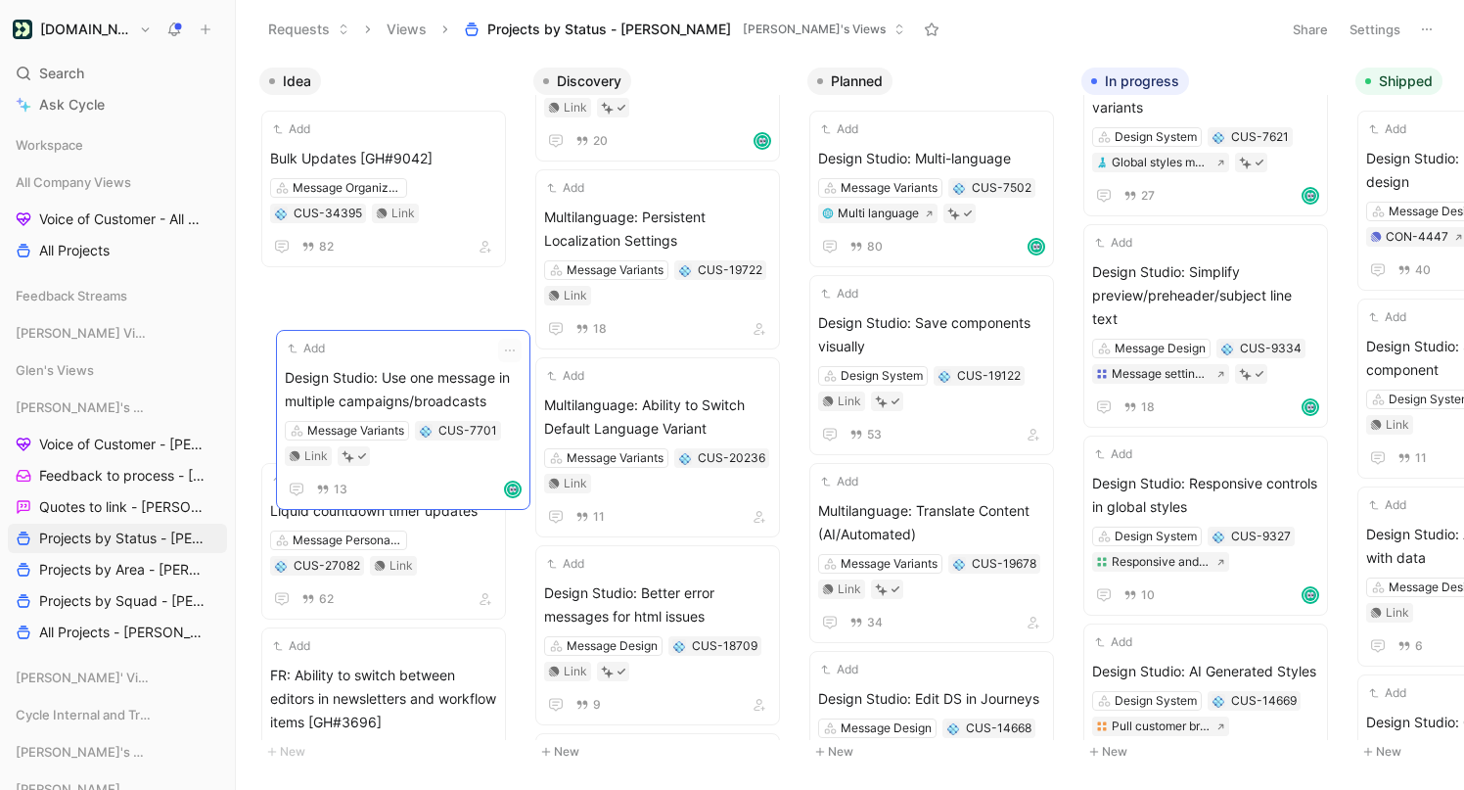
drag, startPoint x: 708, startPoint y: 395, endPoint x: 448, endPoint y: 368, distance: 260.8
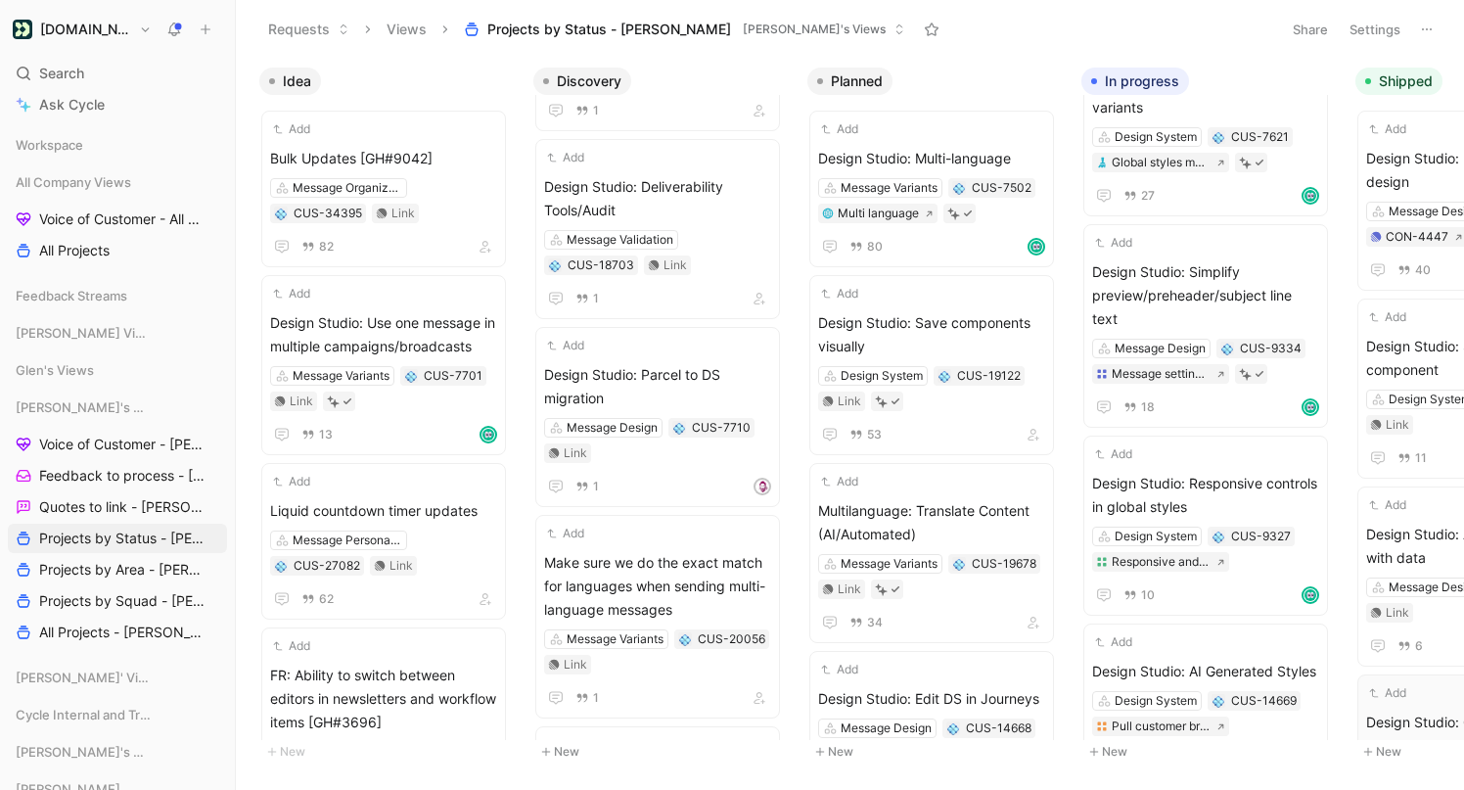
scroll to position [2713, 0]
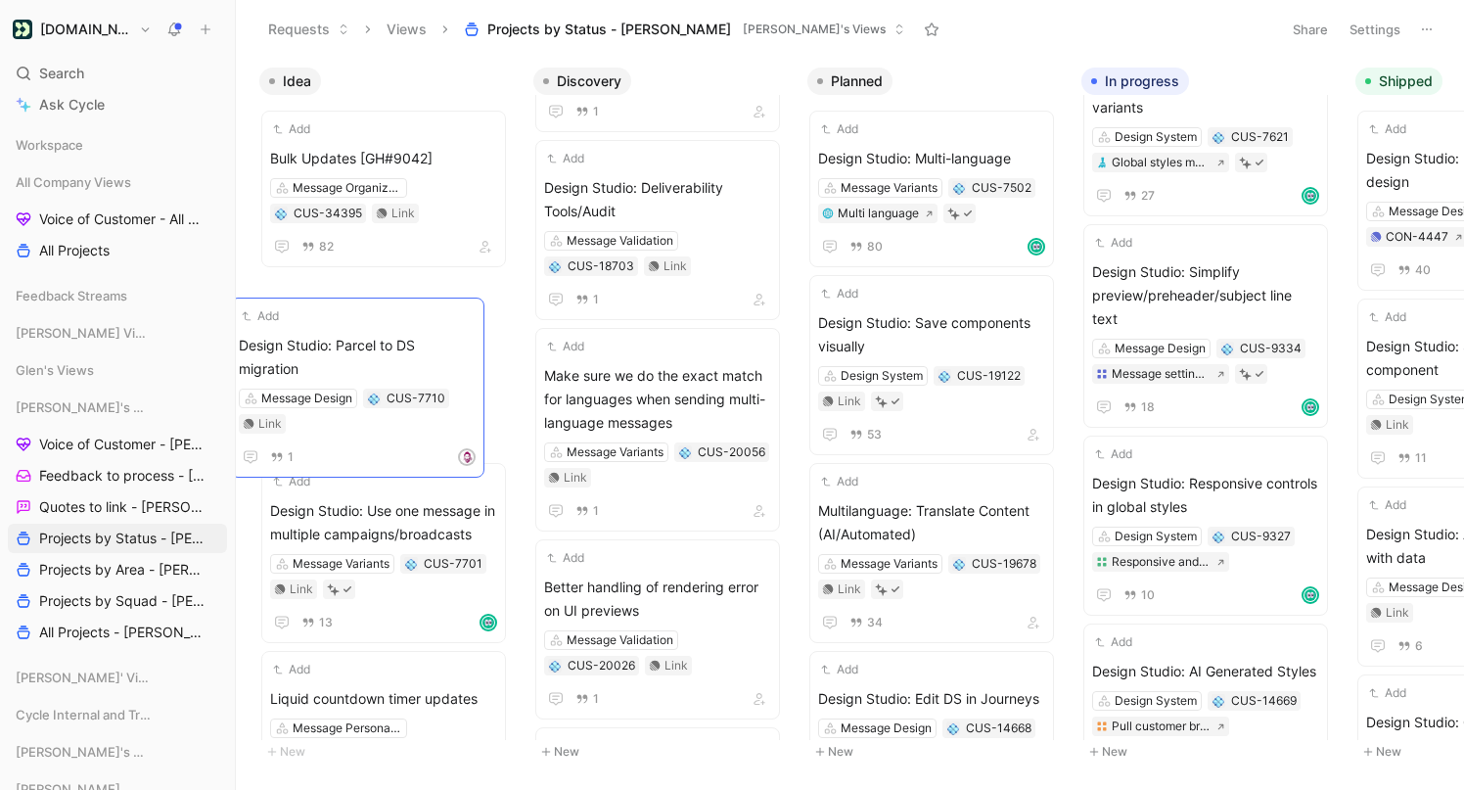
drag, startPoint x: 688, startPoint y: 348, endPoint x: 383, endPoint y: 342, distance: 305.4
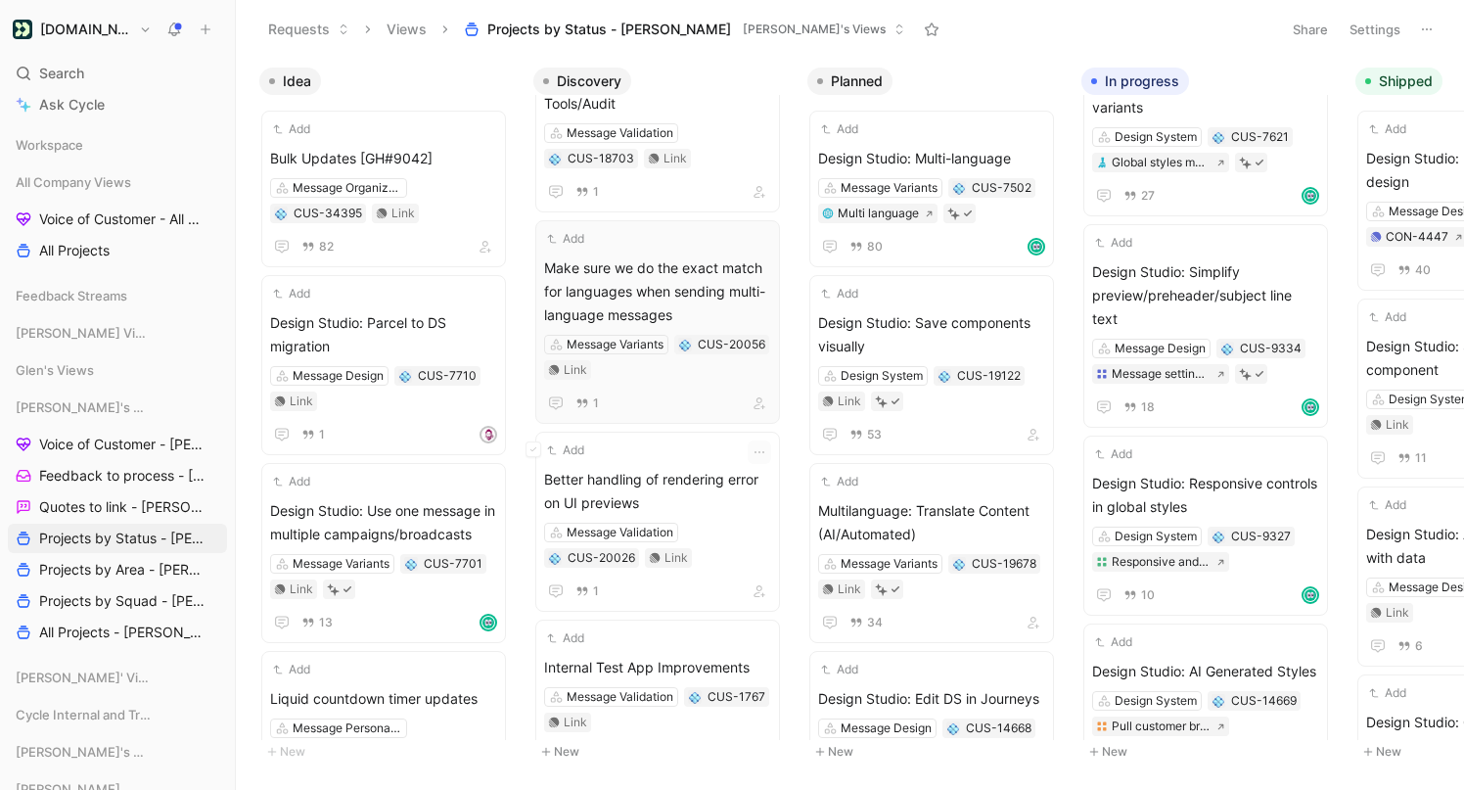
scroll to position [2743, 0]
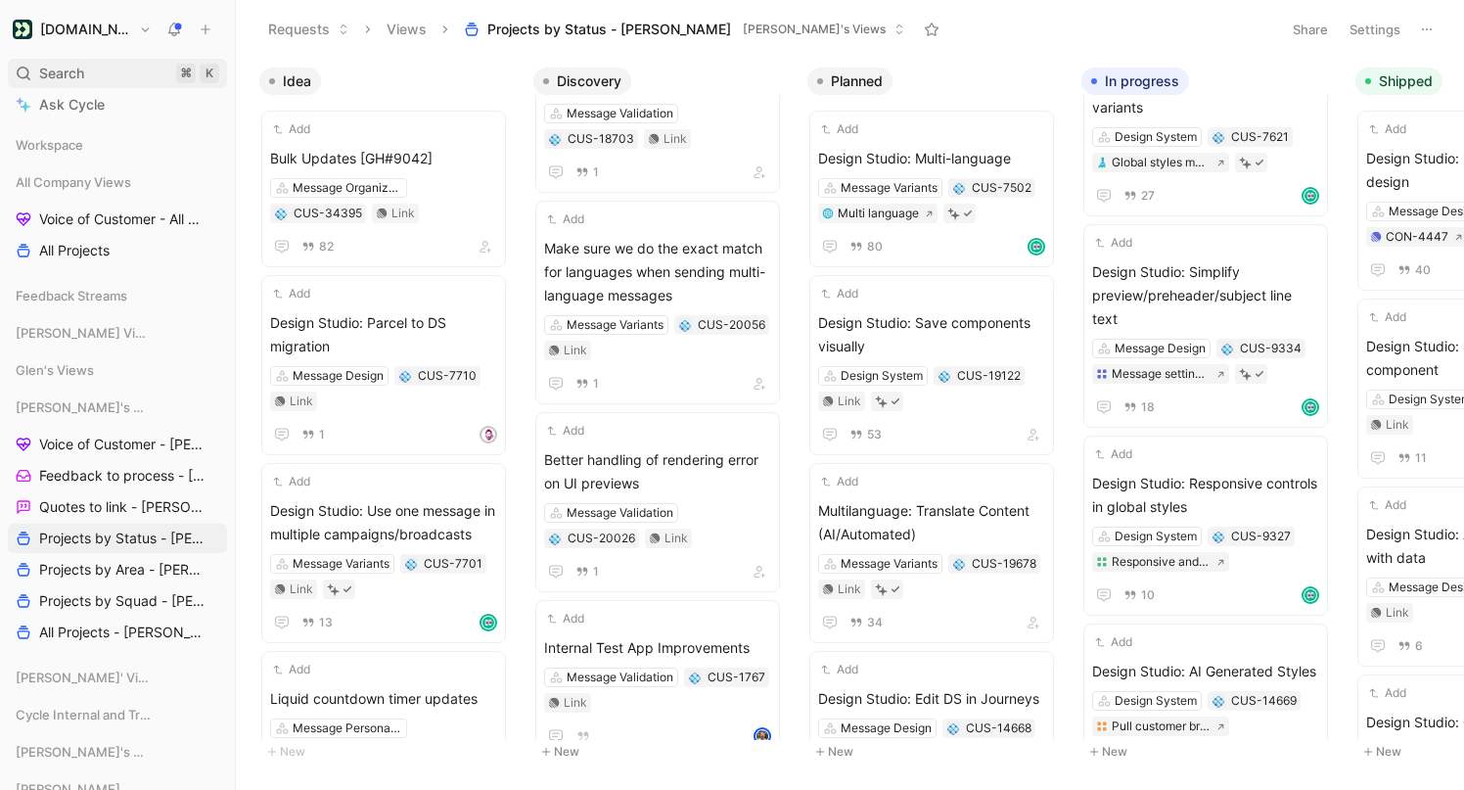
click at [85, 71] on div "Search ⌘ K" at bounding box center [117, 73] width 219 height 29
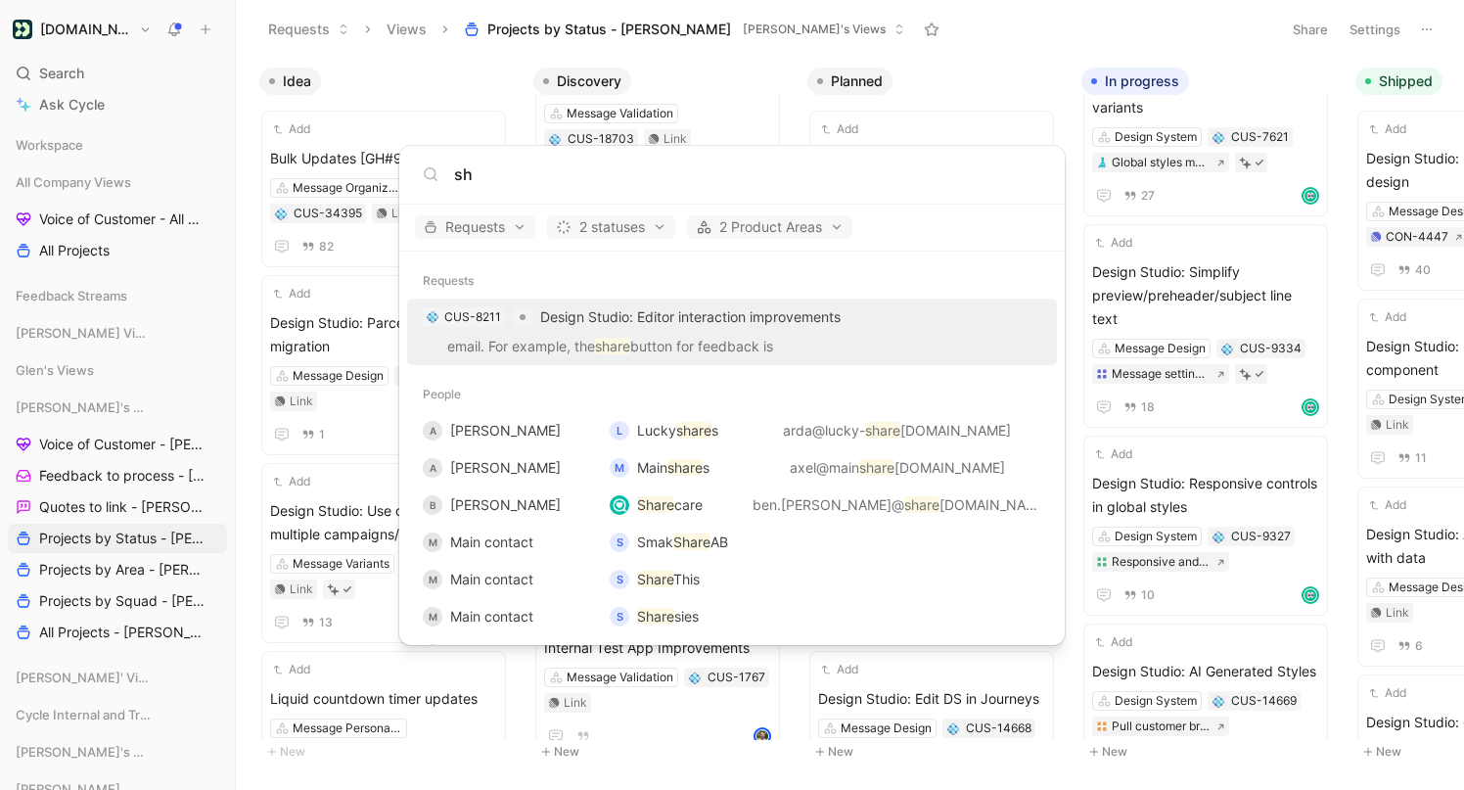
type input "s"
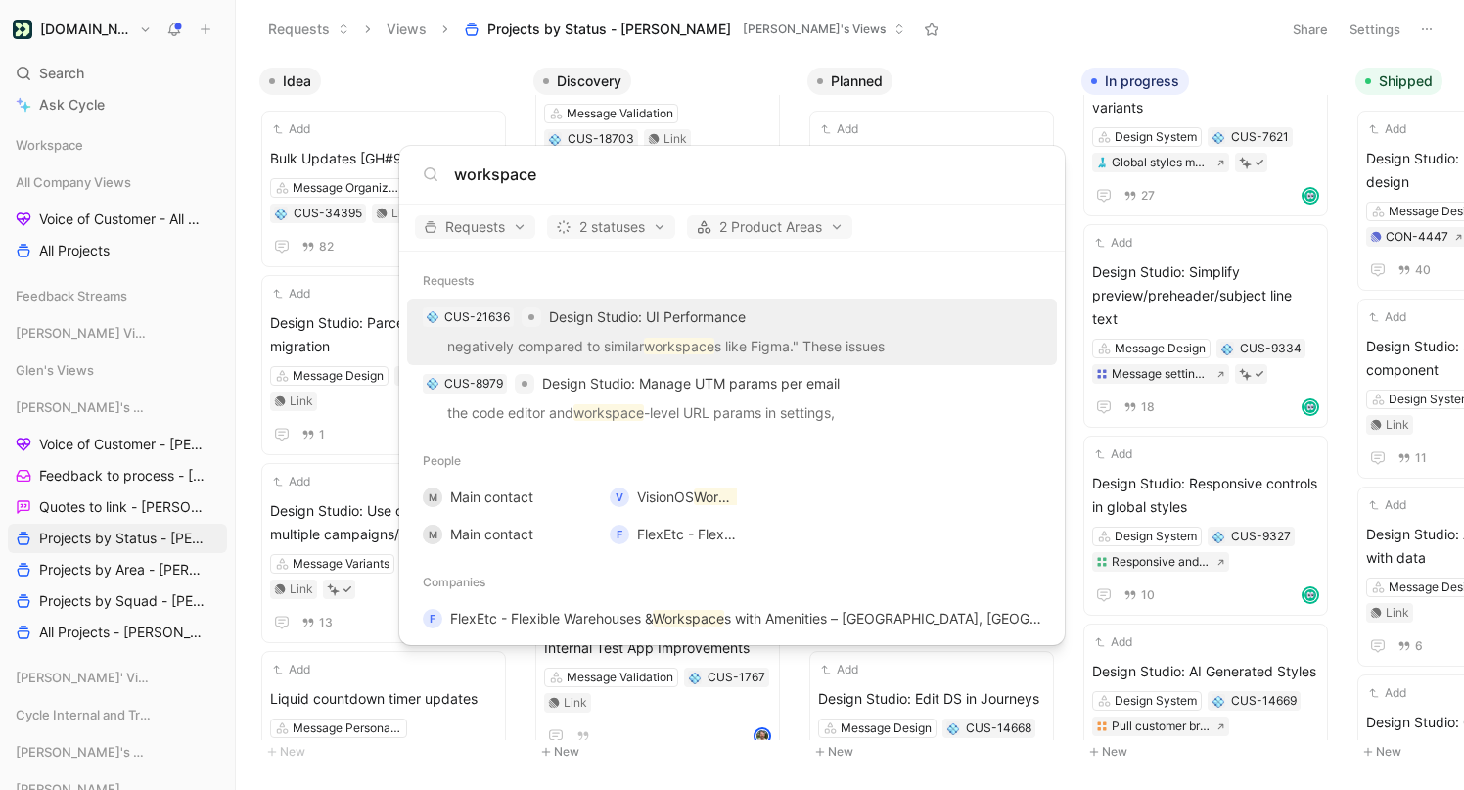
type input "workspace"
click at [173, 600] on body "Customer.io Search ⌘ K Ask Cycle Workspace All Company Views Voice of Customer …" at bounding box center [732, 395] width 1464 height 790
click at [139, 602] on span "Projects by Squad - [PERSON_NAME]" at bounding box center [119, 601] width 161 height 20
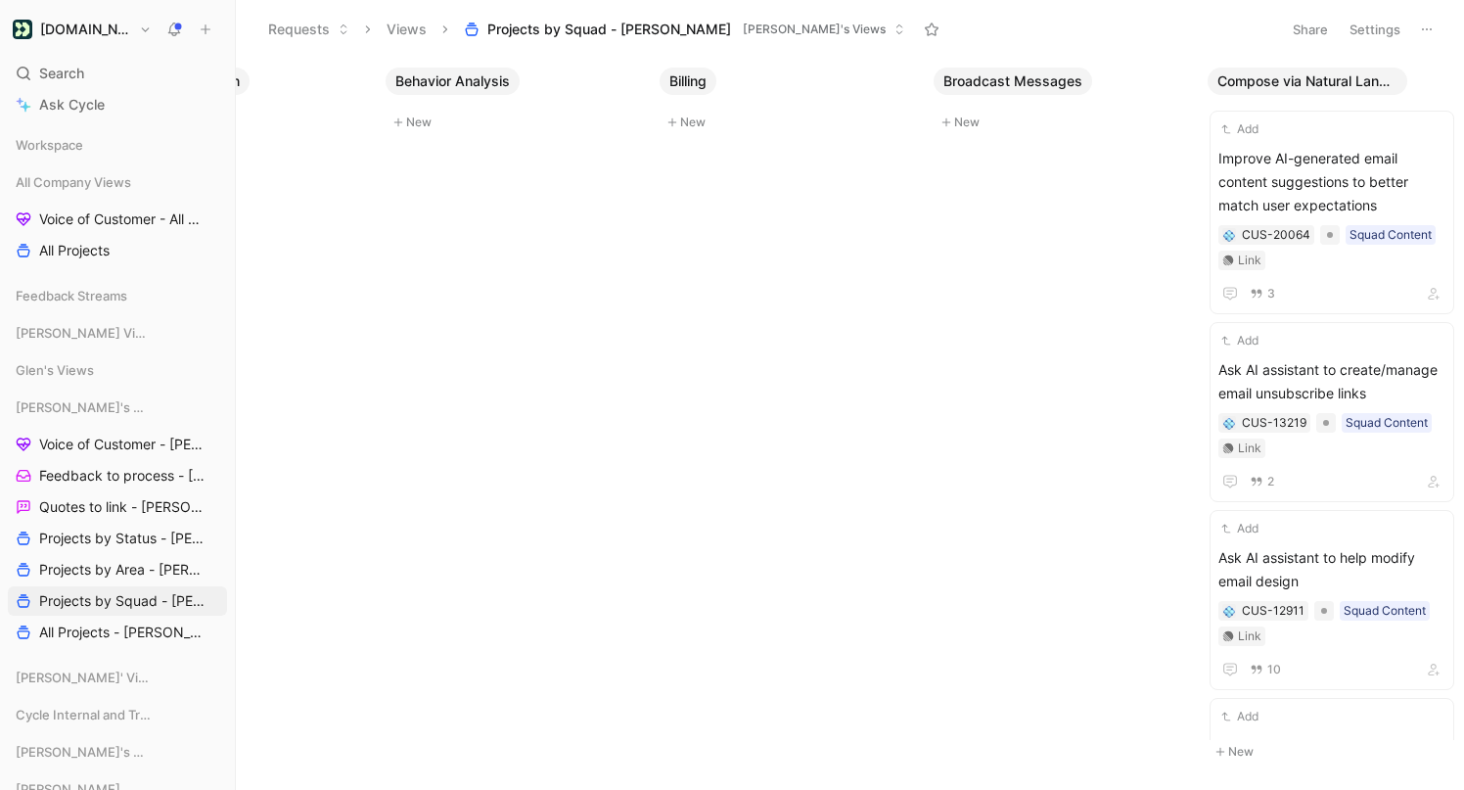
scroll to position [0, 1910]
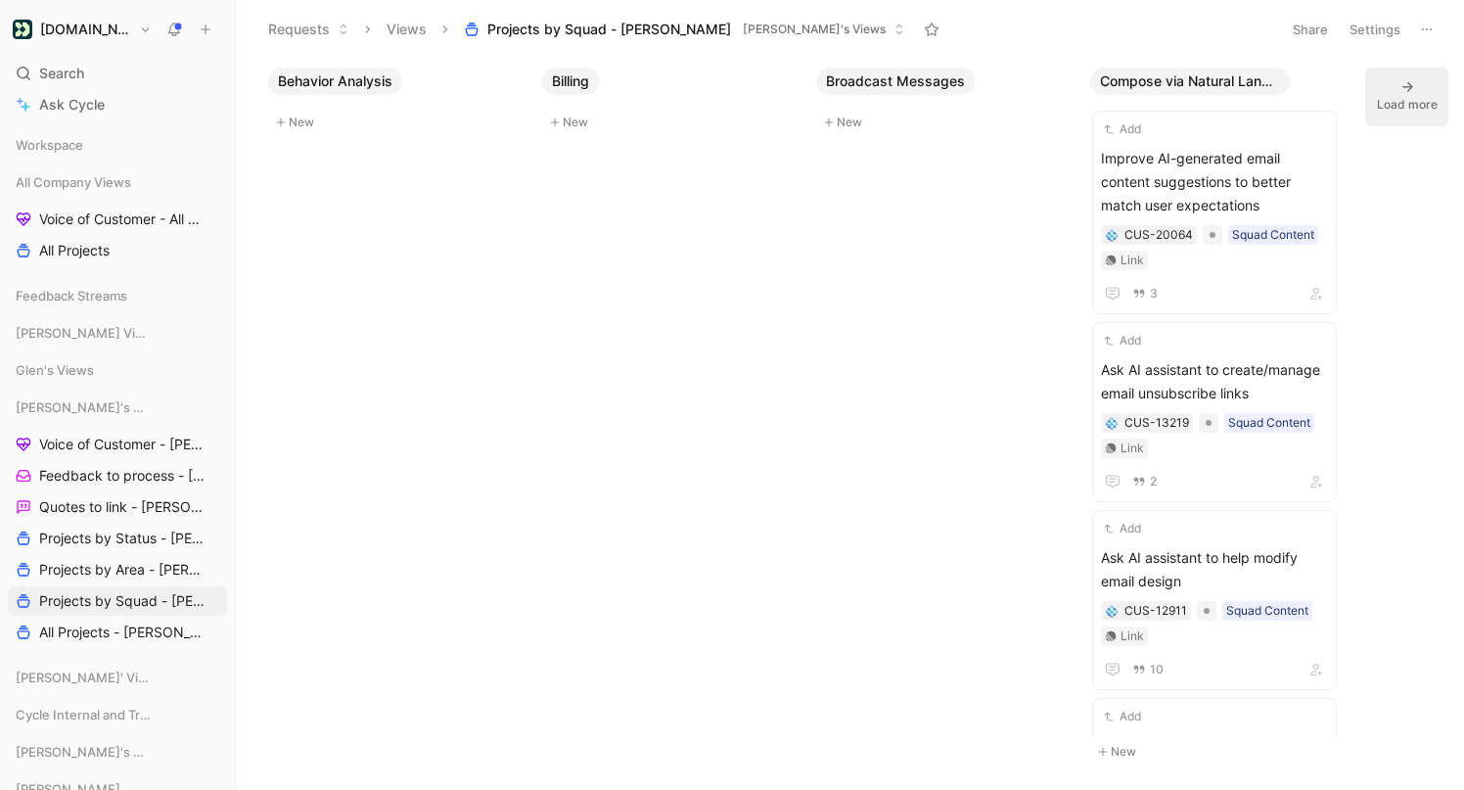
click at [1412, 85] on icon at bounding box center [1408, 87] width 16 height 16
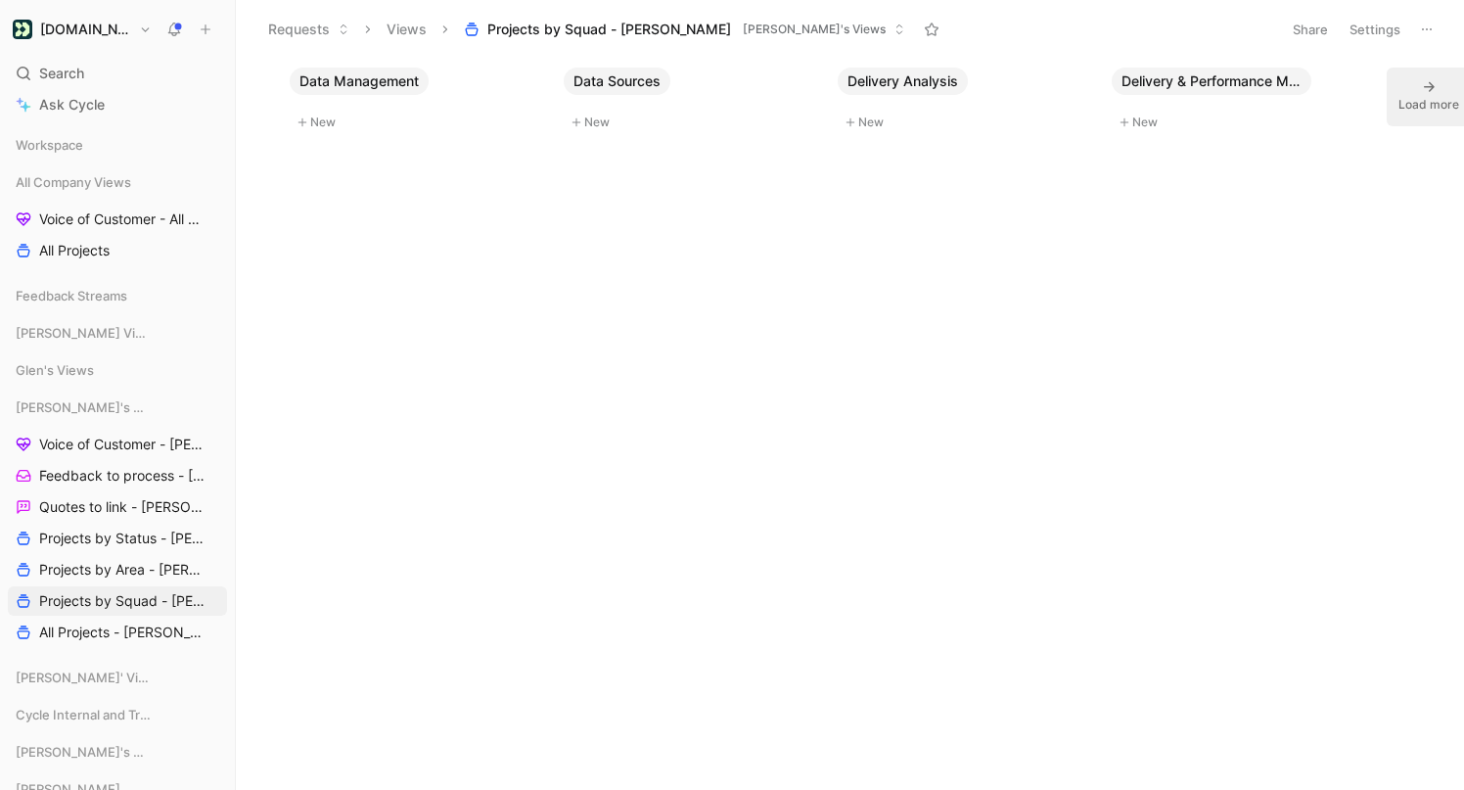
scroll to position [0, 4650]
click at [1414, 96] on div "Load more" at bounding box center [1407, 105] width 61 height 20
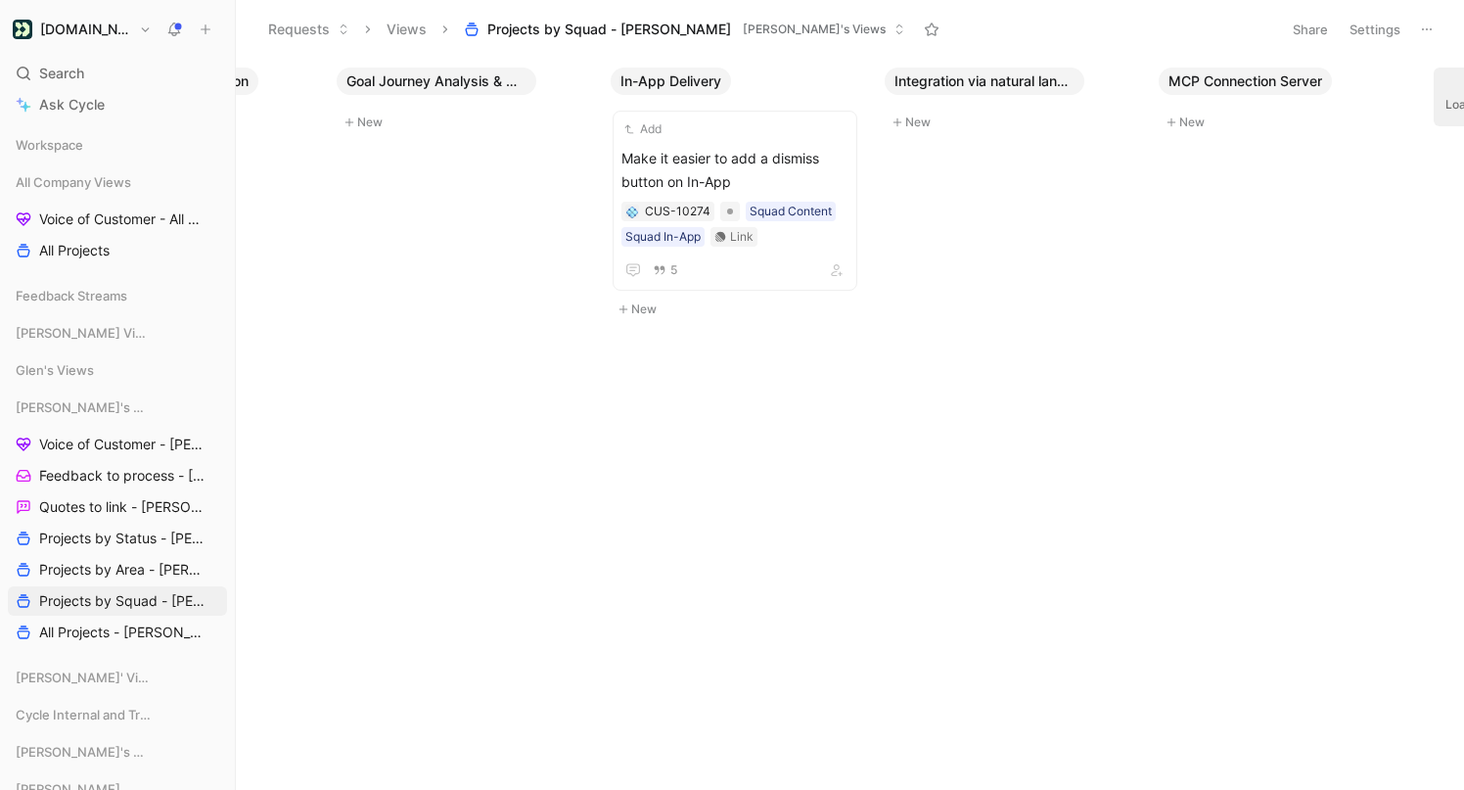
scroll to position [0, 7390]
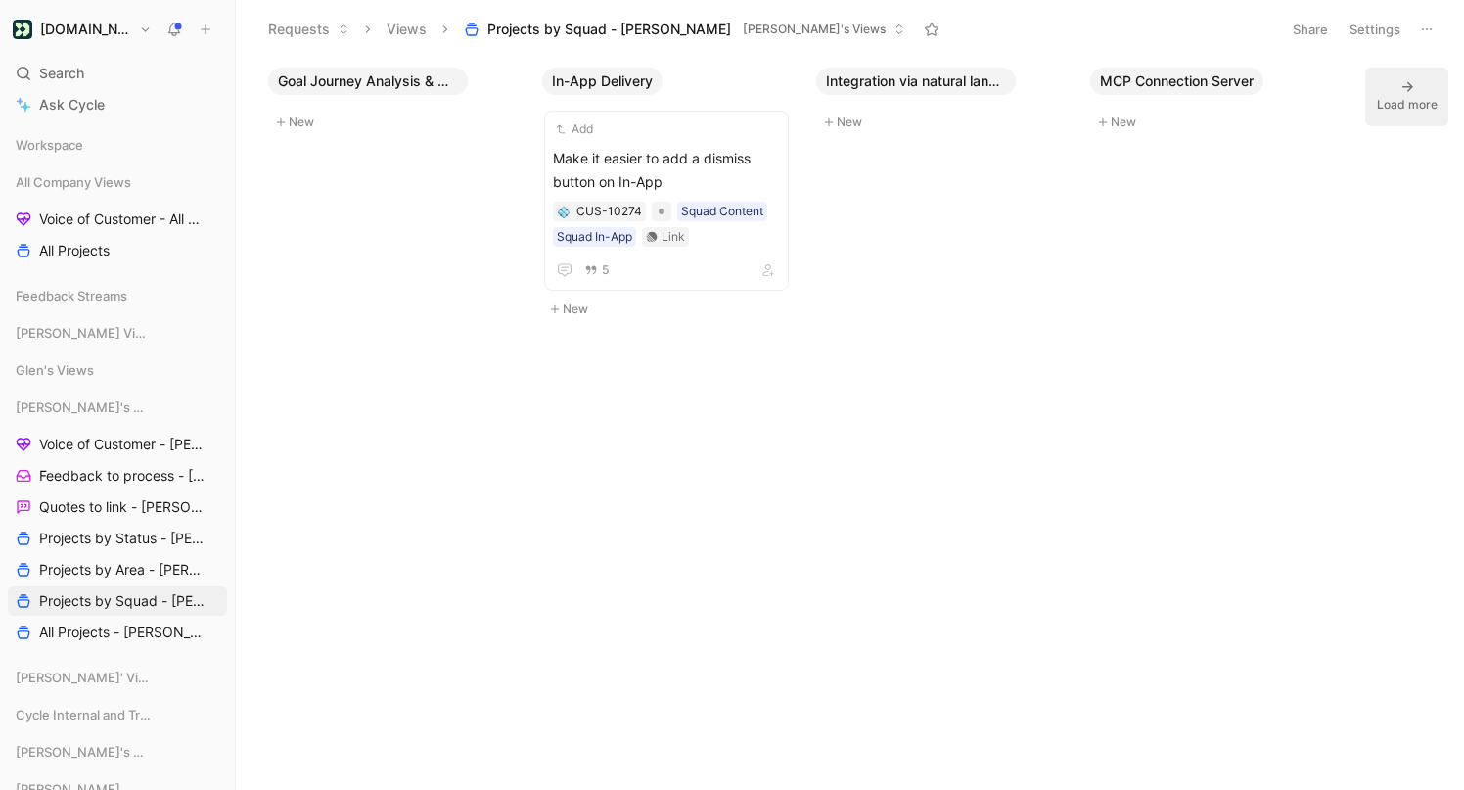
click at [1416, 92] on button "Load more" at bounding box center [1406, 97] width 83 height 59
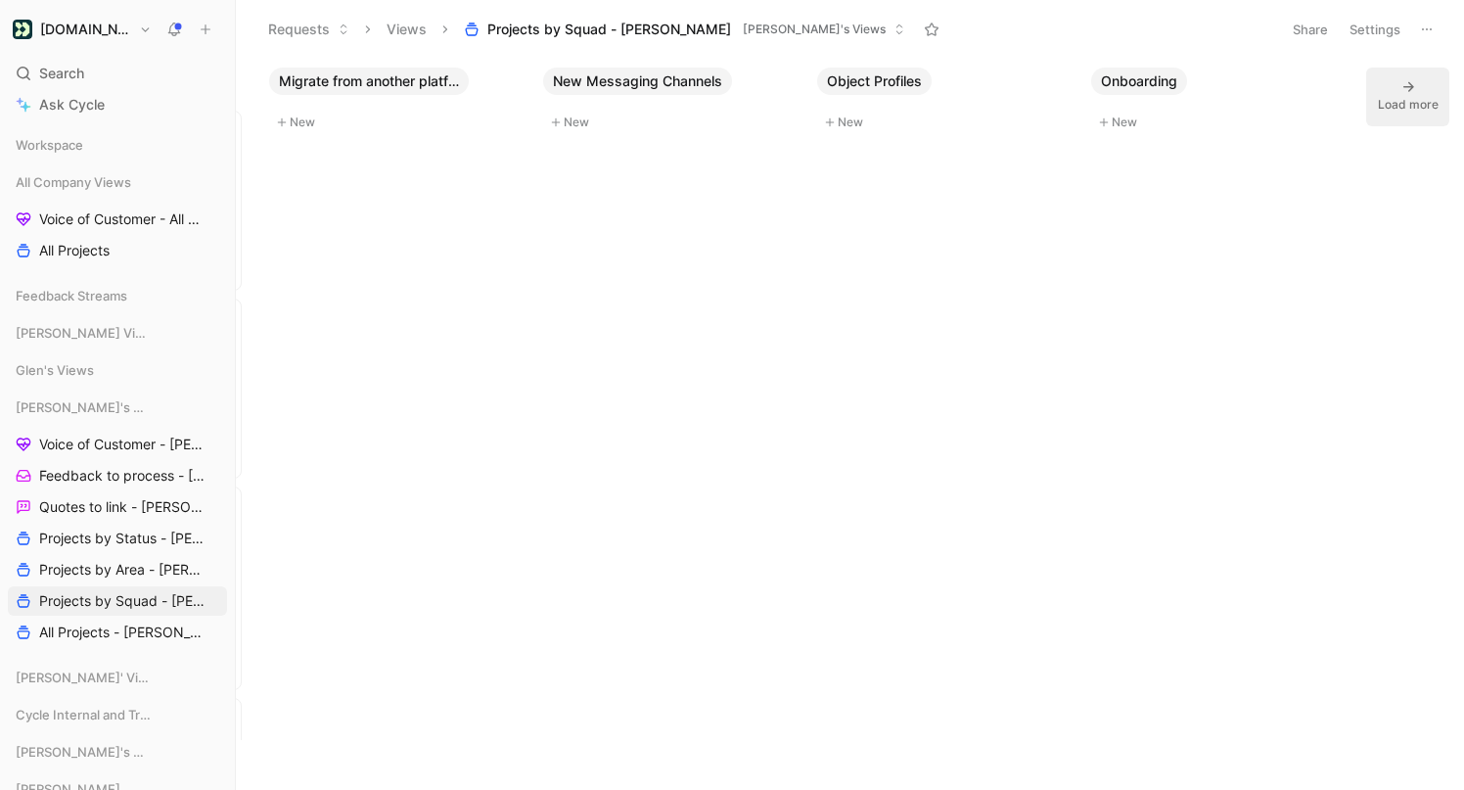
scroll to position [1601, 0]
click at [1398, 83] on button "Load more" at bounding box center [1406, 97] width 83 height 59
click at [1426, 94] on button "Load more" at bounding box center [1406, 97] width 83 height 59
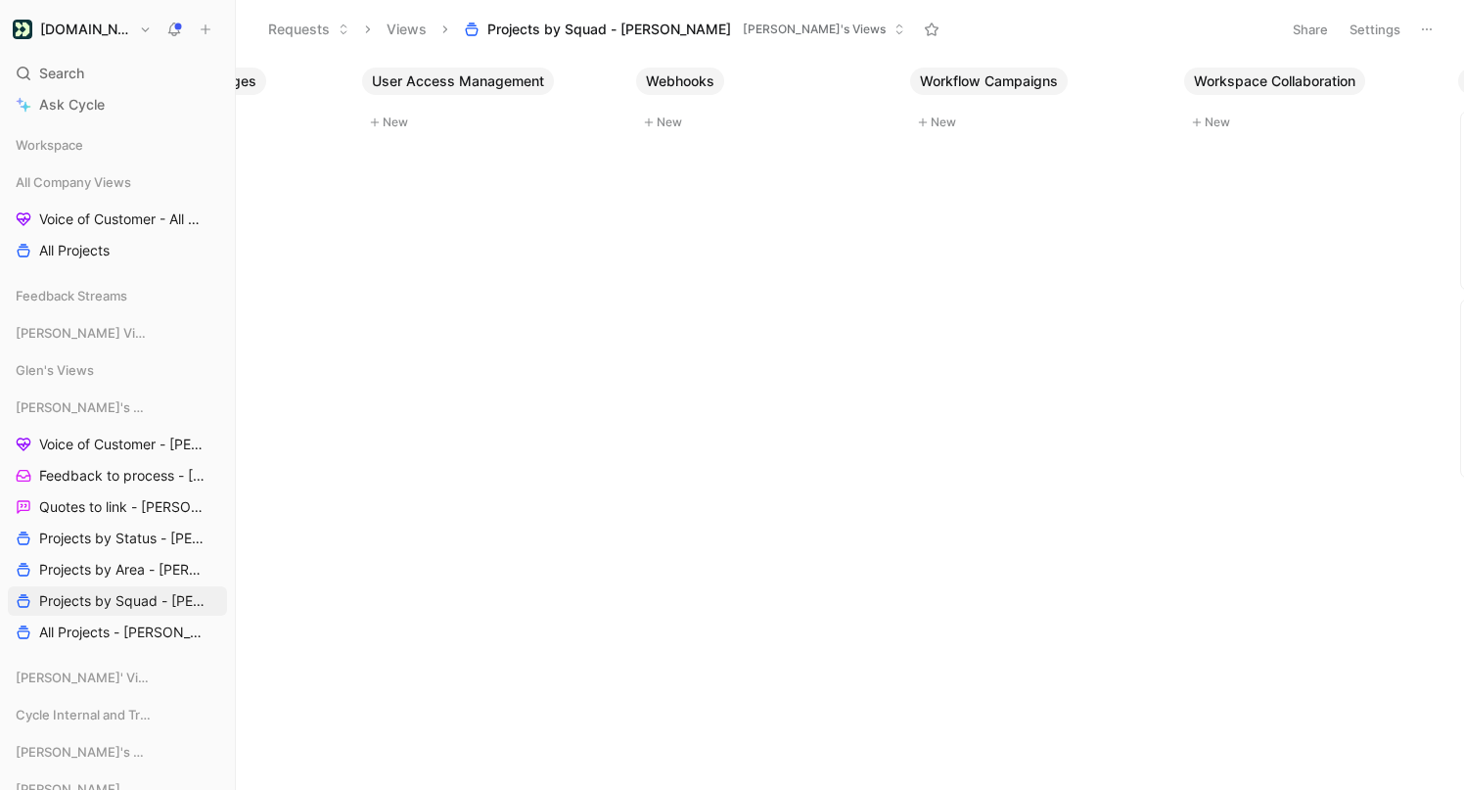
scroll to position [0, 15784]
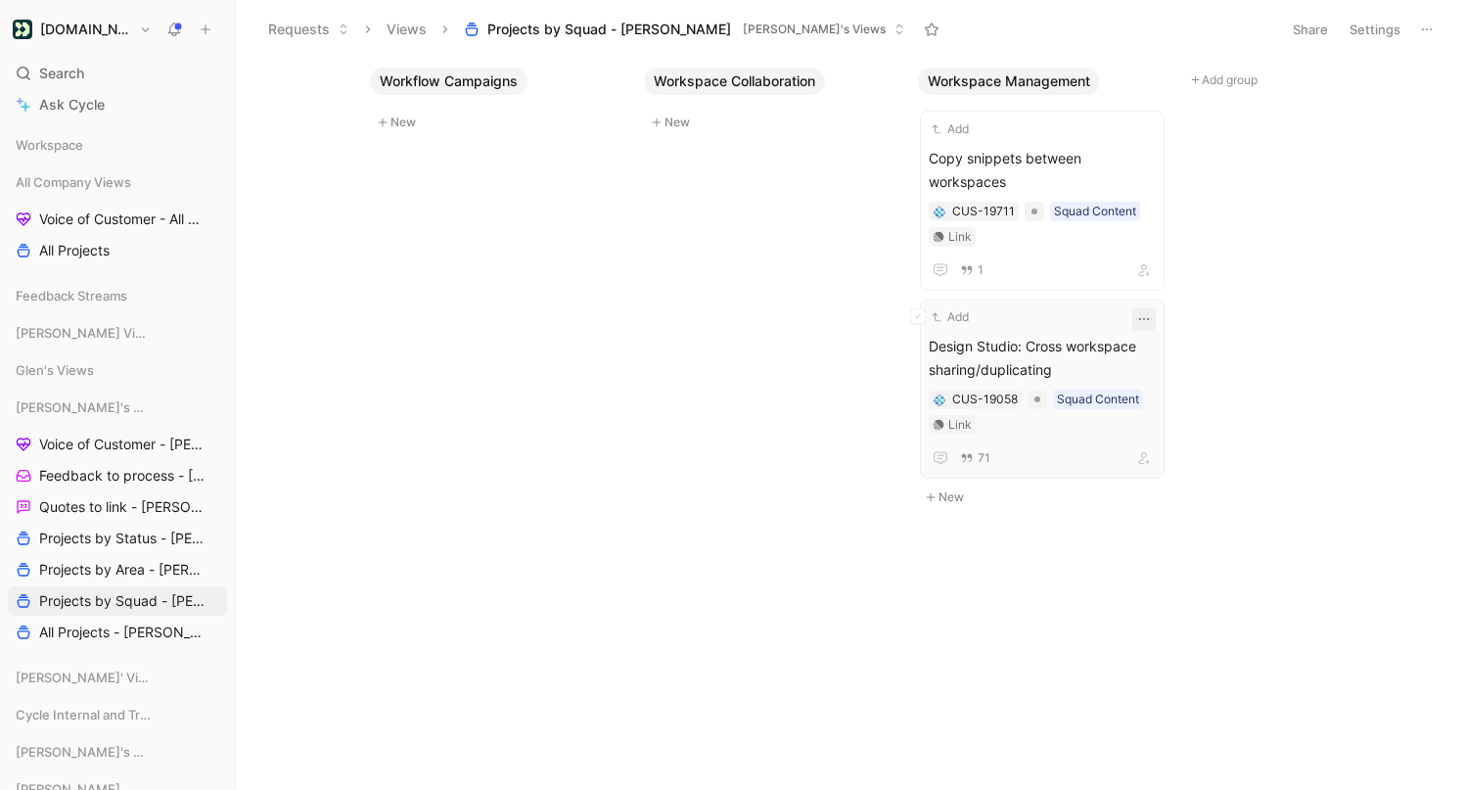
click at [1152, 311] on icon "button" at bounding box center [1144, 319] width 16 height 16
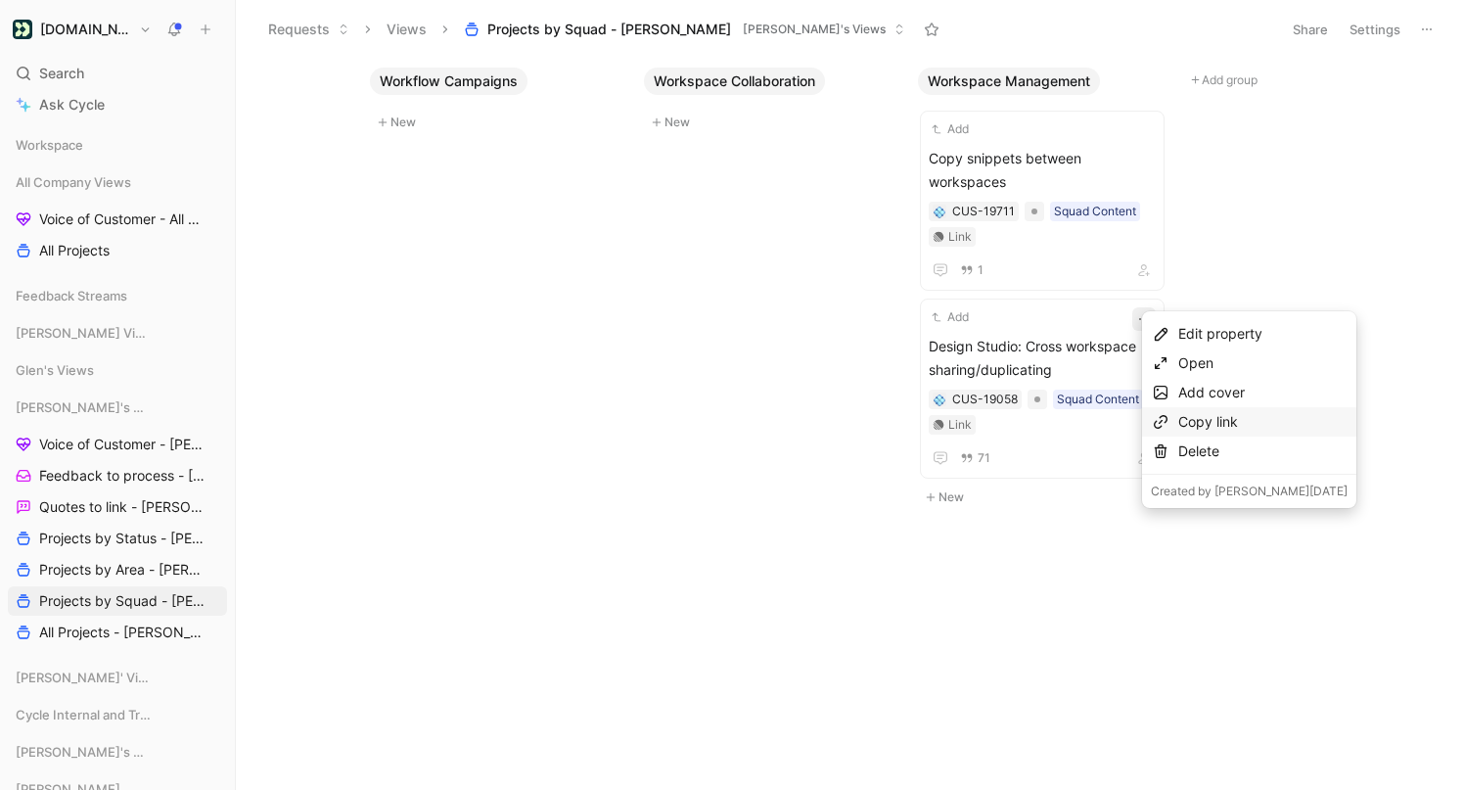
click at [1207, 426] on div "Copy link" at bounding box center [1262, 421] width 169 height 23
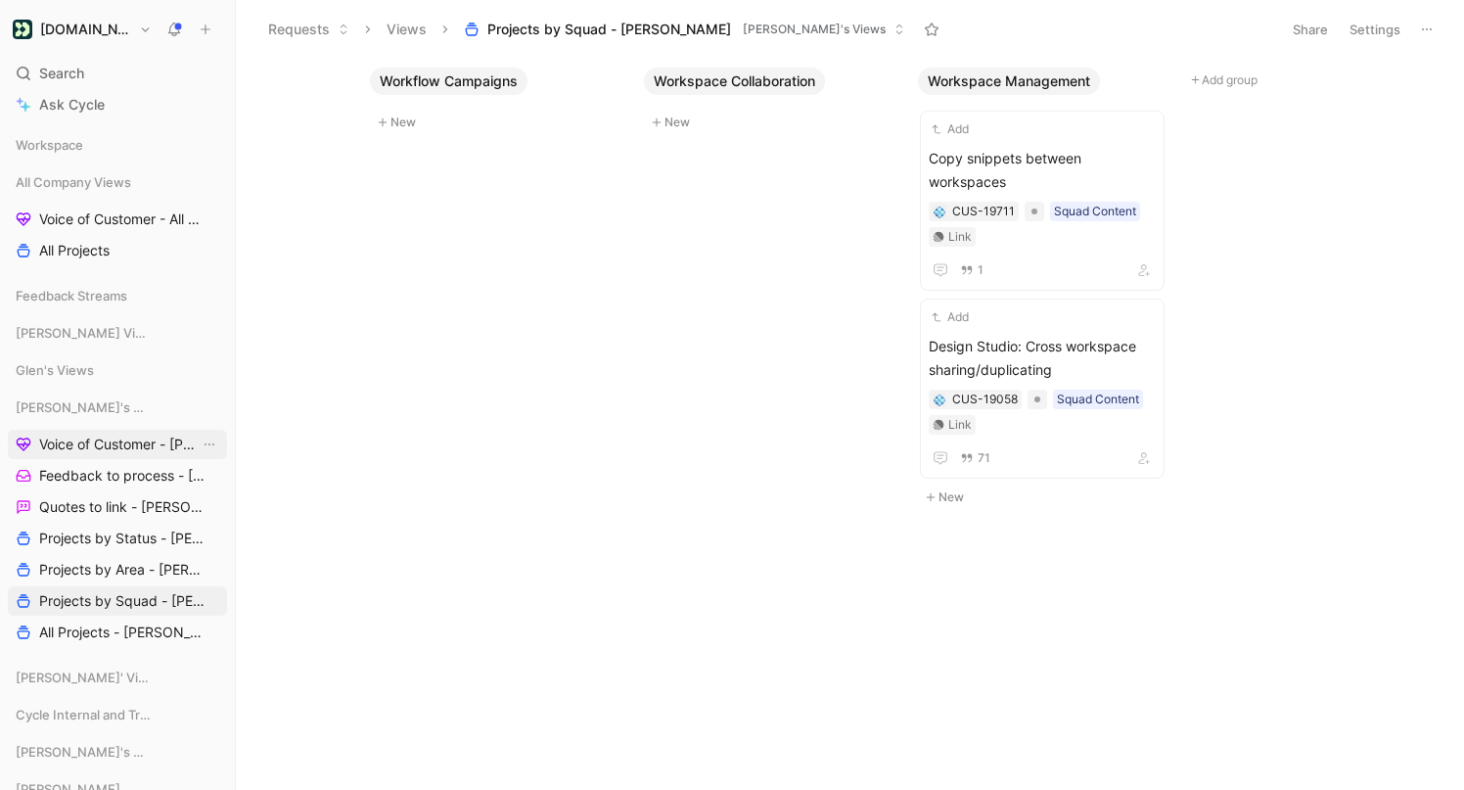
click at [96, 439] on span "Voice of Customer - [PERSON_NAME]" at bounding box center [119, 445] width 161 height 20
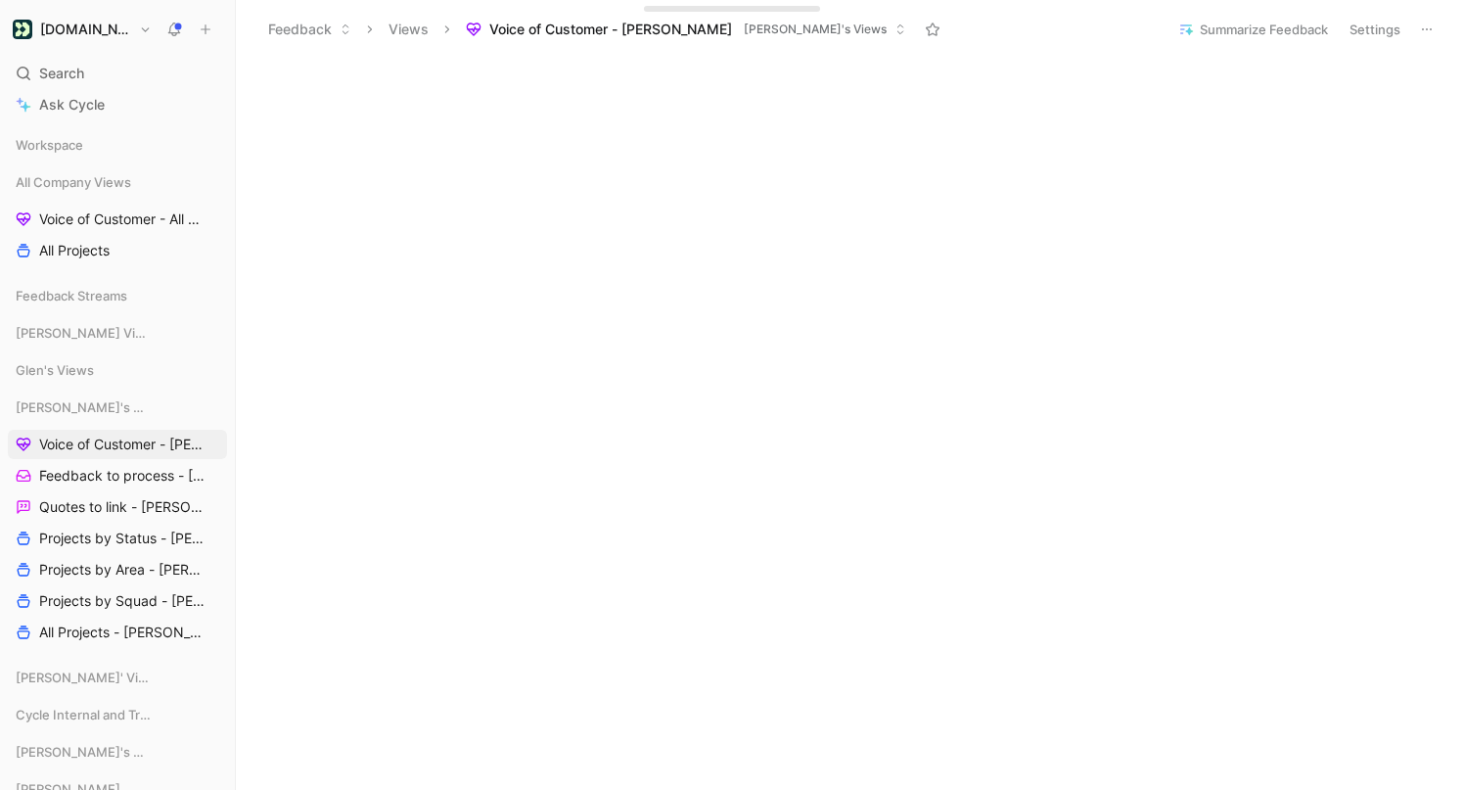
scroll to position [1277, 0]
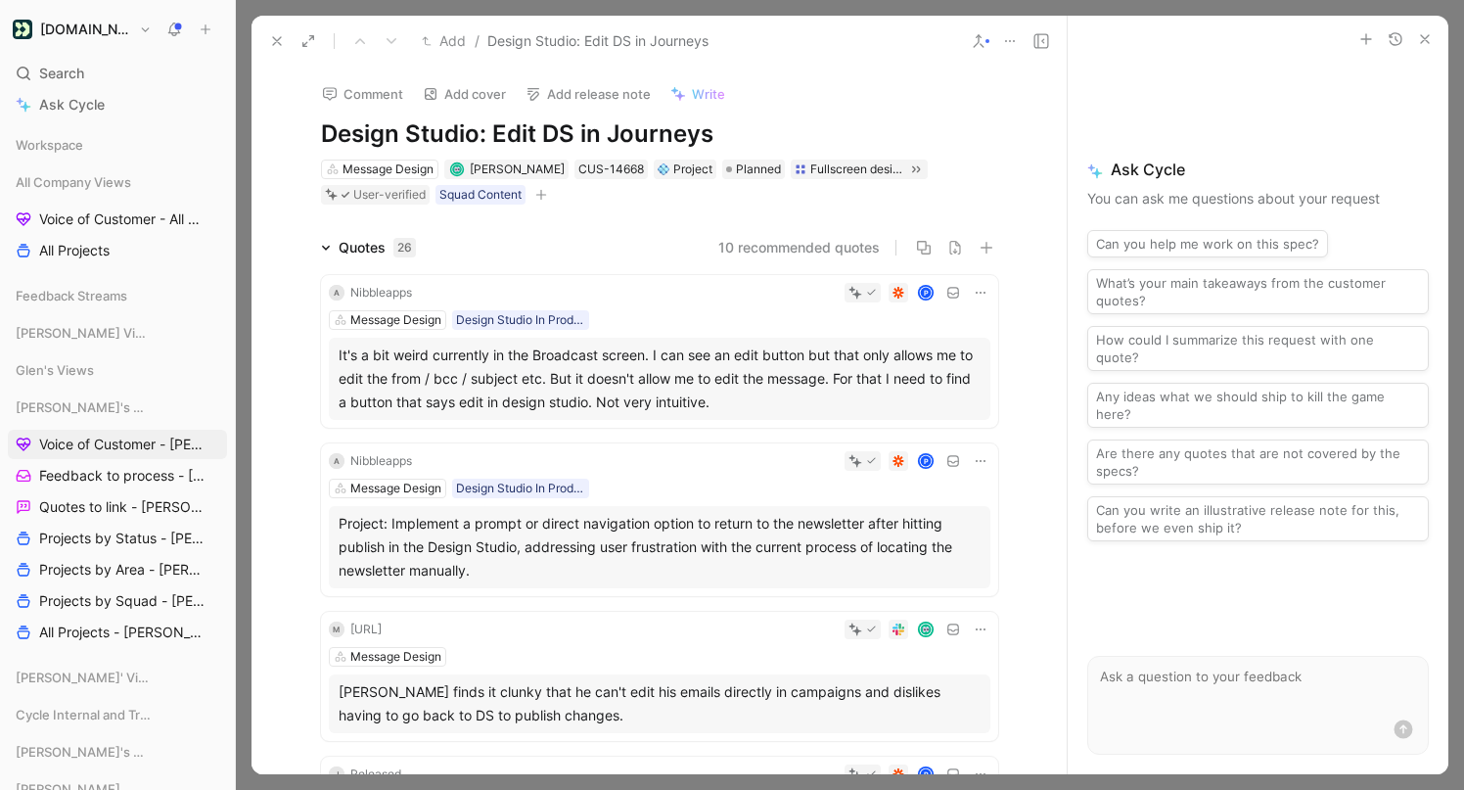
click at [1427, 31] on icon "button" at bounding box center [1425, 39] width 16 height 16
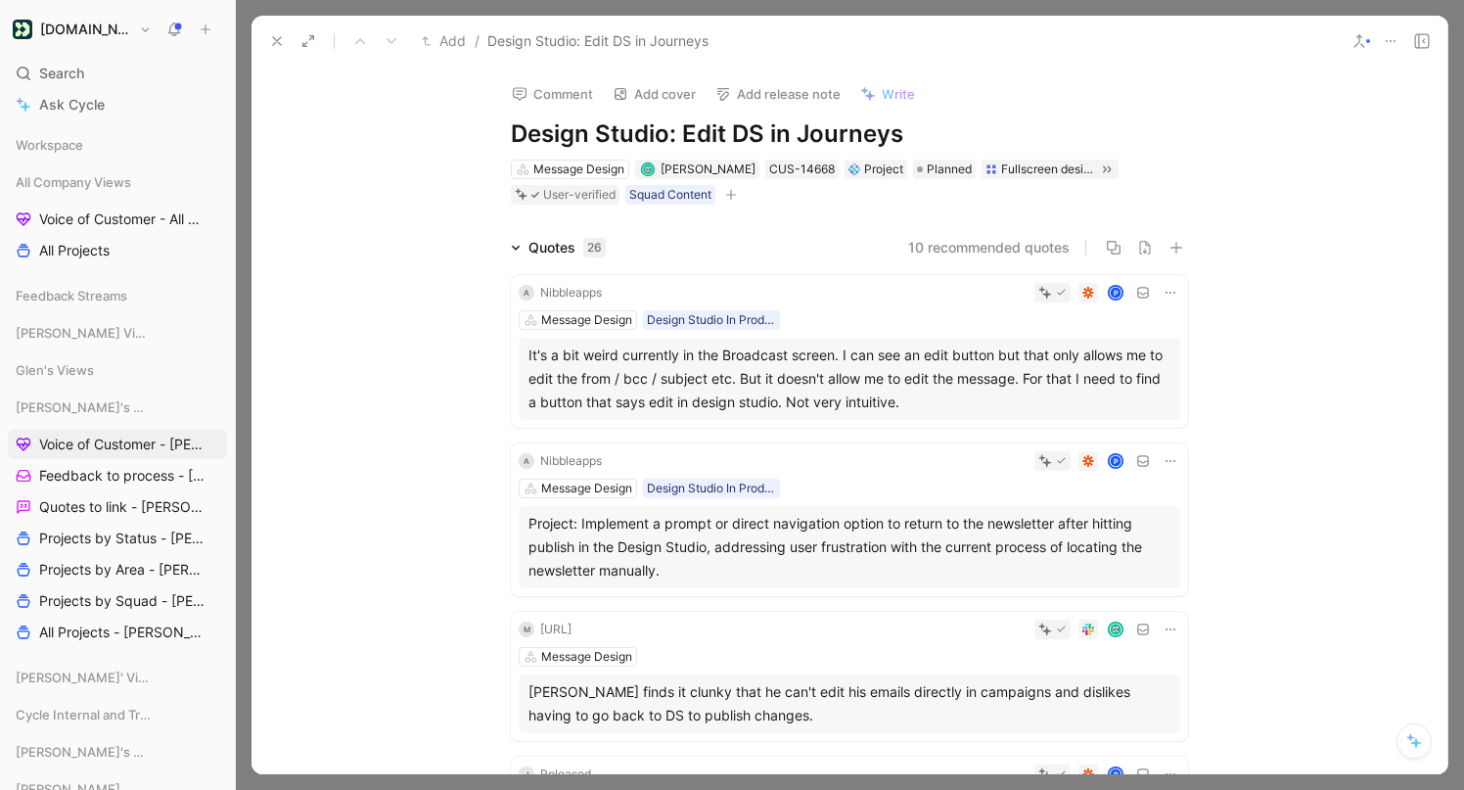
click at [276, 40] on use at bounding box center [277, 41] width 8 height 8
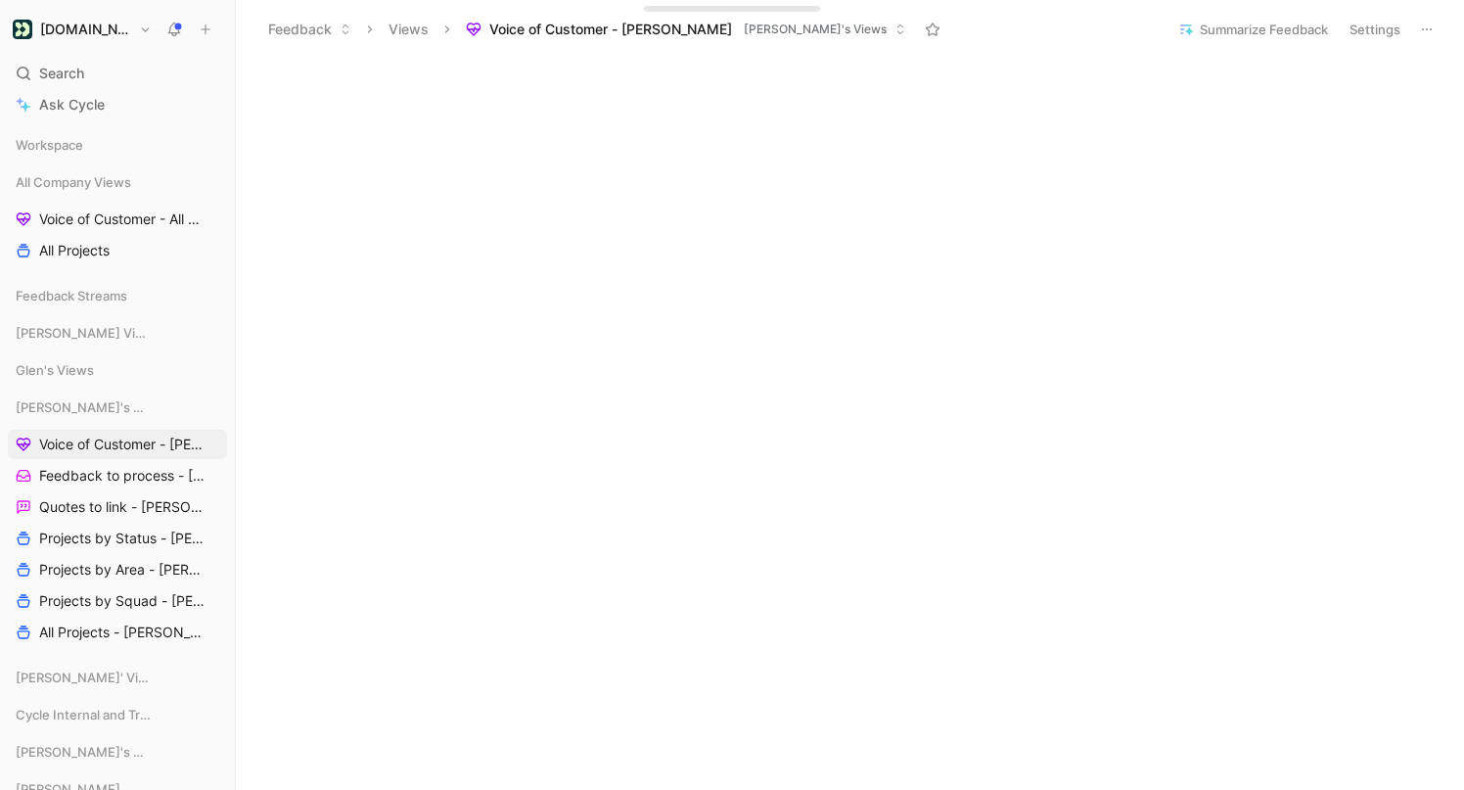
scroll to position [292, 0]
click at [145, 216] on span "Voice of Customer - All Areas" at bounding box center [119, 219] width 161 height 20
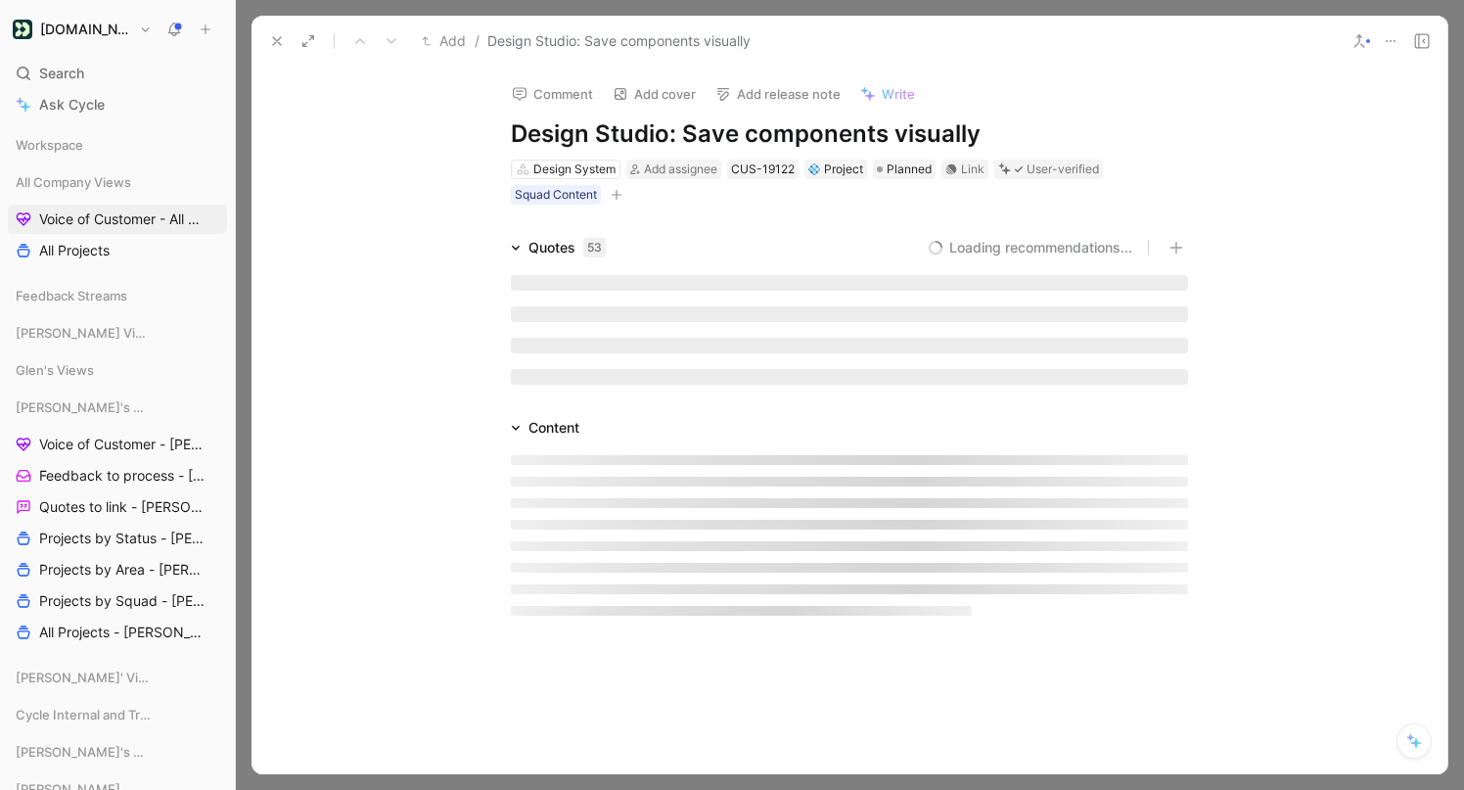
click at [270, 36] on icon at bounding box center [277, 41] width 16 height 16
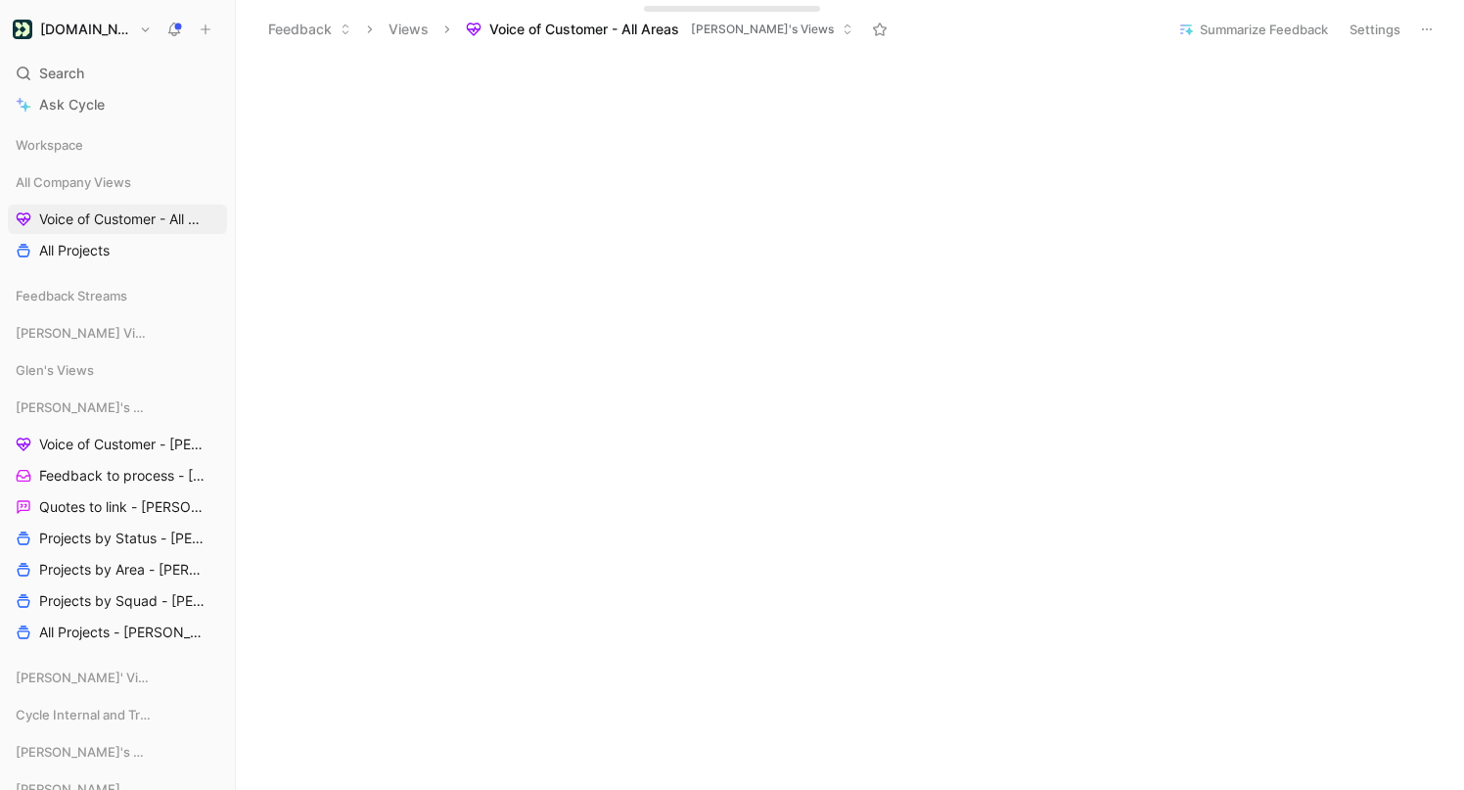
scroll to position [1559, 0]
click at [65, 71] on span "Search" at bounding box center [61, 73] width 45 height 23
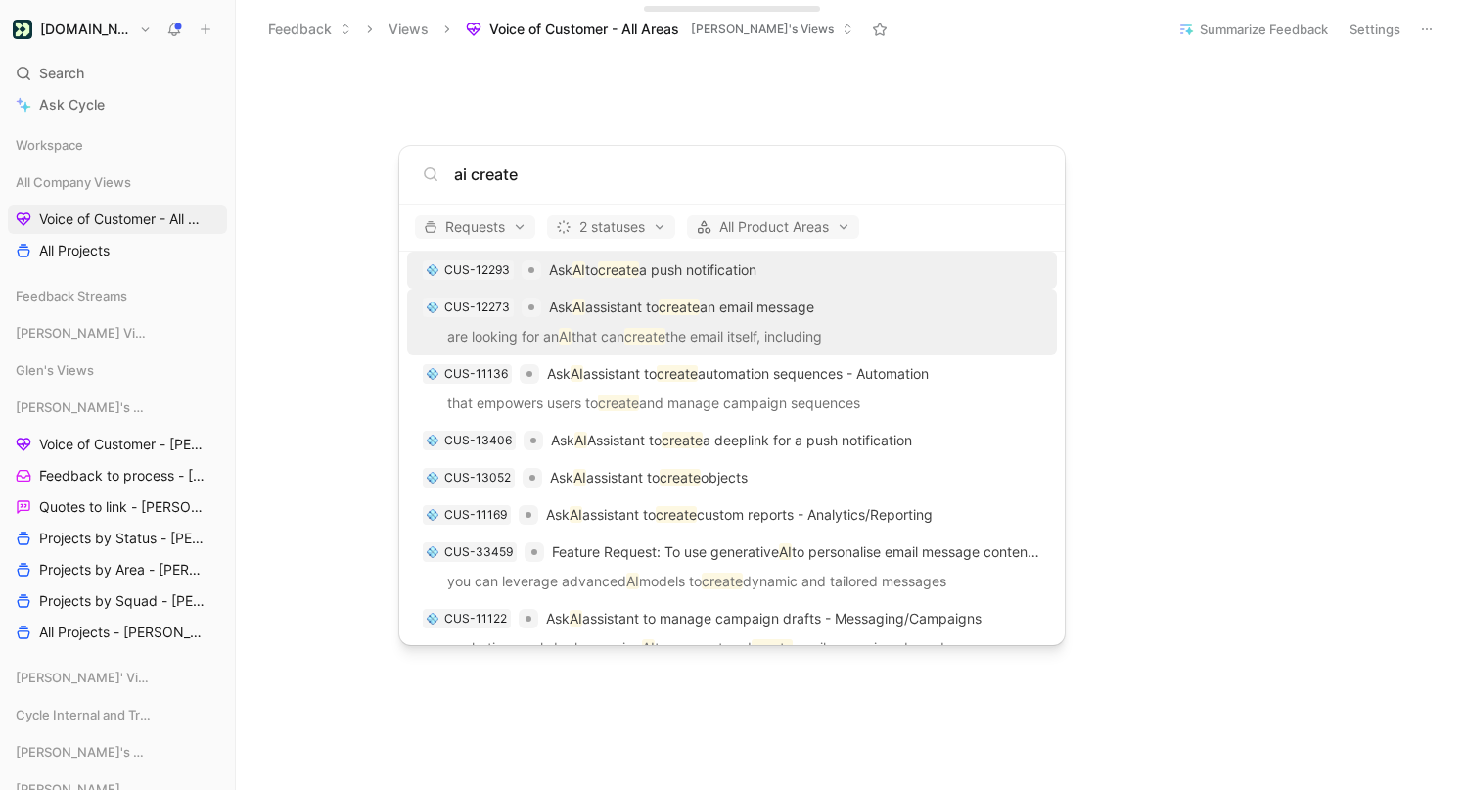
scroll to position [49, 0]
type input "ai create"
click at [615, 303] on p "Ask AI assistant to create an email message" at bounding box center [681, 305] width 265 height 23
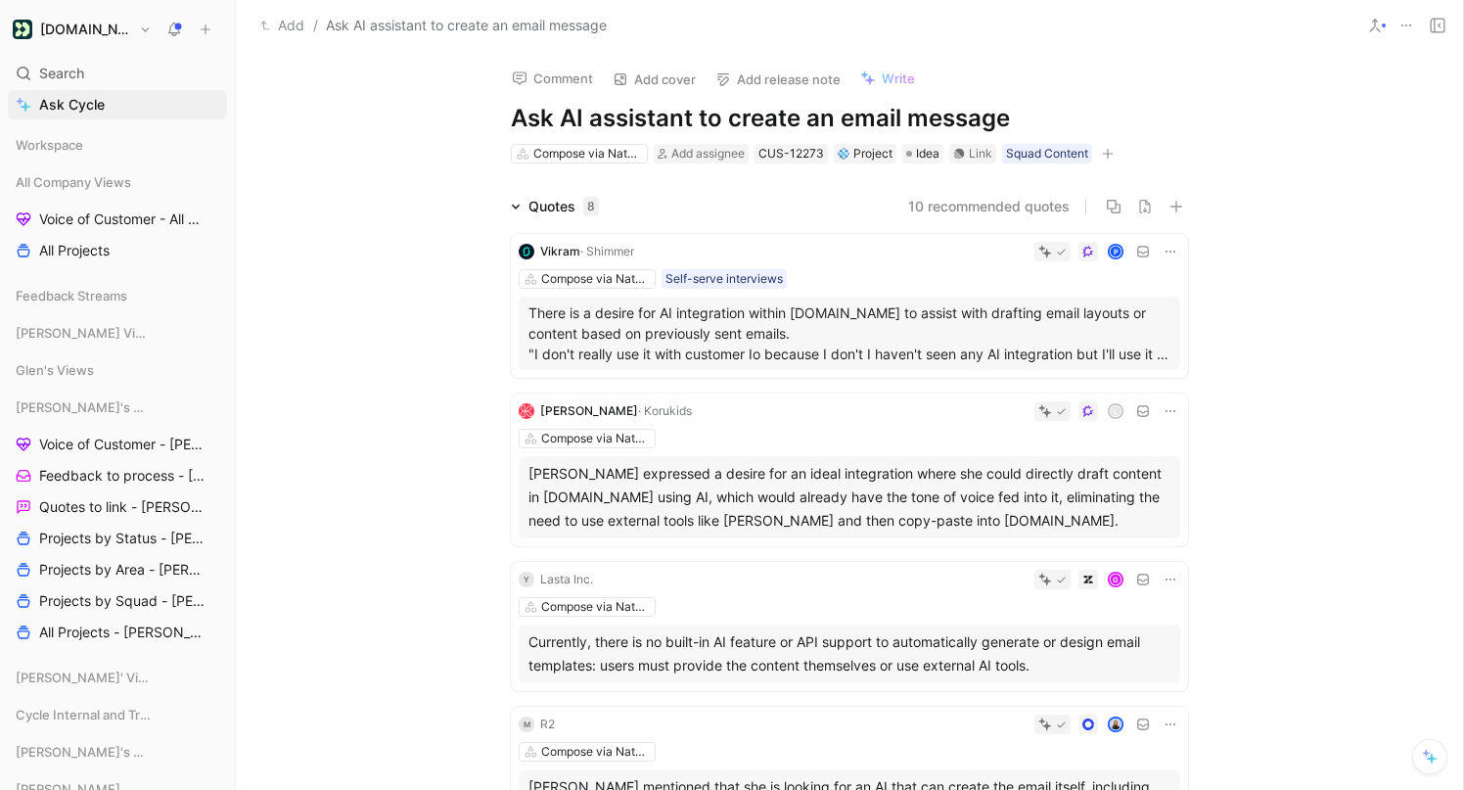
click at [1370, 22] on icon at bounding box center [1375, 26] width 16 height 16
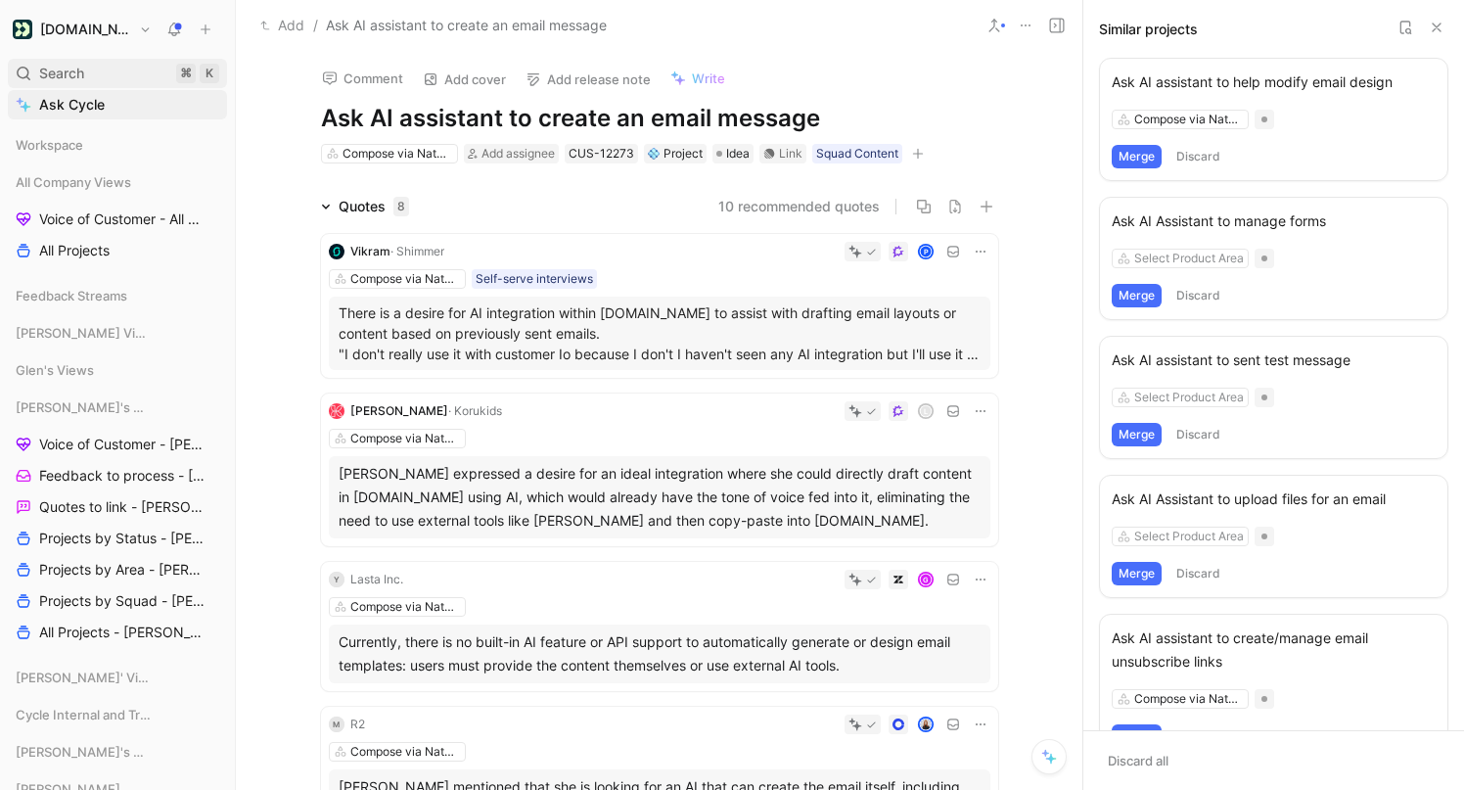
click at [80, 66] on span "Search" at bounding box center [61, 73] width 45 height 23
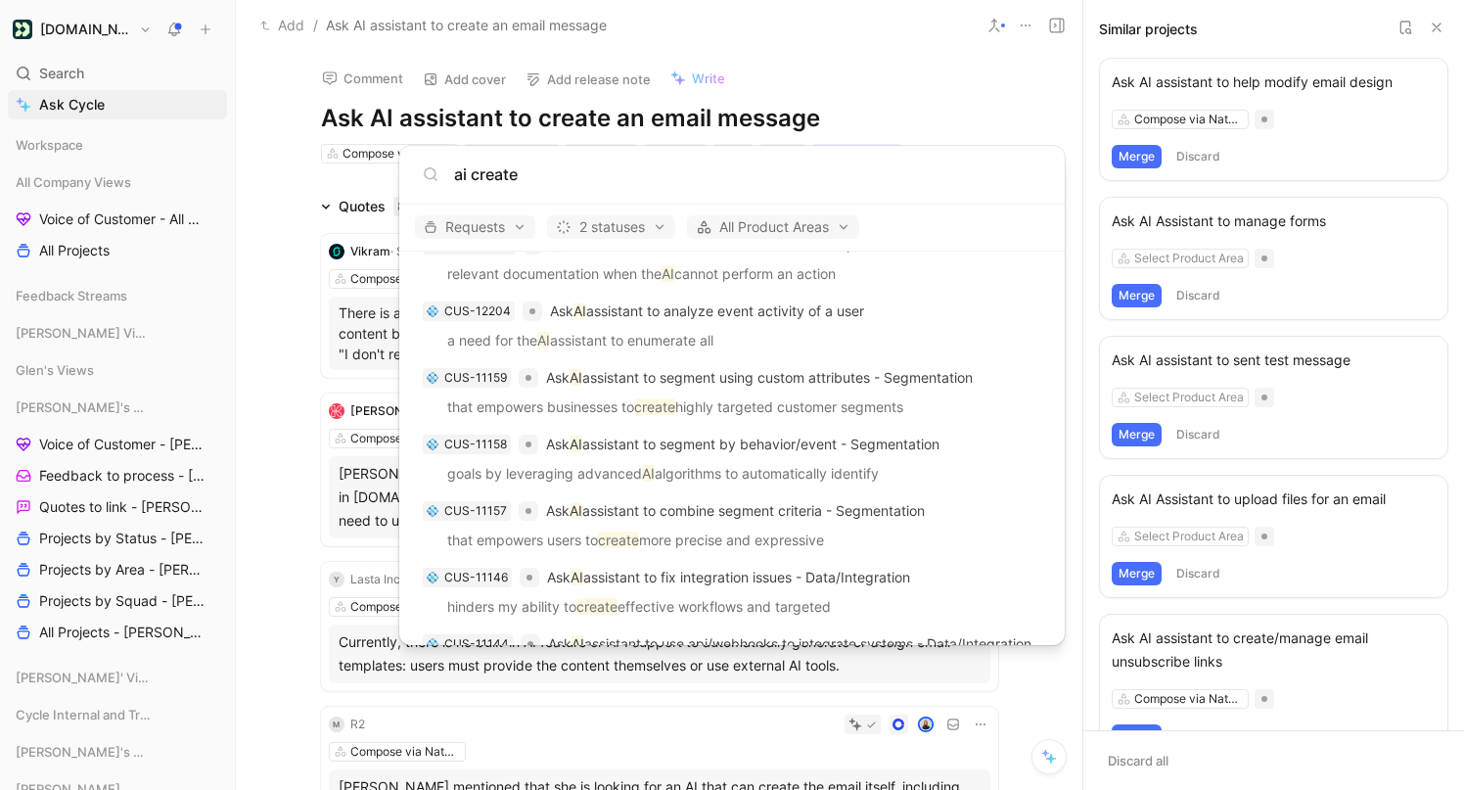
scroll to position [853, 0]
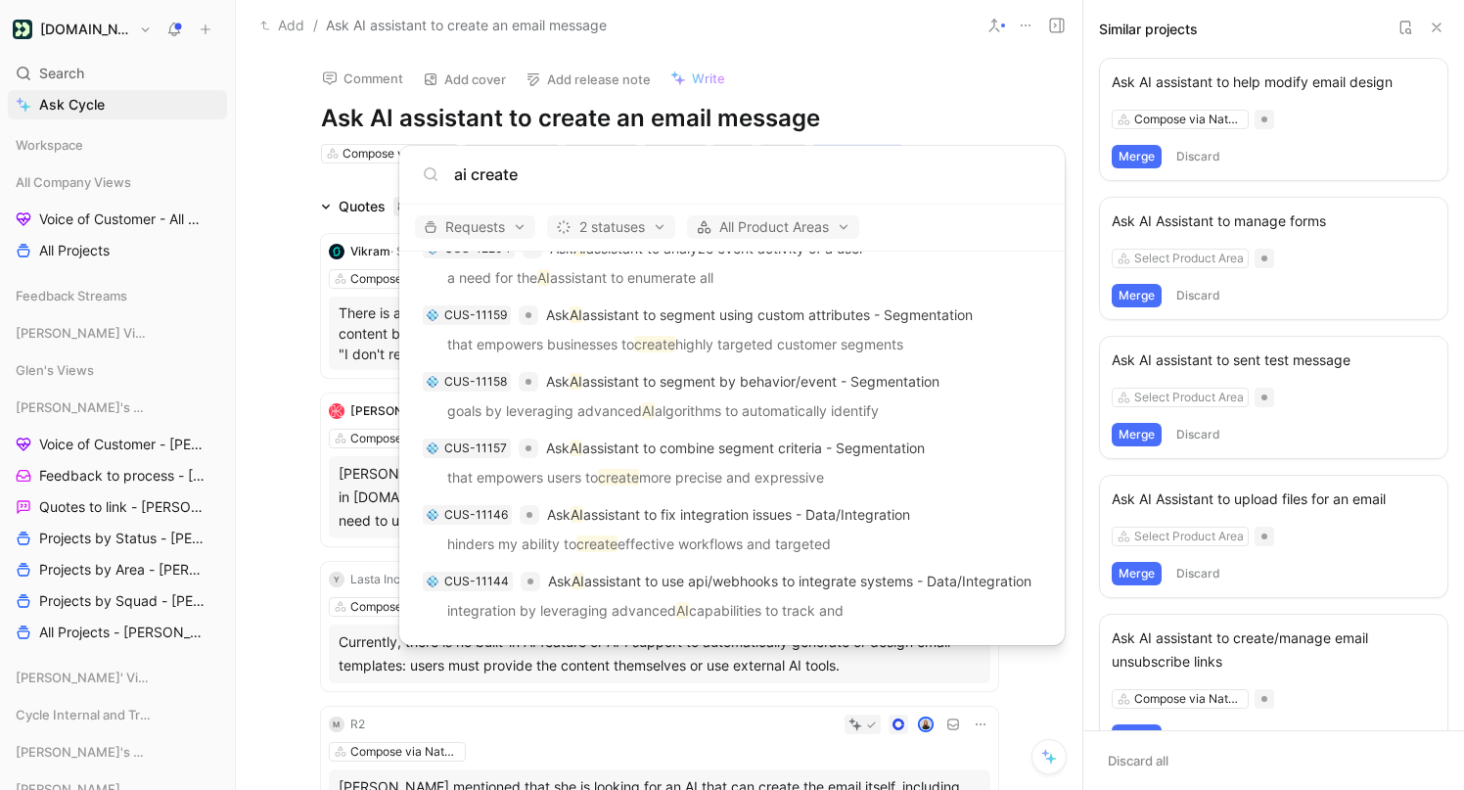
type input "ai create"
click at [1170, 27] on body "Customer.io Search ⌘ K Ask Cycle Workspace All Company Views Voice of Customer …" at bounding box center [732, 395] width 1464 height 790
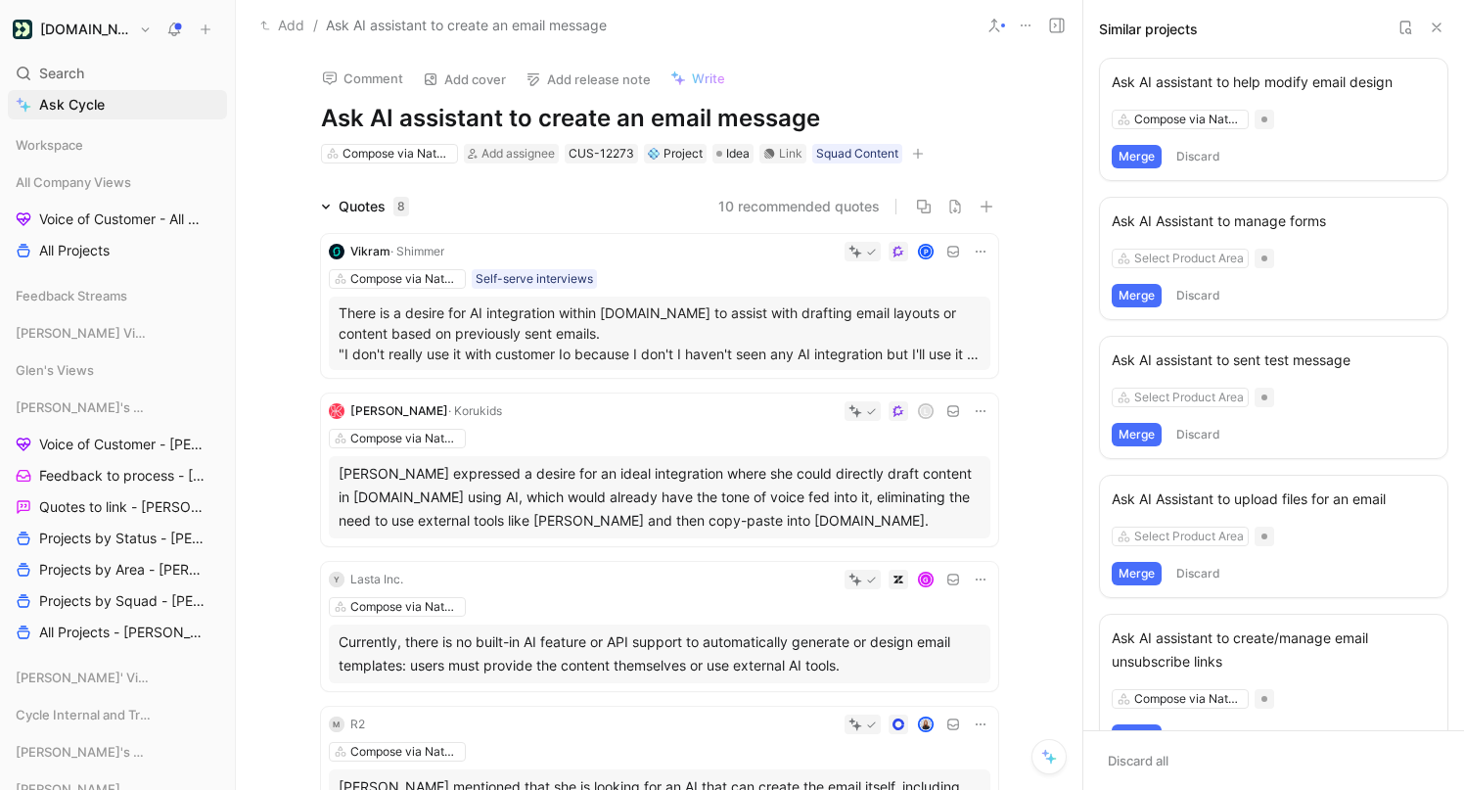
click at [1230, 86] on div "Ask AI assistant to help modify email design" at bounding box center [1274, 81] width 324 height 23
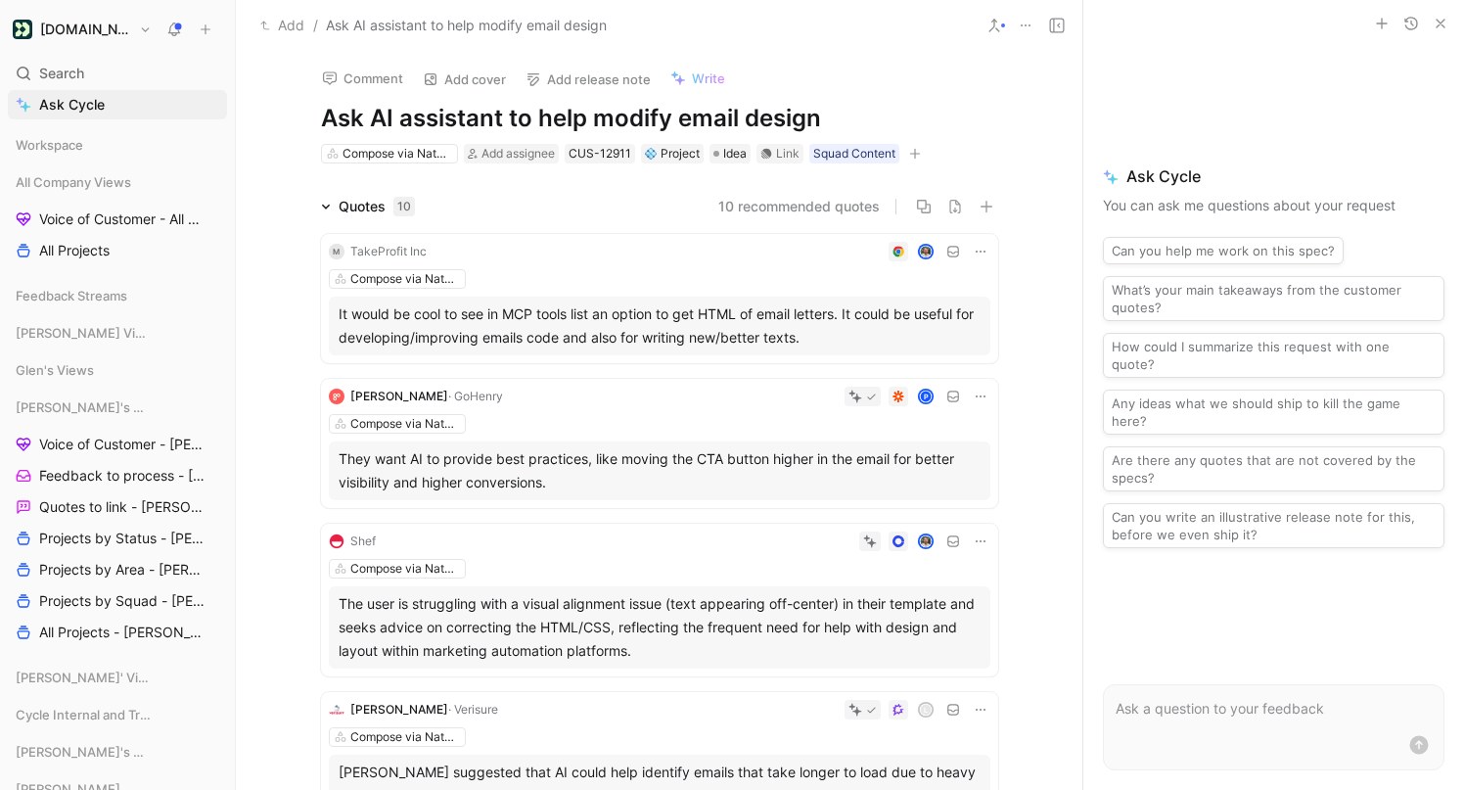
click at [991, 28] on use at bounding box center [995, 26] width 10 height 12
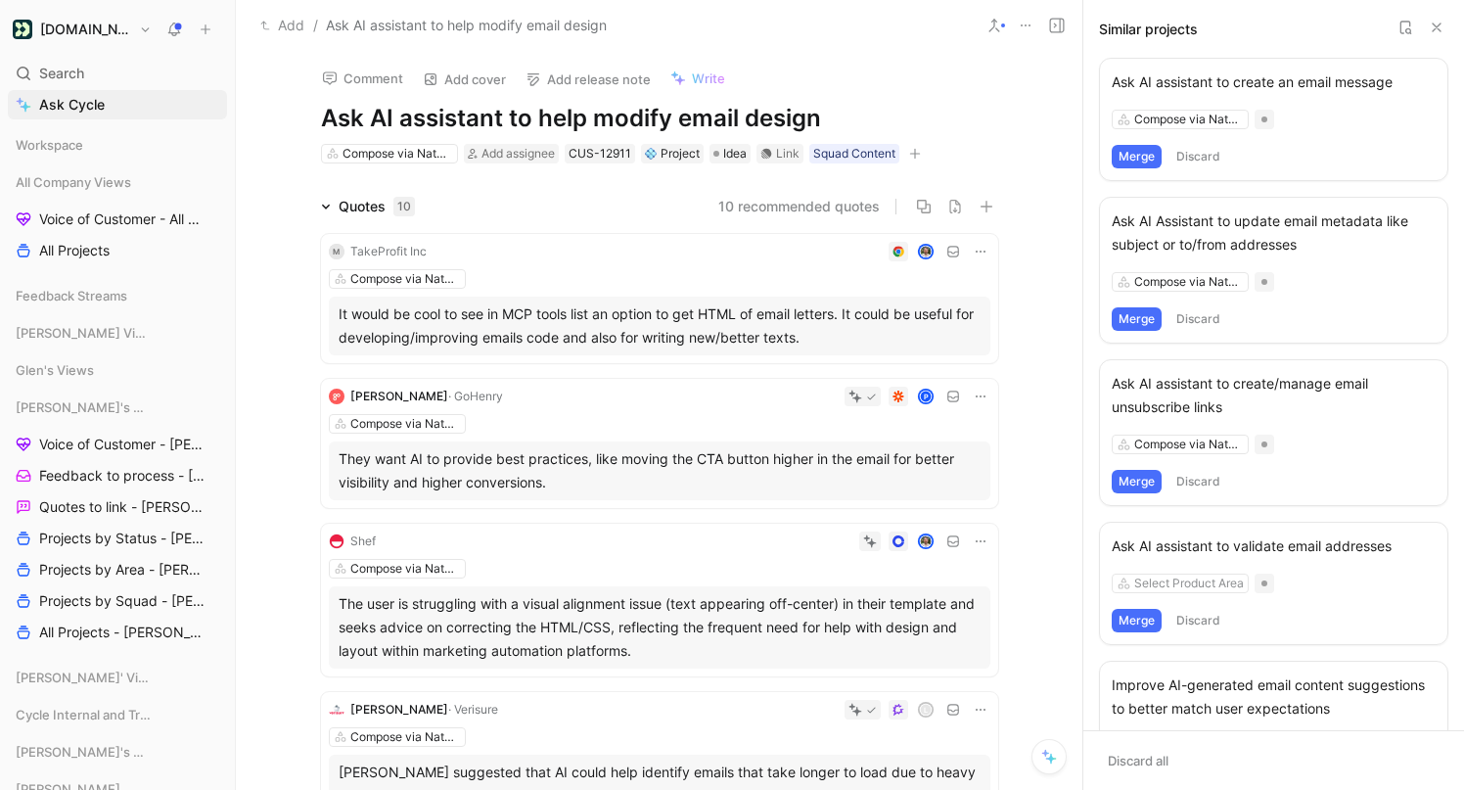
click at [1143, 155] on button "Merge" at bounding box center [1137, 156] width 50 height 23
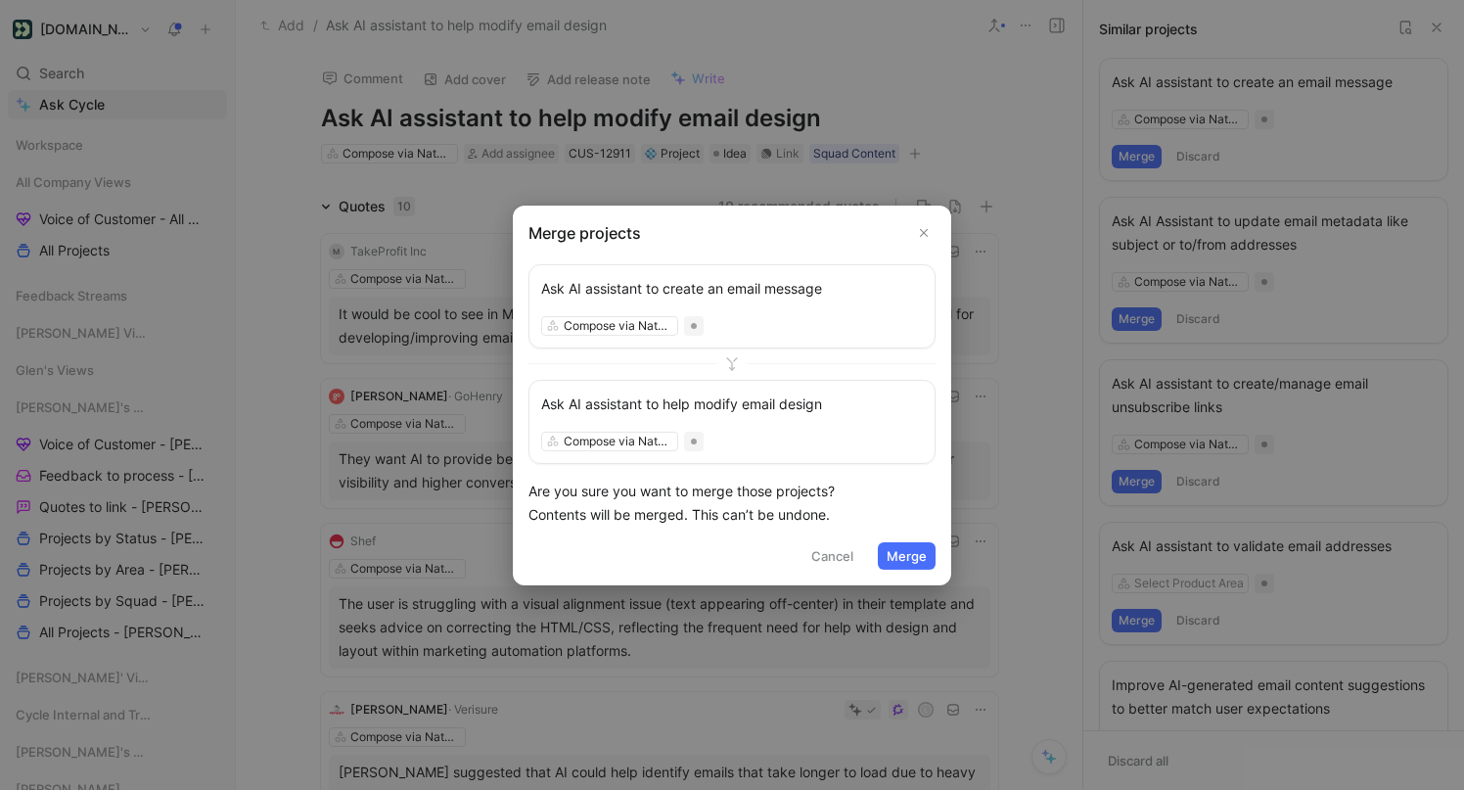
click at [904, 549] on button "Merge" at bounding box center [907, 555] width 58 height 27
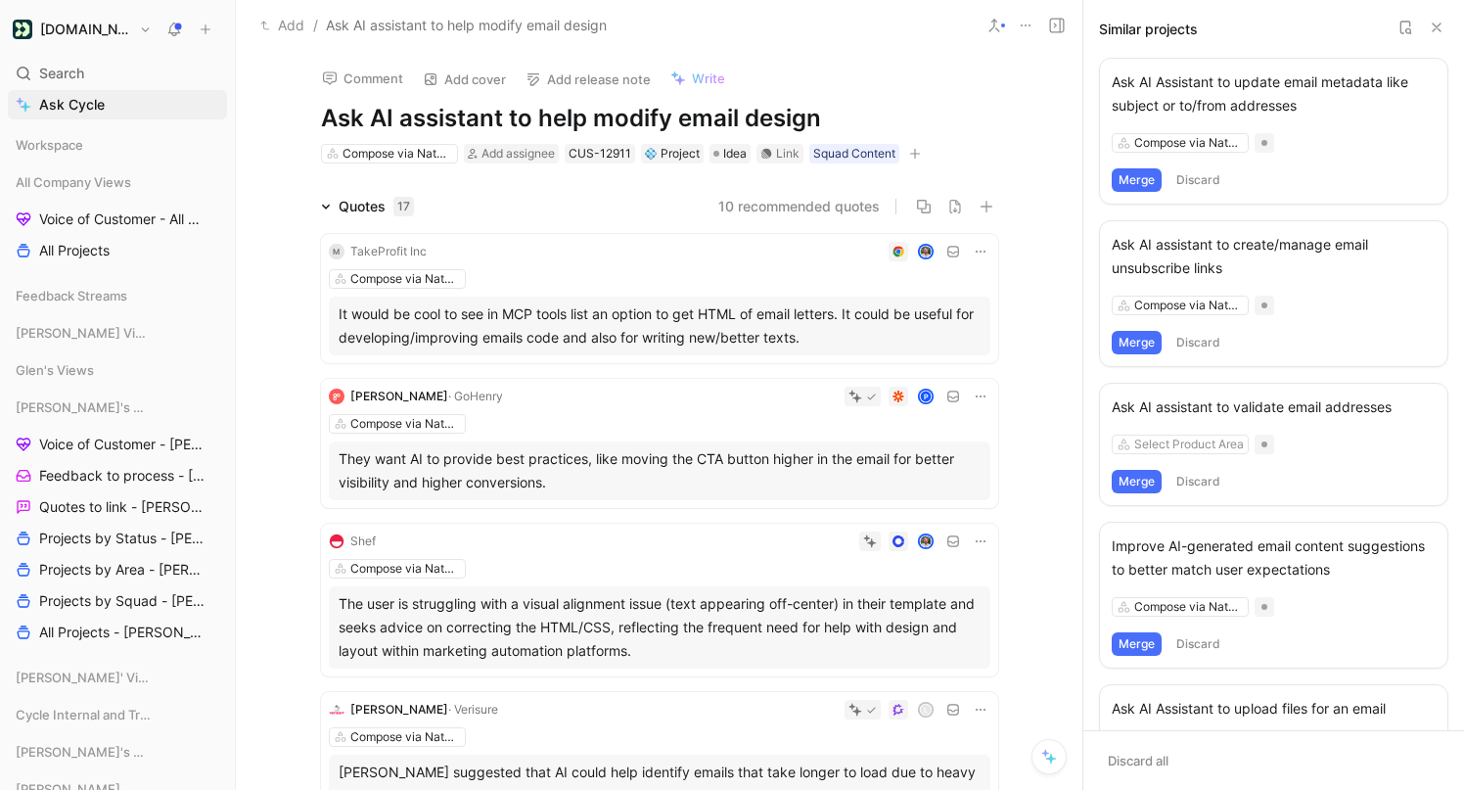
click at [995, 24] on icon at bounding box center [995, 26] width 16 height 16
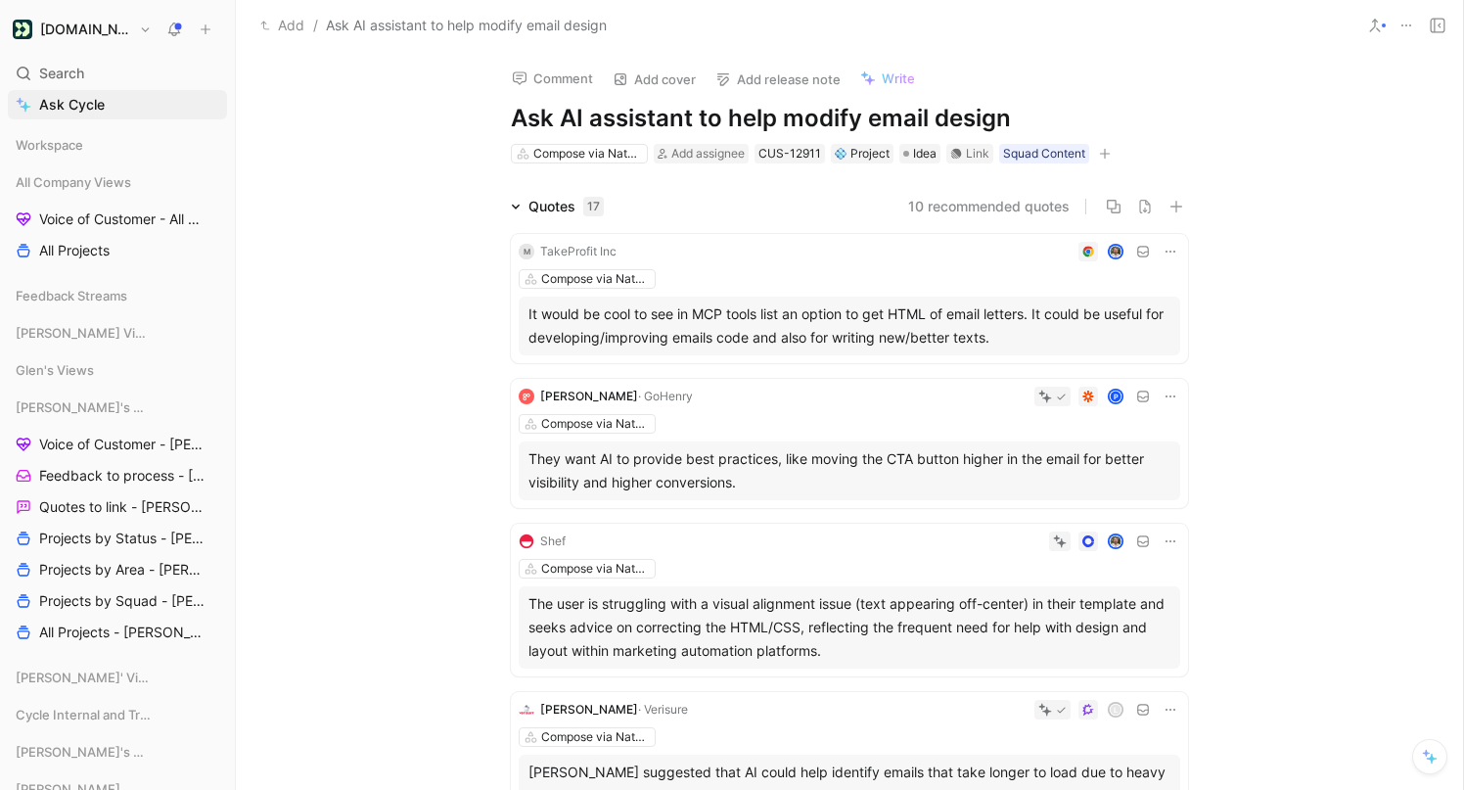
click at [1378, 22] on icon at bounding box center [1375, 26] width 16 height 16
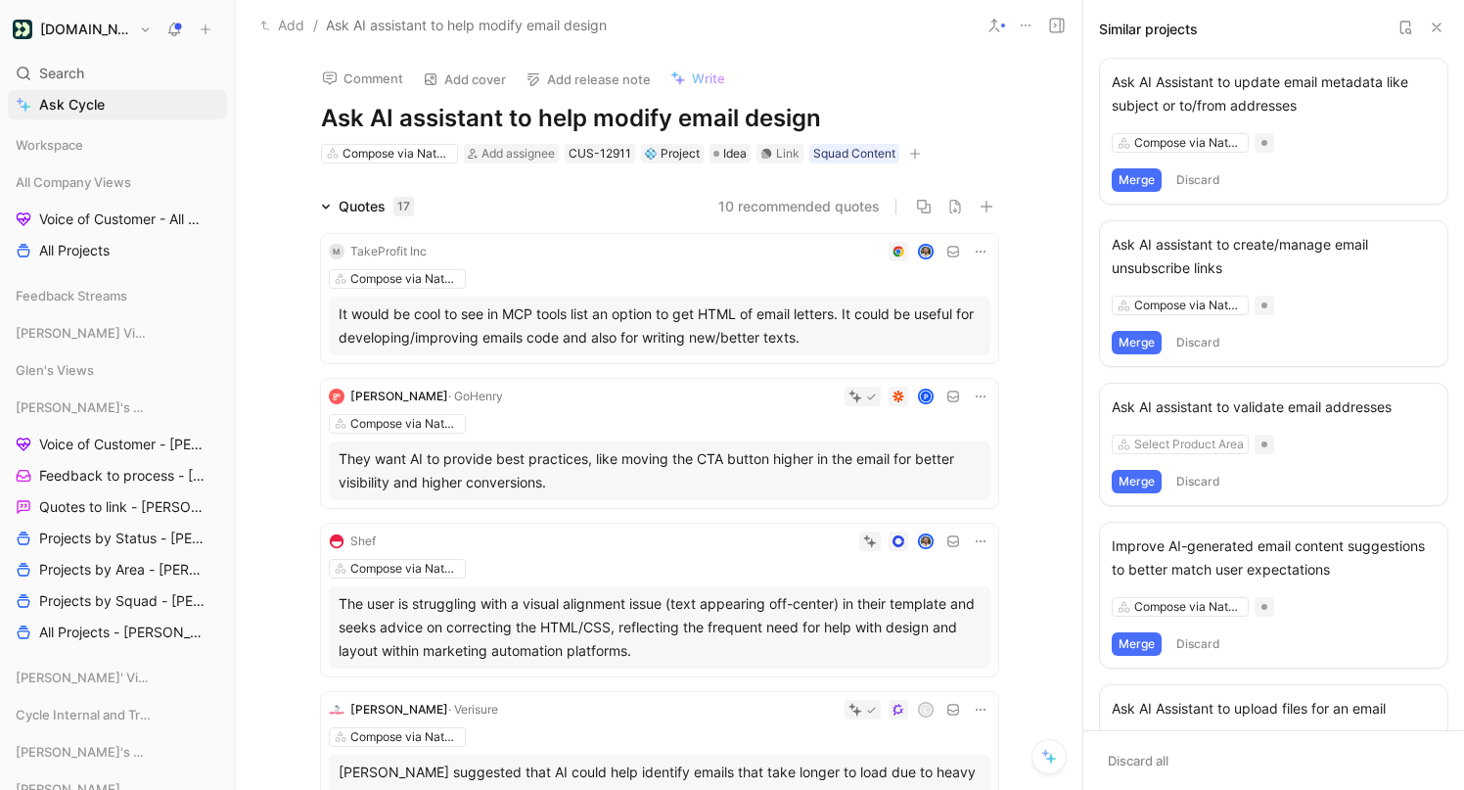
click at [1412, 29] on icon at bounding box center [1406, 28] width 16 height 16
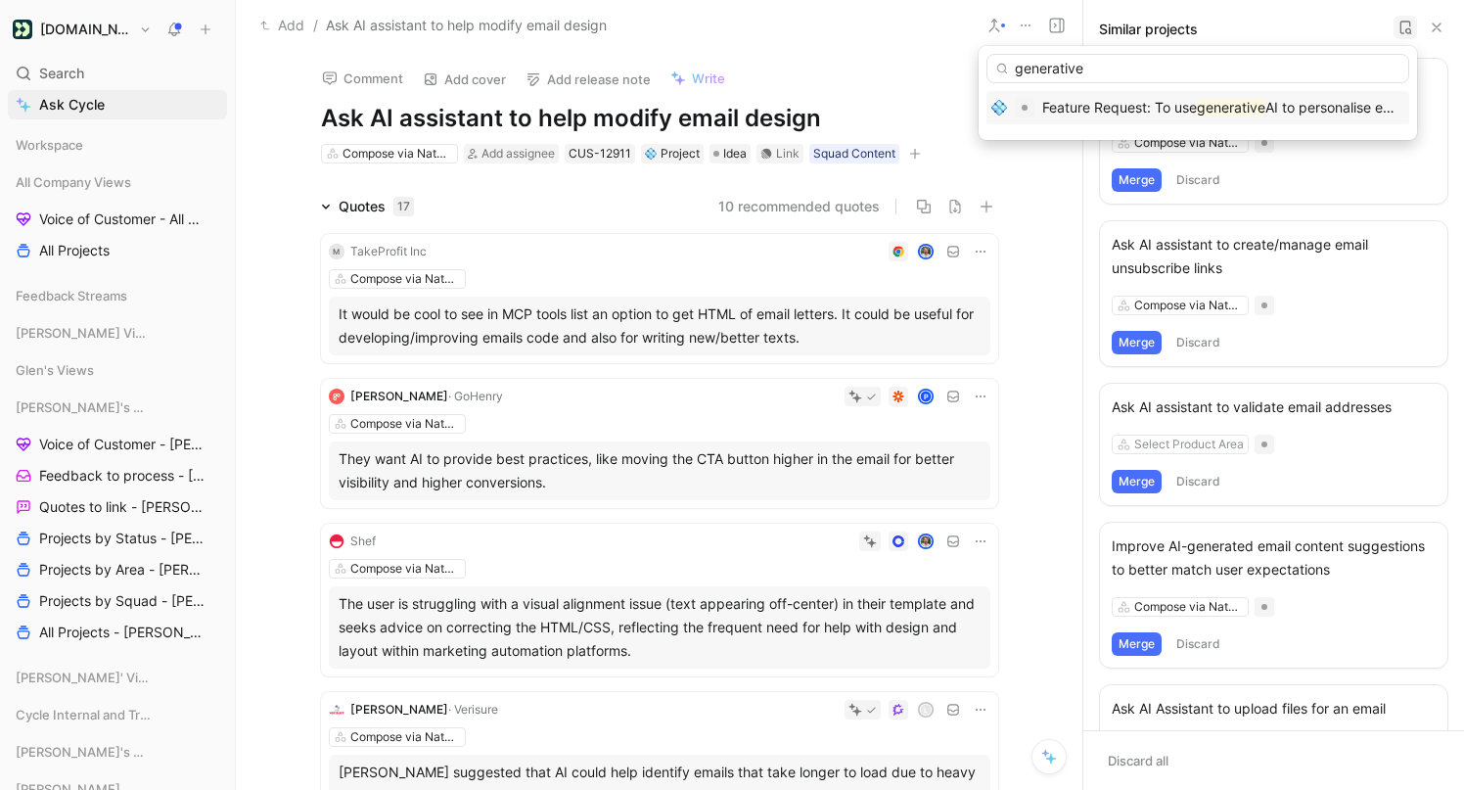
type input "generative"
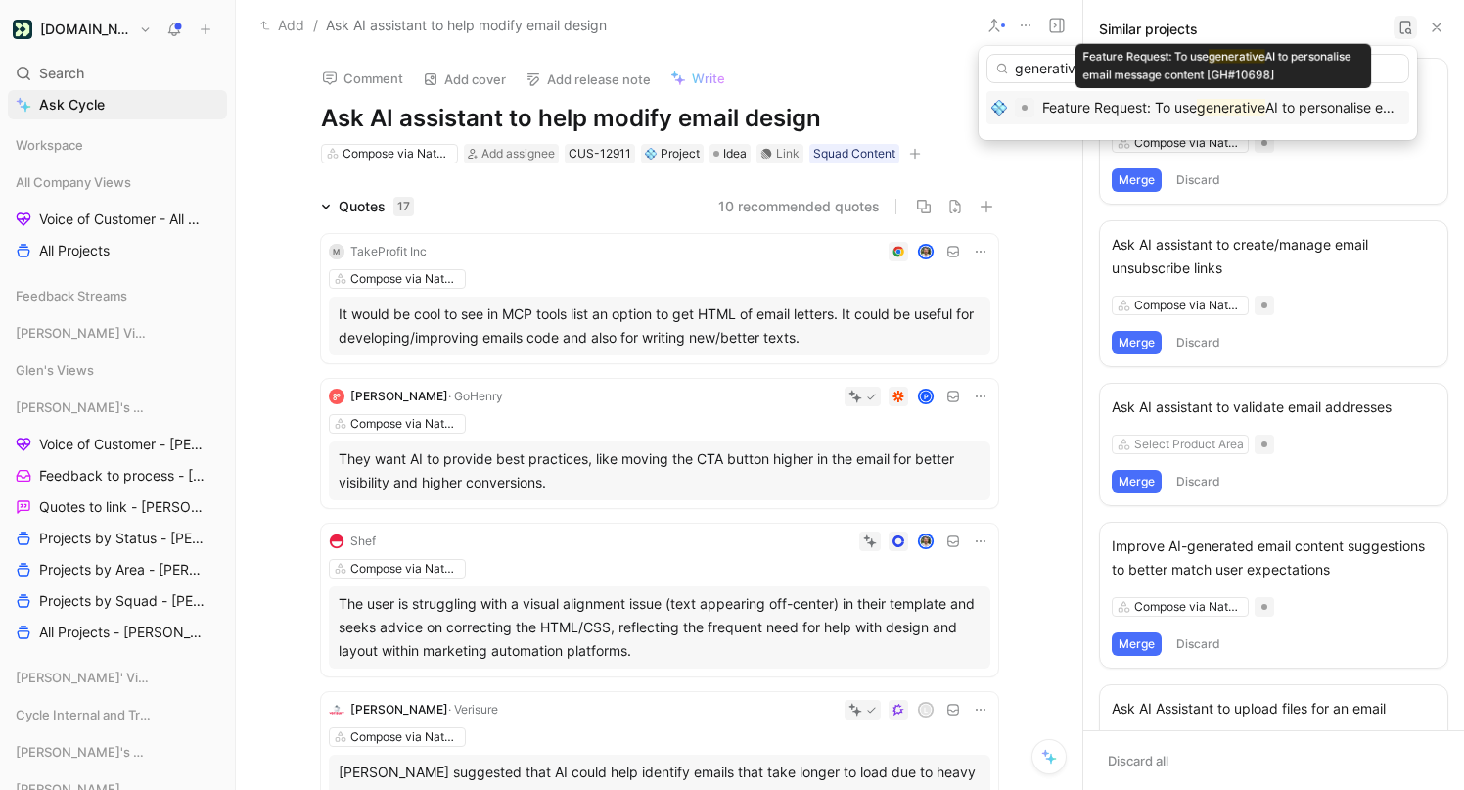
click at [1139, 99] on span "Feature Request: To use" at bounding box center [1119, 107] width 155 height 17
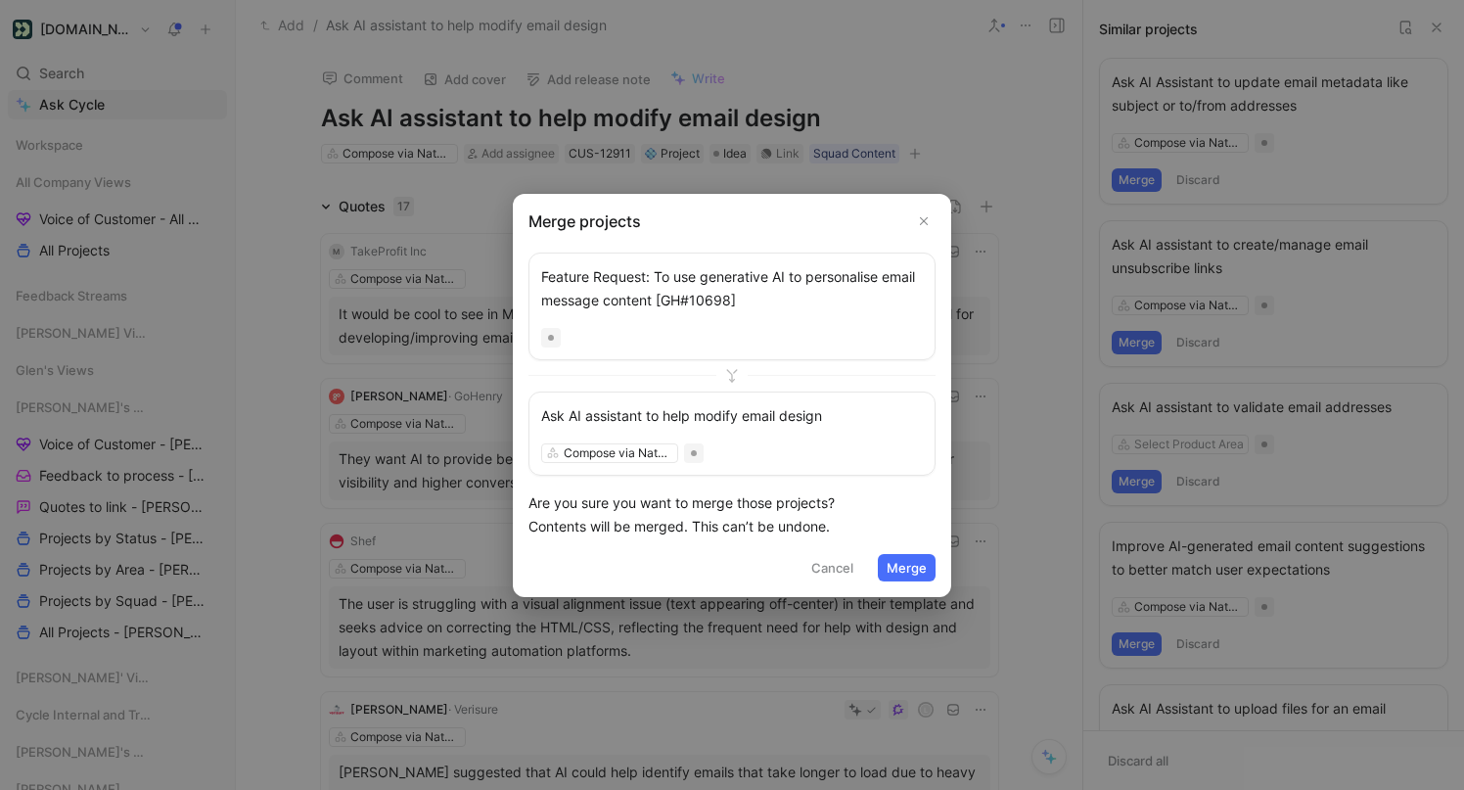
click at [742, 289] on div "Feature Request: To use generative AI to personalise email message content [GH#…" at bounding box center [732, 287] width 382 height 47
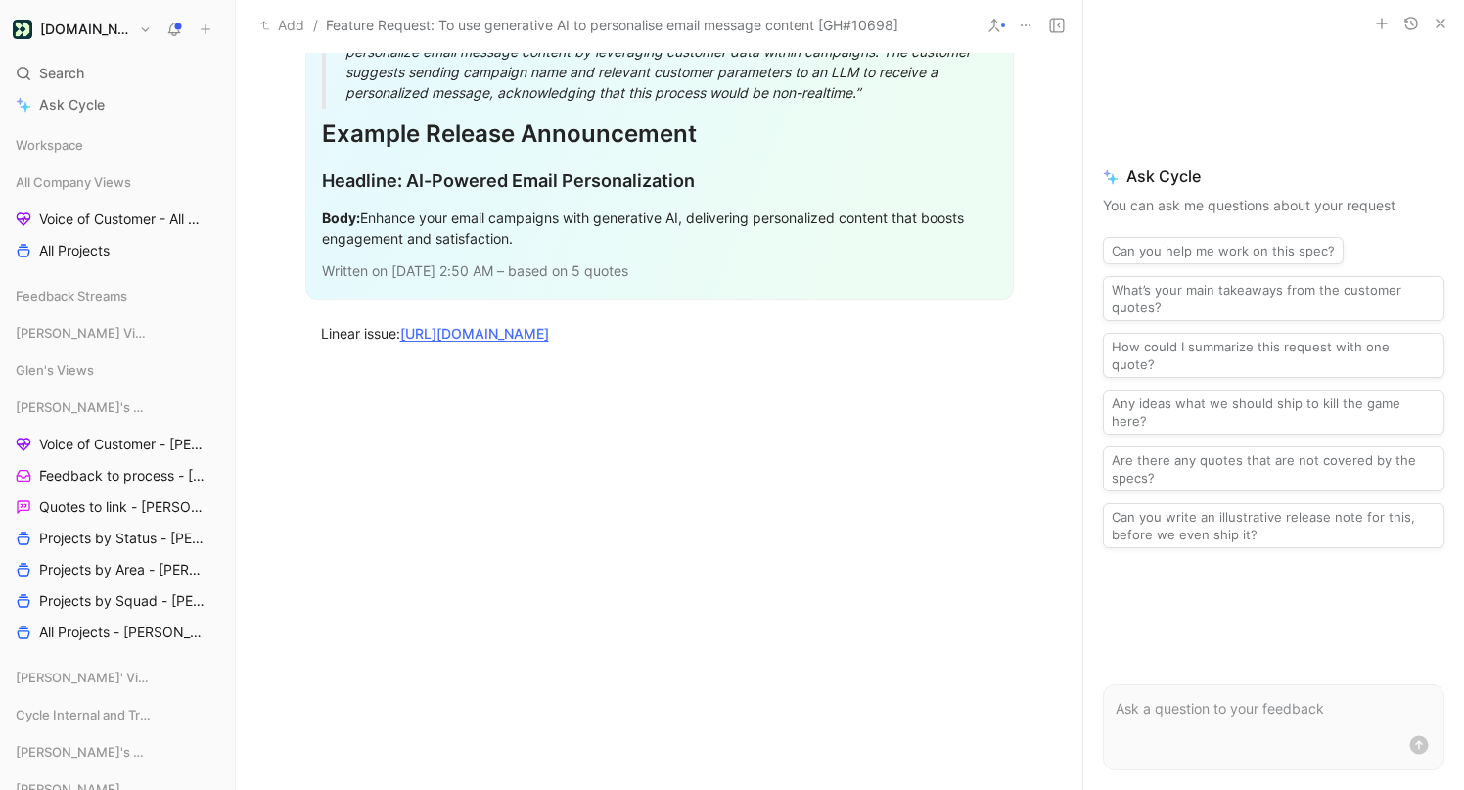
scroll to position [2528, 0]
click at [549, 332] on link "https://linear.app/customerio/issue/FEA-876/feature-request-to-use-generative-a…" at bounding box center [474, 333] width 149 height 17
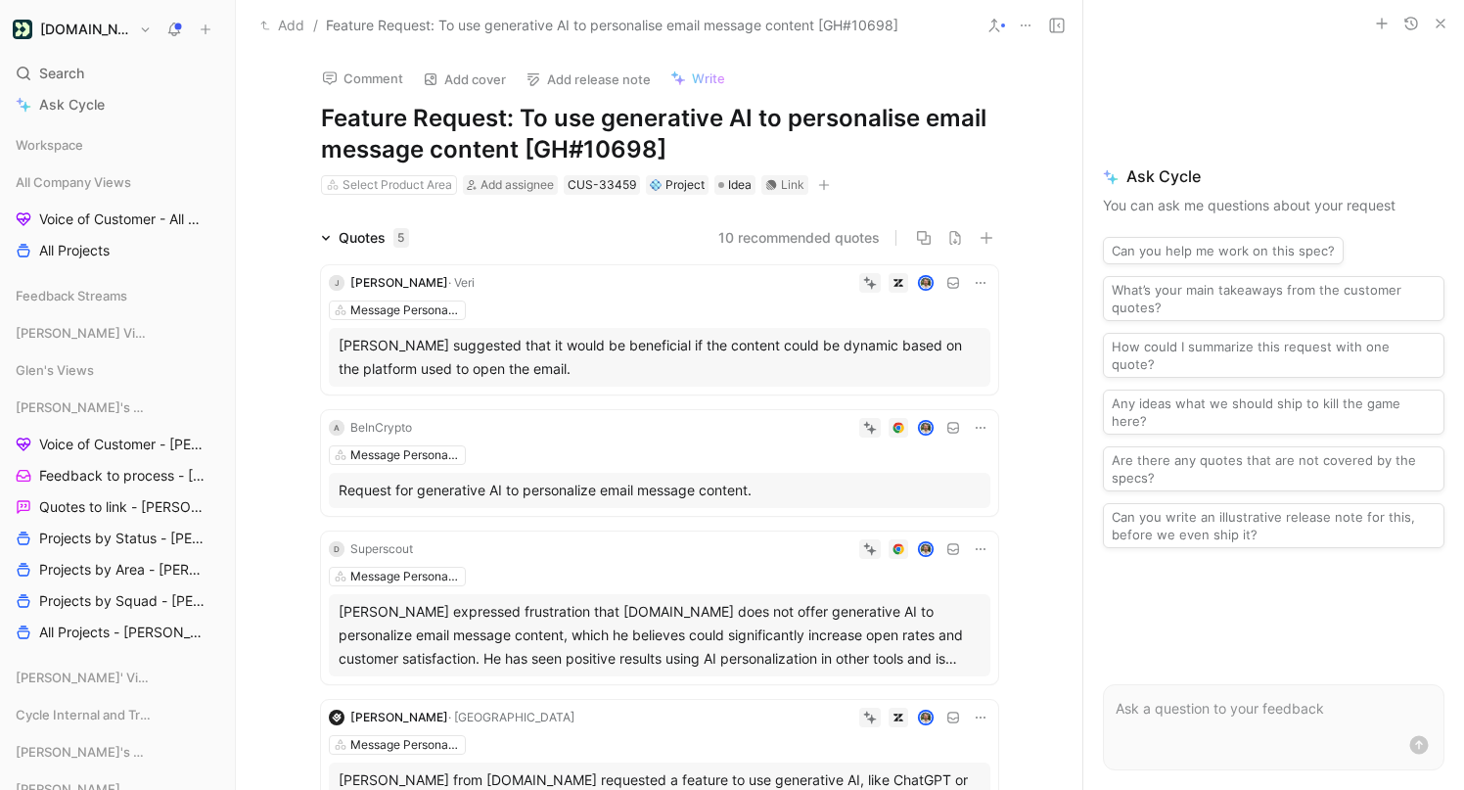
scroll to position [0, 0]
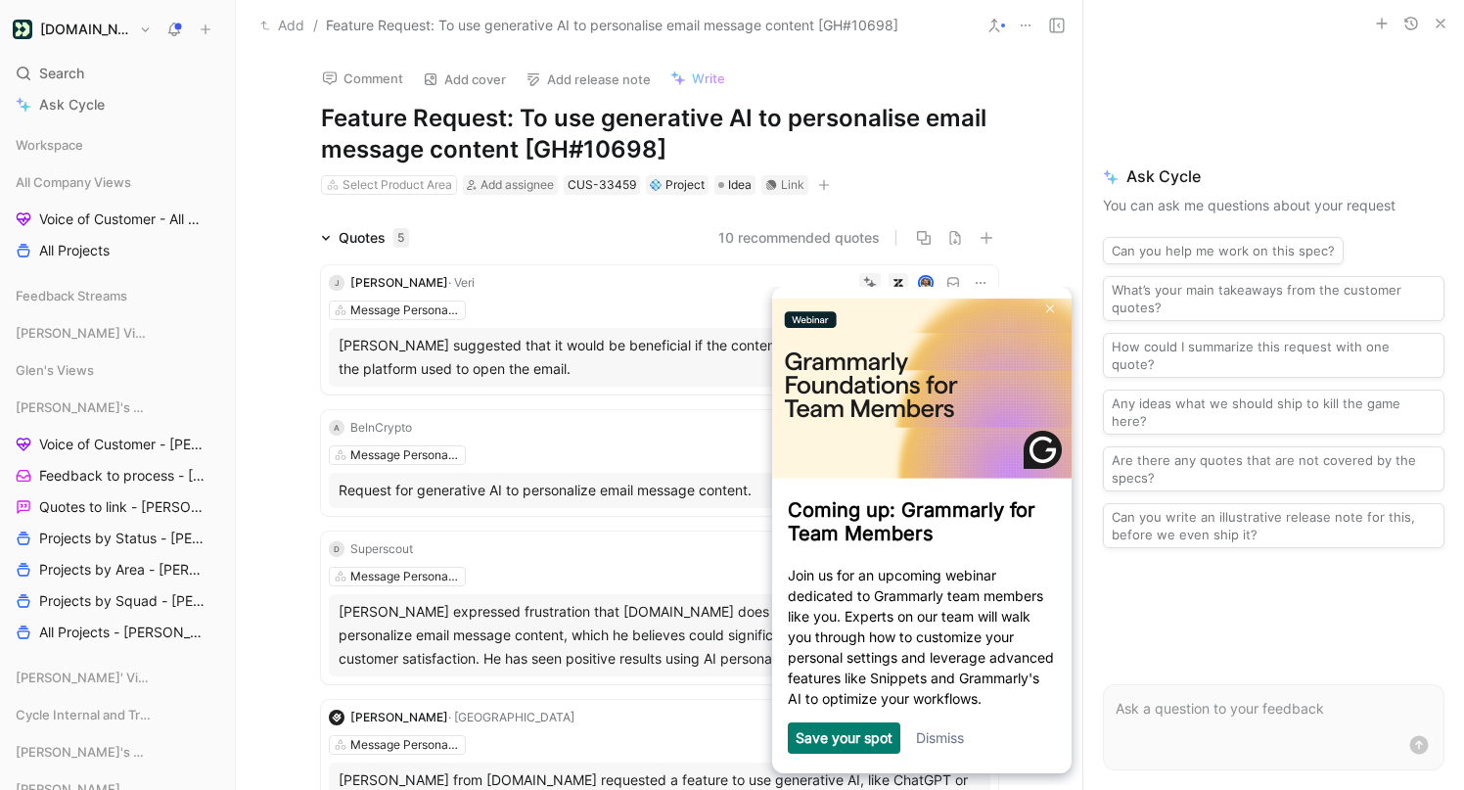
click at [992, 22] on icon at bounding box center [995, 26] width 16 height 16
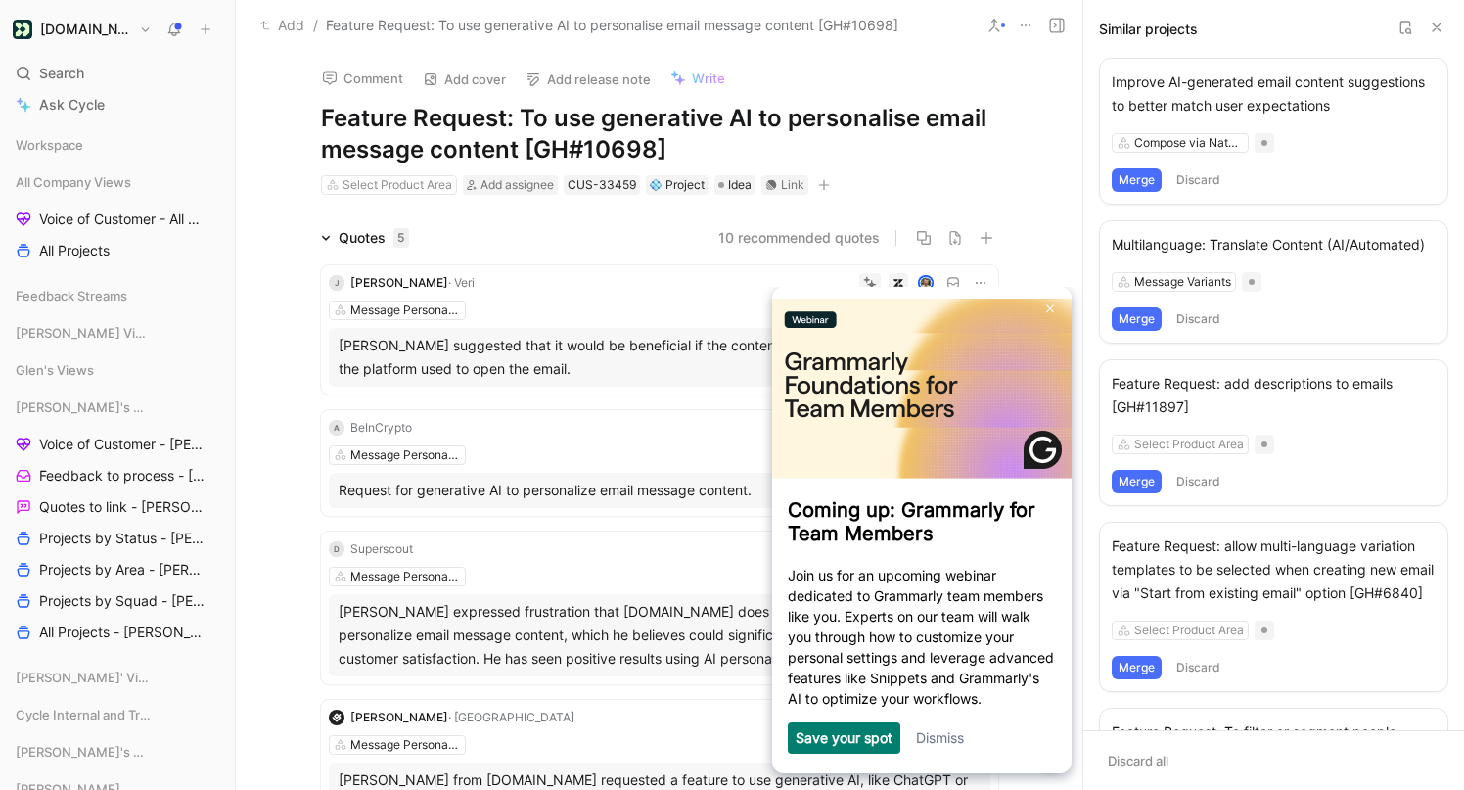
click at [1398, 27] on icon at bounding box center [1406, 28] width 16 height 16
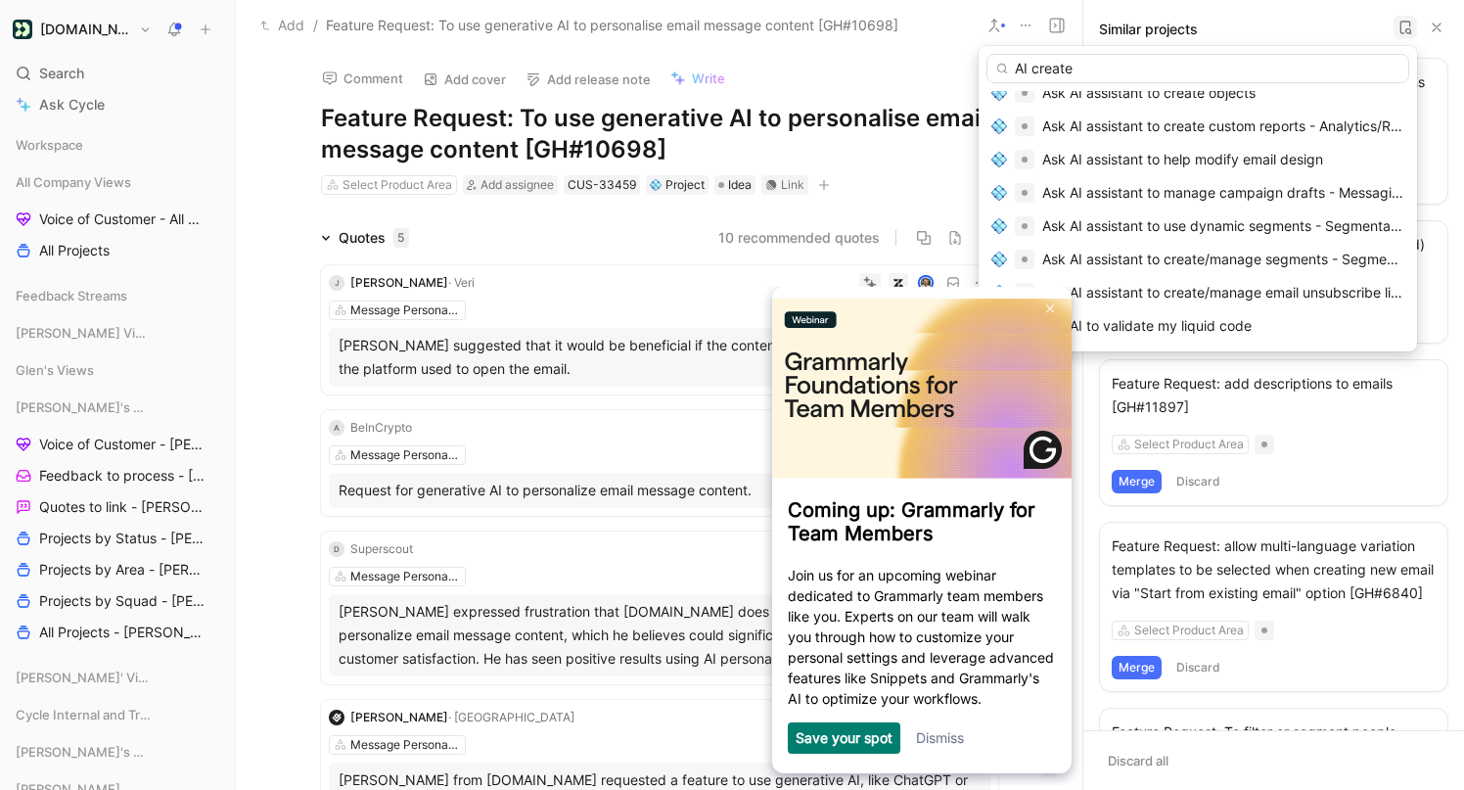
scroll to position [101, 0]
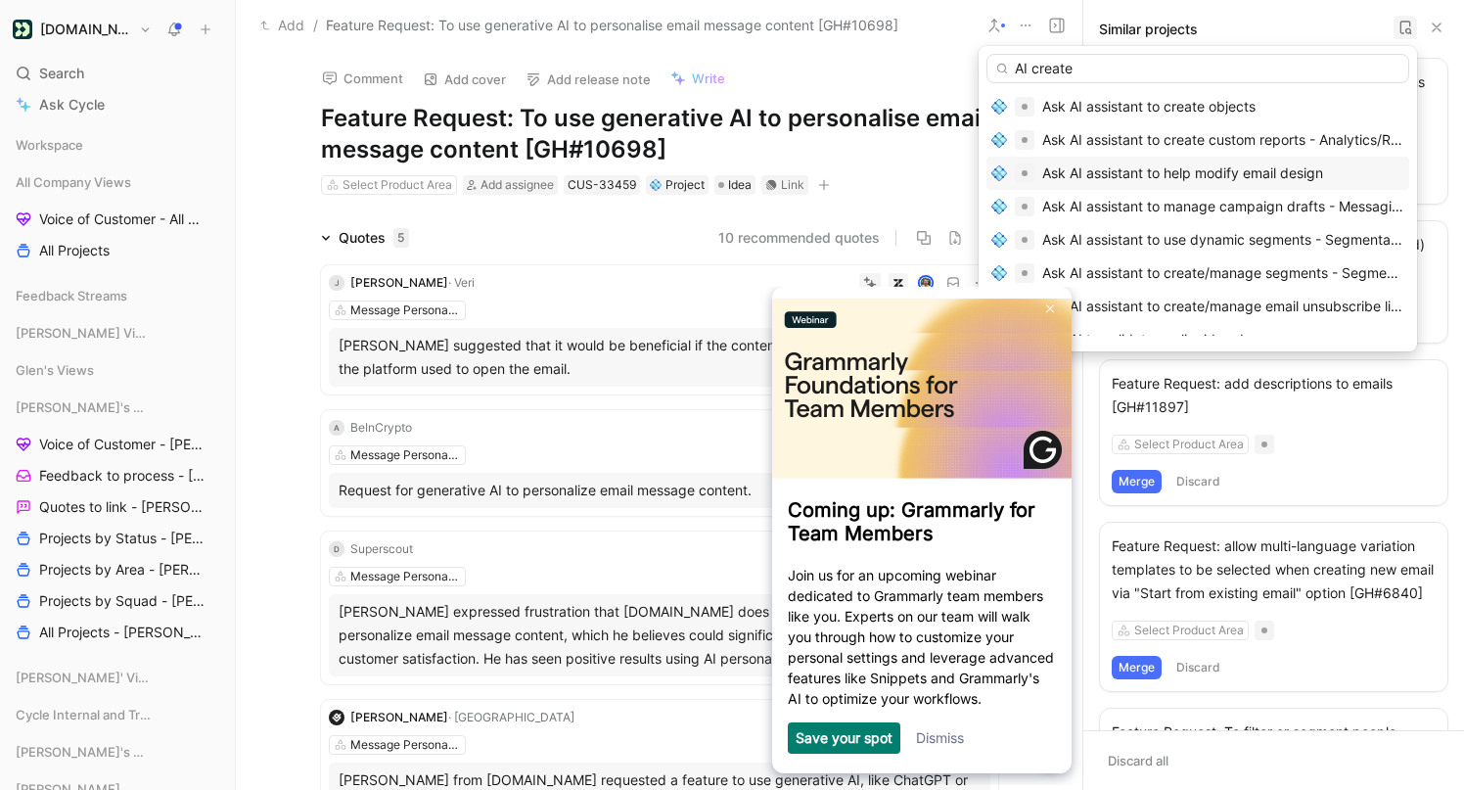
type input "AI create"
click at [1083, 172] on span "Ask AI assistant to help modify email design" at bounding box center [1182, 172] width 281 height 17
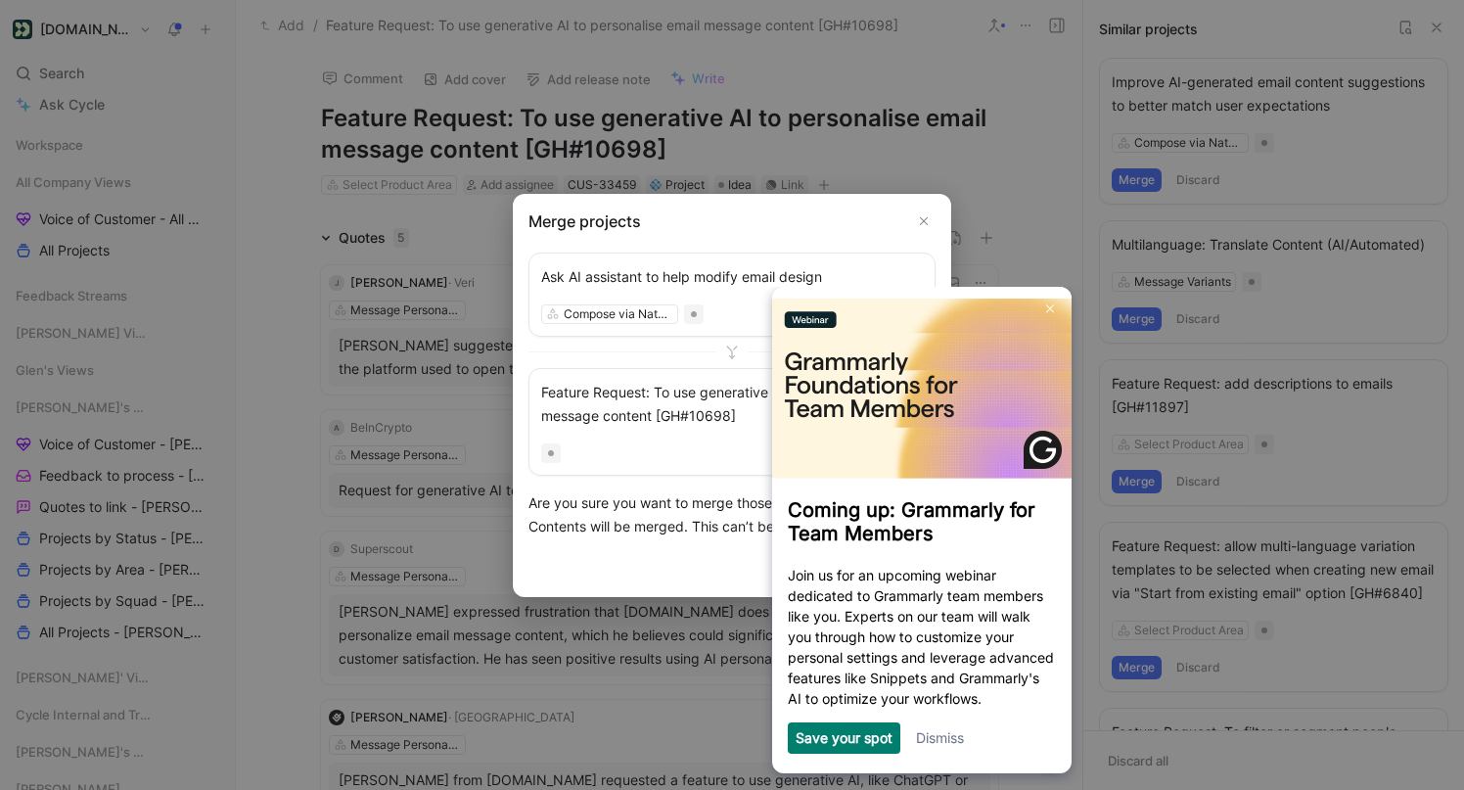
click at [719, 278] on div "Ask AI assistant to help modify email design" at bounding box center [732, 275] width 382 height 23
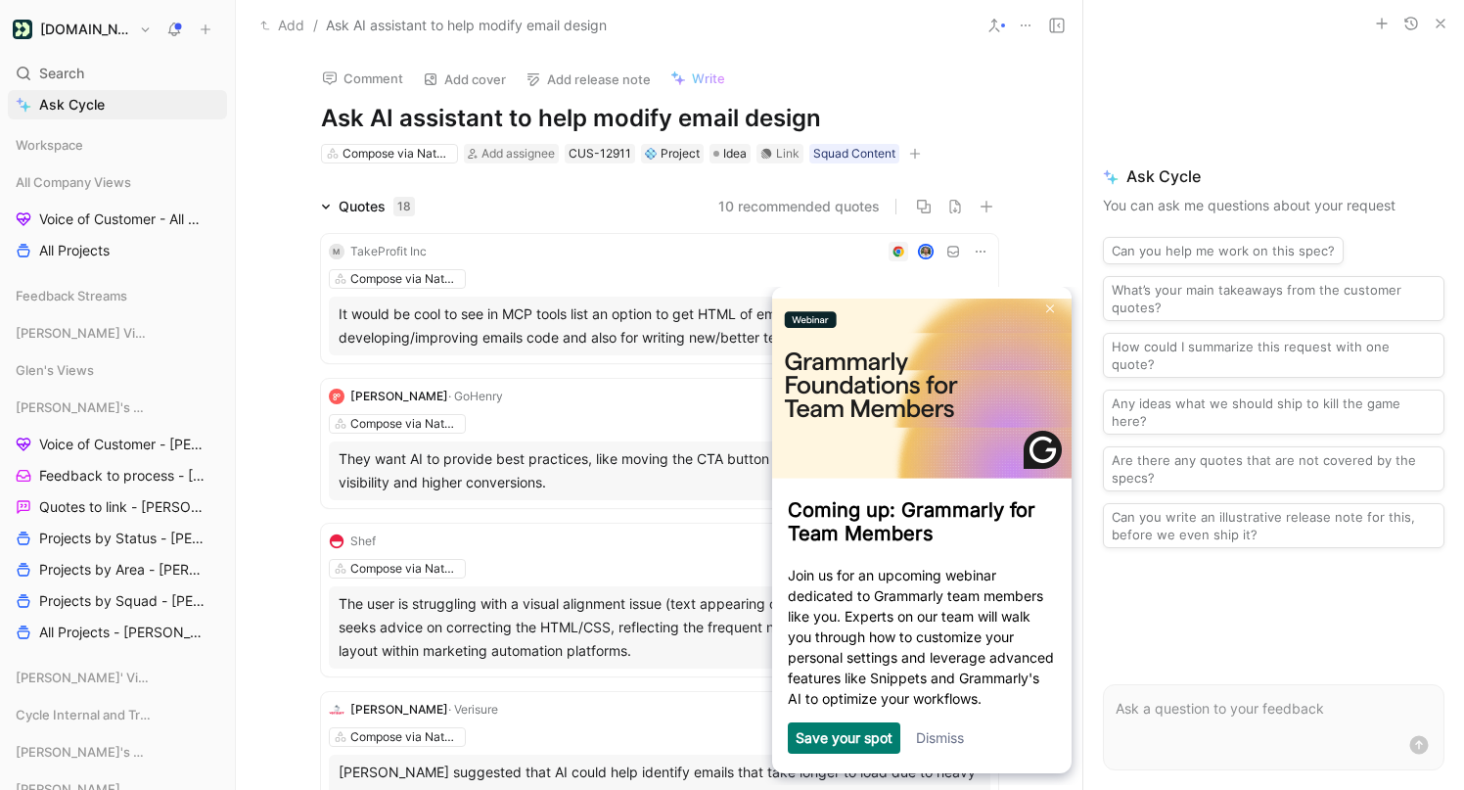
click at [1440, 22] on use "button" at bounding box center [1441, 24] width 8 height 8
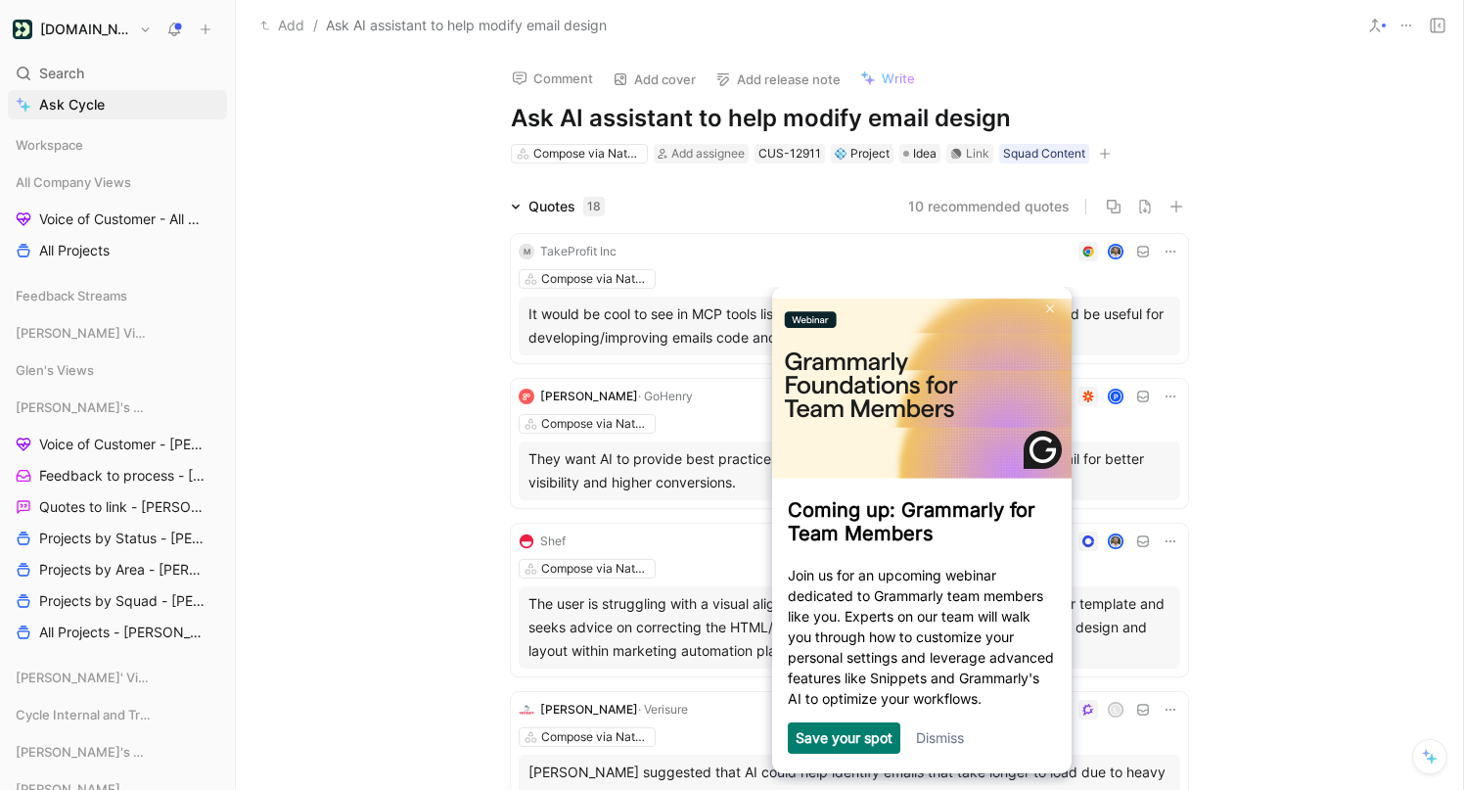
click at [1384, 20] on button at bounding box center [1374, 25] width 27 height 27
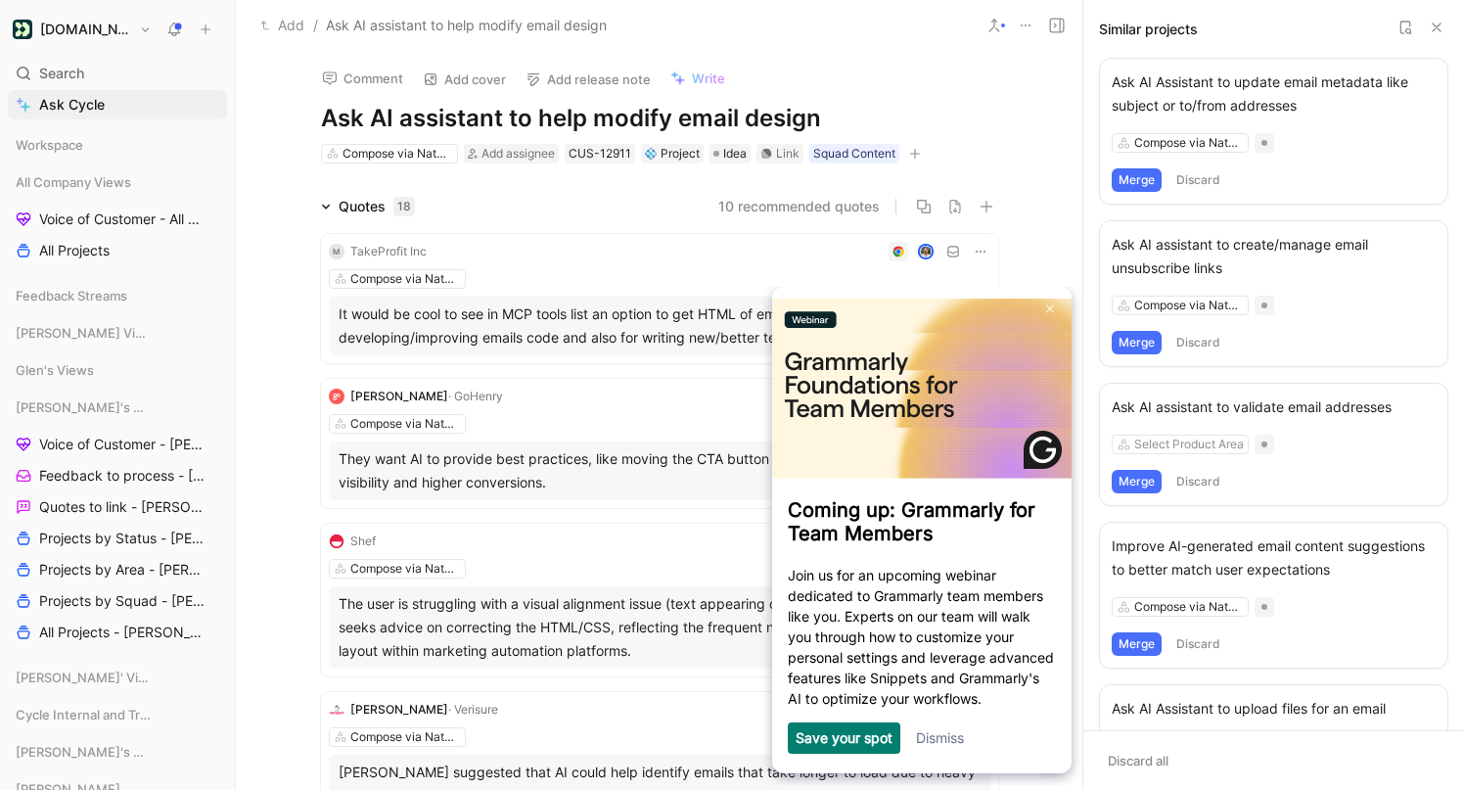
click at [1397, 30] on button at bounding box center [1405, 27] width 23 height 23
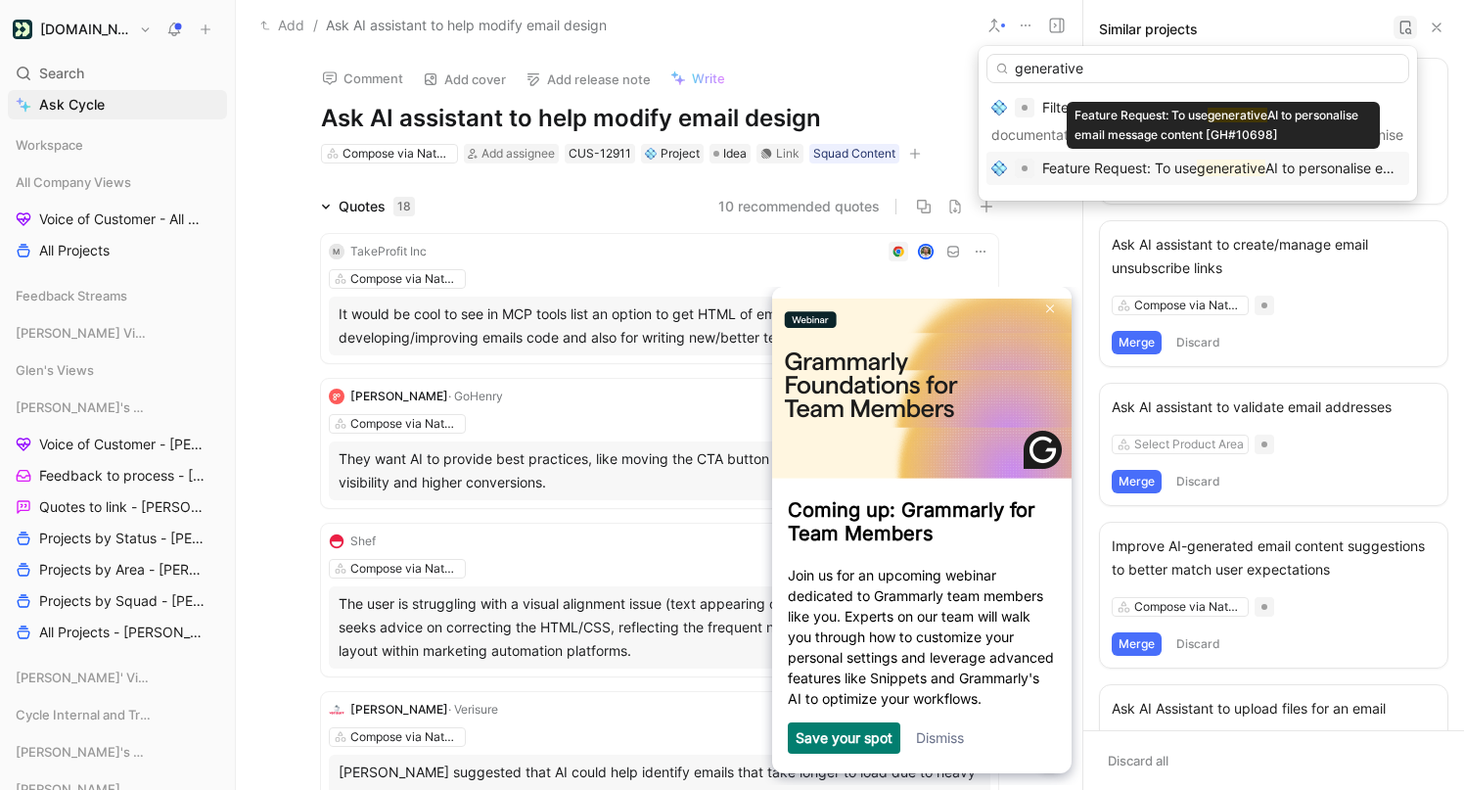
type input "generative"
click at [1258, 167] on mark "generative" at bounding box center [1231, 168] width 69 height 17
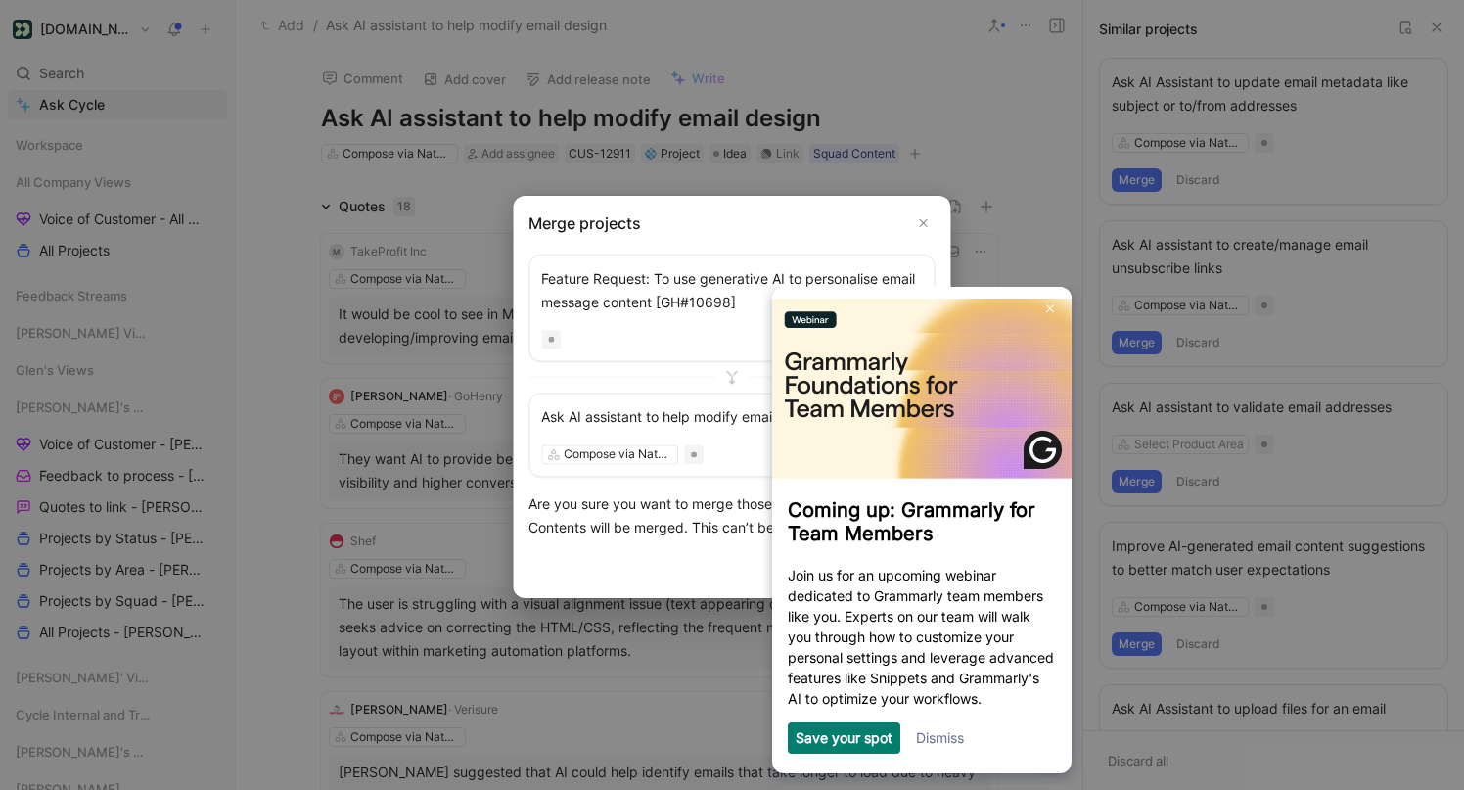
click at [943, 740] on div at bounding box center [732, 395] width 1464 height 790
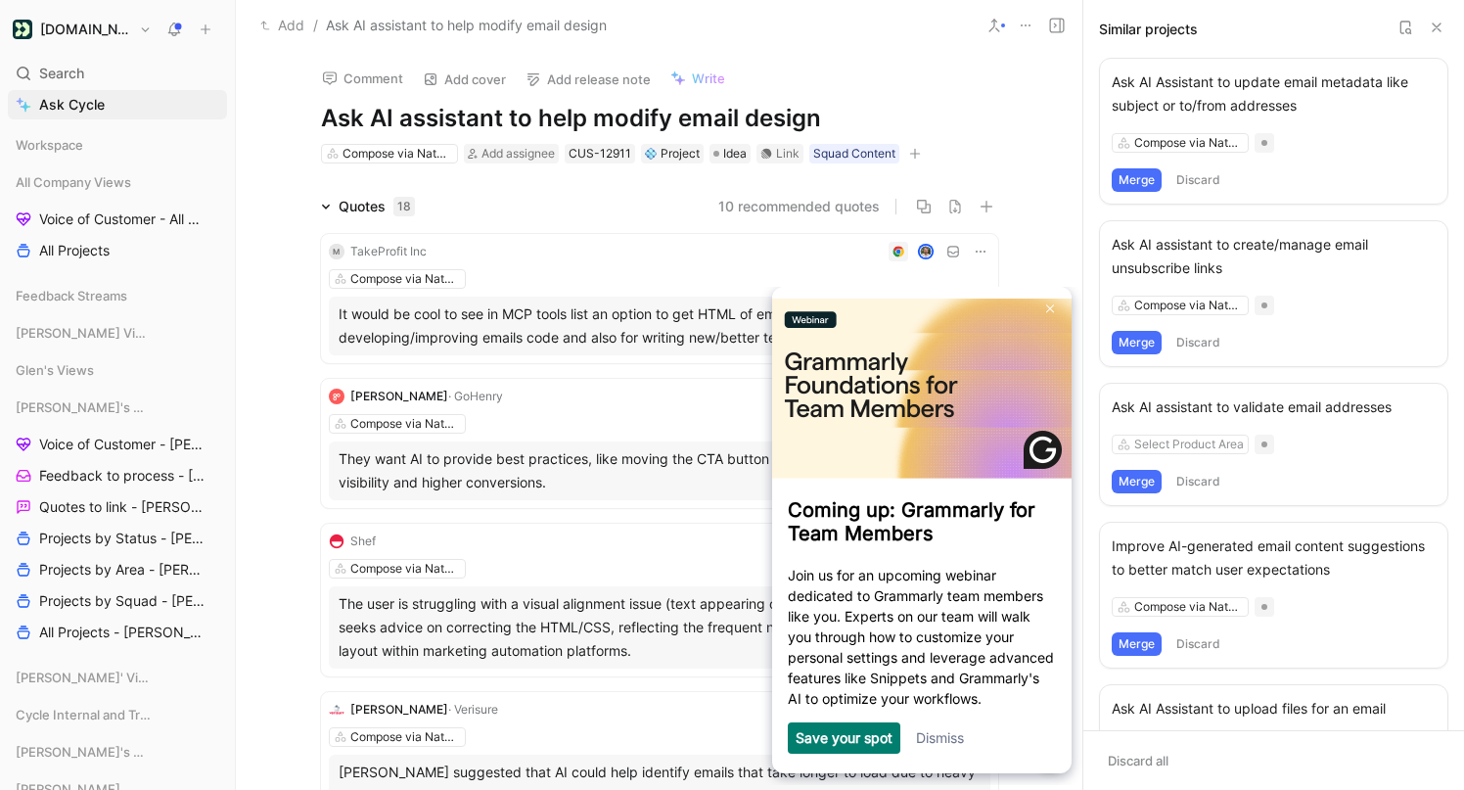
click at [944, 737] on link "Dismiss" at bounding box center [940, 737] width 48 height 17
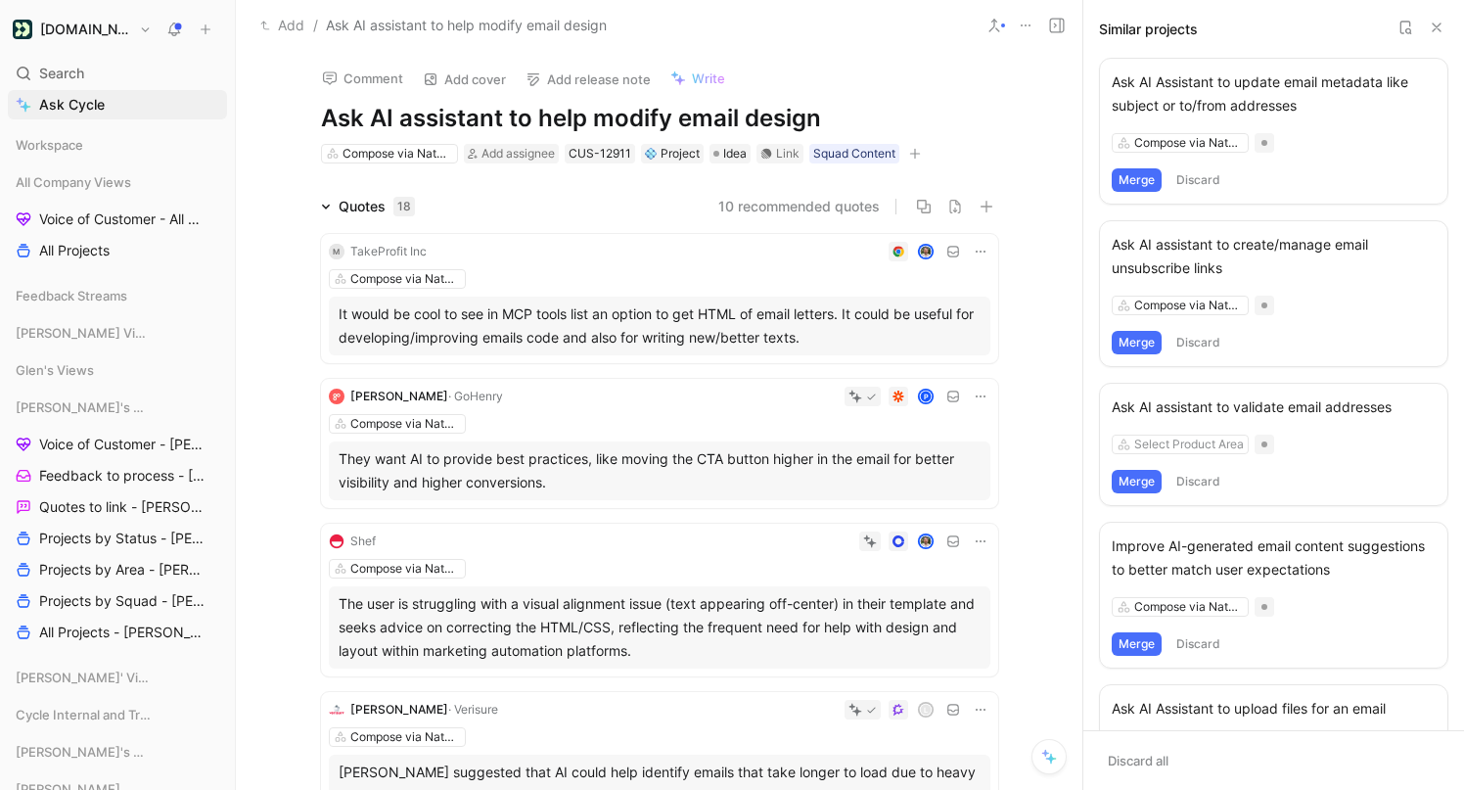
click at [1403, 28] on icon at bounding box center [1406, 28] width 16 height 16
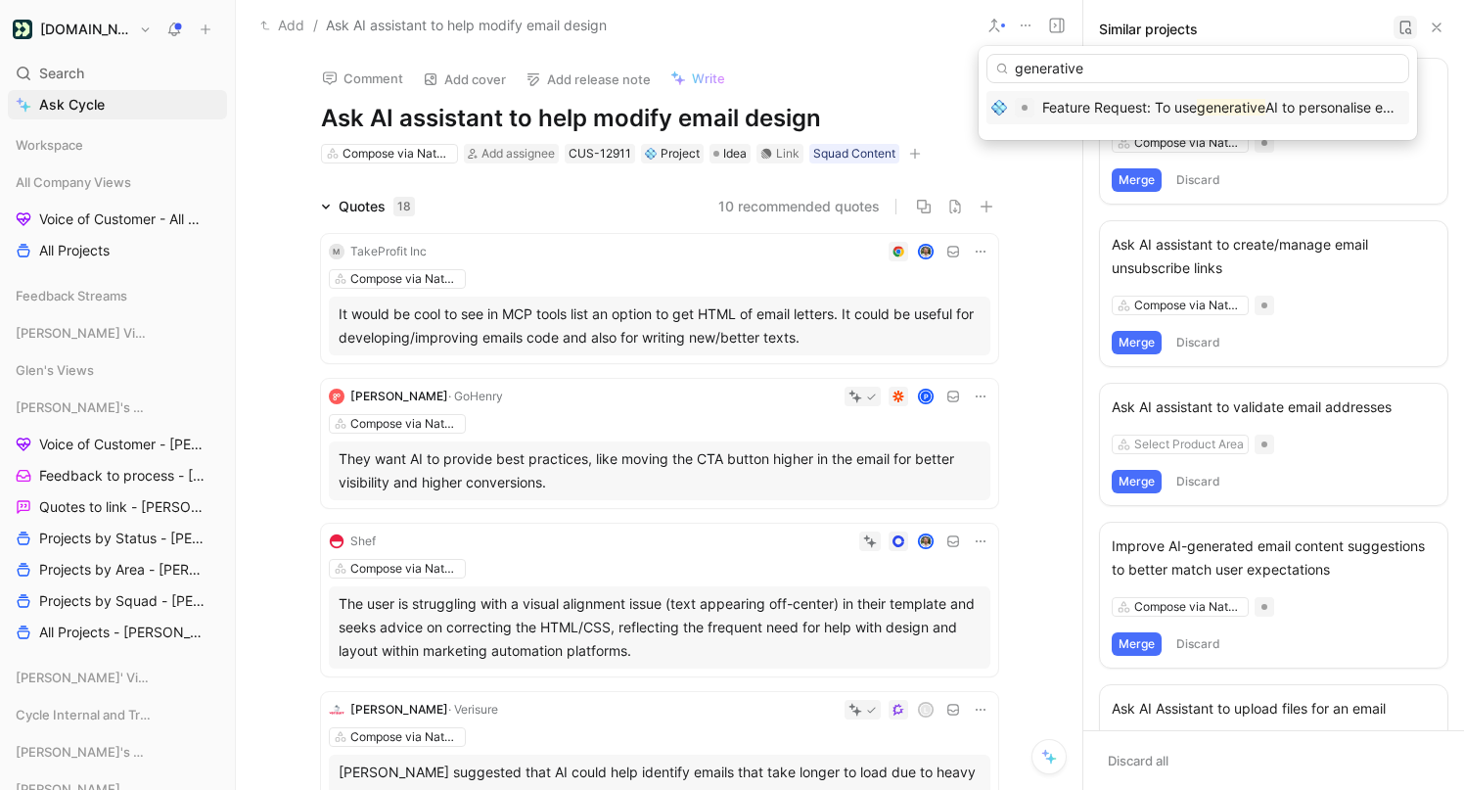
type input "generative"
click at [1312, 101] on span "AI to personalise email message content [GH#10698]" at bounding box center [1437, 107] width 342 height 17
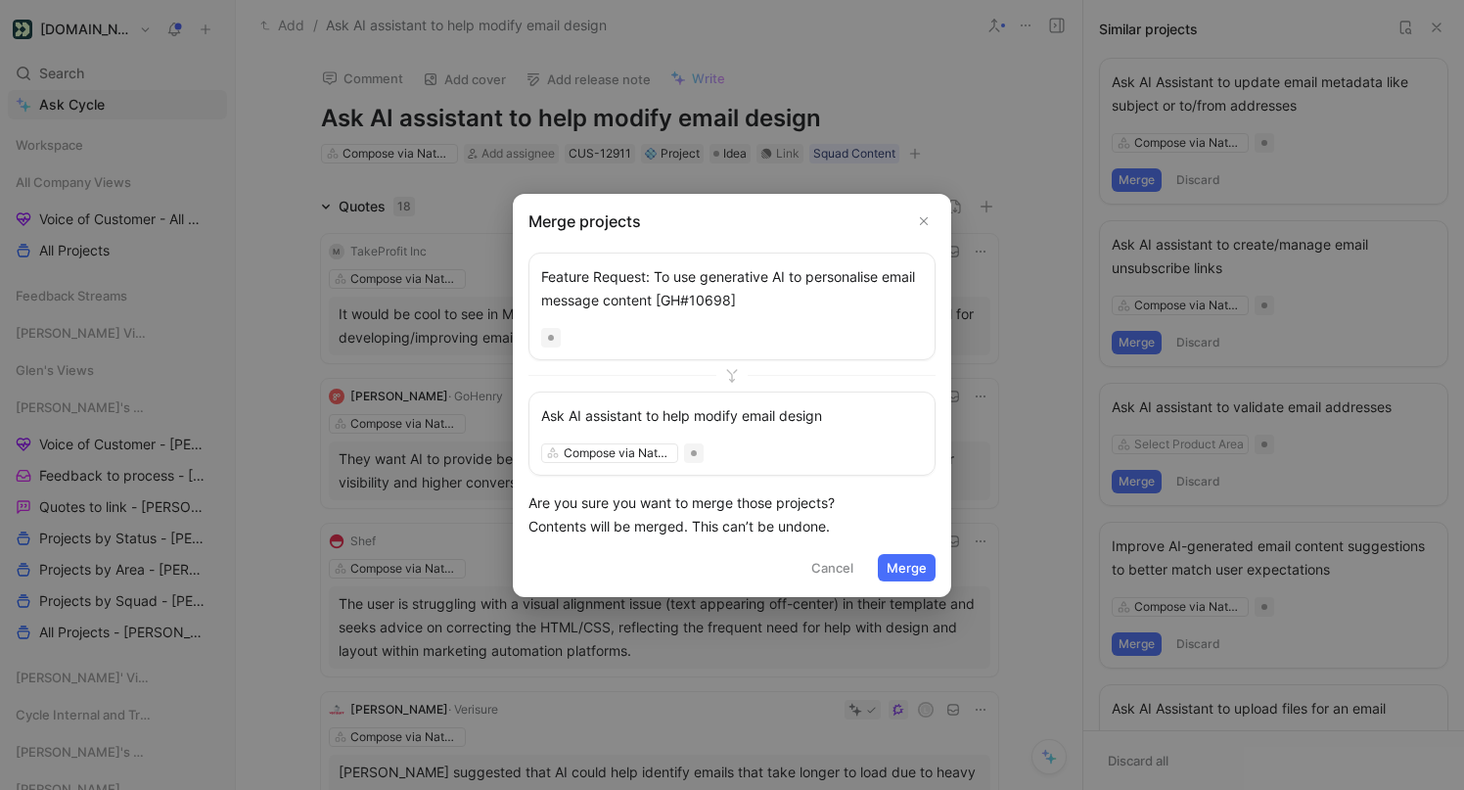
click at [925, 219] on use "Close" at bounding box center [924, 220] width 7 height 7
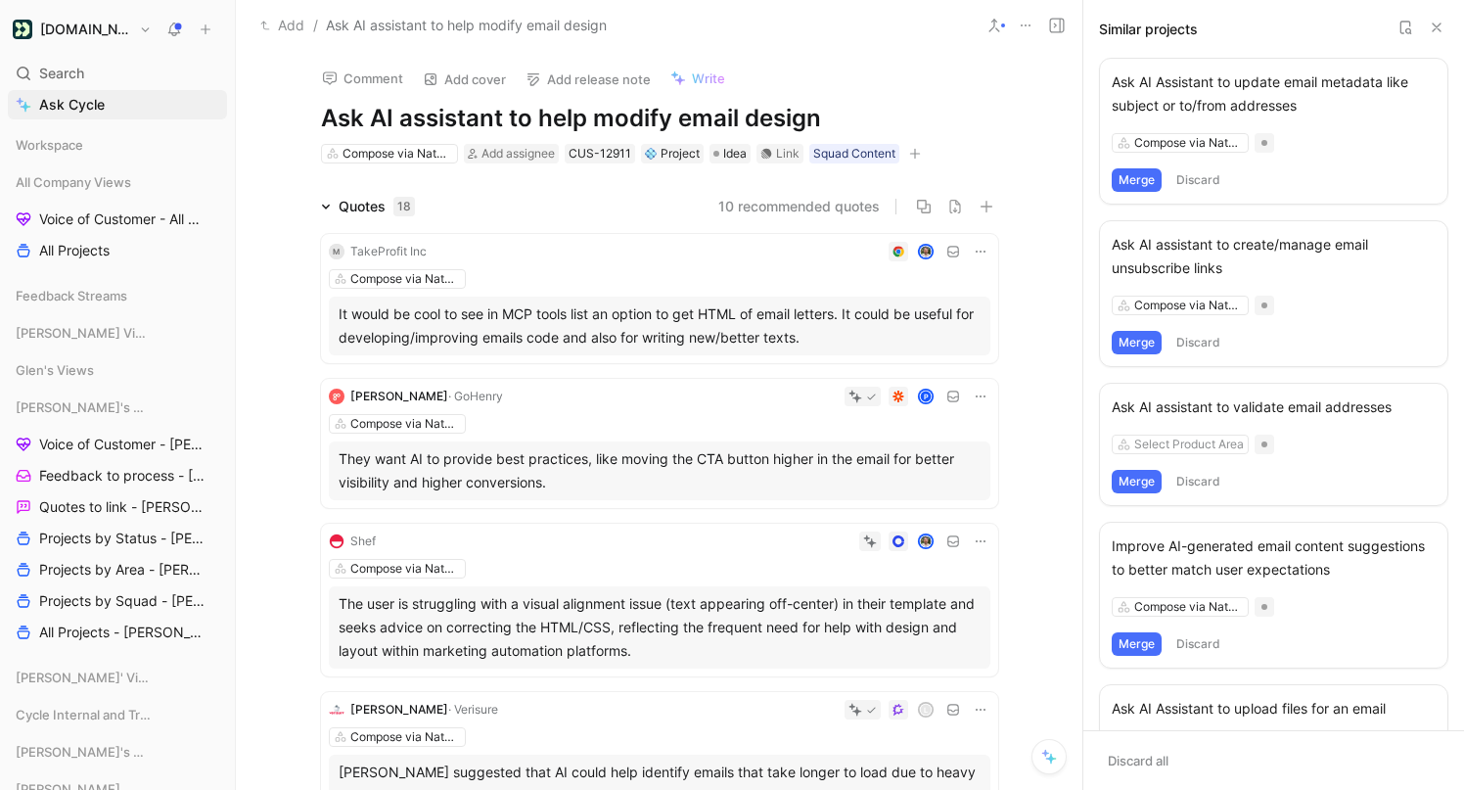
click at [592, 116] on h1 "Ask AI assistant to help modify email design" at bounding box center [659, 118] width 677 height 31
click at [1037, 174] on div "Comment Add cover Add release note Write Ask AI assistant to help create/modify…" at bounding box center [659, 420] width 847 height 739
click at [116, 68] on div "Search ⌘ K" at bounding box center [117, 73] width 219 height 29
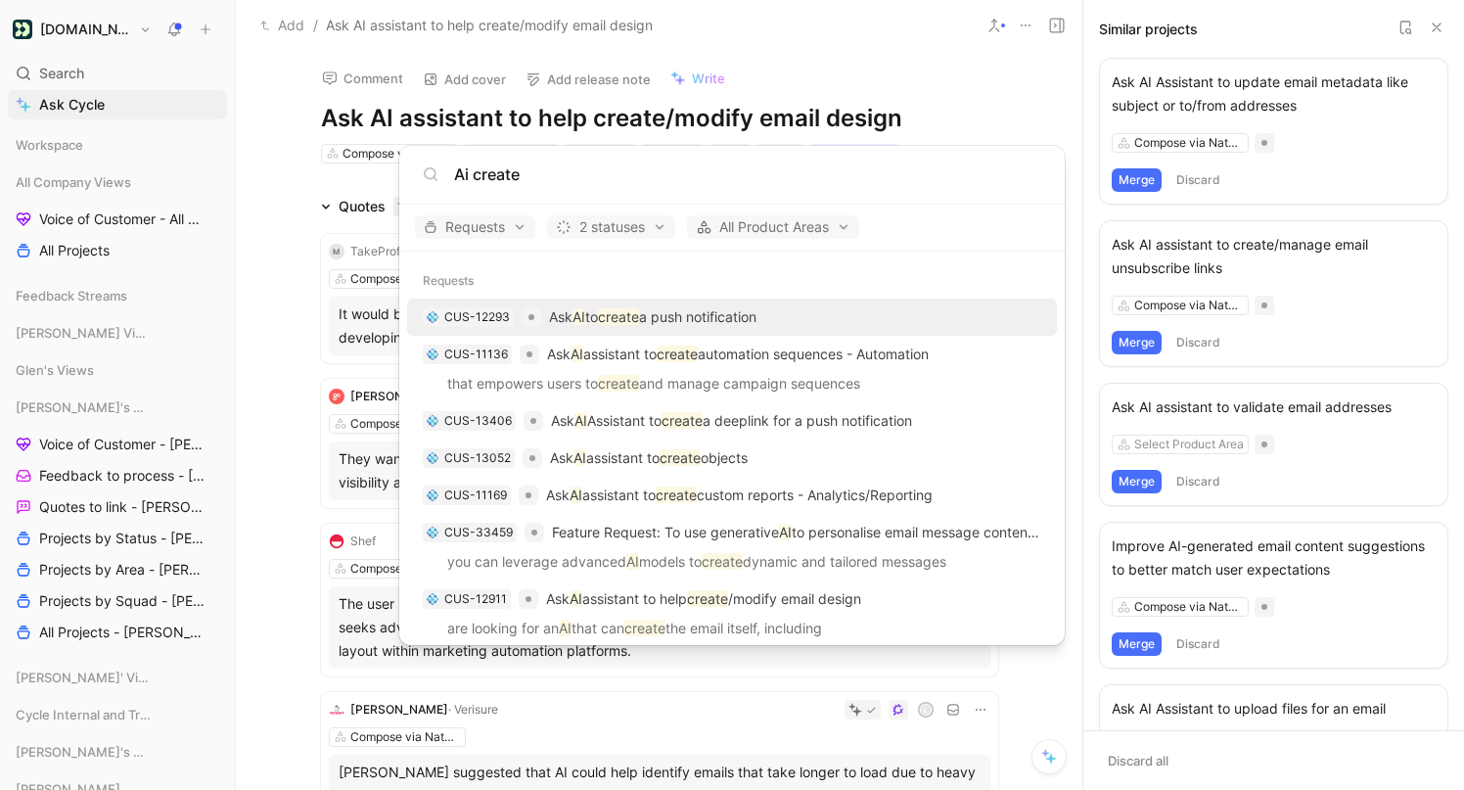
type input "Ai create"
click at [917, 29] on body "Customer.io Search ⌘ K Ask Cycle Workspace All Company Views Voice of Customer …" at bounding box center [732, 395] width 1464 height 790
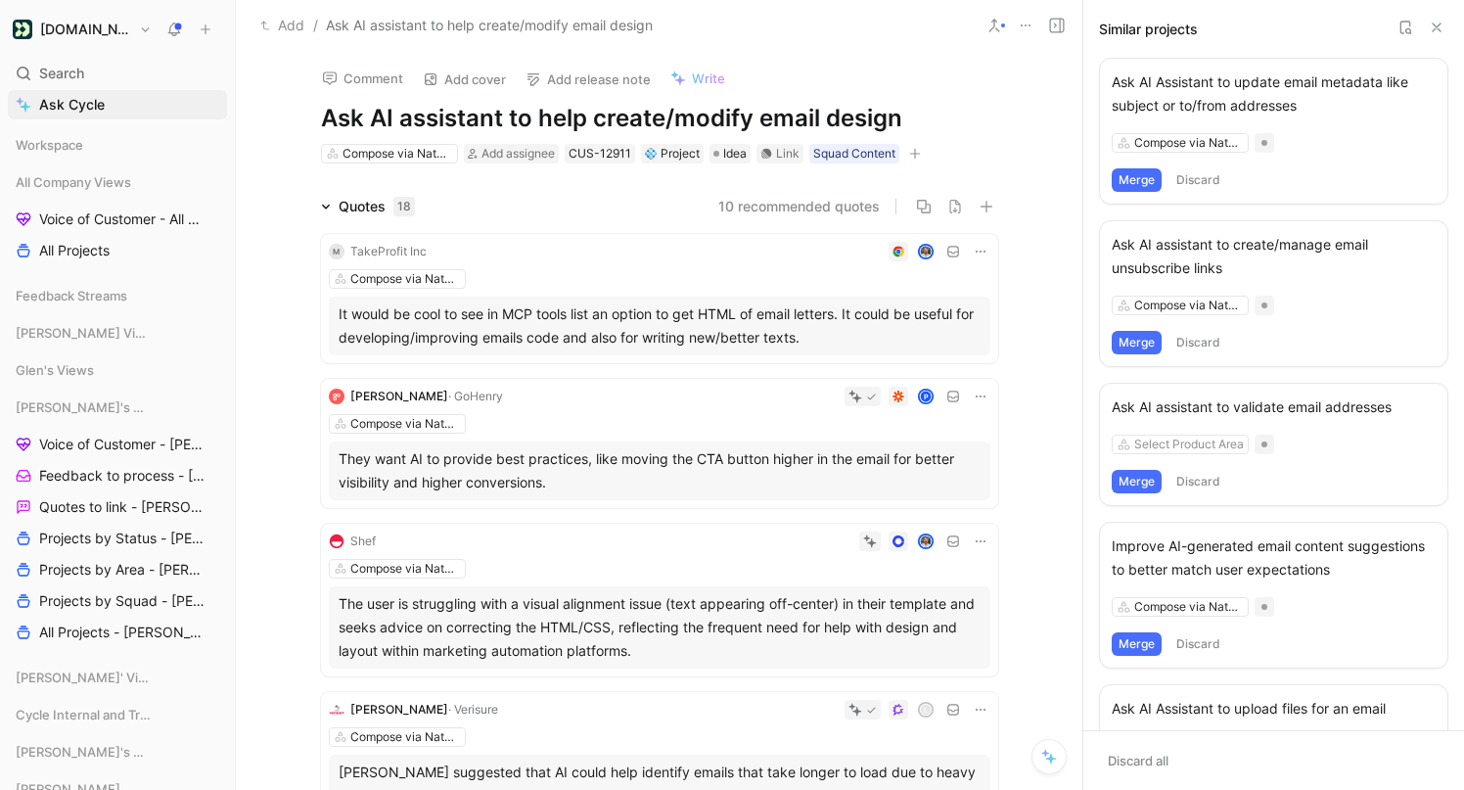
click at [1024, 23] on icon at bounding box center [1026, 26] width 16 height 16
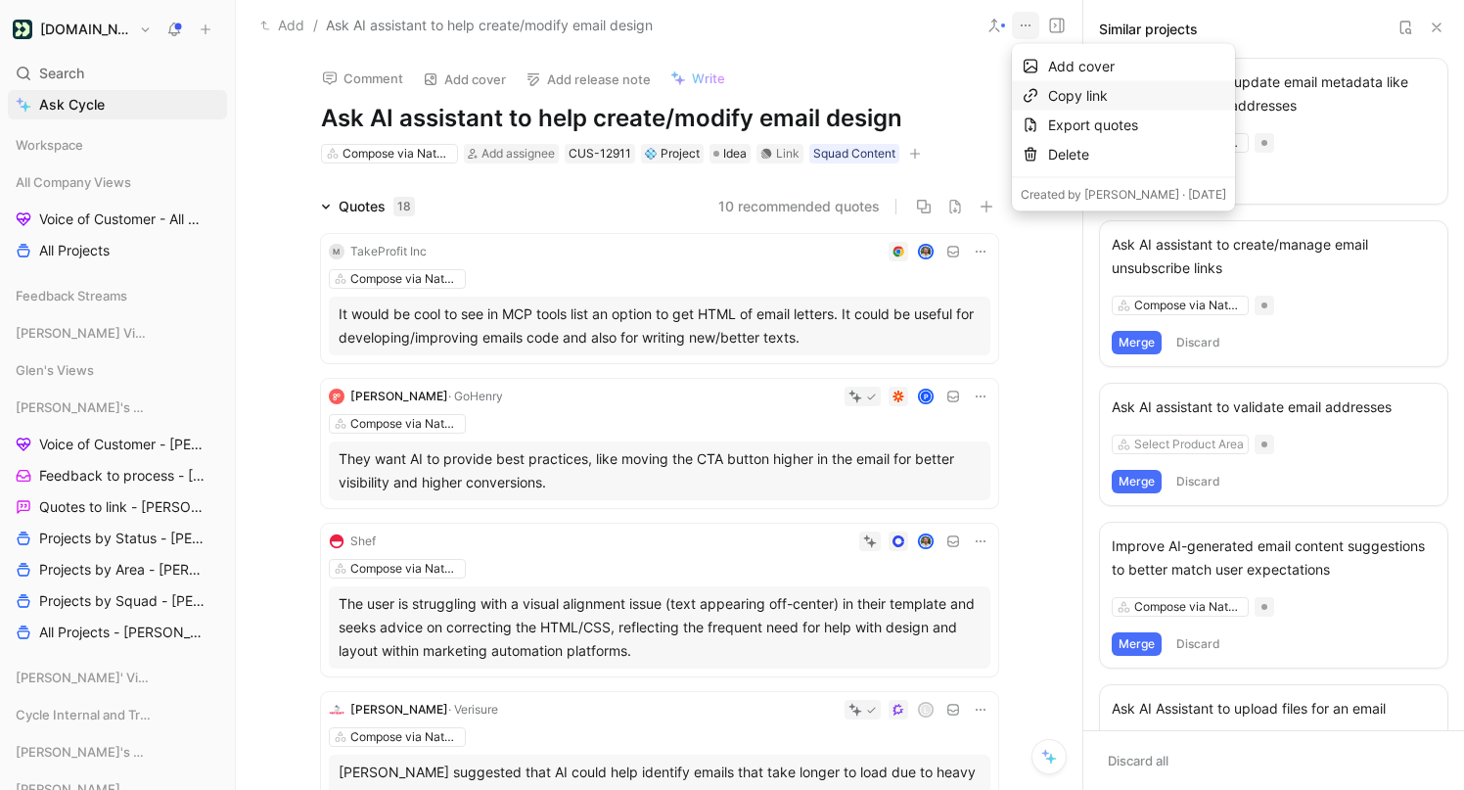
click at [1054, 85] on div "Copy link" at bounding box center [1137, 95] width 178 height 23
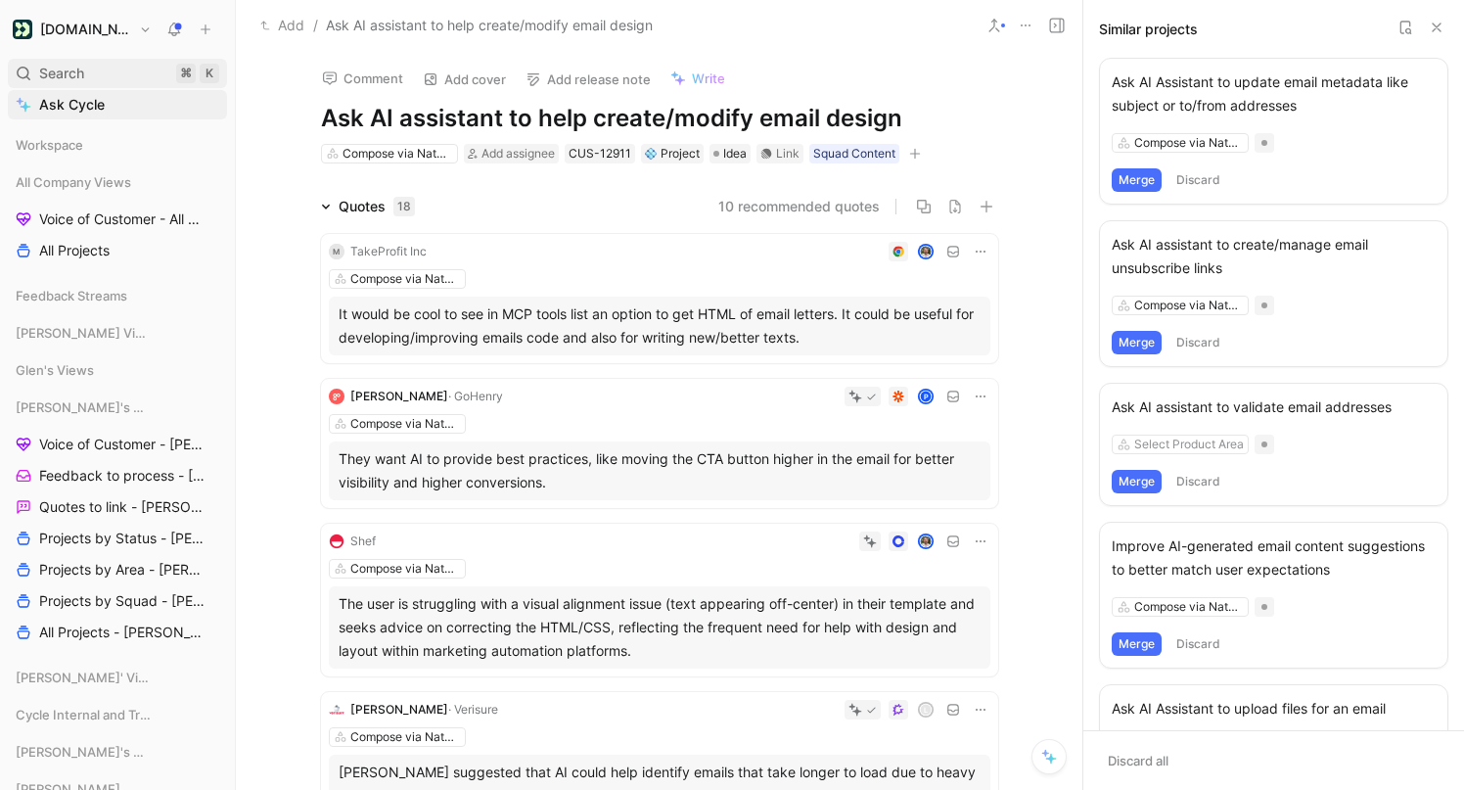
click at [66, 73] on span "Search" at bounding box center [61, 73] width 45 height 23
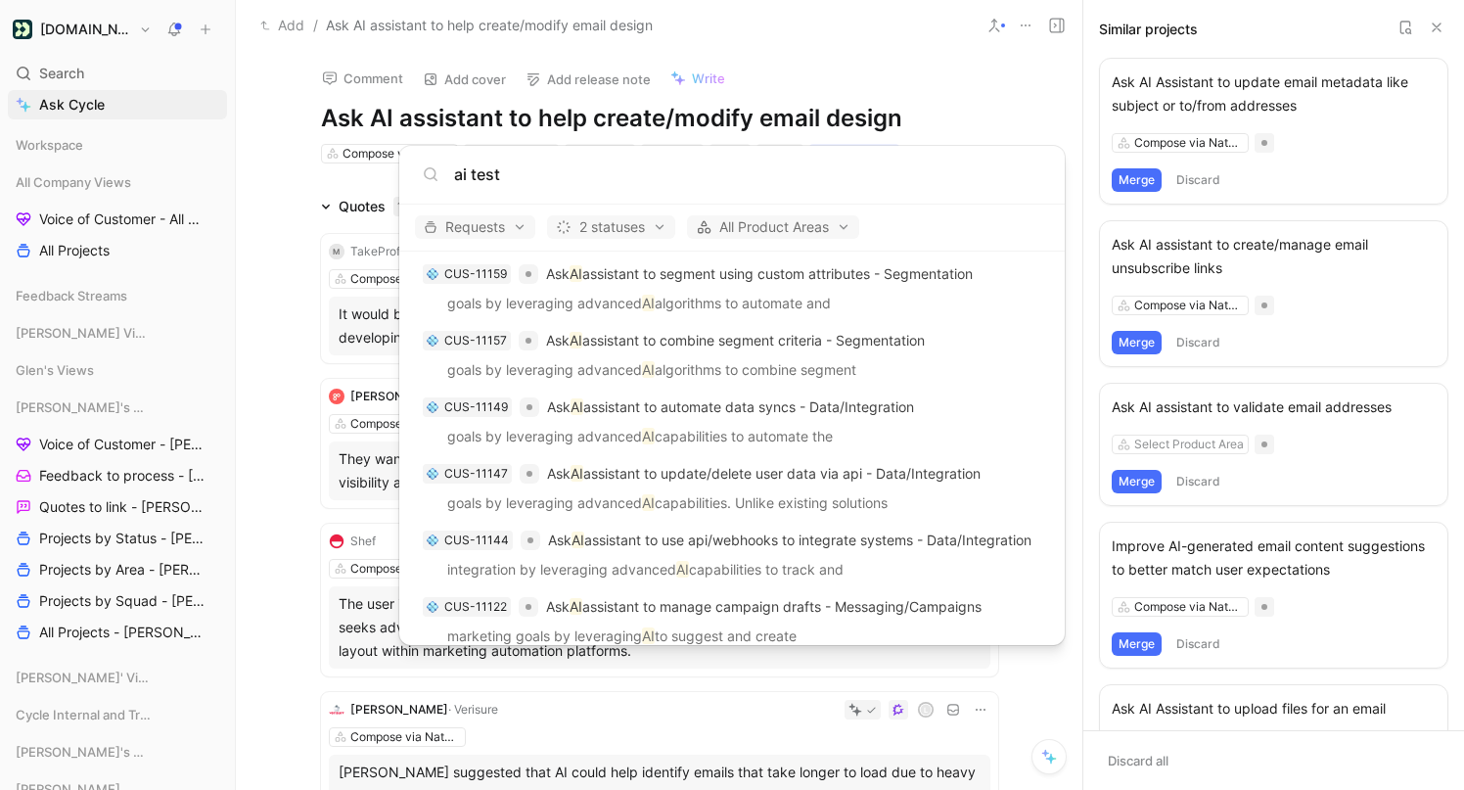
scroll to position [920, 0]
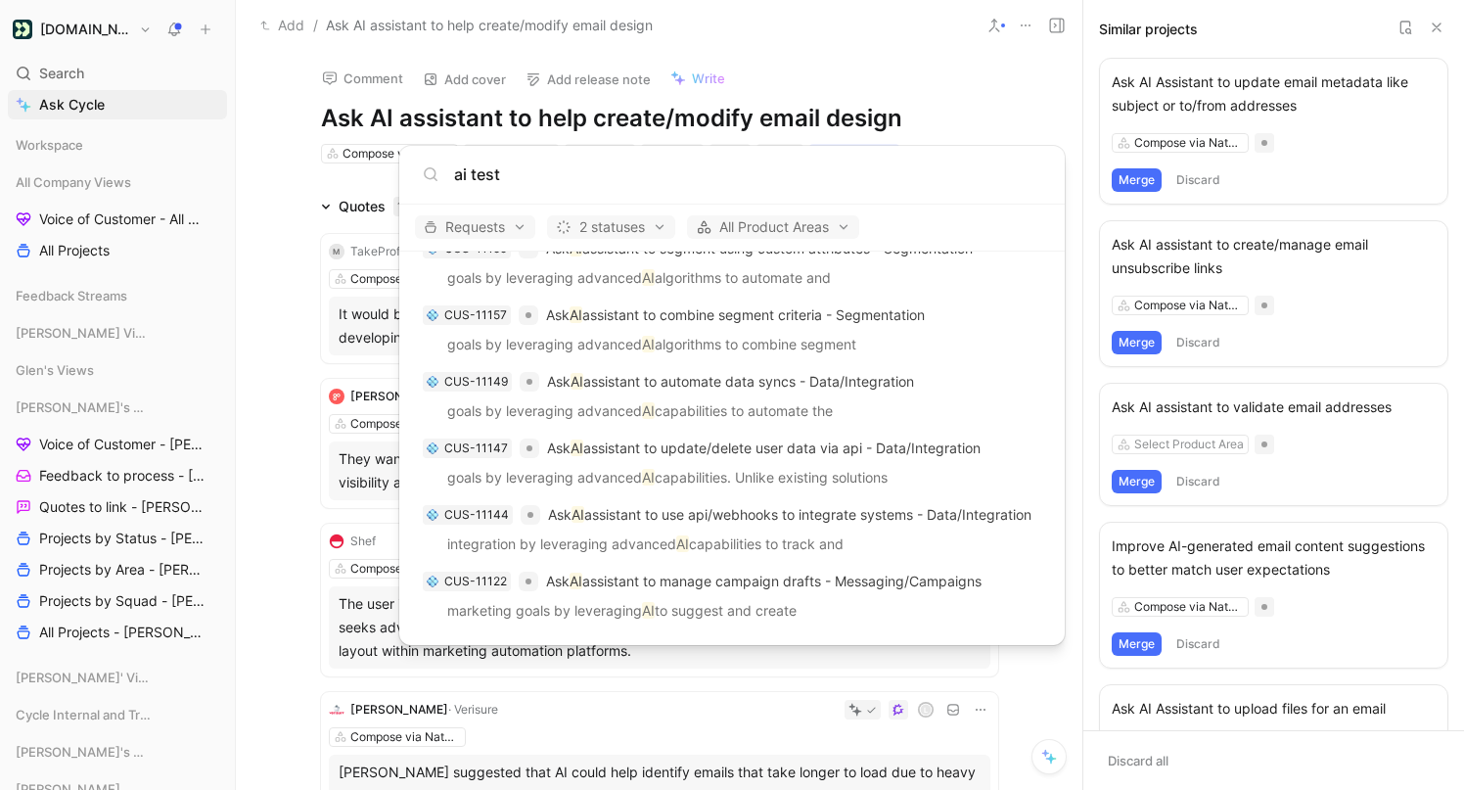
drag, startPoint x: 470, startPoint y: 170, endPoint x: 596, endPoint y: 179, distance: 126.6
click at [596, 179] on input "ai test" at bounding box center [747, 173] width 587 height 23
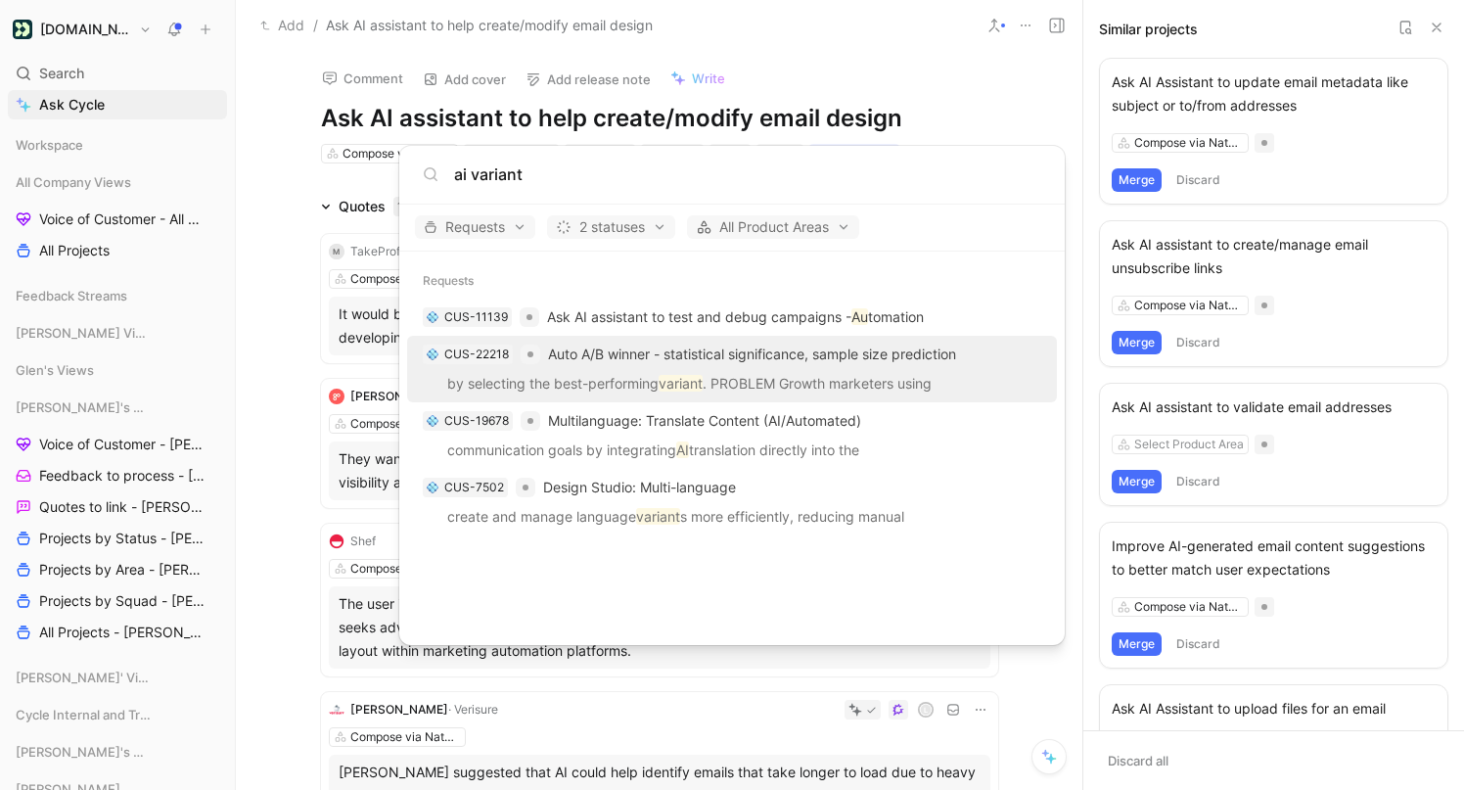
type input "ai variant"
click at [289, 104] on body "Customer.io Search ⌘ K Ask Cycle Workspace All Company Views Voice of Customer …" at bounding box center [732, 395] width 1464 height 790
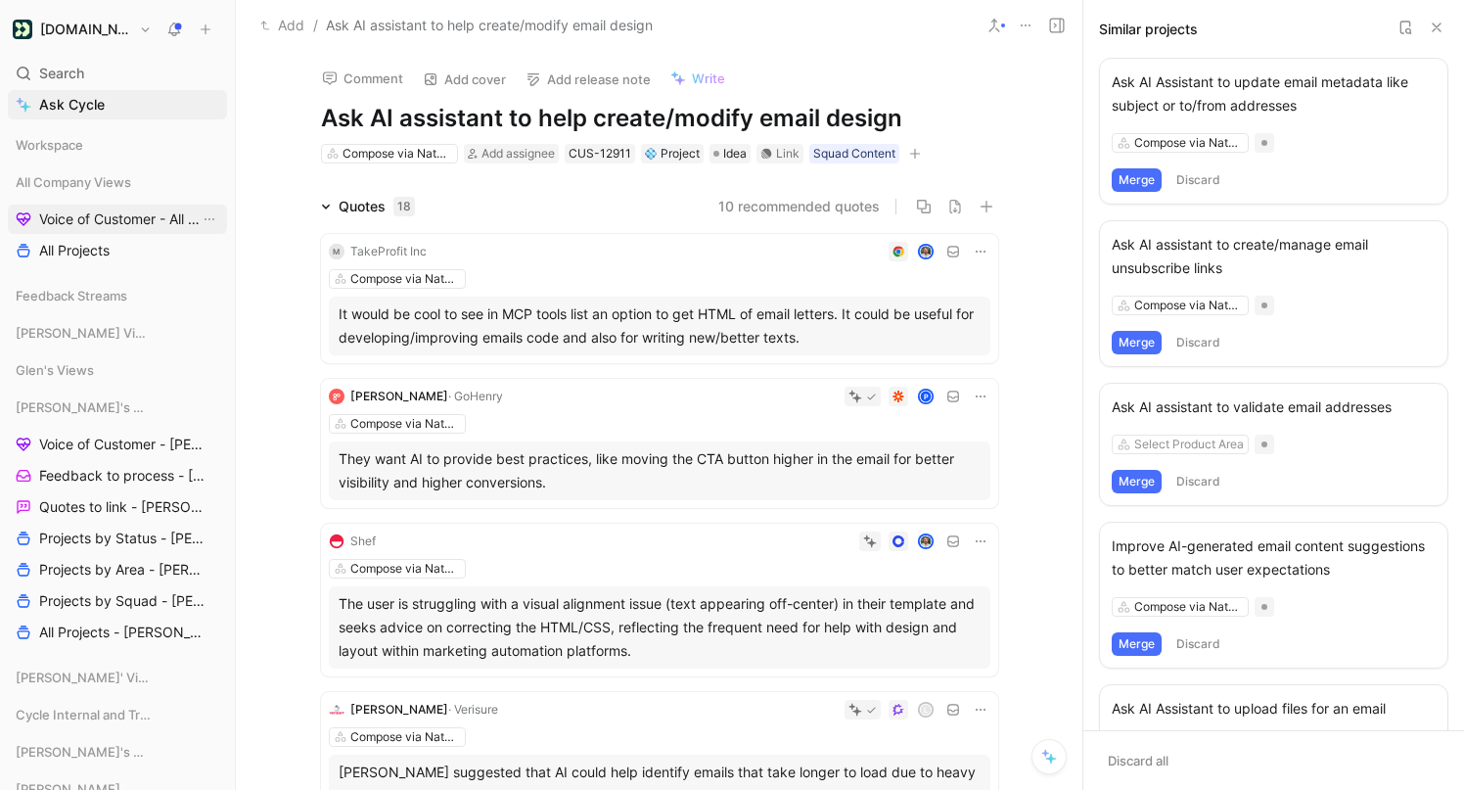
click at [147, 219] on span "Voice of Customer - All Areas" at bounding box center [119, 219] width 161 height 20
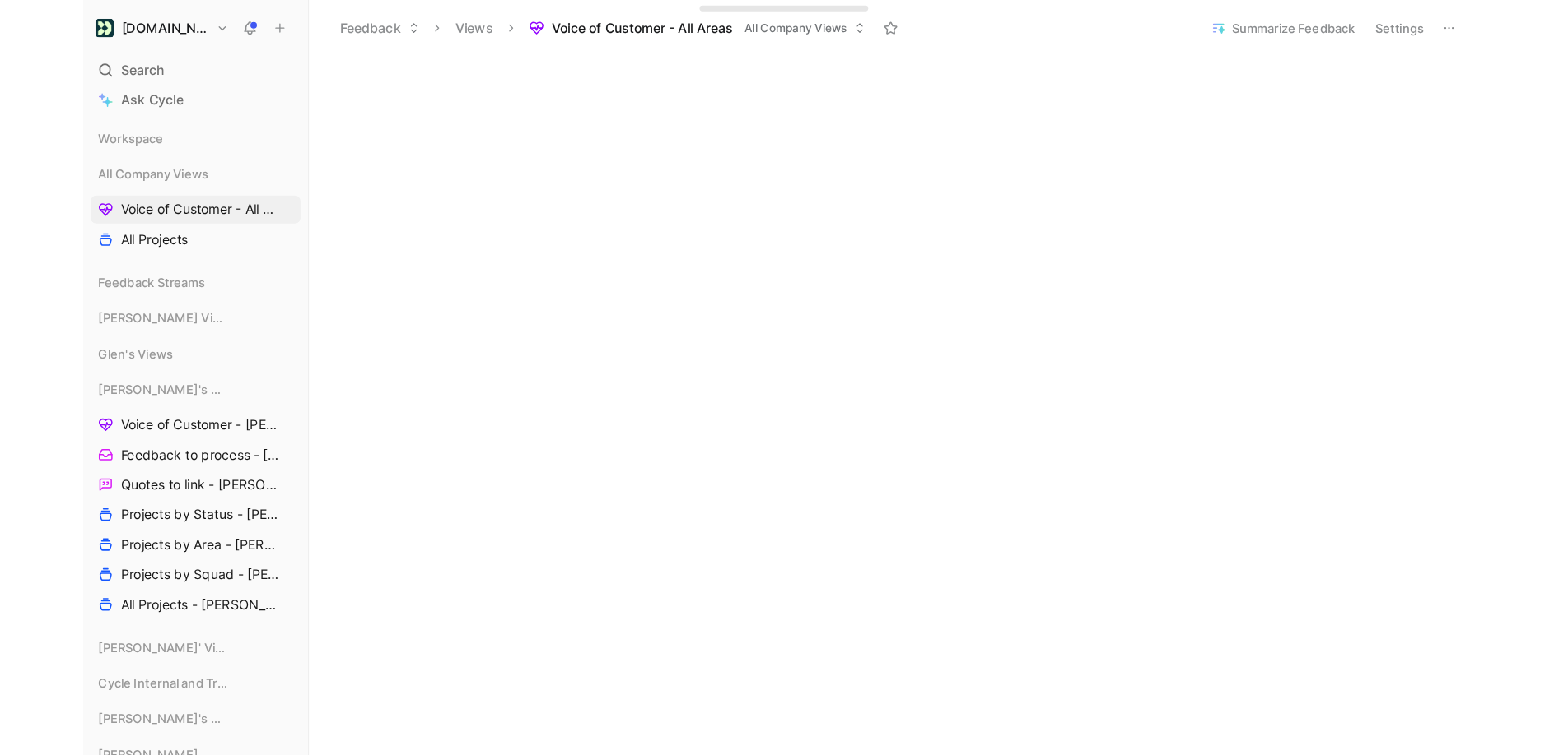
scroll to position [1495, 0]
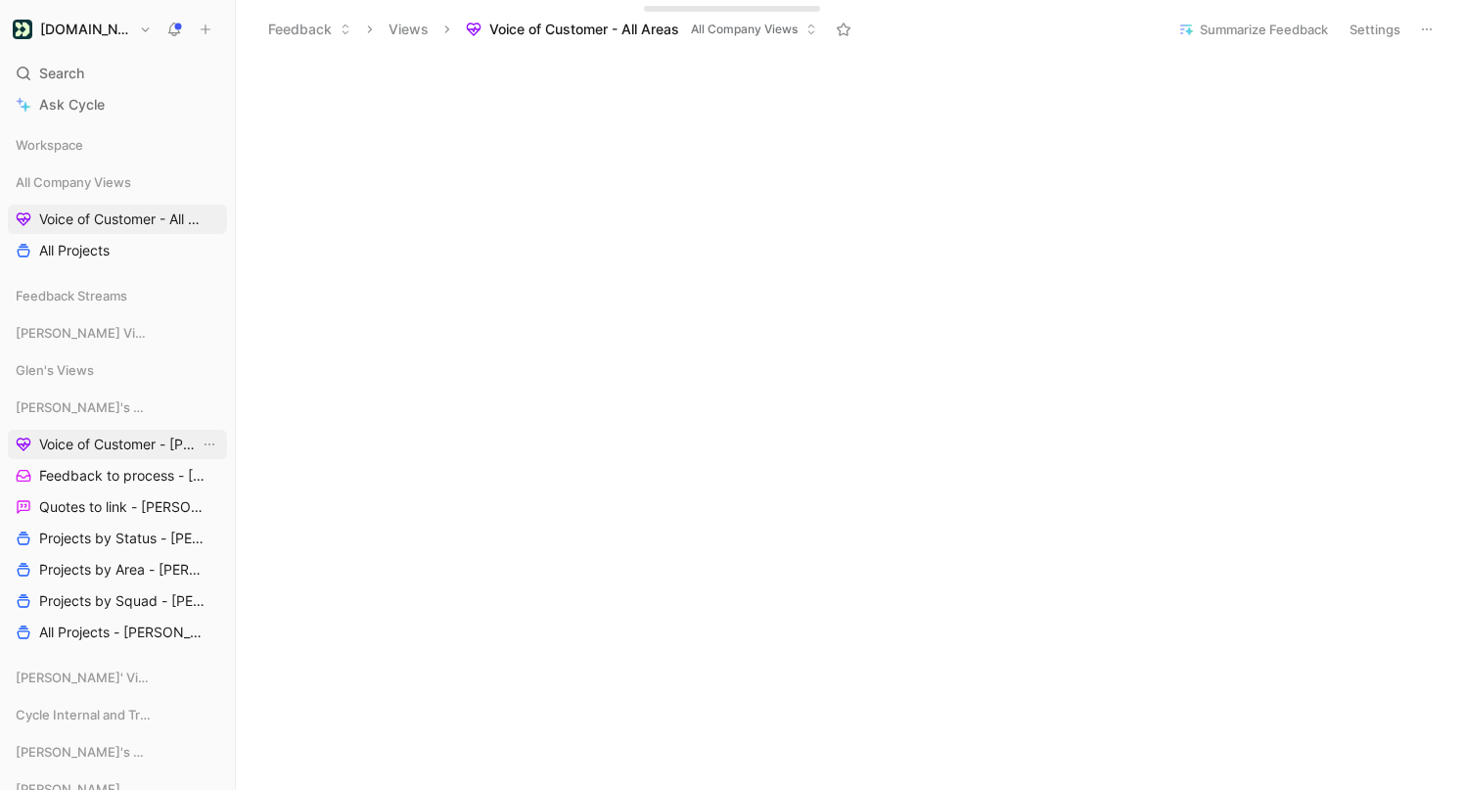
click at [111, 441] on span "Voice of Customer - [PERSON_NAME]" at bounding box center [119, 445] width 161 height 20
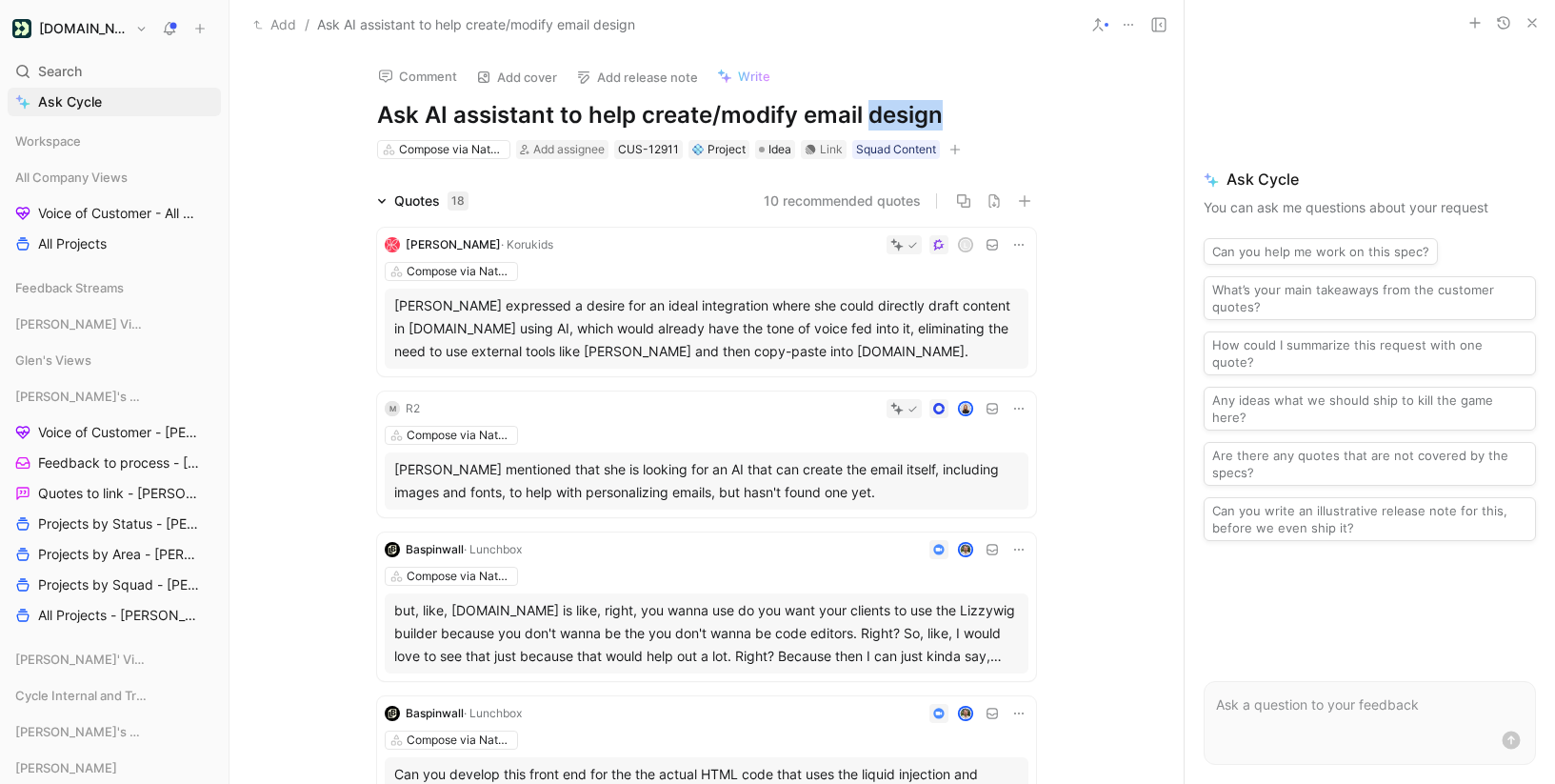
drag, startPoint x: 954, startPoint y: 113, endPoint x: 869, endPoint y: 108, distance: 85.1
click at [869, 108] on h1 "Ask AI assistant to help create/modify email design" at bounding box center [706, 115] width 659 height 30
